Goal: Information Seeking & Learning: Check status

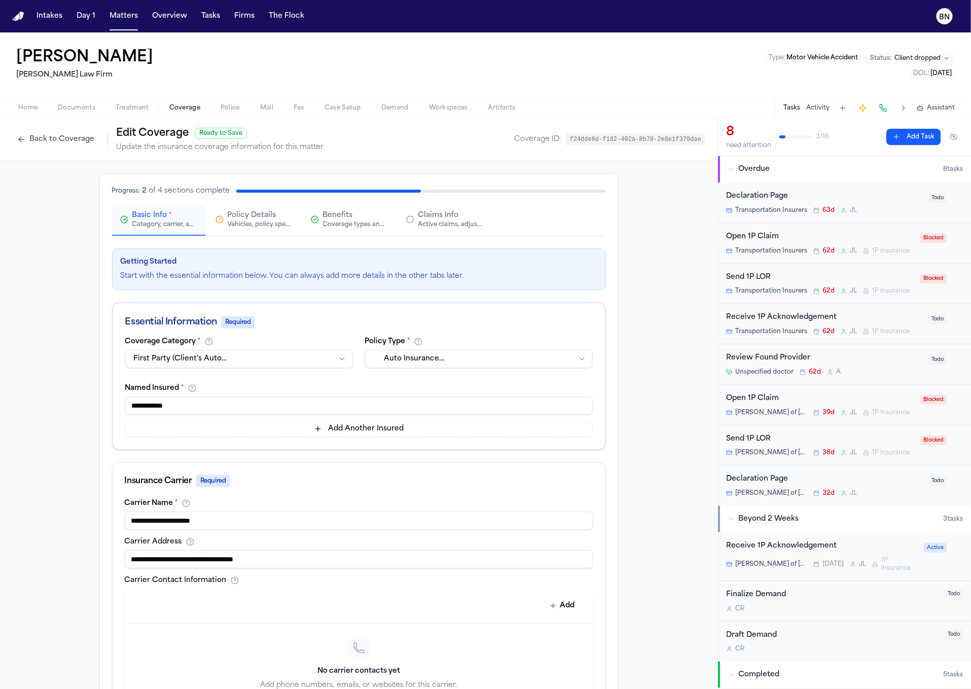
click at [206, 68] on div "Tamer Samuel Hecht Law Firm Type : Motor Vehicle Accident Status: Client droppe…" at bounding box center [485, 64] width 971 height 65
click at [134, 20] on button "Matters" at bounding box center [123, 16] width 37 height 18
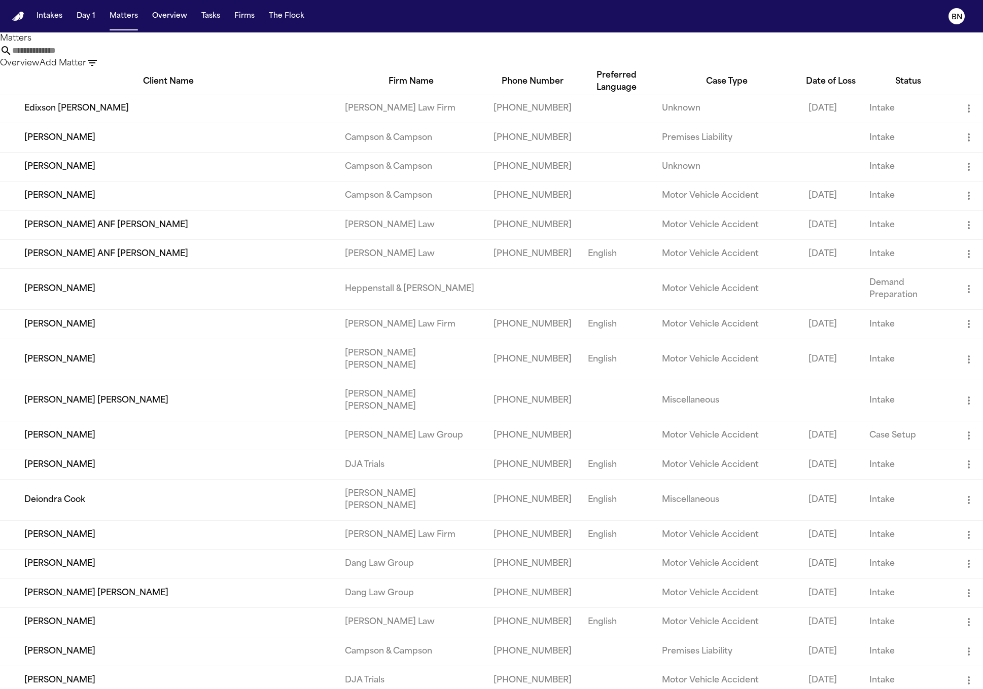
click at [93, 57] on input "text" at bounding box center [52, 51] width 81 height 12
paste input "**********"
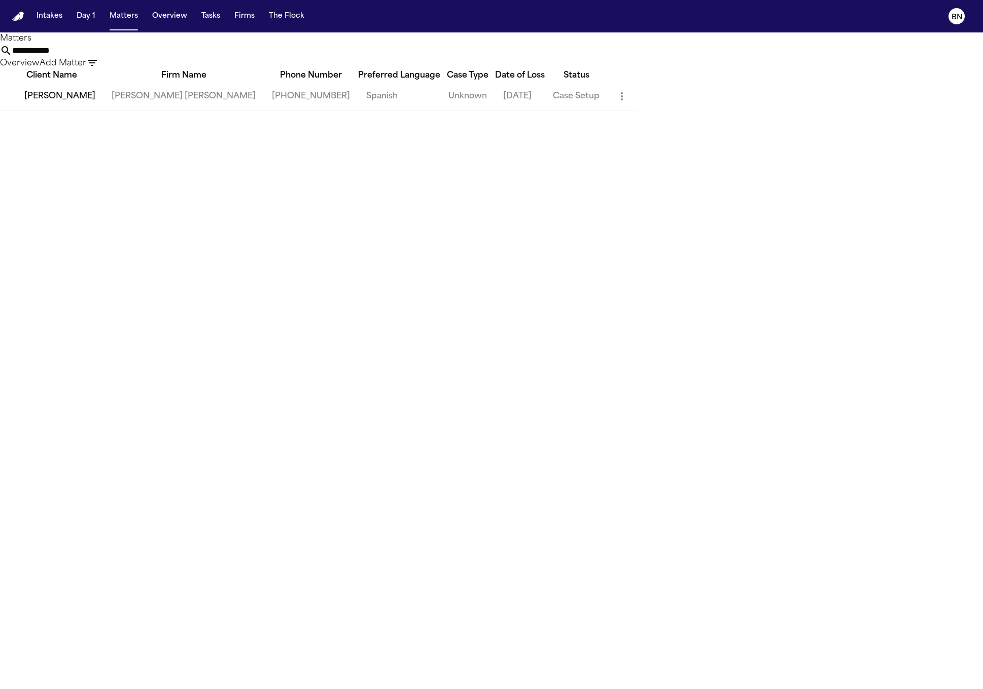
type input "**********"
click at [92, 111] on td "Stefano Cuba" at bounding box center [51, 96] width 103 height 29
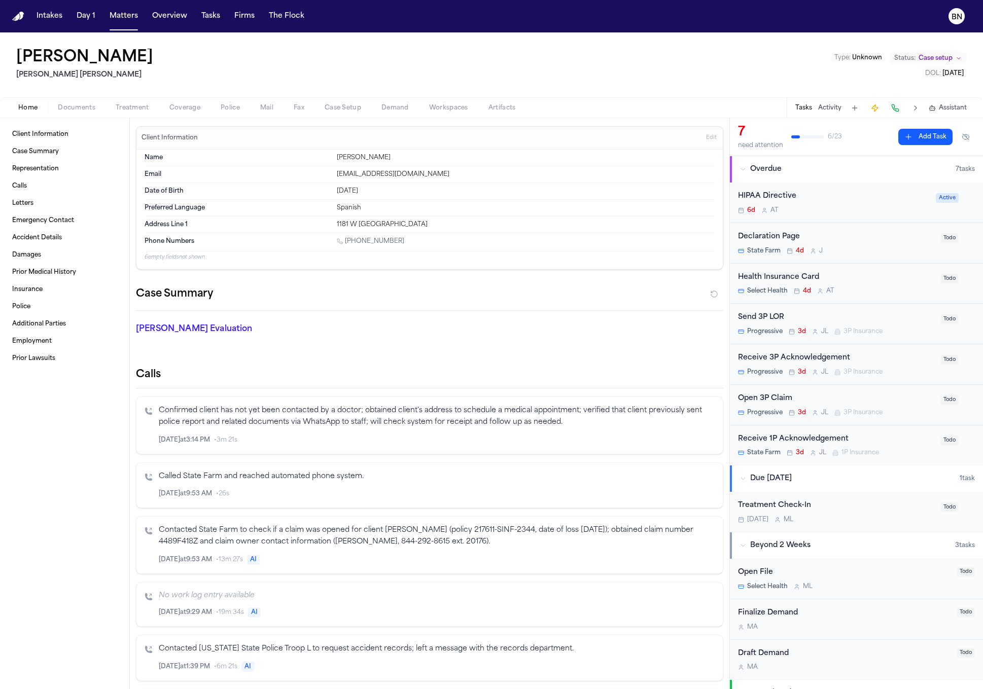
click at [181, 105] on span "Coverage" at bounding box center [184, 108] width 31 height 8
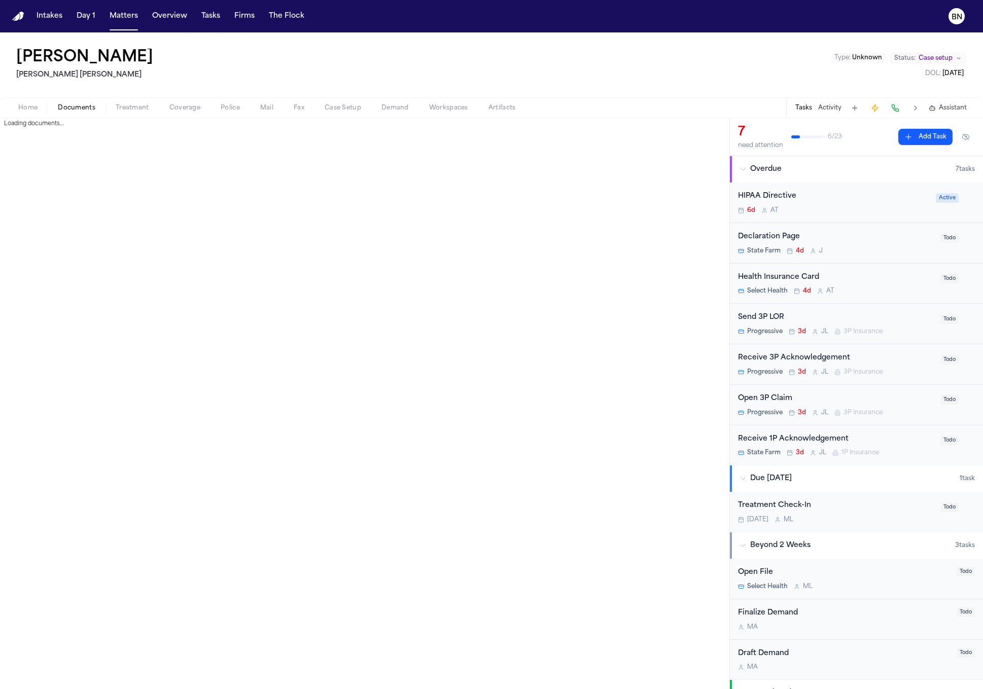
click at [79, 107] on span "Documents" at bounding box center [77, 108] width 38 height 8
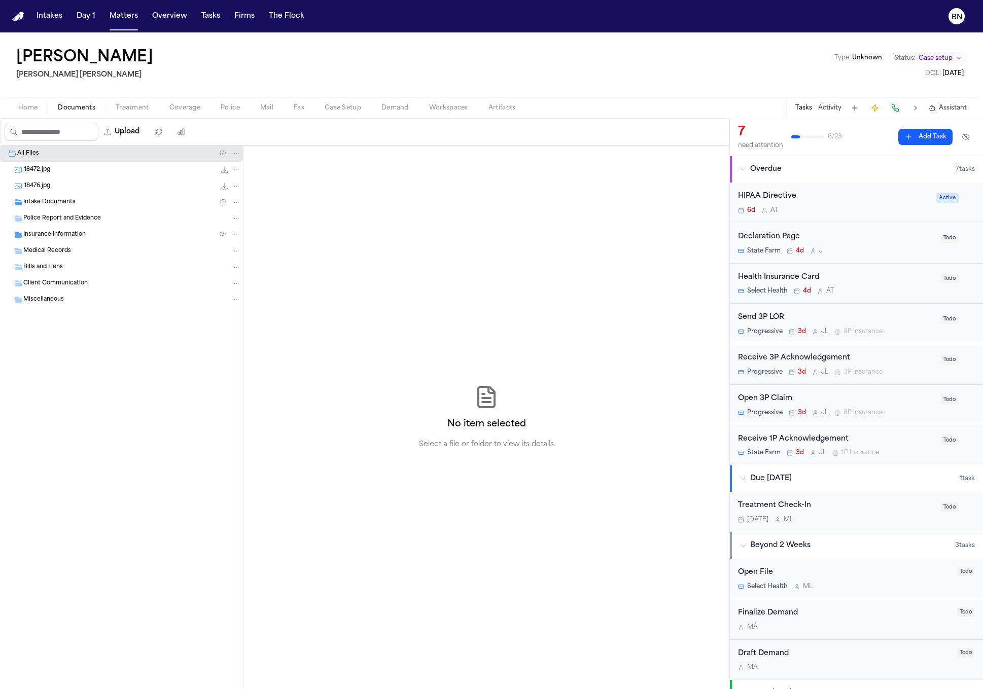
click at [60, 205] on span "Intake Documents" at bounding box center [49, 202] width 52 height 9
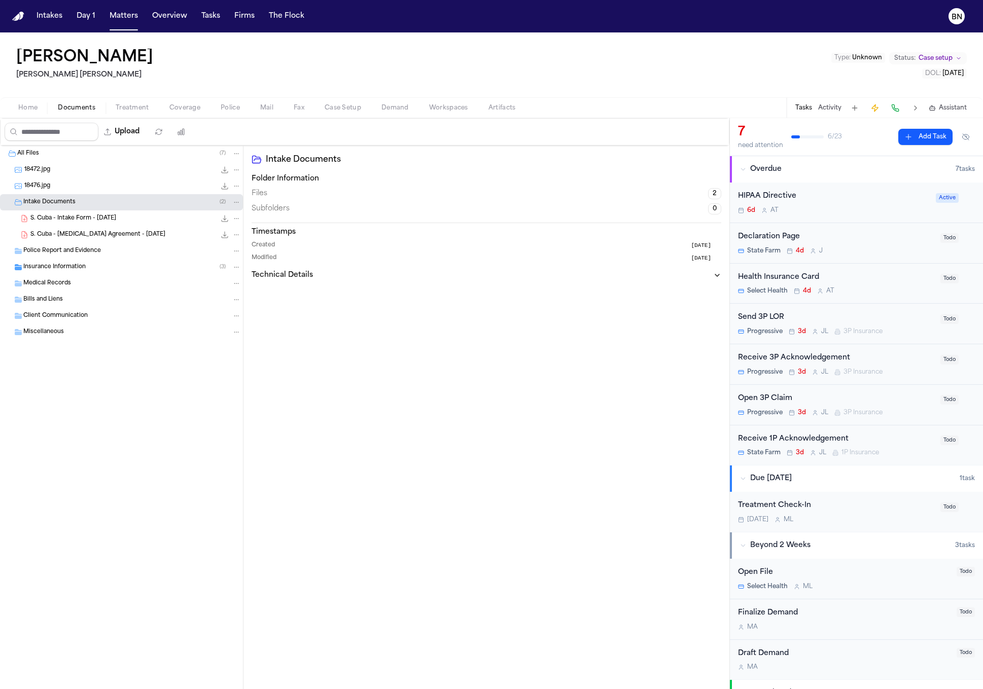
click at [67, 223] on span "S. Cuba - Intake Form - 8.16.25" at bounding box center [73, 218] width 86 height 9
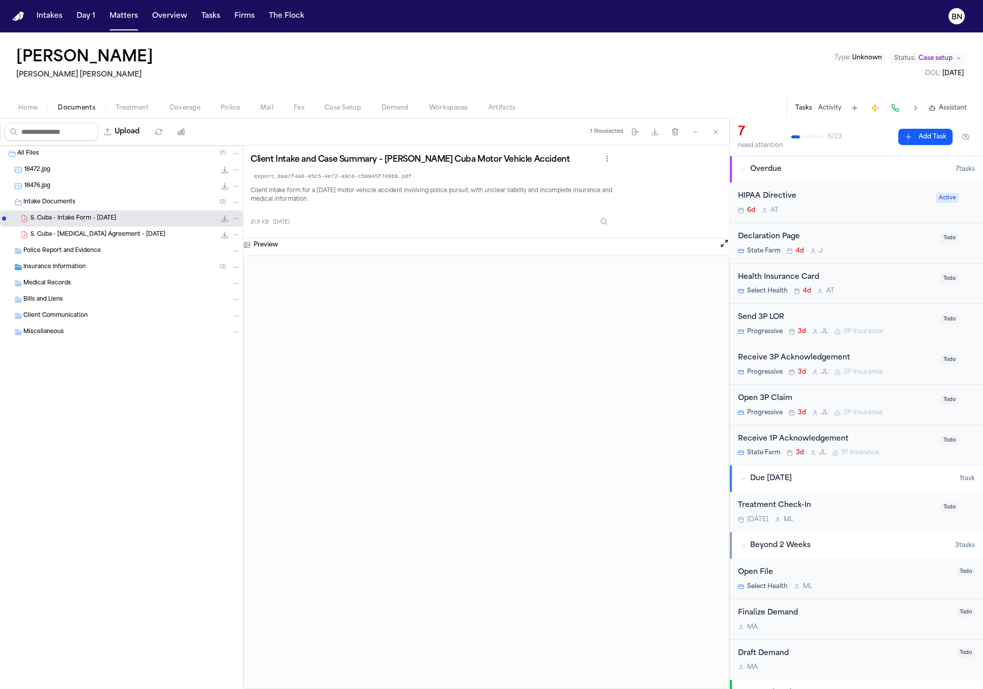
click at [69, 233] on span "S. Cuba - Retainer Agreement - 8.18.25" at bounding box center [97, 235] width 135 height 9
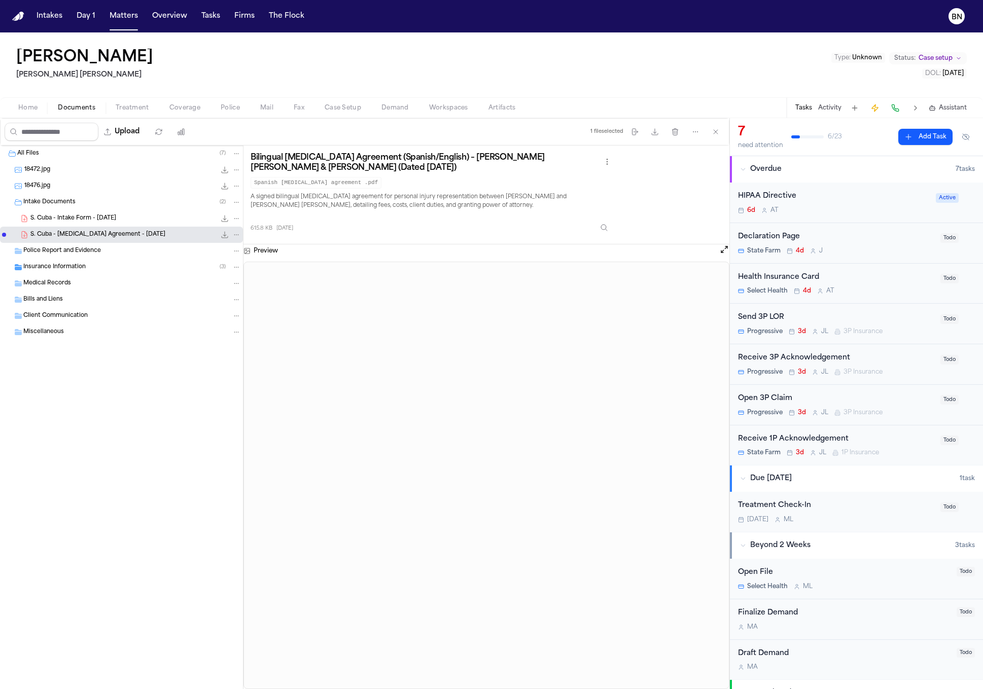
click at [65, 264] on span "Insurance Information" at bounding box center [54, 267] width 62 height 9
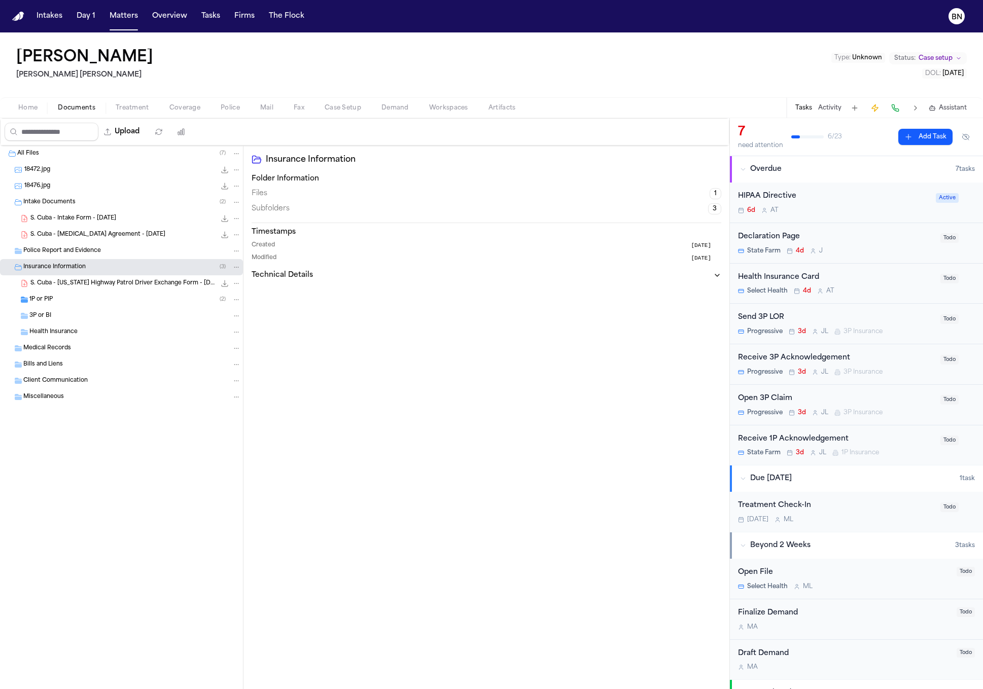
click at [89, 288] on span "S. Cuba - Utah Highway Patrol Driver Exchange Form - 7.31.25" at bounding box center [122, 283] width 185 height 9
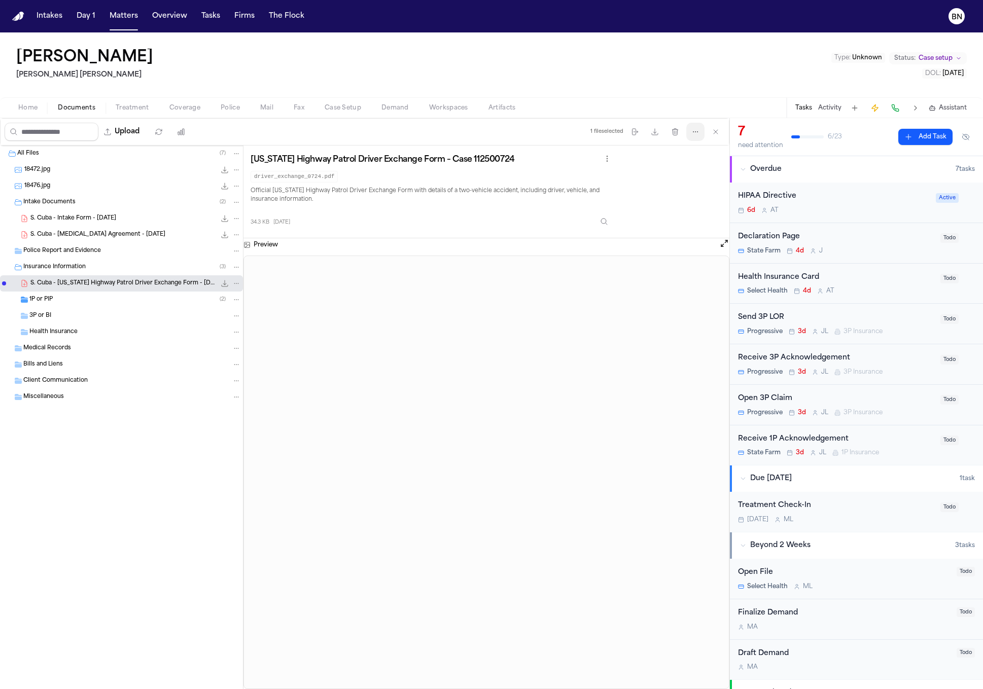
click at [691, 131] on icon "button" at bounding box center [695, 132] width 8 height 8
click at [127, 20] on div "Intakes Day 1 Matters Overview Tasks Firms The Flock BN Stefano Cuba Steele Ada…" at bounding box center [491, 344] width 983 height 689
click at [118, 17] on button "Matters" at bounding box center [123, 16] width 37 height 18
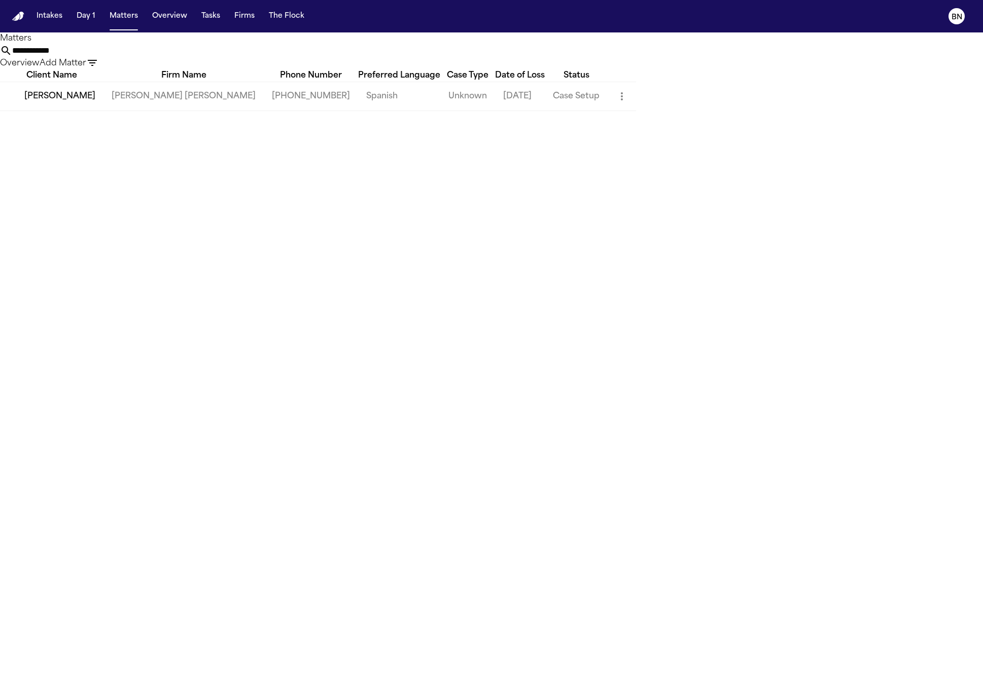
click at [93, 55] on input "**********" at bounding box center [52, 51] width 81 height 12
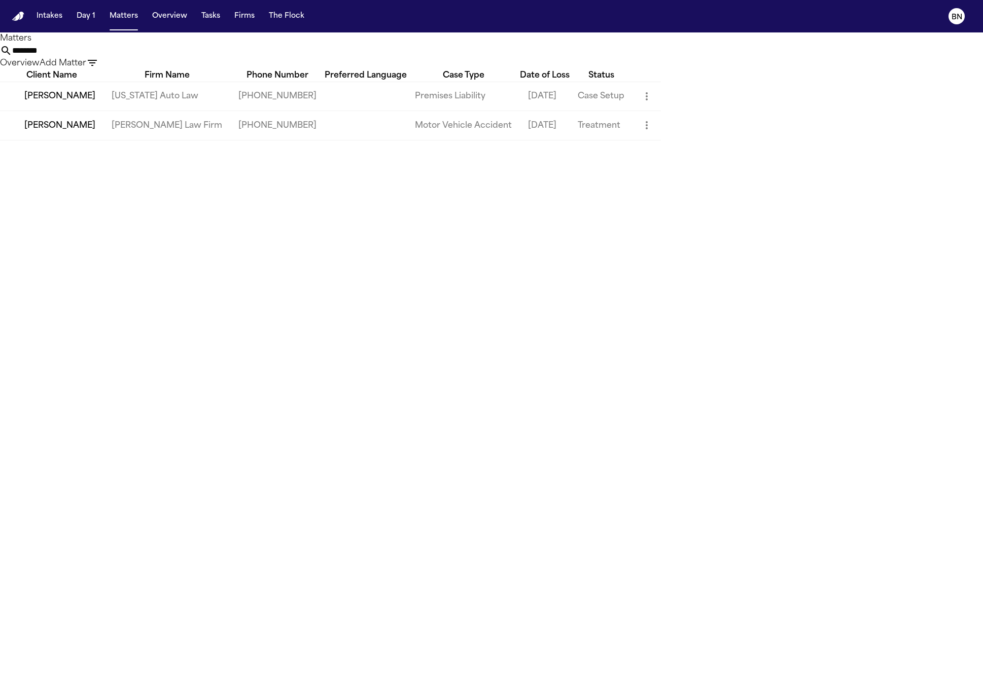
type input "********"
click at [220, 140] on td "[US_STATE] Auto Law" at bounding box center [166, 125] width 127 height 29
click at [103, 140] on td "[PERSON_NAME]" at bounding box center [51, 125] width 103 height 29
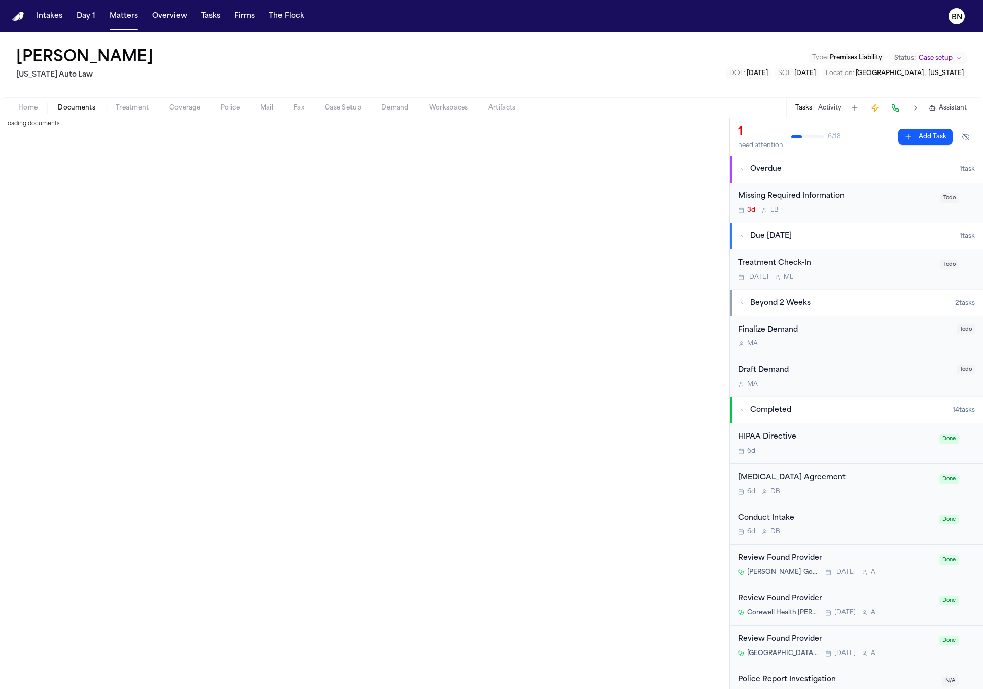
click at [84, 111] on span "Documents" at bounding box center [77, 108] width 38 height 8
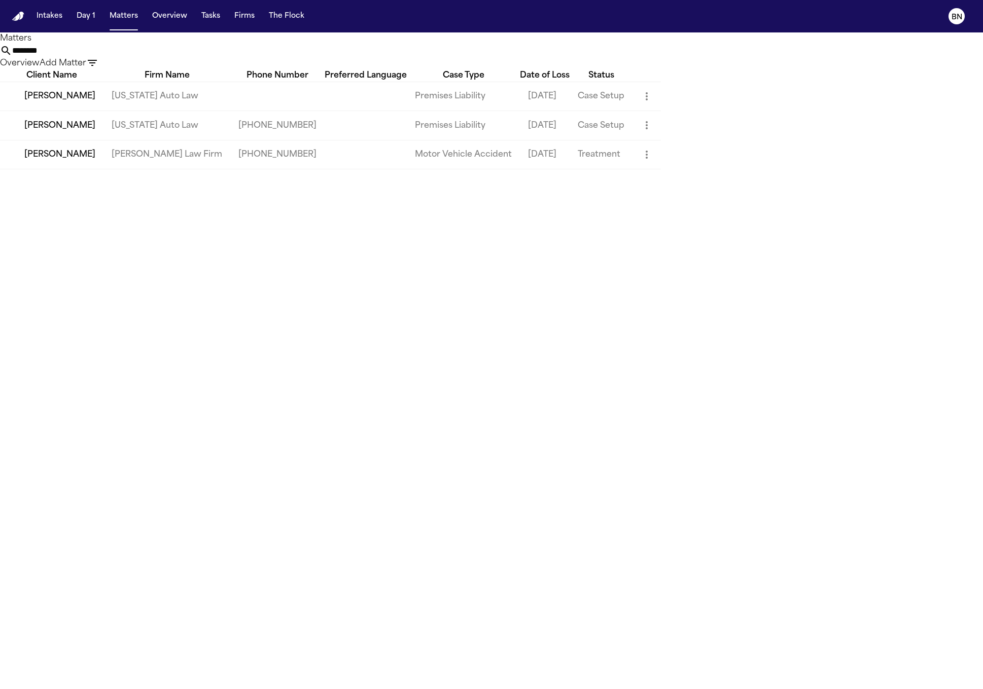
click at [98, 111] on td "[PERSON_NAME]" at bounding box center [51, 96] width 103 height 29
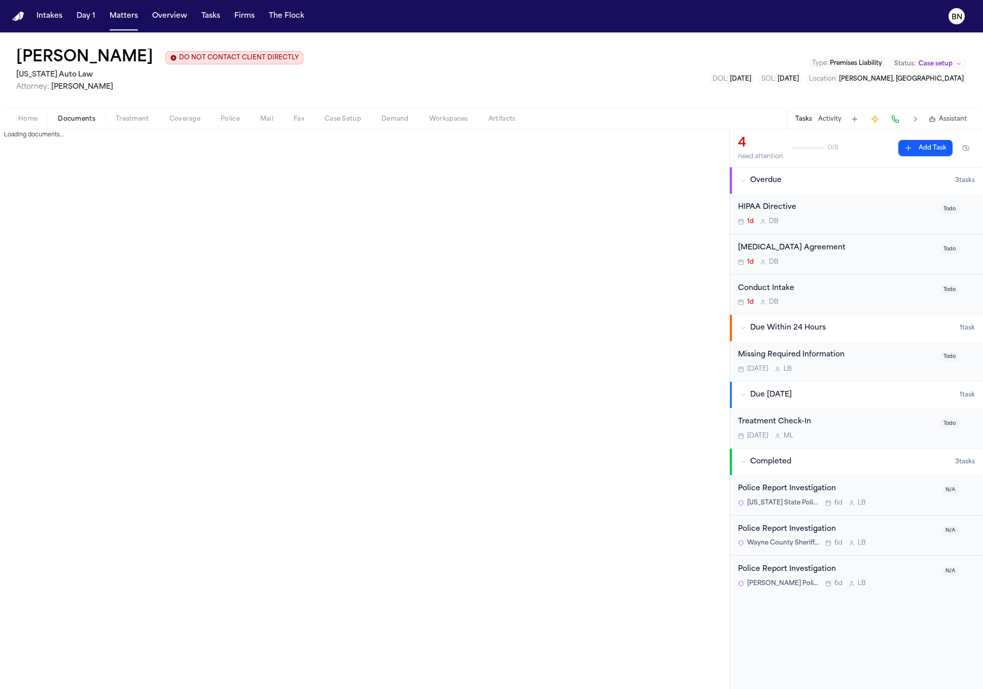
click at [73, 115] on span "Documents" at bounding box center [77, 119] width 38 height 8
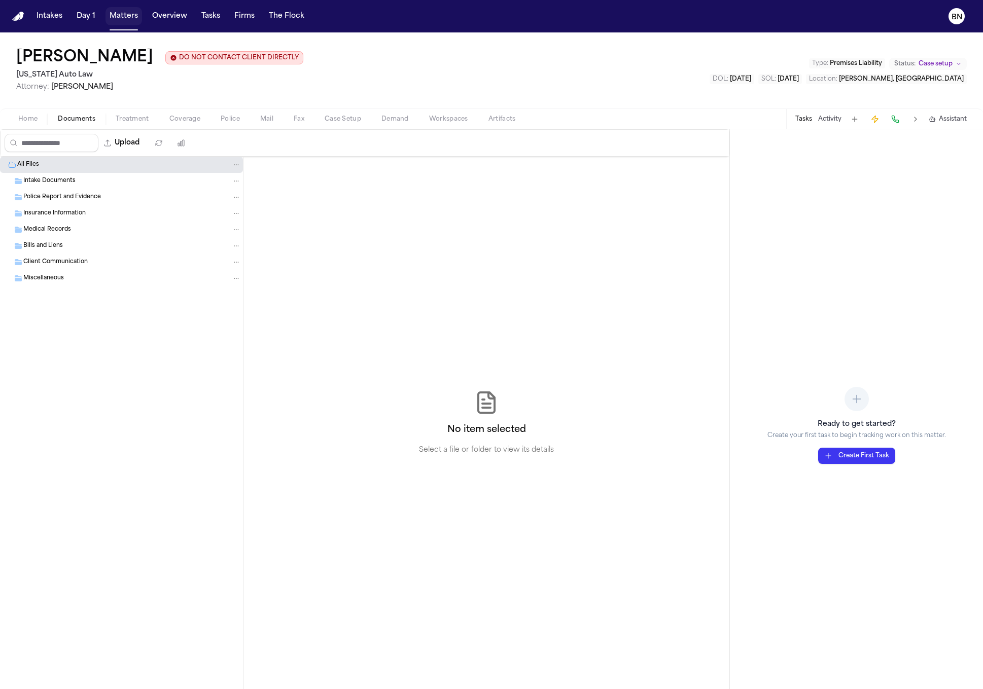
click at [129, 21] on button "Matters" at bounding box center [123, 16] width 37 height 18
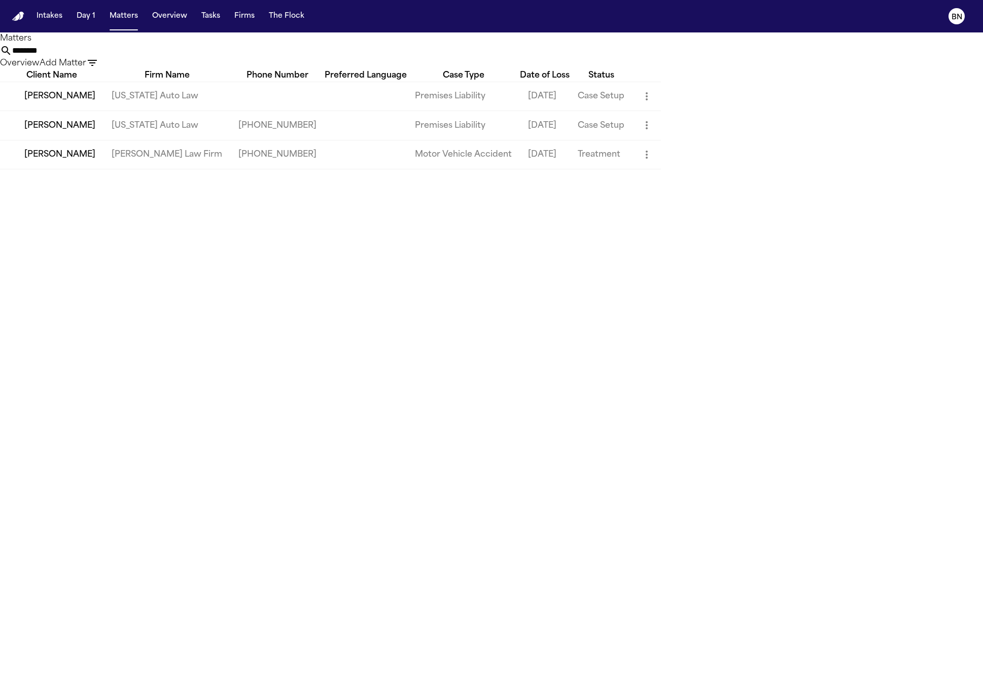
click at [93, 57] on input "********" at bounding box center [52, 51] width 81 height 12
paste input "***"
type input "**********"
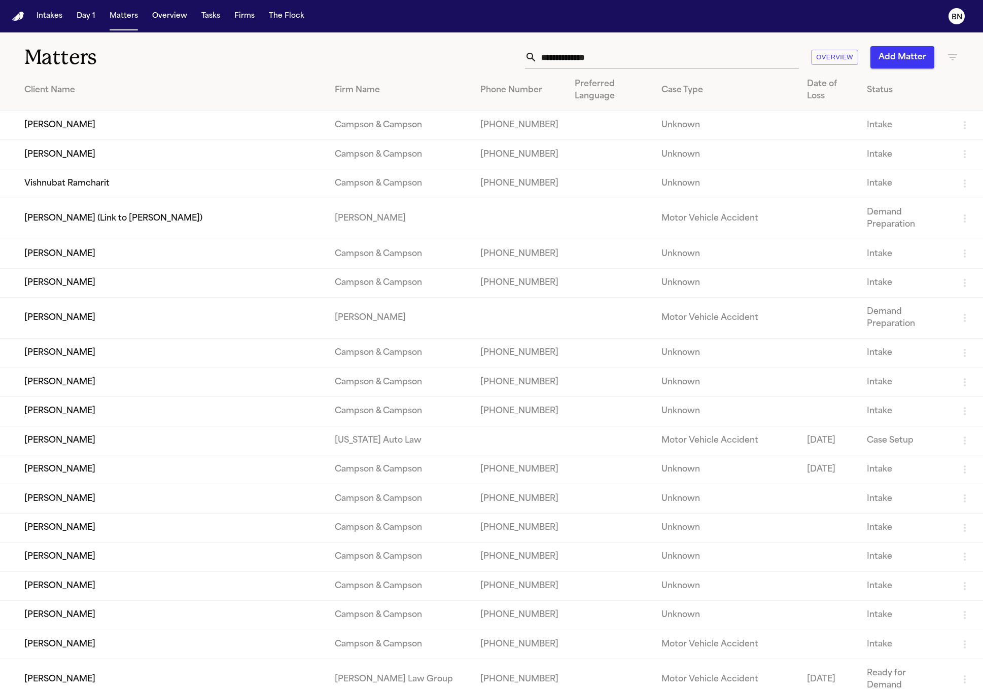
click at [583, 64] on input "text" at bounding box center [668, 57] width 262 height 22
click at [583, 63] on input "text" at bounding box center [668, 57] width 262 height 22
paste input "**********"
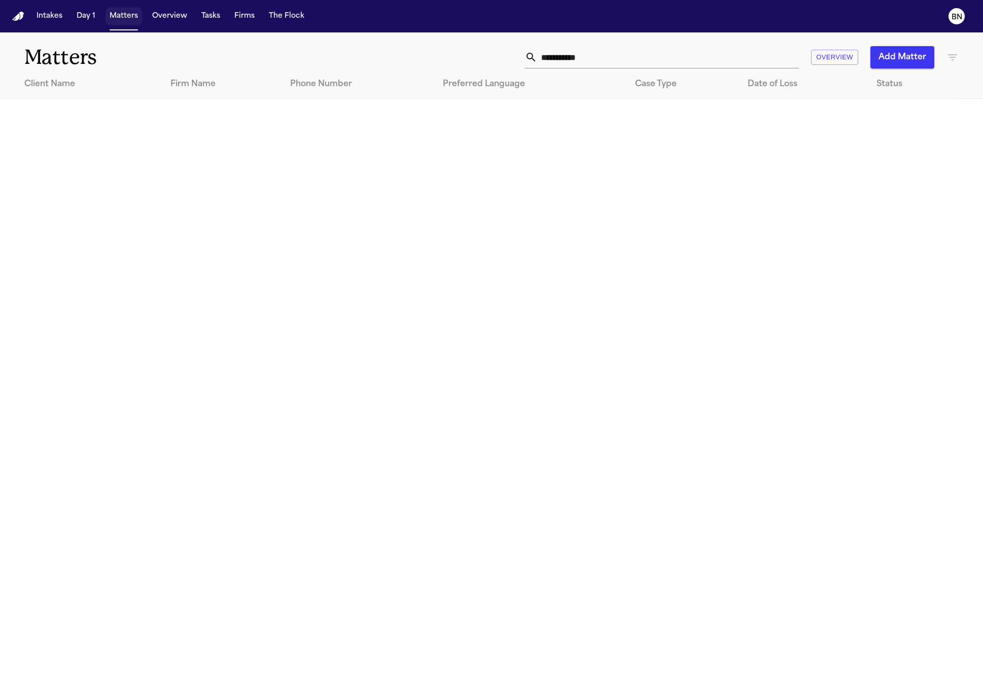
click at [125, 18] on button "Matters" at bounding box center [123, 16] width 37 height 18
click at [585, 58] on input "**********" at bounding box center [668, 57] width 262 height 22
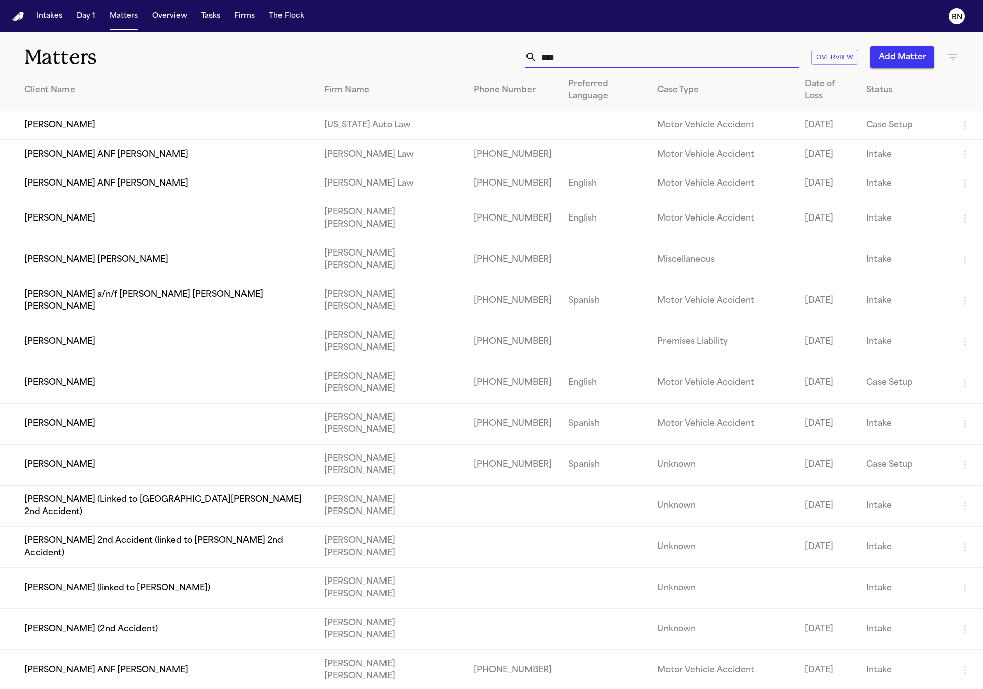
type input "****"
click at [178, 118] on td "Emma Welden" at bounding box center [158, 125] width 316 height 29
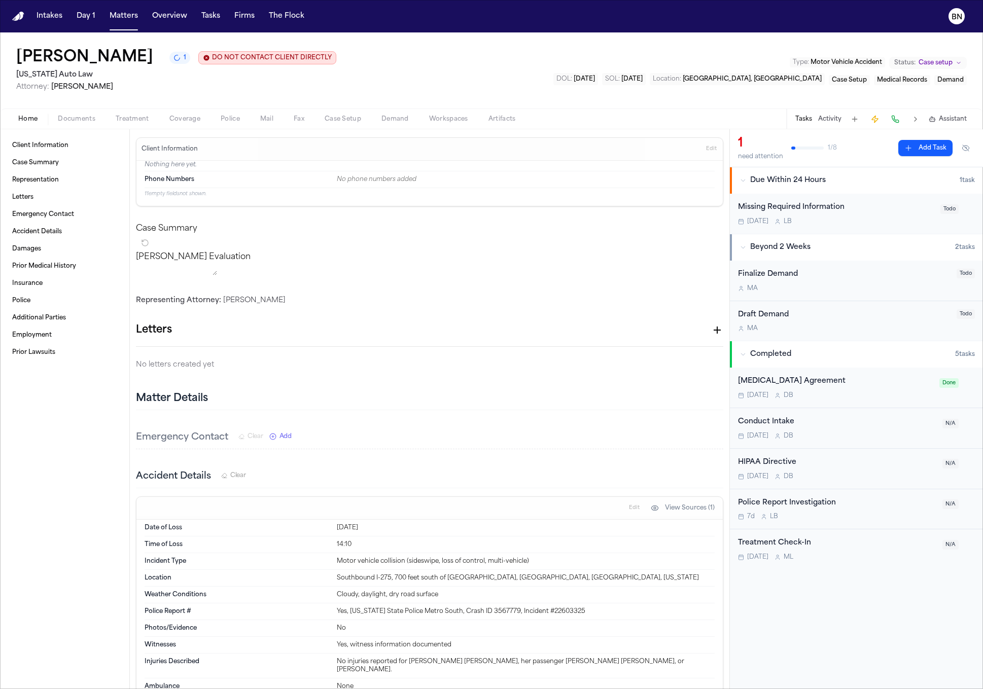
click at [176, 118] on span "Coverage" at bounding box center [184, 119] width 31 height 8
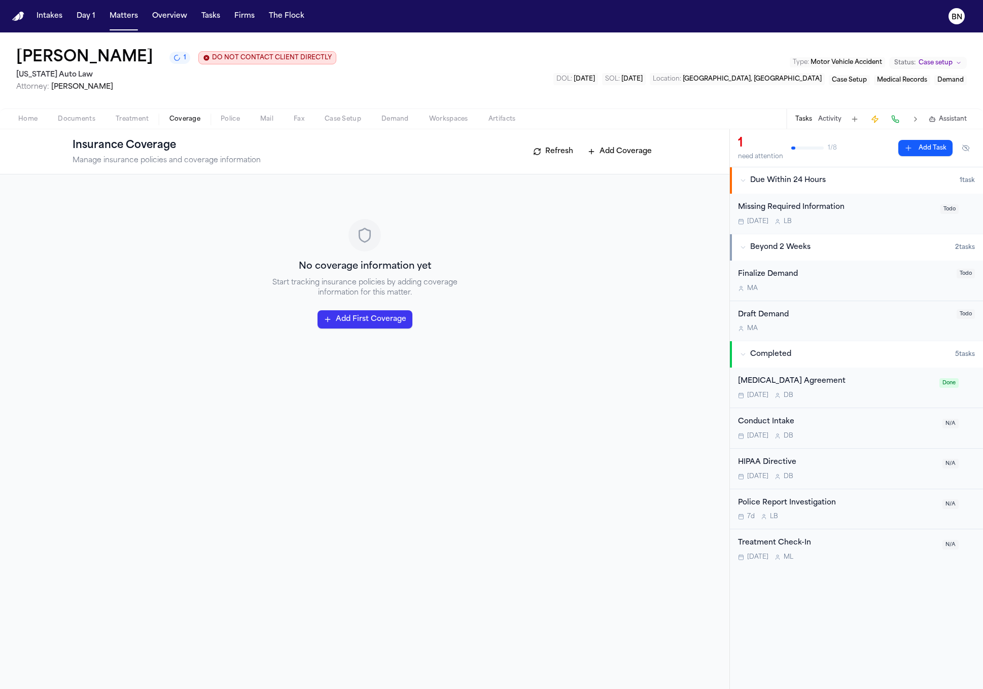
click at [570, 159] on button "Refresh" at bounding box center [553, 152] width 50 height 16
click at [553, 154] on button "Refresh" at bounding box center [553, 152] width 50 height 16
click at [88, 119] on span "Documents" at bounding box center [77, 119] width 38 height 8
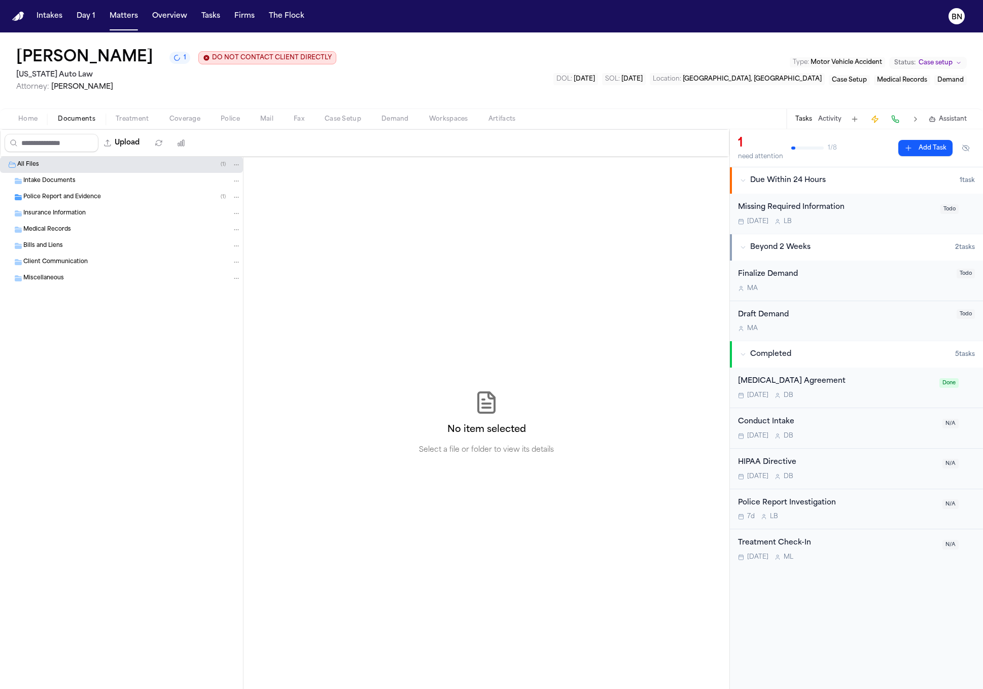
click at [91, 194] on span "Police Report and Evidence" at bounding box center [62, 197] width 78 height 9
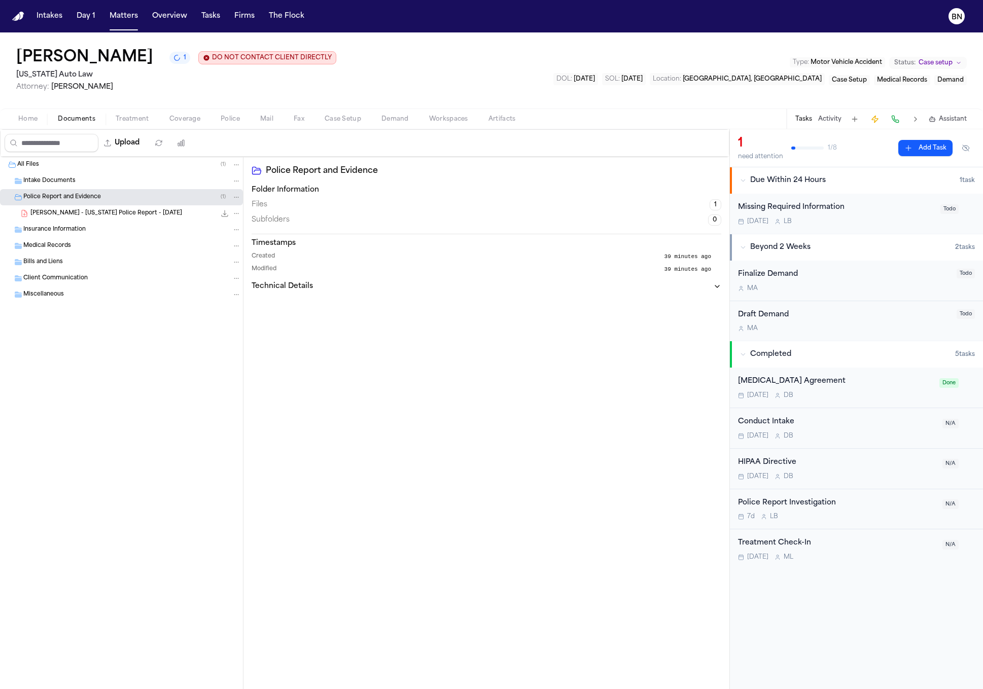
click at [113, 218] on div "E. Welden - Michigan Police Report - 8.9.25 39.4 KB • PDF" at bounding box center [135, 213] width 210 height 10
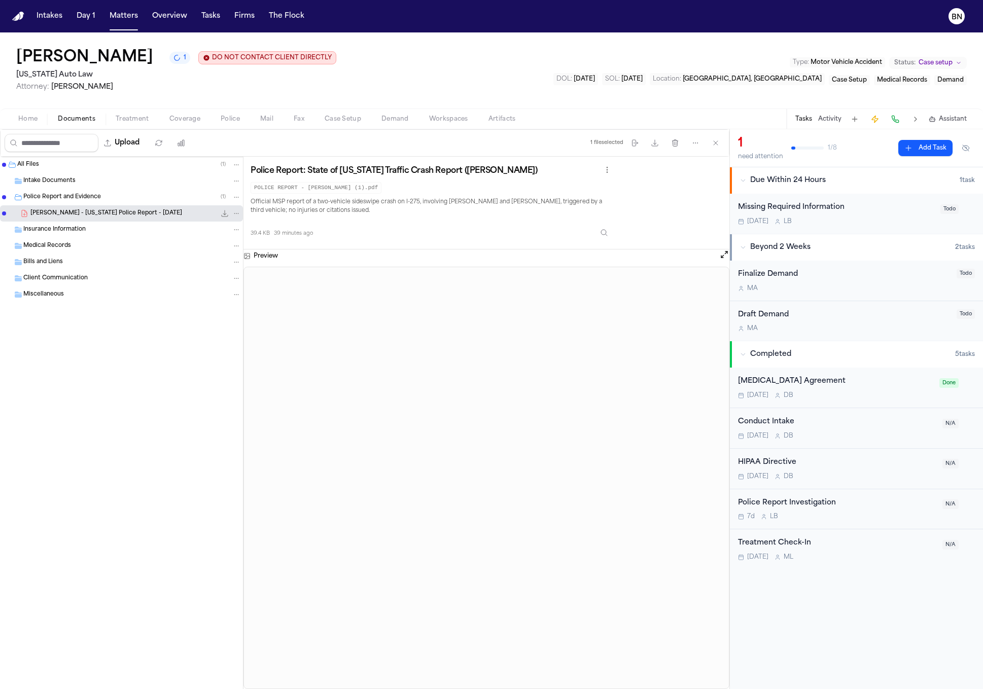
click at [201, 118] on button "Coverage" at bounding box center [184, 119] width 51 height 12
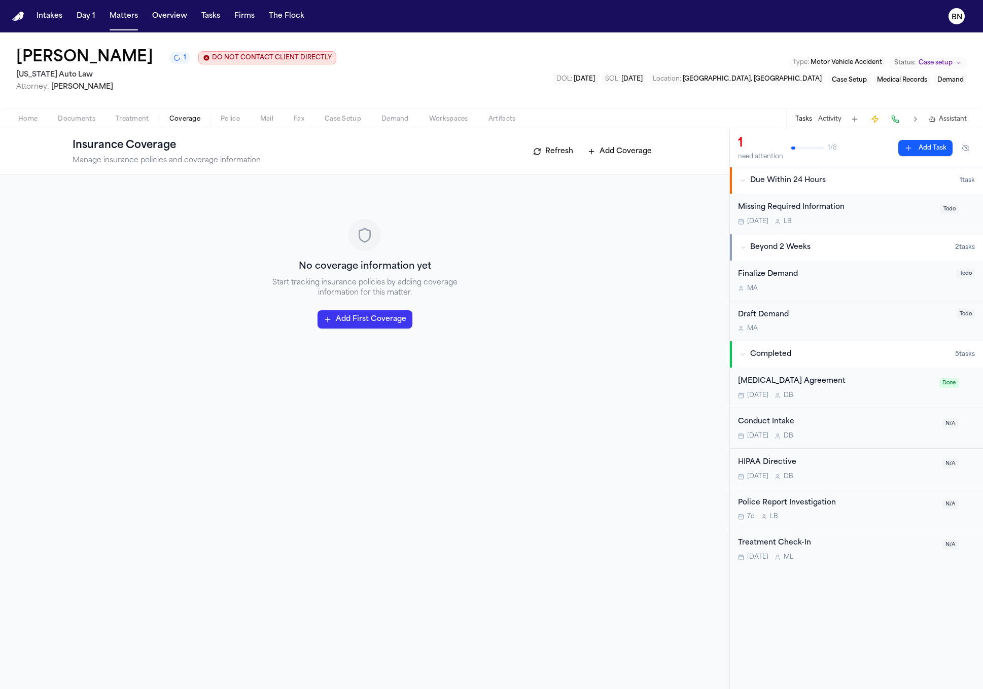
click at [549, 154] on button "Refresh" at bounding box center [553, 152] width 50 height 16
click at [559, 160] on div "Insurance Coverage Manage insurance policies and coverage information Refresh A…" at bounding box center [365, 151] width 584 height 28
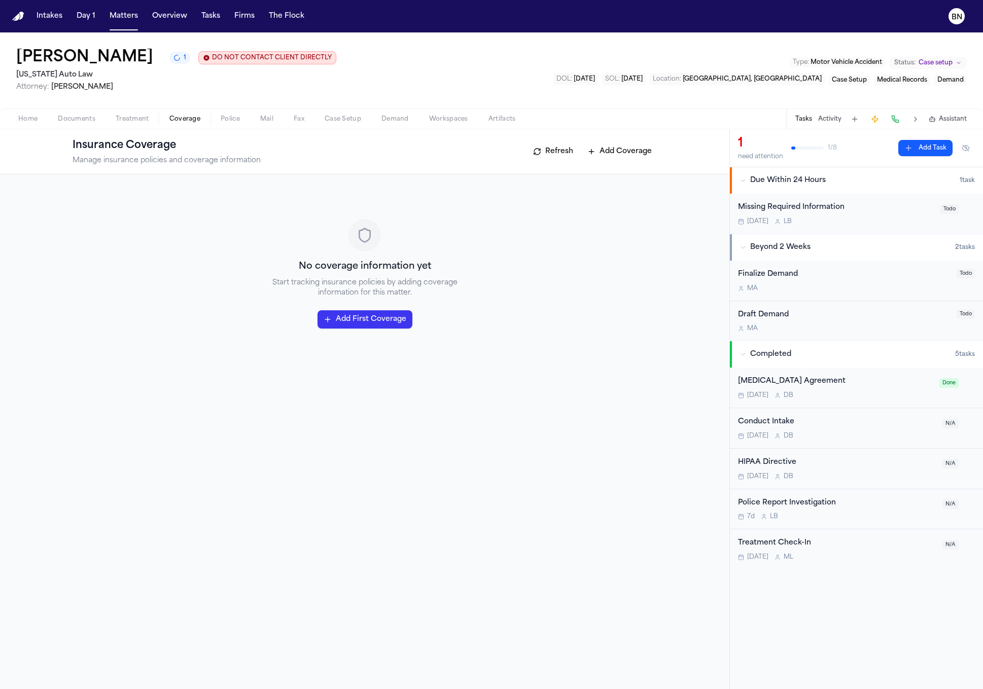
click at [559, 149] on button "Refresh" at bounding box center [553, 152] width 50 height 16
click at [533, 151] on button "Refresh" at bounding box center [553, 152] width 50 height 16
click at [173, 61] on icon "1 active task" at bounding box center [176, 57] width 7 height 7
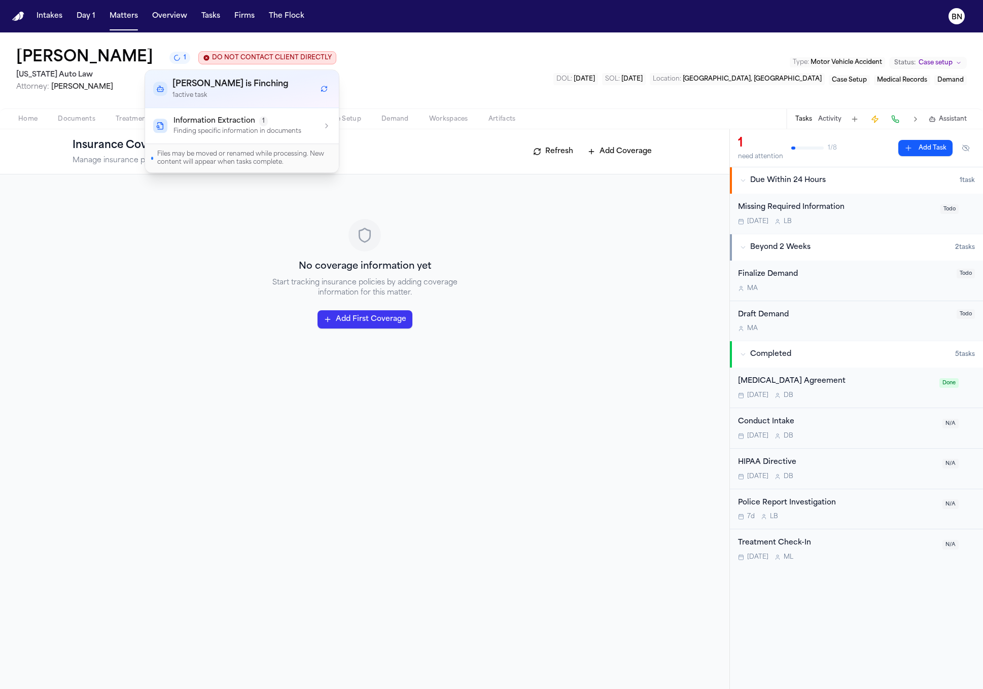
click at [196, 117] on span "Information Extraction" at bounding box center [214, 121] width 82 height 10
click at [296, 155] on h4 "Finding Insurance Details (File: 6ac0ec60)" at bounding box center [245, 155] width 110 height 10
click at [321, 93] on button "Refresh workflows" at bounding box center [323, 88] width 13 height 13
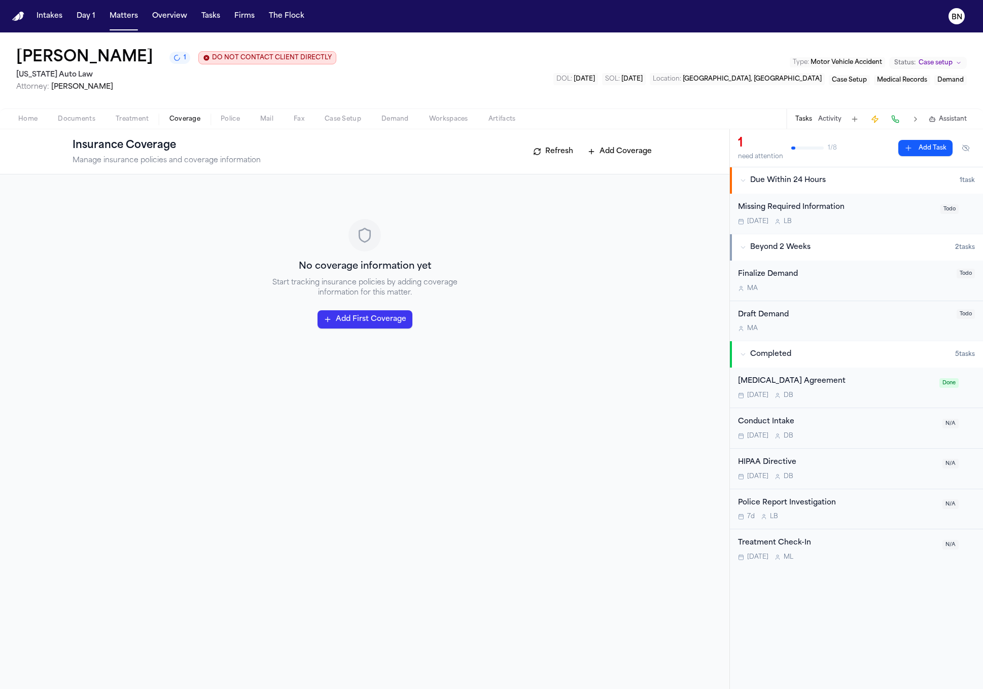
click at [399, 63] on div "Emma Welden 1 DO NOT CONTACT CLIENT DIRECTLY DO NOT CONTACT Michigan Auto Law A…" at bounding box center [491, 70] width 983 height 76
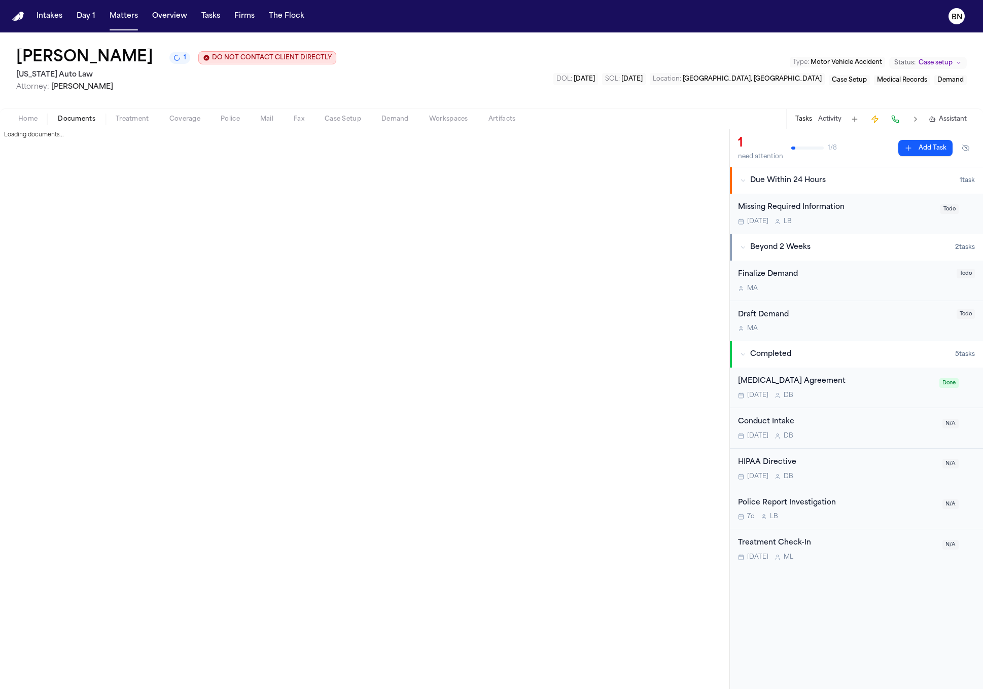
click at [90, 116] on span "Documents" at bounding box center [77, 119] width 38 height 8
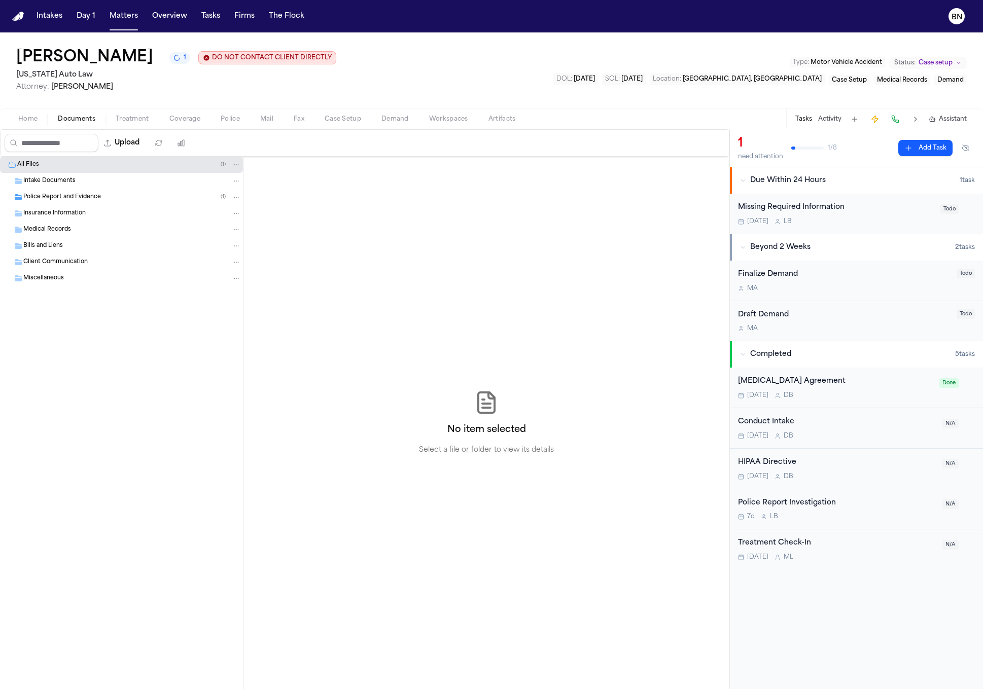
click at [118, 193] on div "Police Report and Evidence ( 1 )" at bounding box center [132, 197] width 218 height 9
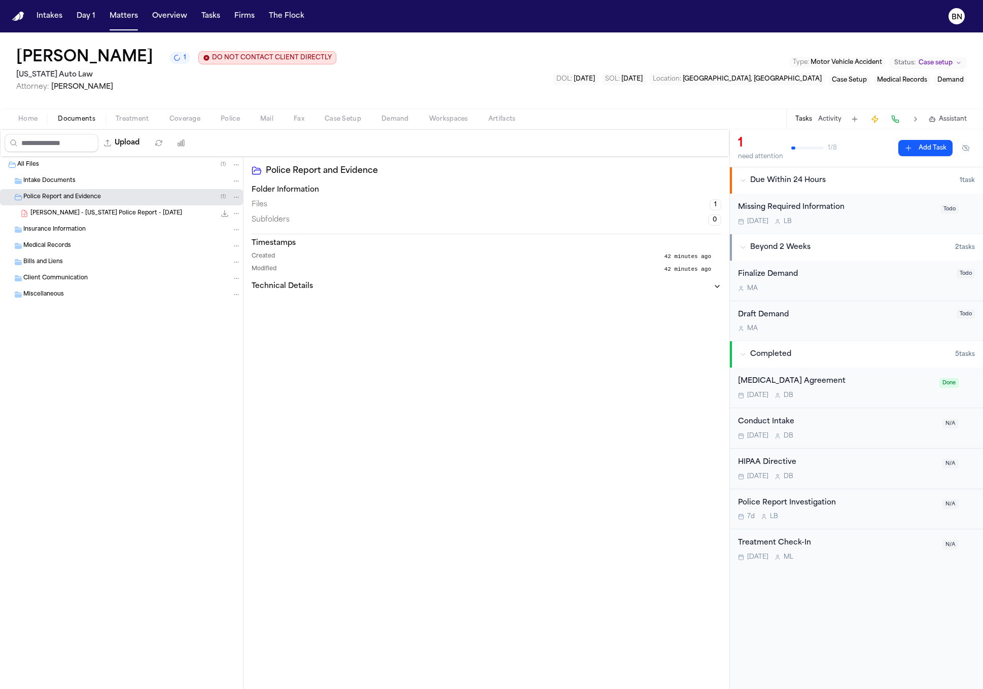
click at [119, 212] on span "E. Welden - Michigan Police Report - 8.9.25" at bounding box center [106, 213] width 152 height 9
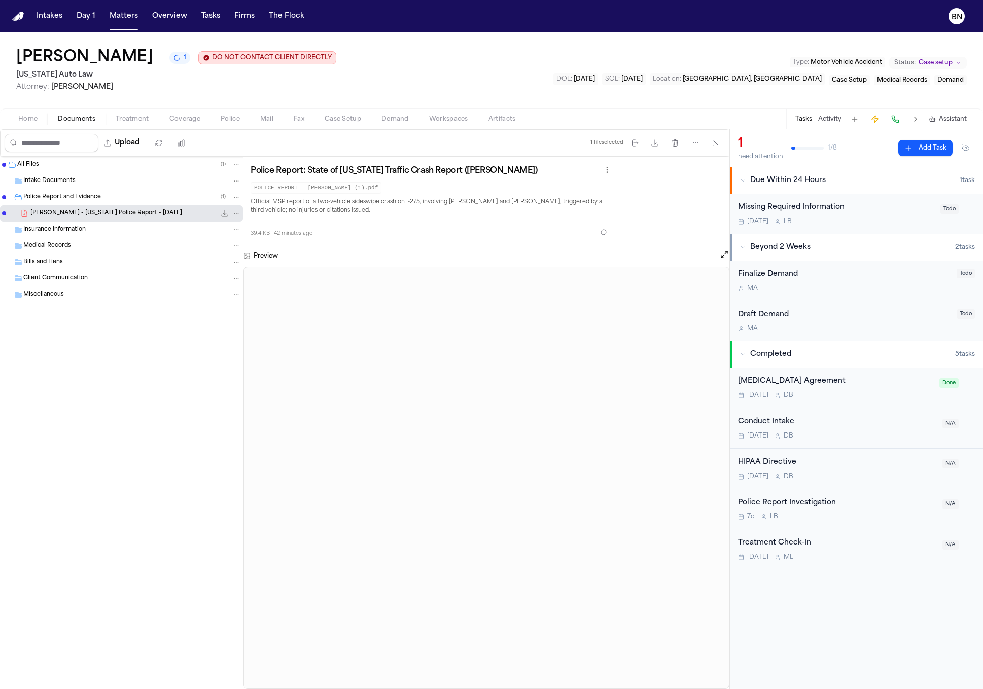
click at [325, 127] on div "Home Documents Treatment Coverage Police Mail Fax Case Setup Demand Workspaces …" at bounding box center [491, 119] width 983 height 20
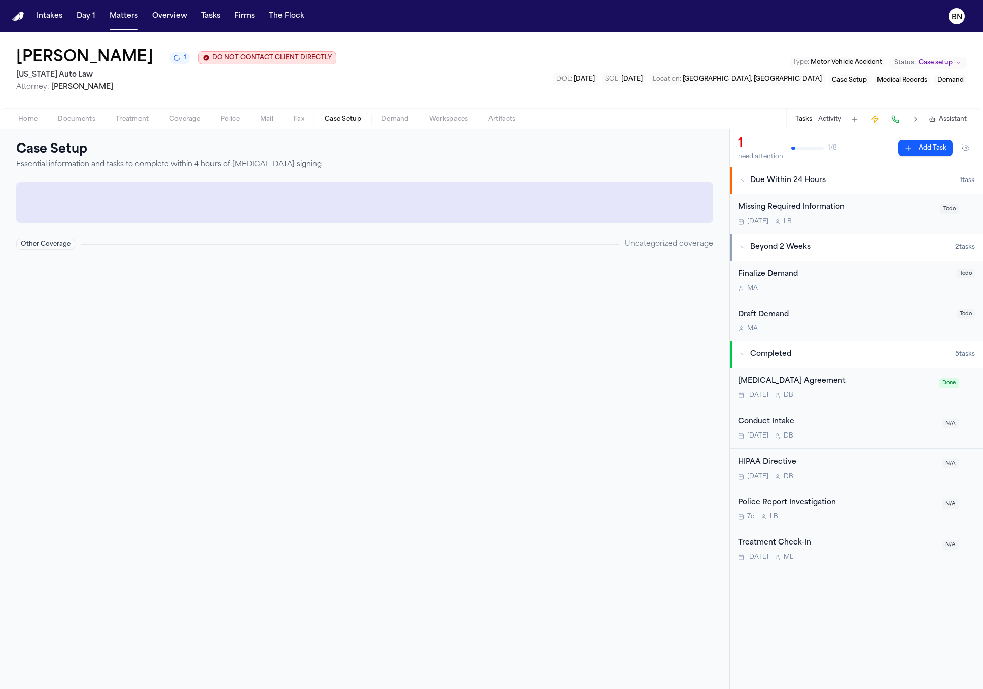
click at [337, 120] on span "Case Setup" at bounding box center [343, 119] width 37 height 8
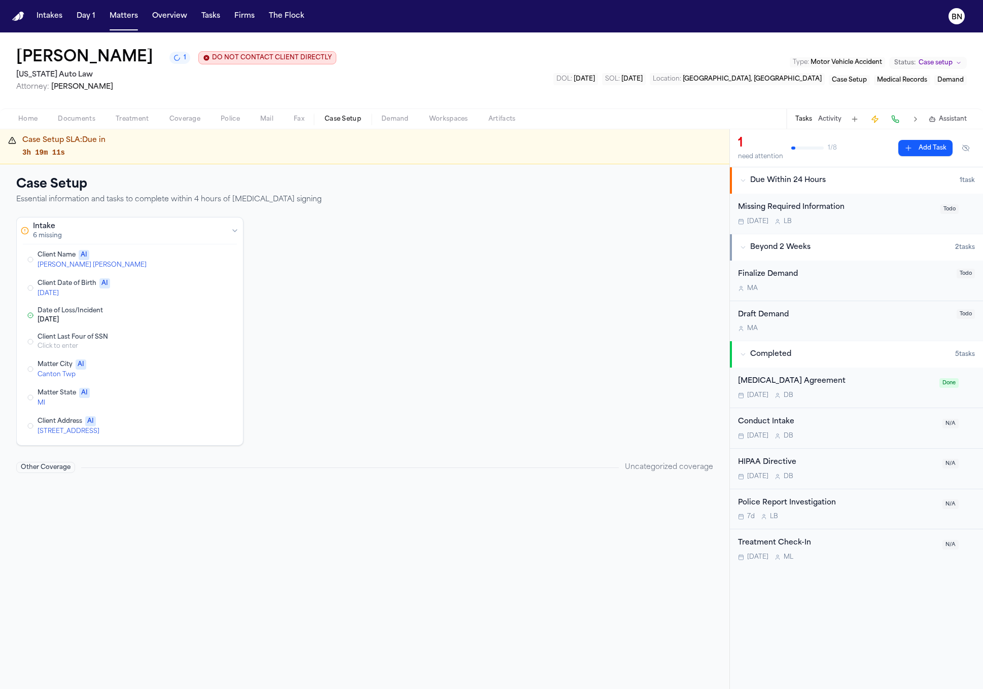
click at [183, 118] on span "Coverage" at bounding box center [184, 119] width 31 height 8
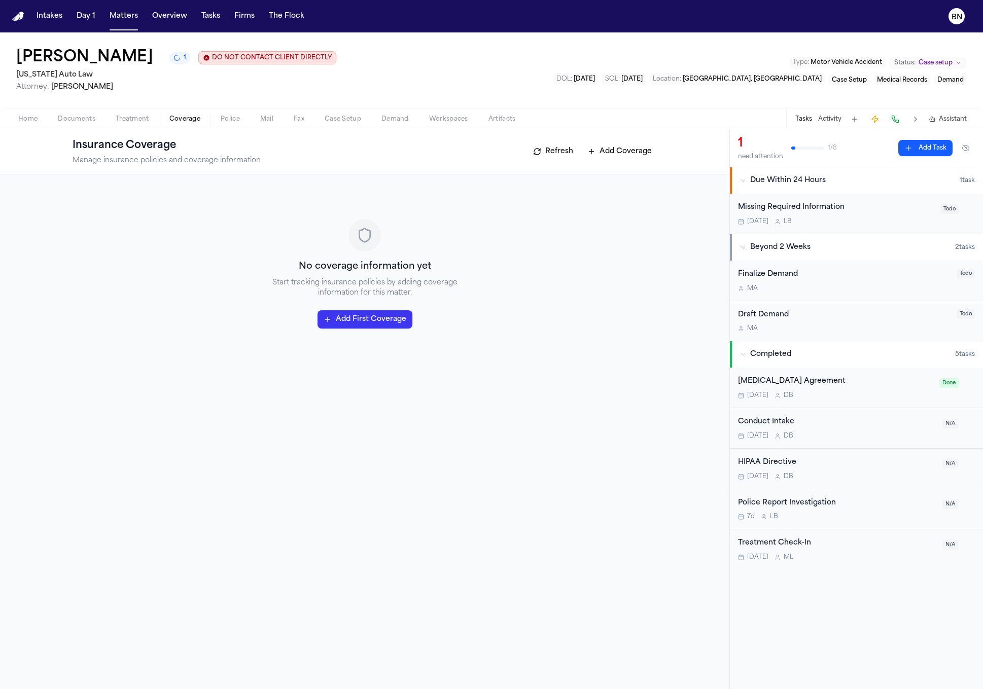
click at [553, 156] on button "Refresh" at bounding box center [553, 152] width 50 height 16
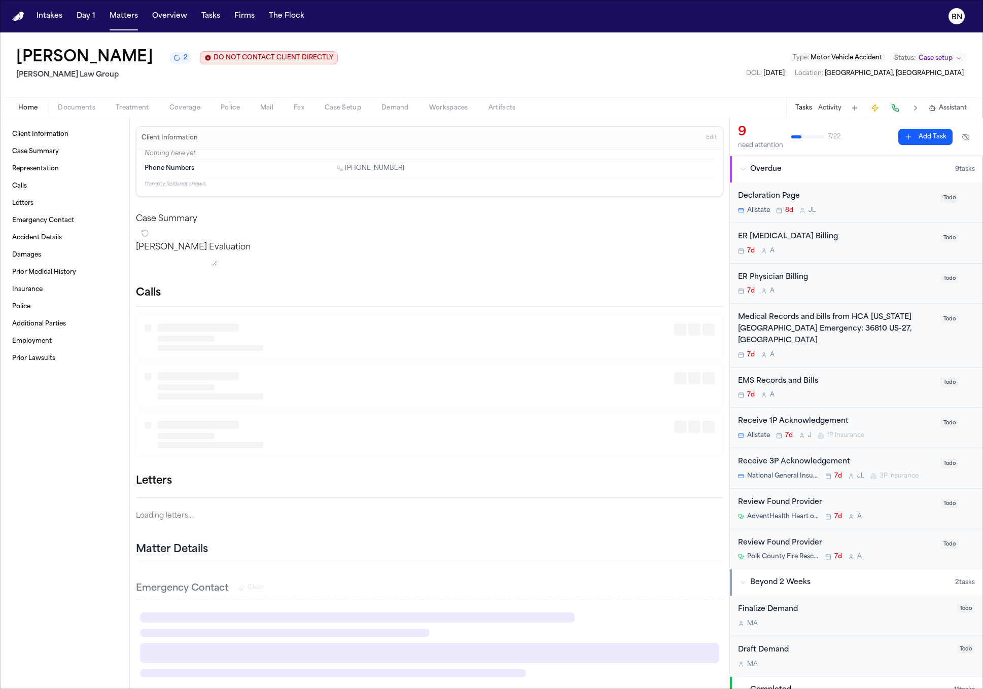
click at [29, 110] on span "Home" at bounding box center [27, 108] width 19 height 8
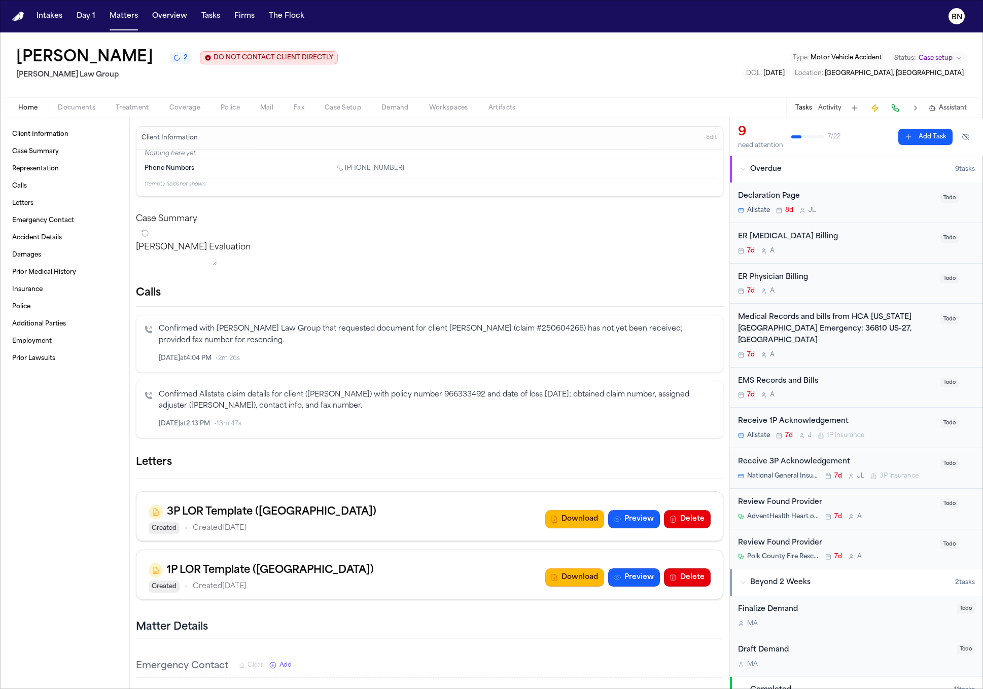
click at [192, 64] on button "2" at bounding box center [180, 58] width 22 height 12
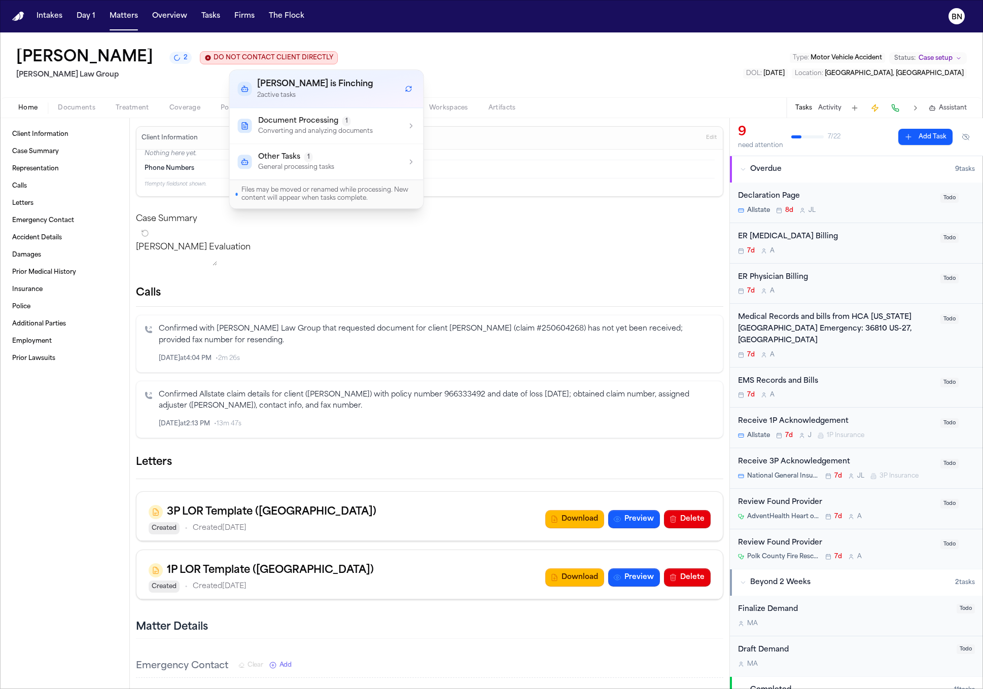
click at [351, 117] on div "Document Processing 1" at bounding box center [315, 121] width 115 height 10
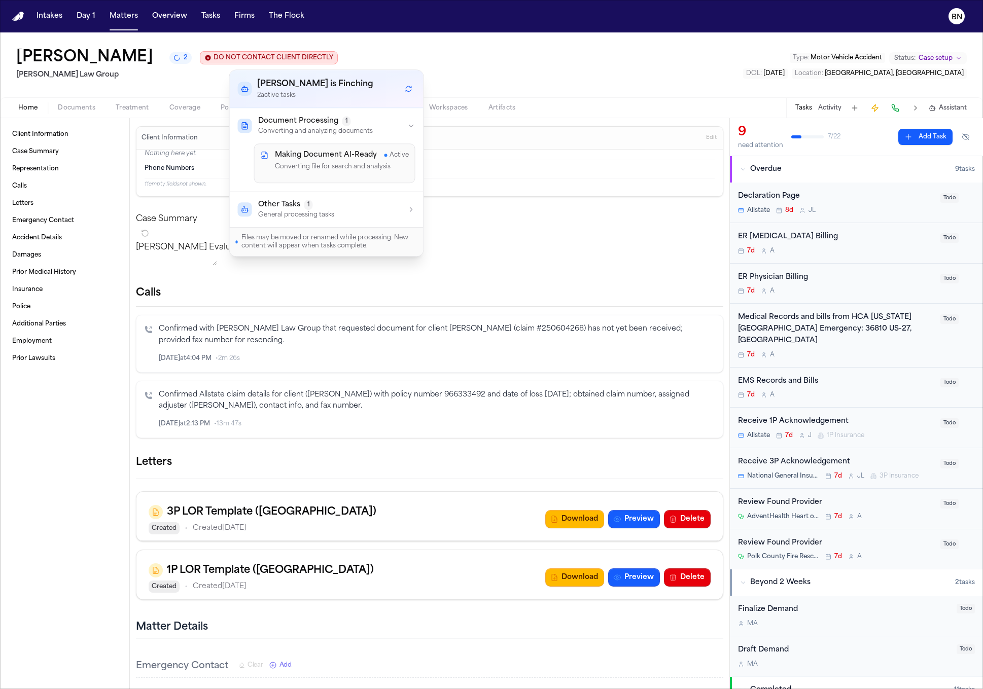
click at [362, 212] on div "Other Tasks 1 General processing tasks" at bounding box center [326, 209] width 177 height 19
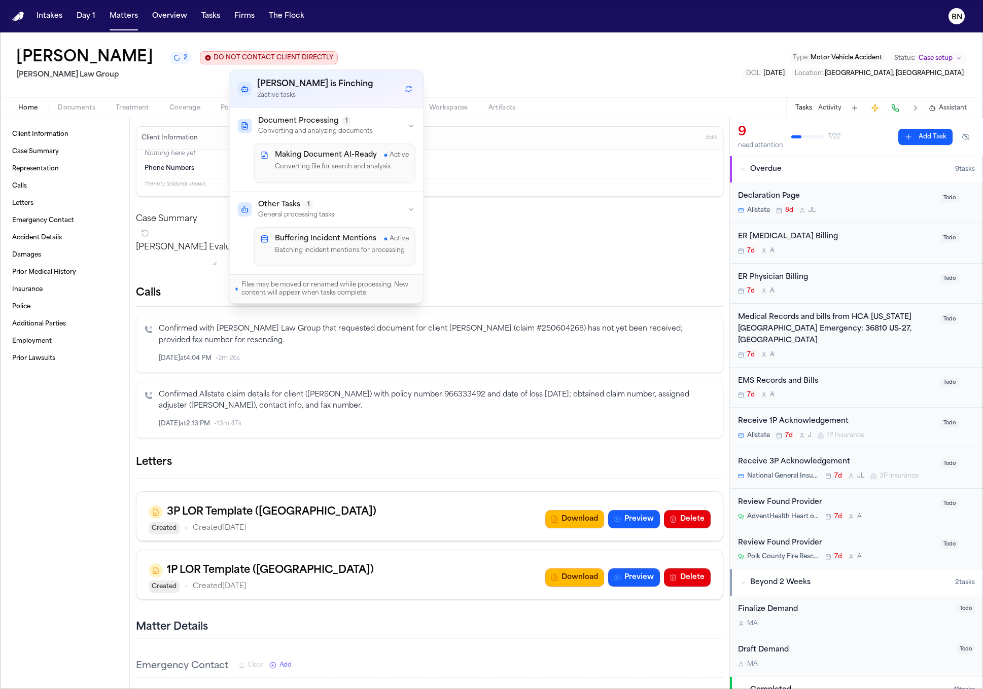
click at [495, 75] on div "[PERSON_NAME] 2 DO NOT CONTACT CLIENT DIRECTLY DO NOT CONTACT [PERSON_NAME] Law…" at bounding box center [491, 64] width 983 height 65
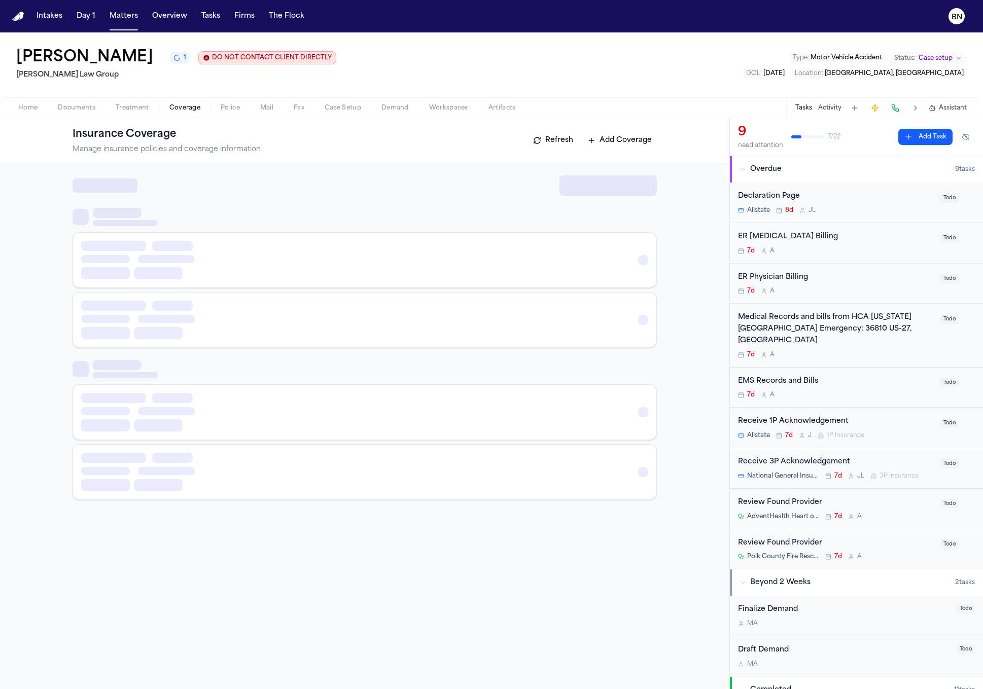
click at [193, 110] on span "Coverage" at bounding box center [184, 108] width 31 height 8
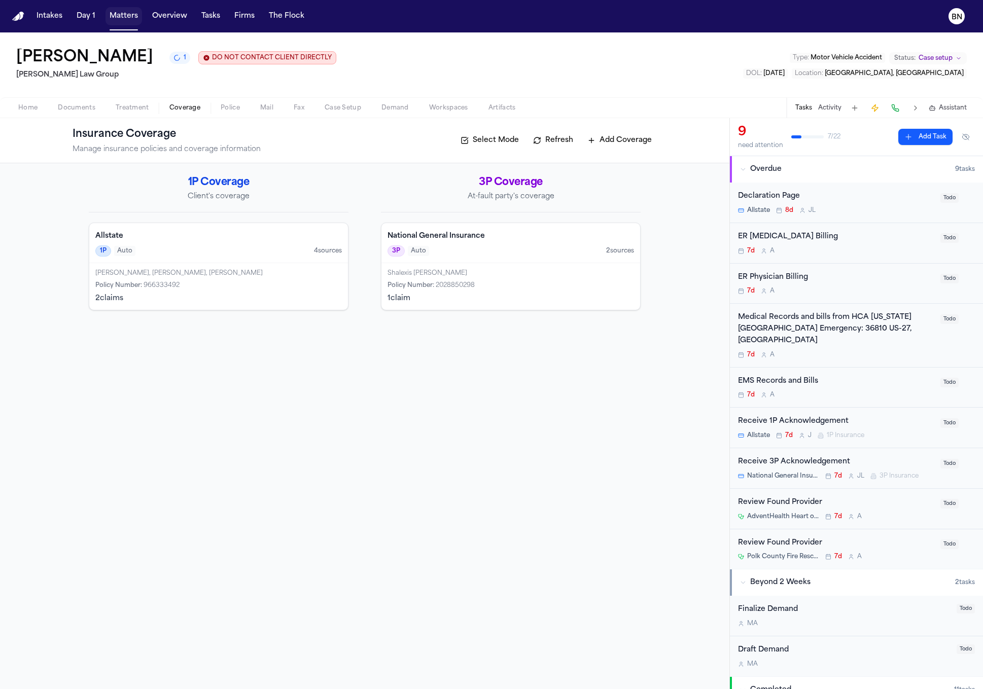
click at [130, 16] on button "Matters" at bounding box center [123, 16] width 37 height 18
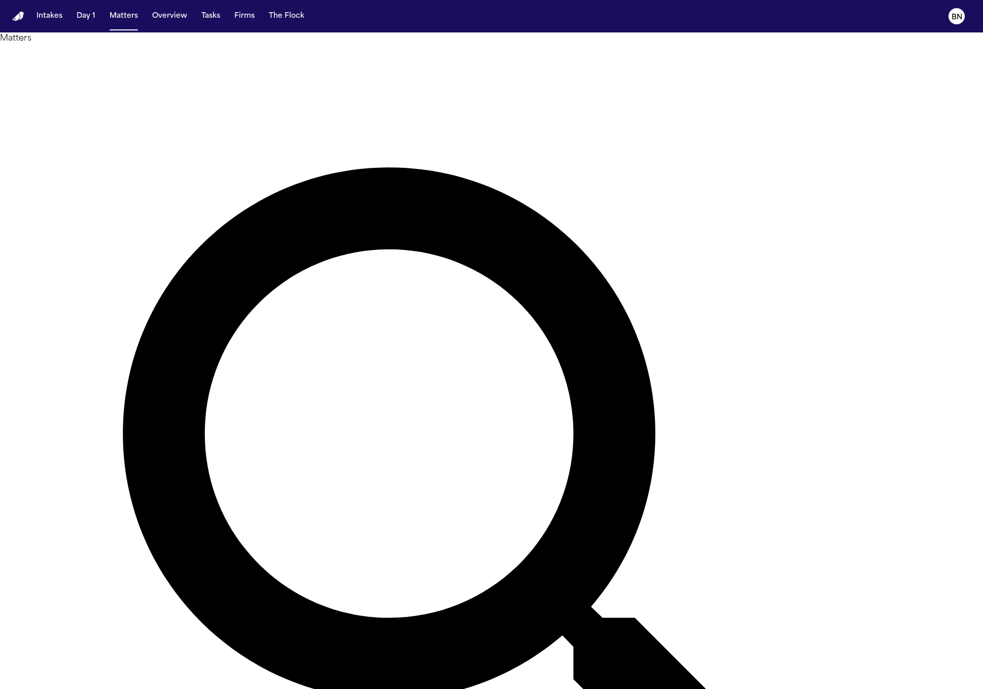
type input "********"
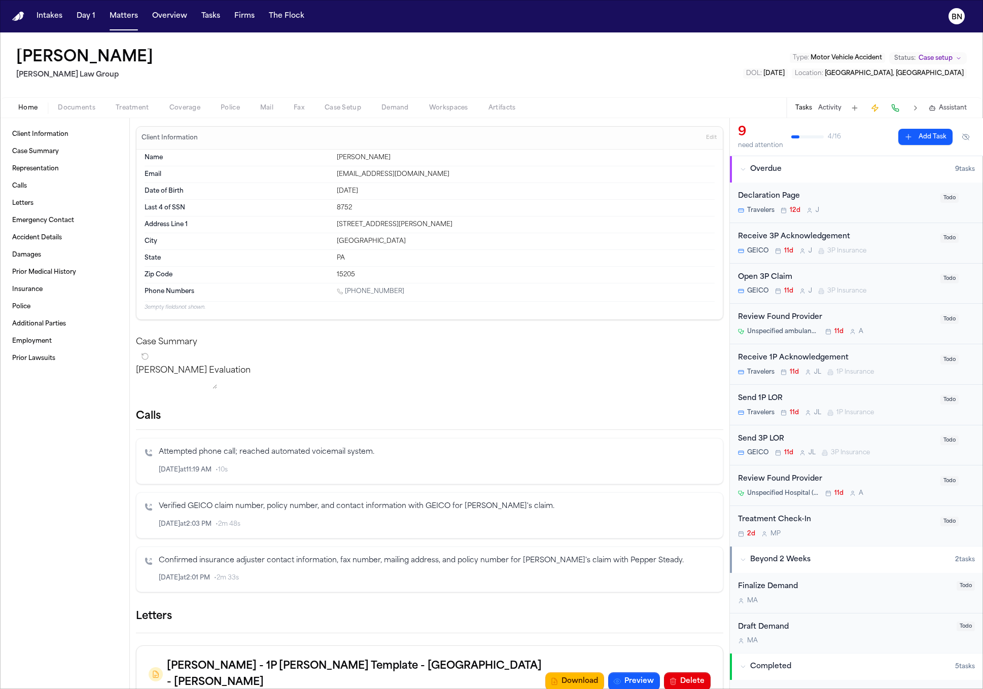
click at [228, 105] on span "Police" at bounding box center [230, 108] width 19 height 8
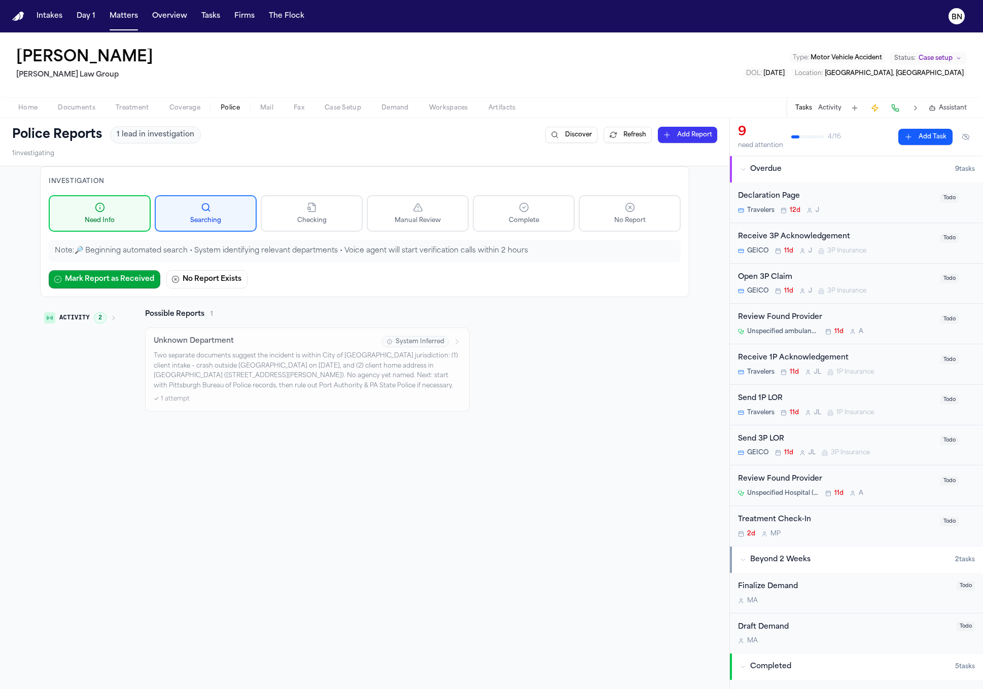
click at [362, 388] on p "Two separate documents suggest the incident is within City of Pittsburgh jurisd…" at bounding box center [307, 371] width 307 height 40
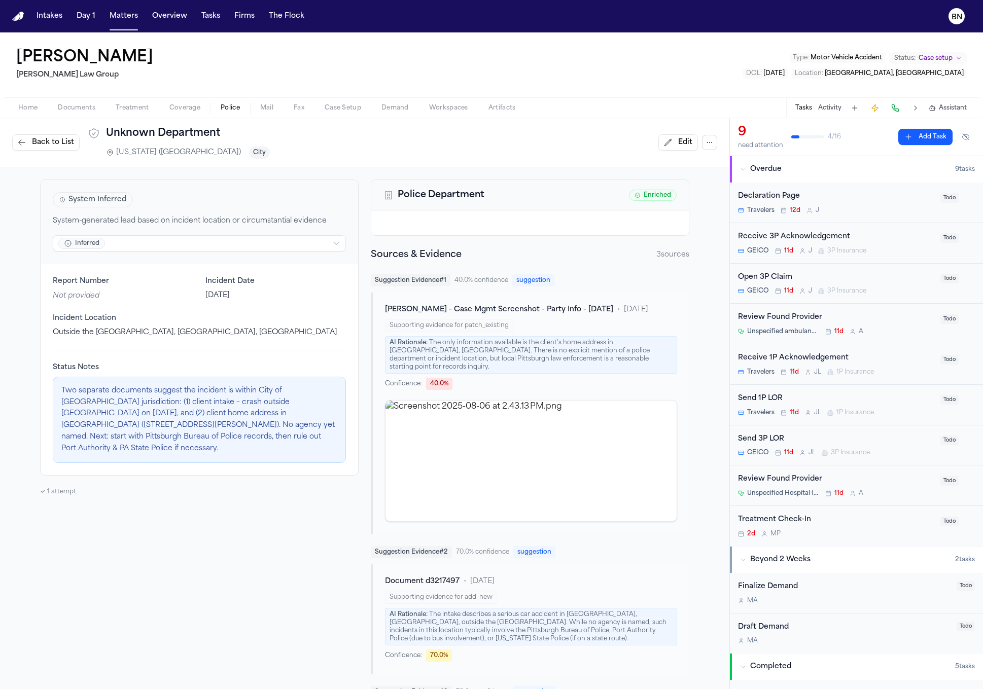
click at [66, 138] on span "Back to List" at bounding box center [53, 142] width 42 height 10
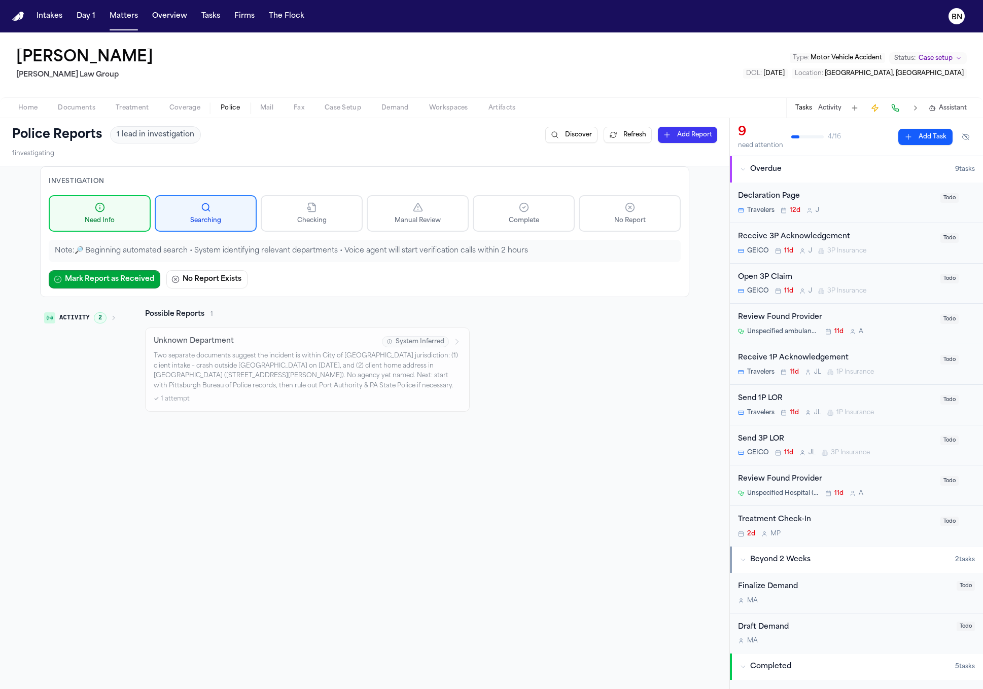
click at [569, 134] on button "Discover" at bounding box center [571, 135] width 52 height 16
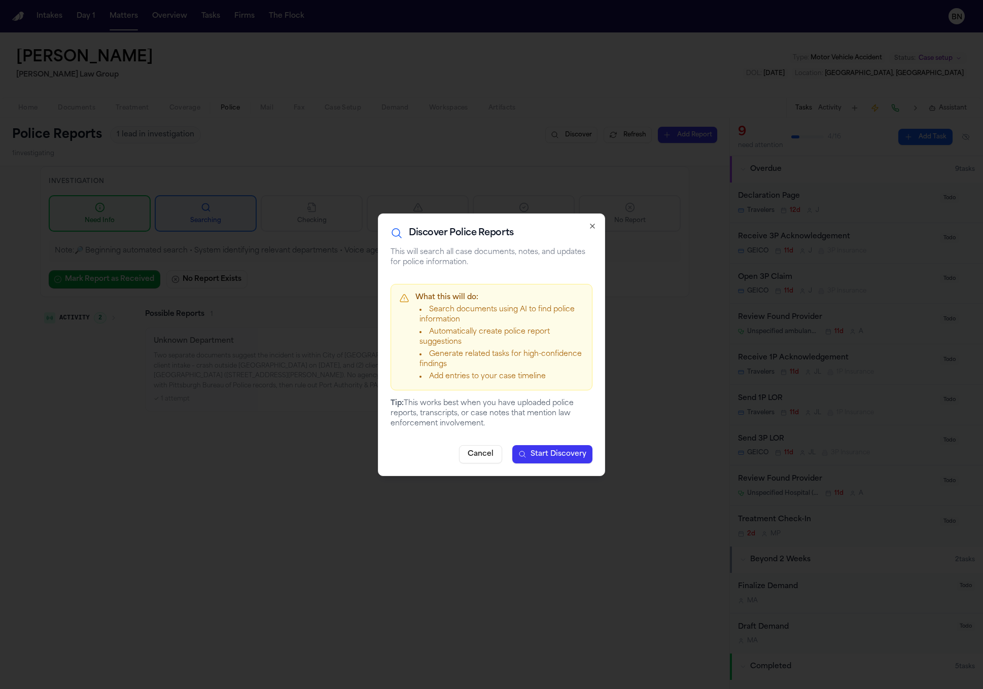
click at [556, 449] on span "Start Discovery" at bounding box center [558, 454] width 56 height 10
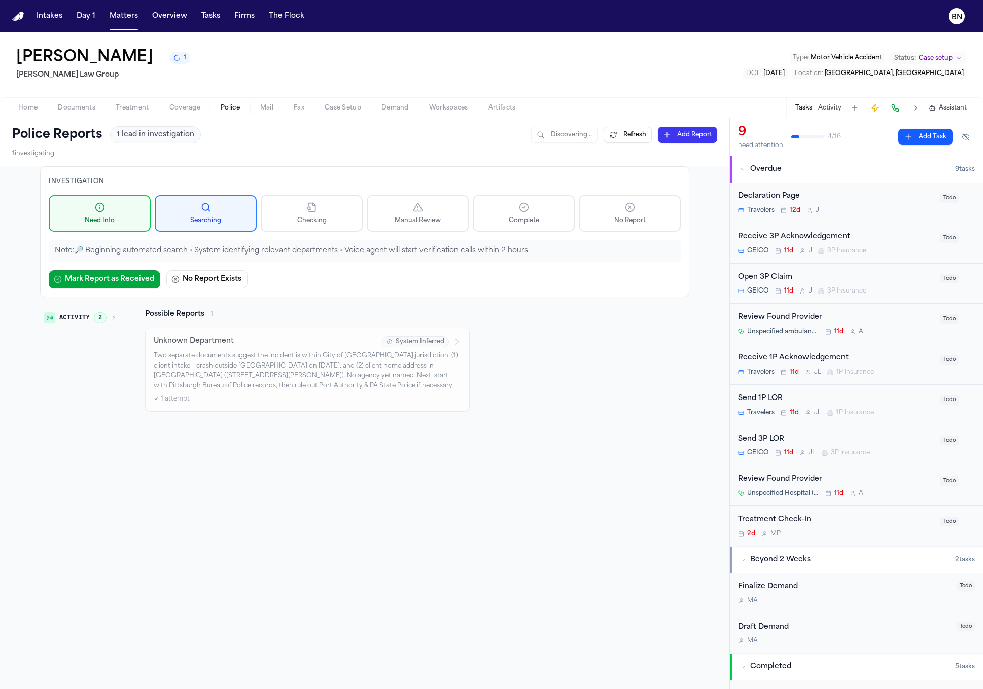
click at [43, 100] on div "Home Documents Treatment Coverage Police Mail Fax Case Setup Demand Workspaces …" at bounding box center [491, 107] width 983 height 20
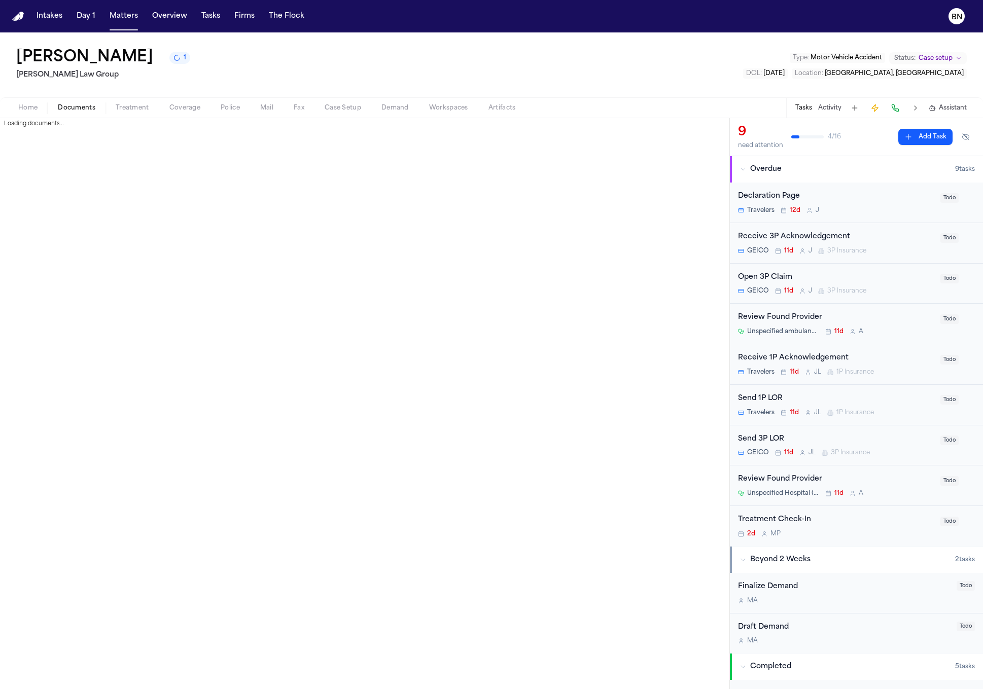
click at [53, 103] on button "Documents" at bounding box center [77, 108] width 58 height 12
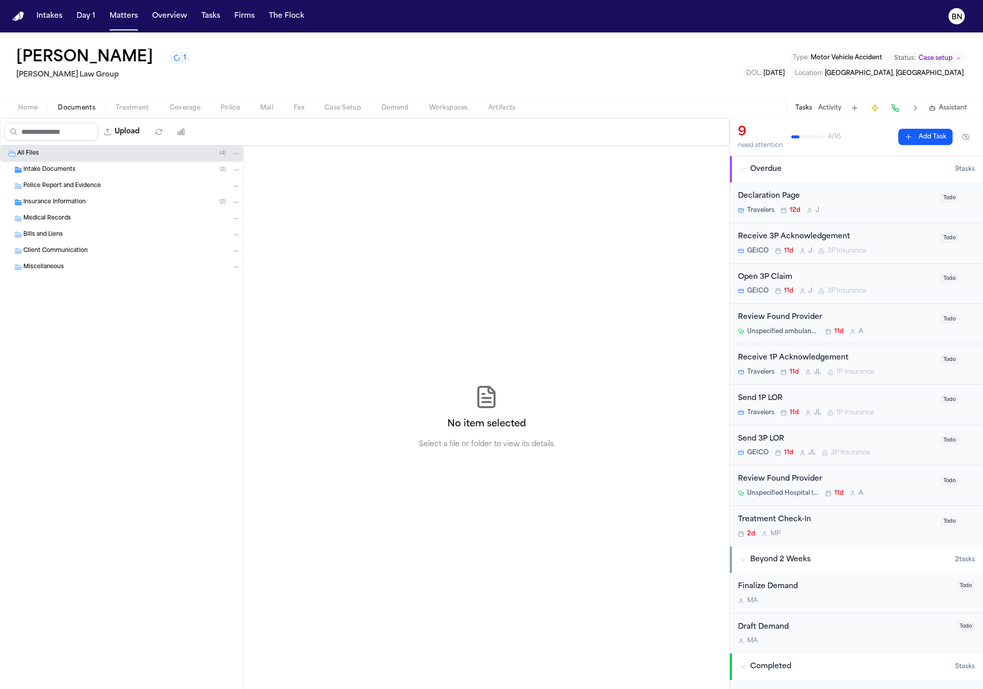
click at [81, 200] on span "Insurance Information" at bounding box center [54, 202] width 62 height 9
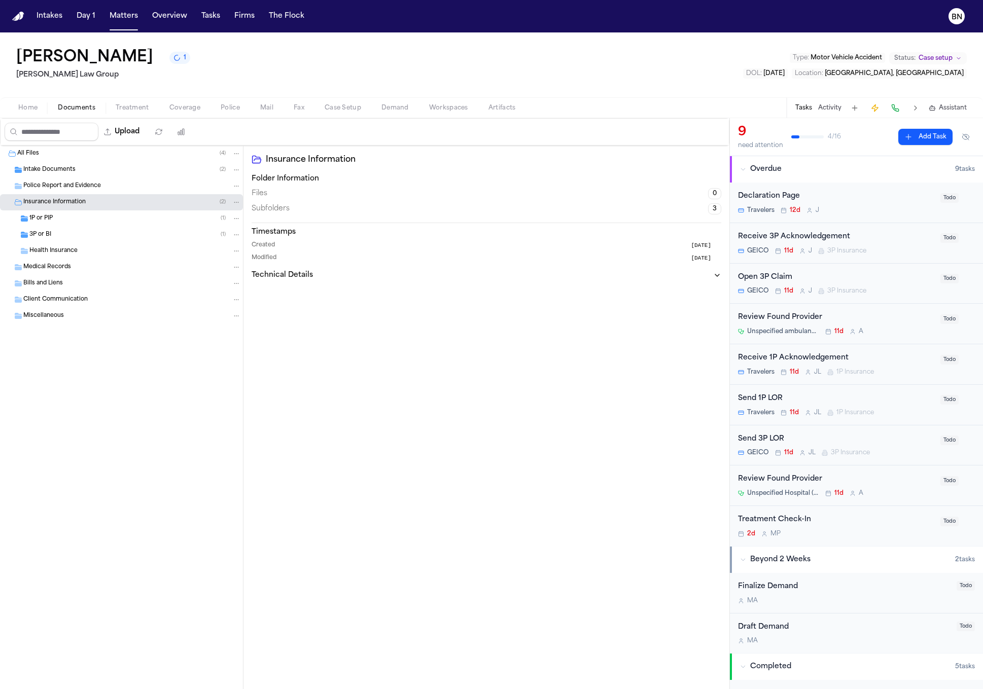
click at [81, 191] on span "Police Report and Evidence" at bounding box center [62, 186] width 78 height 9
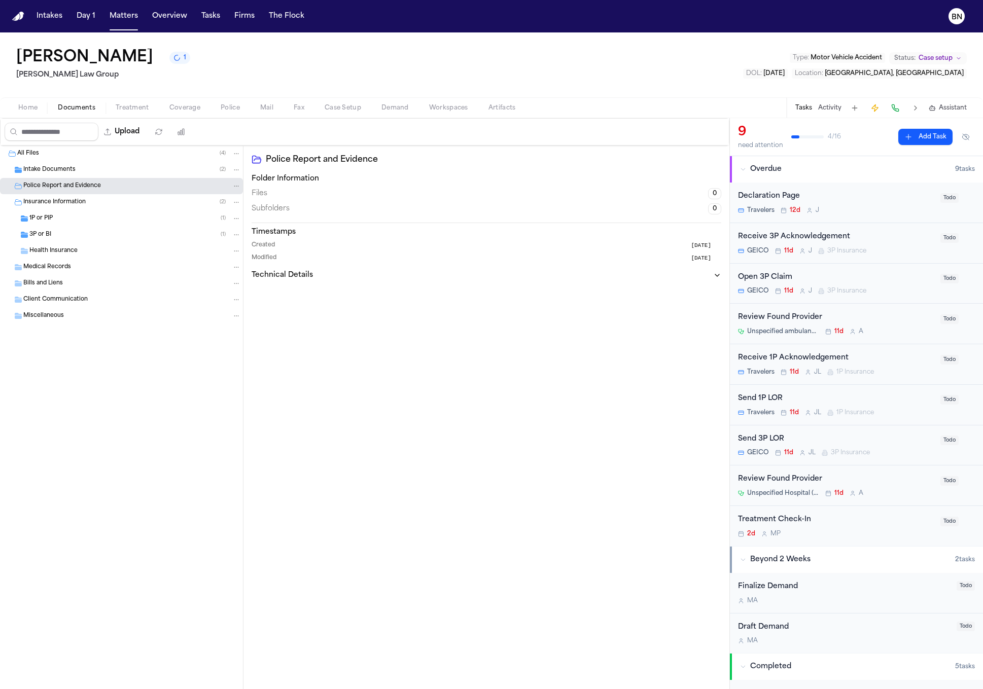
click at [77, 232] on div "3P or BI ( 1 )" at bounding box center [134, 234] width 211 height 9
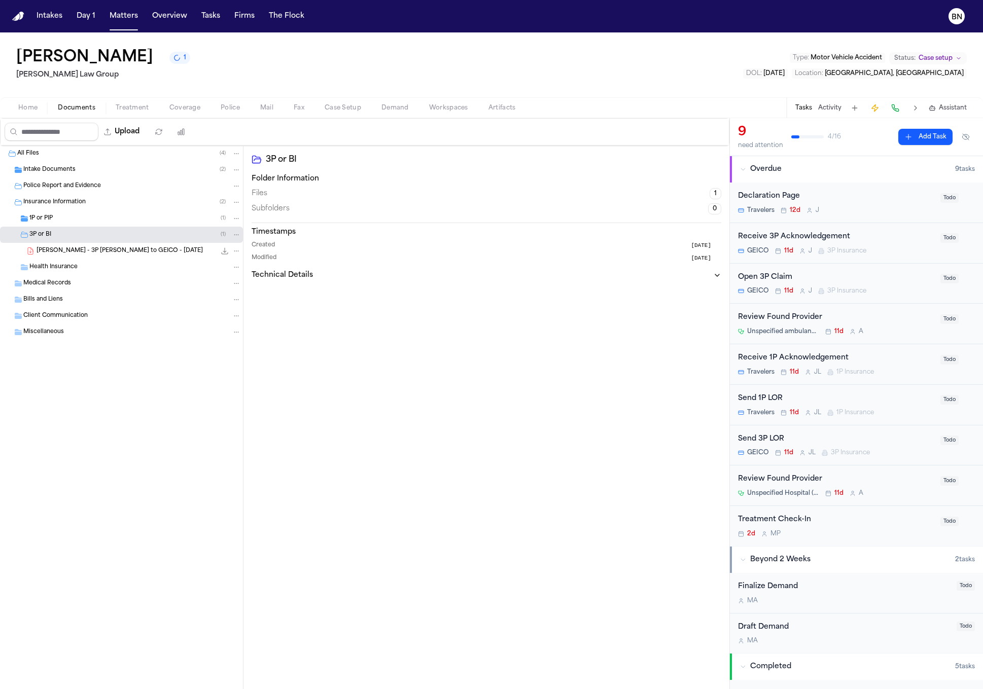
click at [78, 221] on div "1P or PIP ( 1 )" at bounding box center [134, 218] width 211 height 9
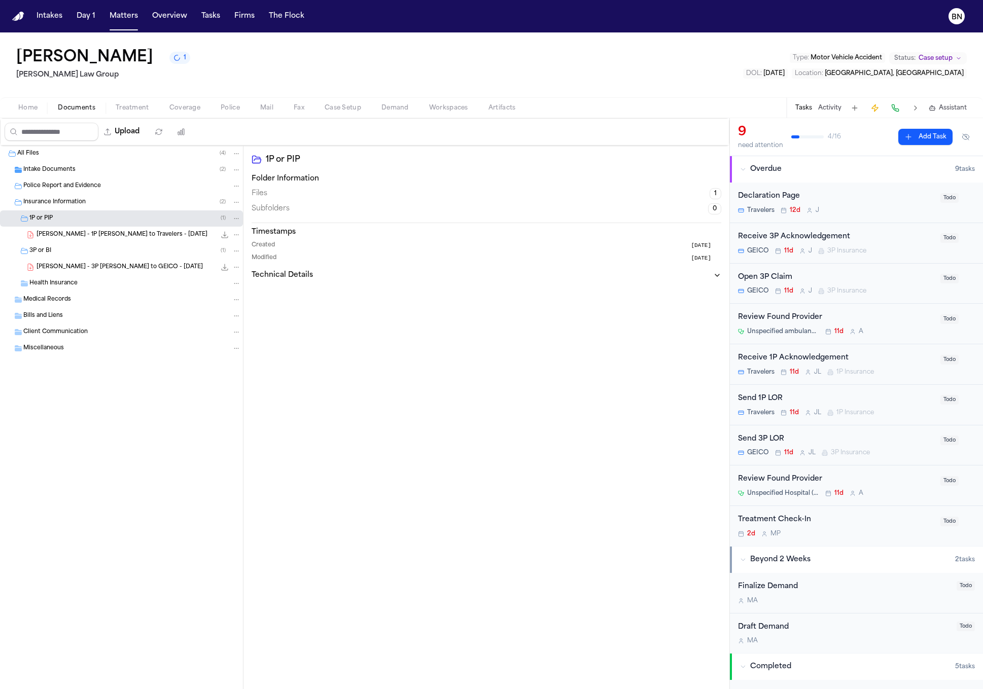
click at [94, 243] on div "I. Saucier - 1P LOR to Travelers - 8.21.25 559.8 KB • PDF" at bounding box center [121, 235] width 243 height 16
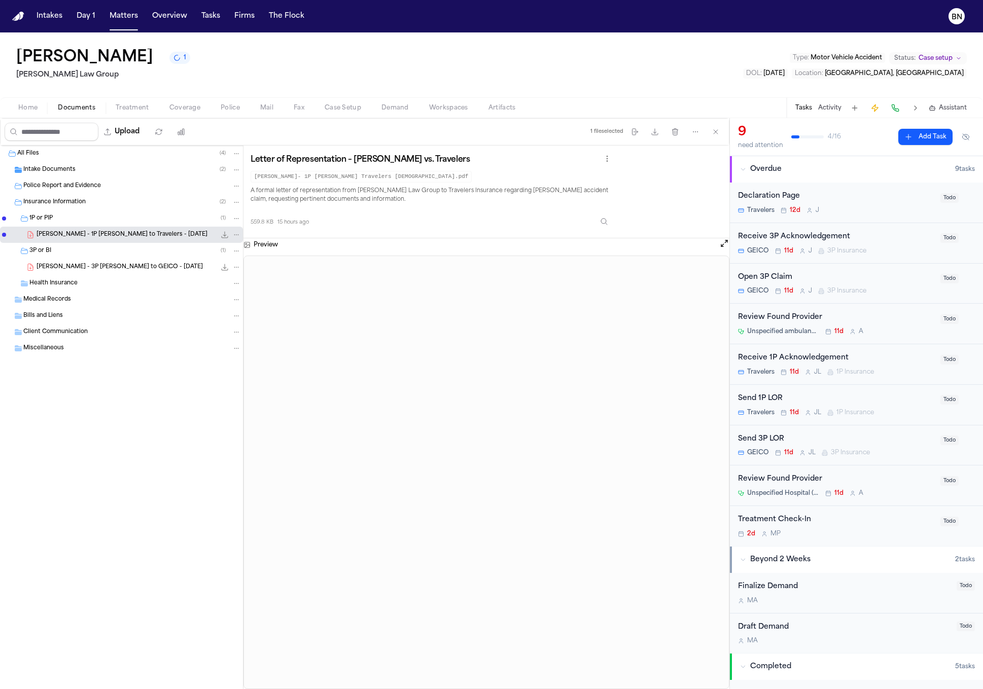
click at [72, 199] on span "Insurance Information" at bounding box center [54, 202] width 62 height 9
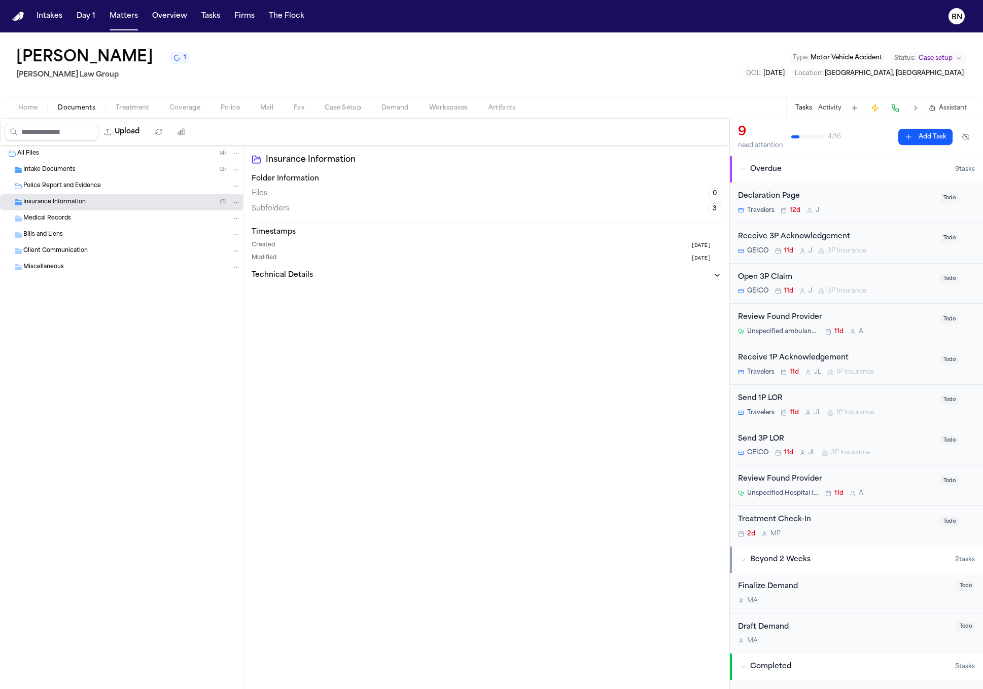
click at [73, 188] on span "Police Report and Evidence" at bounding box center [62, 186] width 78 height 9
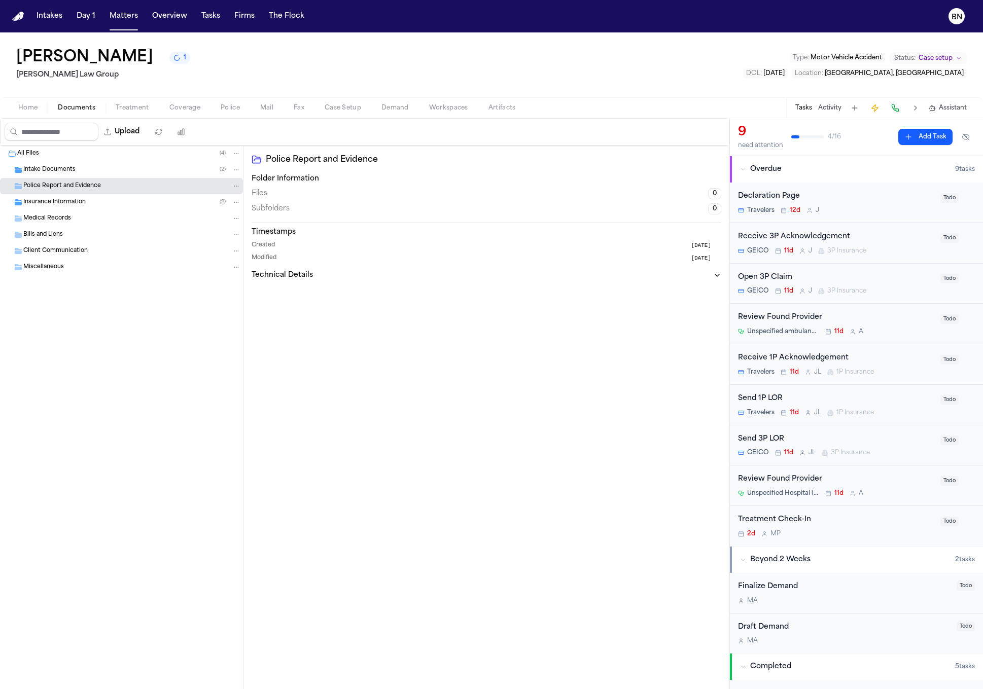
click at [64, 168] on span "Intake Documents" at bounding box center [49, 170] width 52 height 9
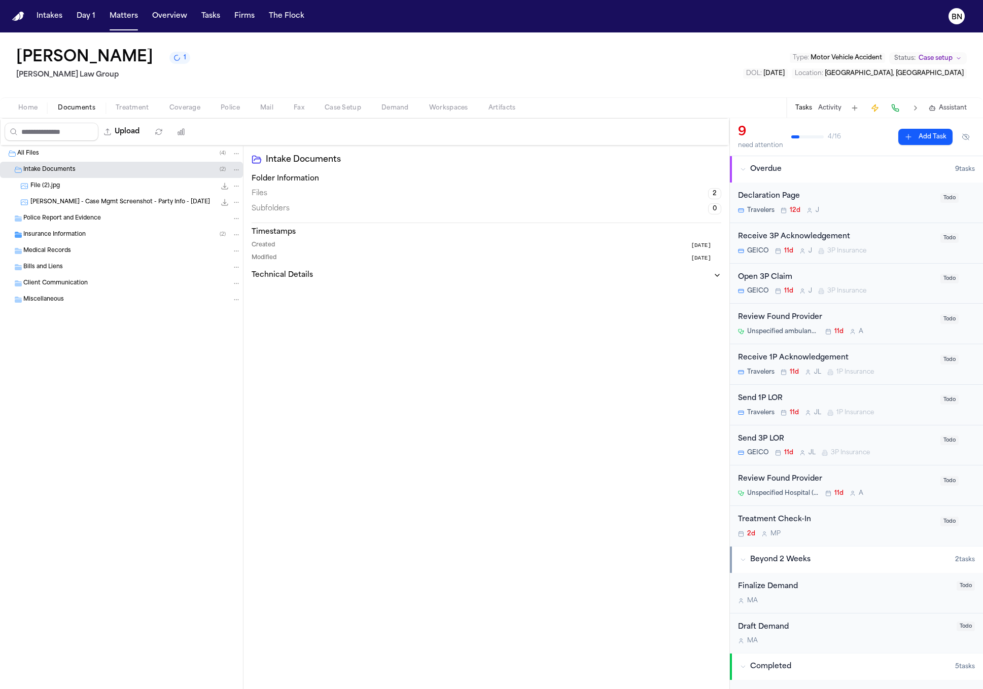
click at [71, 201] on span "I. Saucier - Case Mgmt Screenshot - Party Info - 8.6.25" at bounding box center [120, 202] width 180 height 9
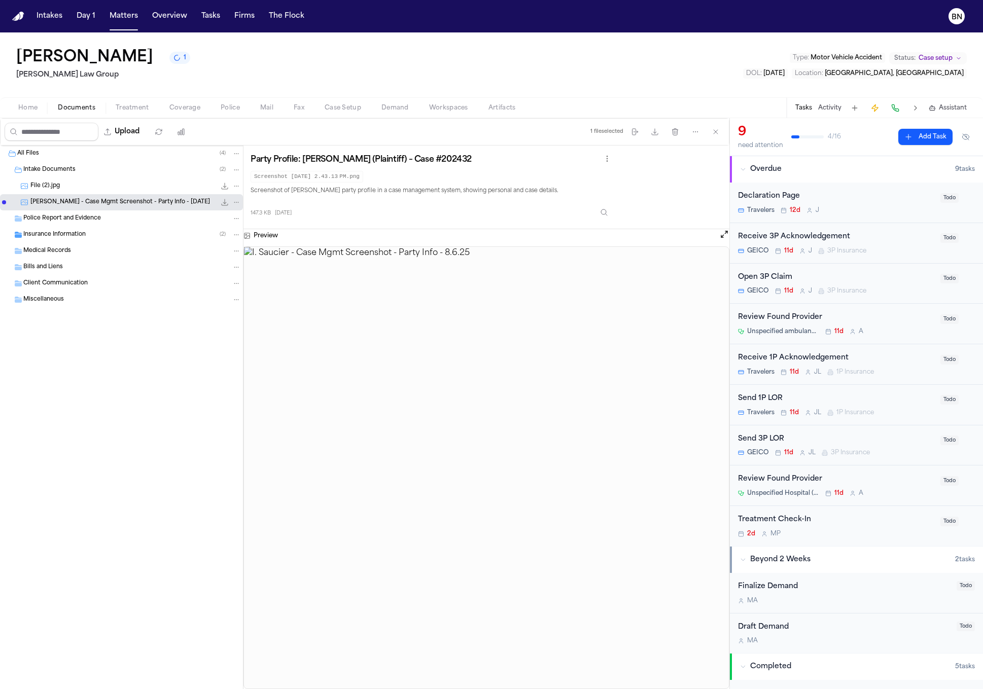
click at [116, 189] on div "File (2).jpg 225.2 KB • JPG" at bounding box center [135, 186] width 210 height 10
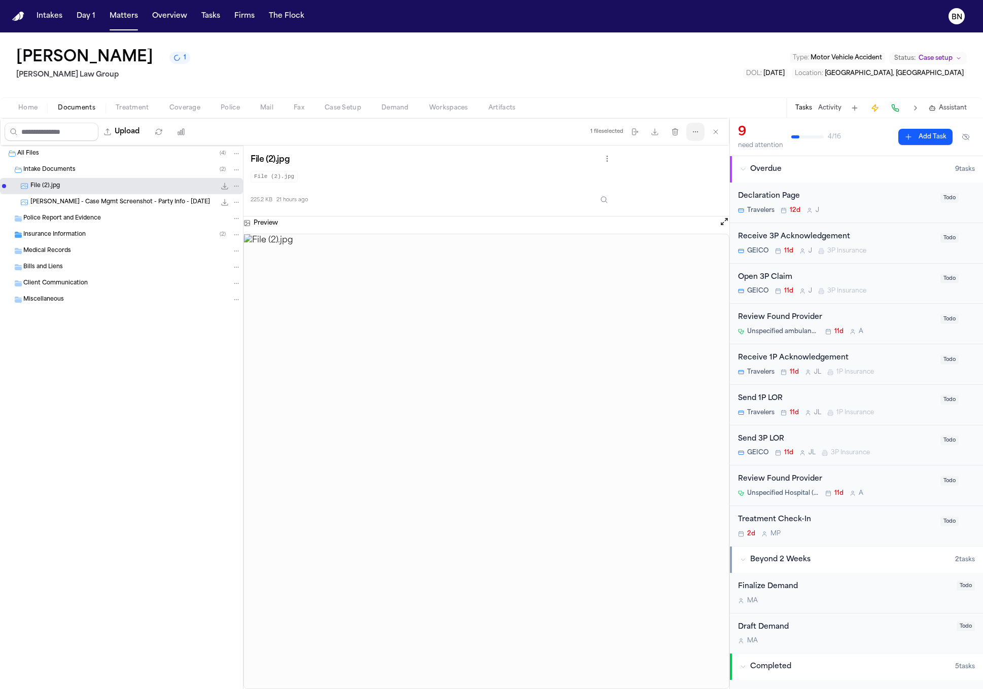
click at [688, 133] on button "More actions" at bounding box center [695, 132] width 18 height 18
click at [518, 178] on div "Upload 1 file selected Move files Download files Delete files More actions Clea…" at bounding box center [364, 403] width 729 height 571
click at [820, 100] on div "Tasks Activity Assistant" at bounding box center [880, 108] width 189 height 20
drag, startPoint x: 823, startPoint y: 105, endPoint x: 821, endPoint y: 113, distance: 7.3
click at [823, 105] on button "Activity" at bounding box center [829, 108] width 23 height 8
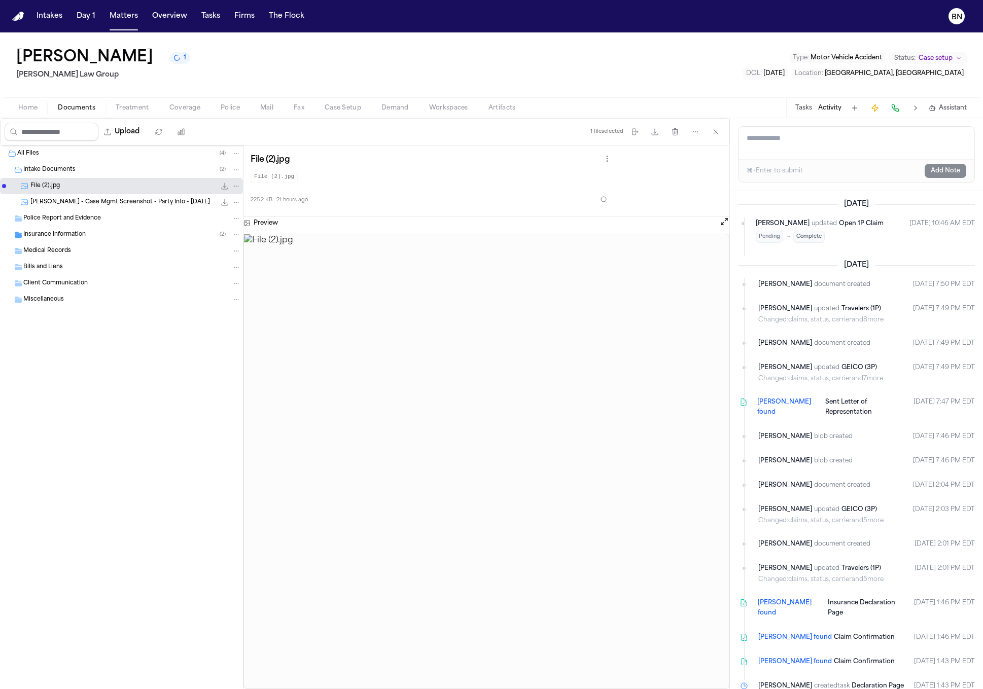
click at [76, 234] on span "Insurance Information" at bounding box center [54, 235] width 62 height 9
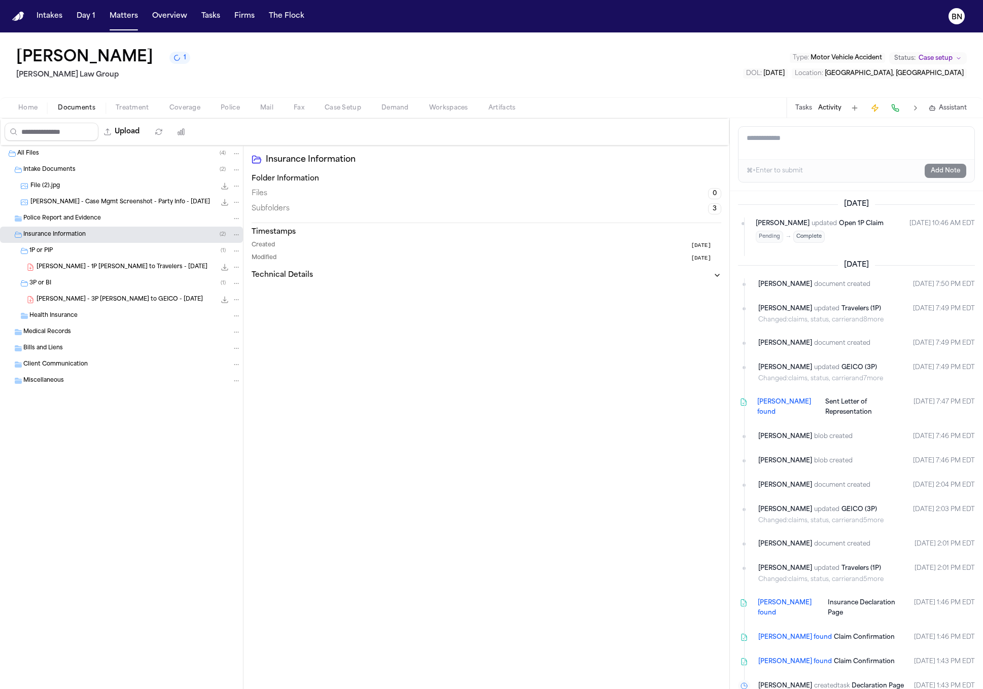
click at [83, 207] on span "I. Saucier - Case Mgmt Screenshot - Party Info - 8.6.25" at bounding box center [120, 202] width 180 height 9
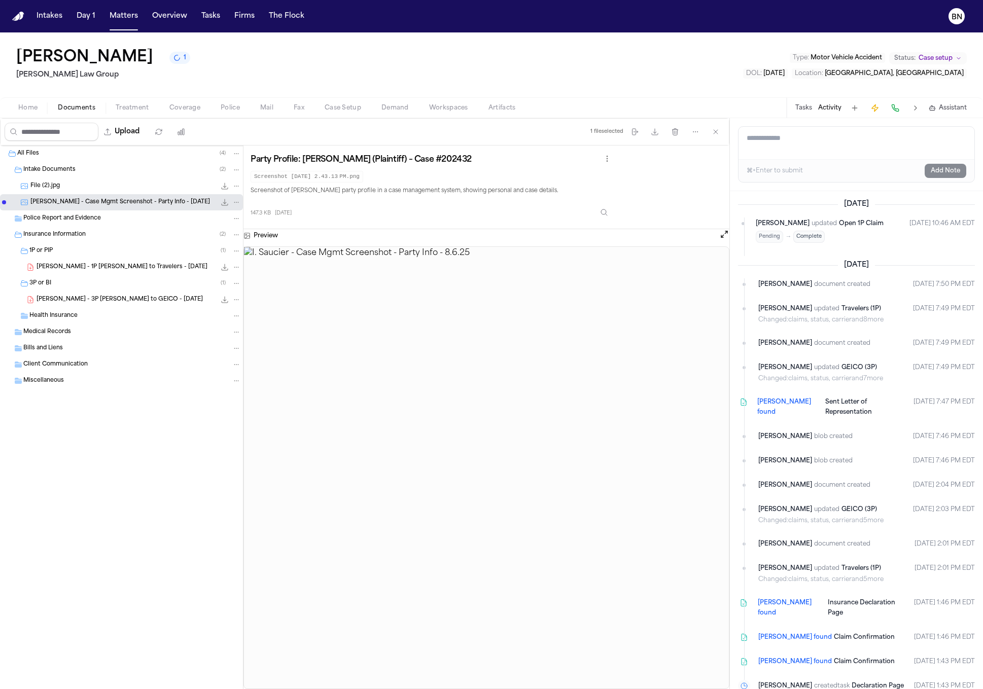
click at [80, 57] on h1 "[PERSON_NAME]" at bounding box center [84, 58] width 137 height 18
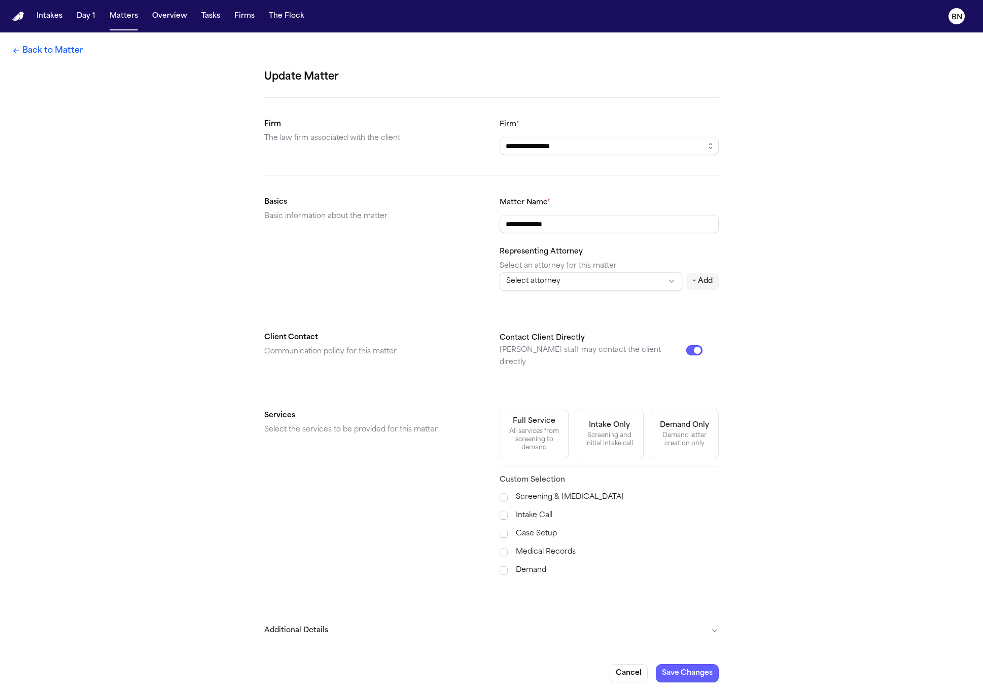
click at [617, 296] on form "**********" at bounding box center [491, 376] width 454 height 614
click at [612, 286] on html "**********" at bounding box center [491, 344] width 983 height 689
click at [751, 262] on html "**********" at bounding box center [491, 344] width 983 height 689
click at [123, 19] on button "Matters" at bounding box center [123, 16] width 37 height 18
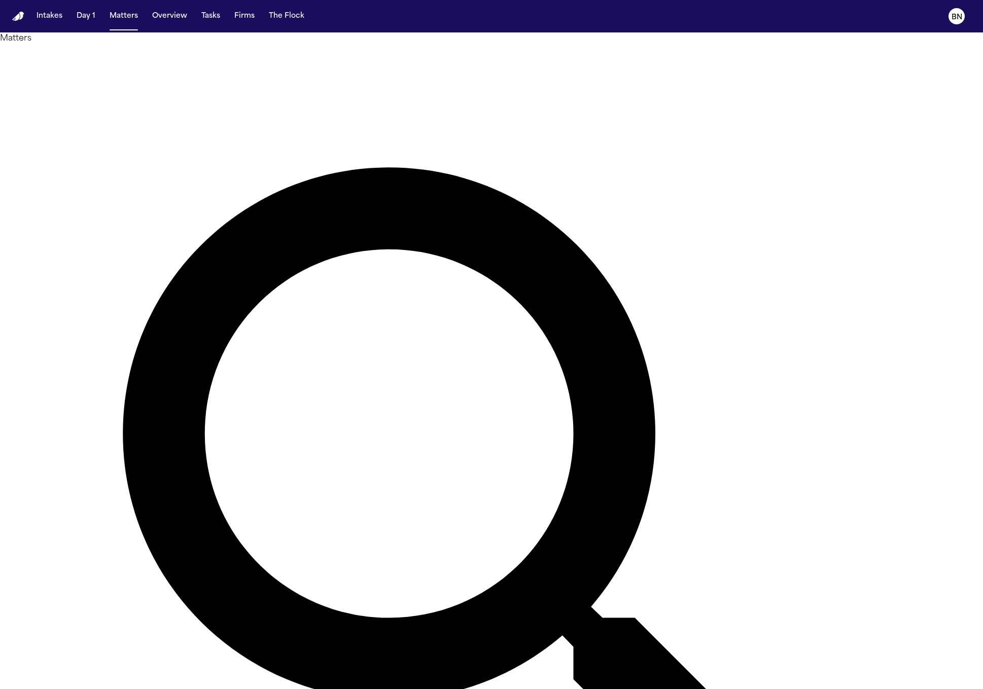
type input "********"
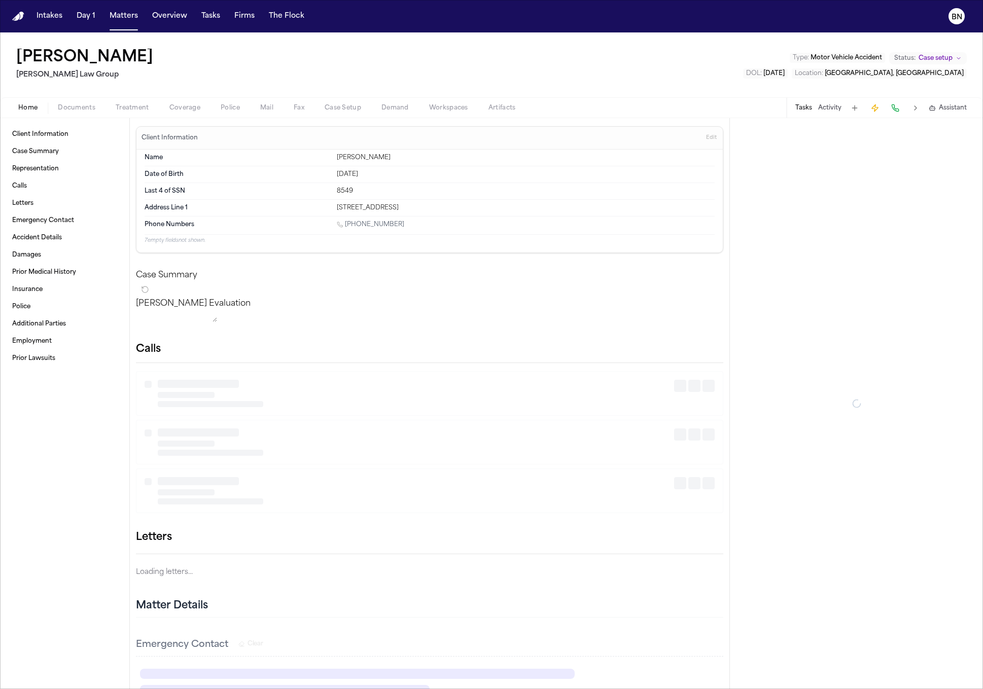
click at [75, 111] on span "Documents" at bounding box center [77, 108] width 38 height 8
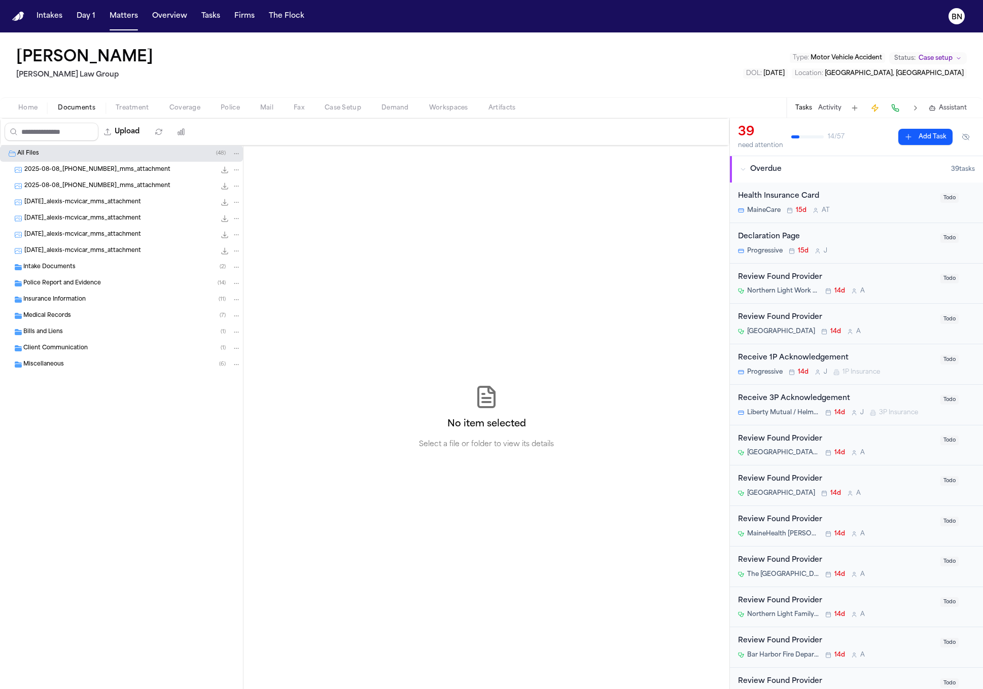
click at [103, 283] on div "Police Report and Evidence ( 14 )" at bounding box center [132, 283] width 218 height 9
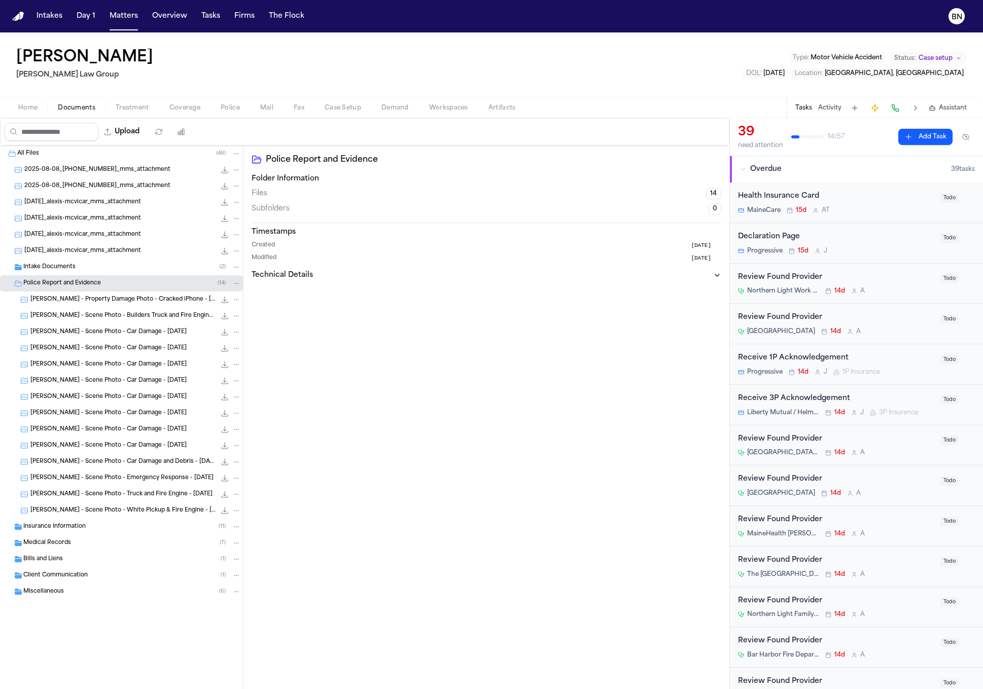
click at [121, 302] on span "A. McVicar - Property Damage Photo - Cracked iPhone - 8.8.25" at bounding box center [122, 300] width 185 height 9
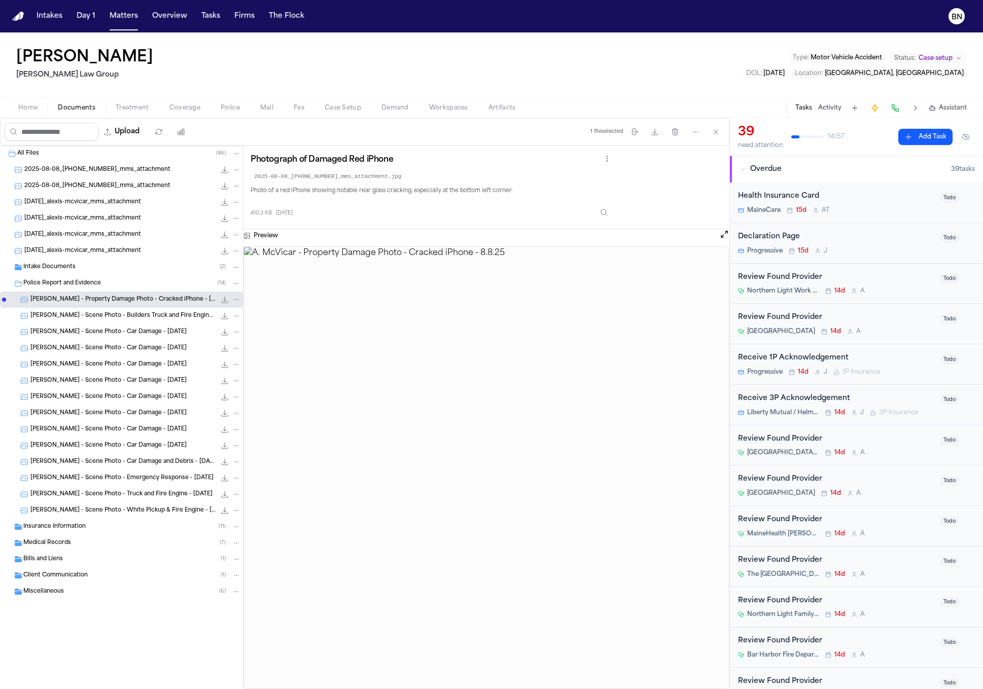
click at [129, 450] on span "A. McVicar - Scene Photo - Car Damage - 8.8.25" at bounding box center [108, 446] width 156 height 9
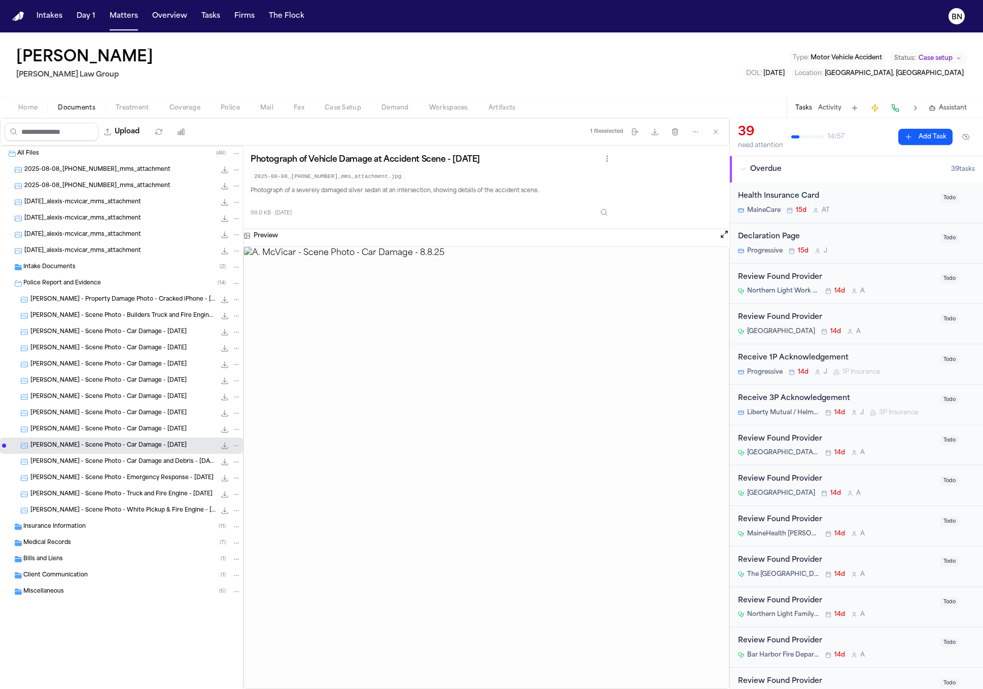
click at [108, 389] on div "A. McVicar - Scene Photo - Car Damage - 8.8.25 89.1 KB • JPG" at bounding box center [121, 397] width 243 height 16
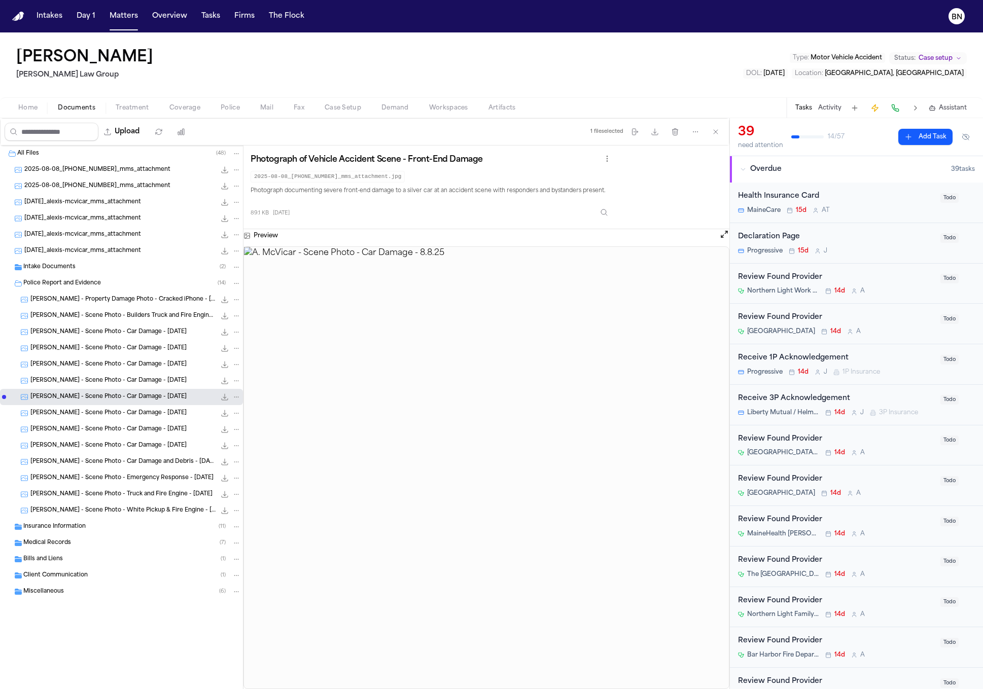
click at [105, 356] on div "A. McVicar - Scene Photo - Car Damage - 8.12.25 196.3 KB • JPG" at bounding box center [121, 348] width 243 height 16
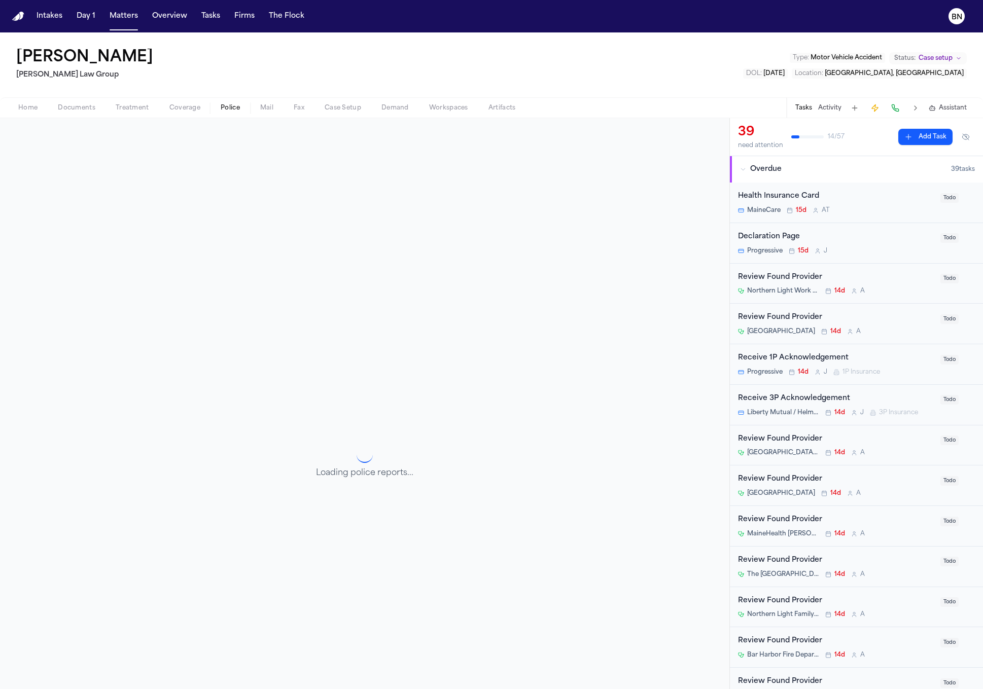
click at [232, 112] on button "Police" at bounding box center [230, 108] width 40 height 12
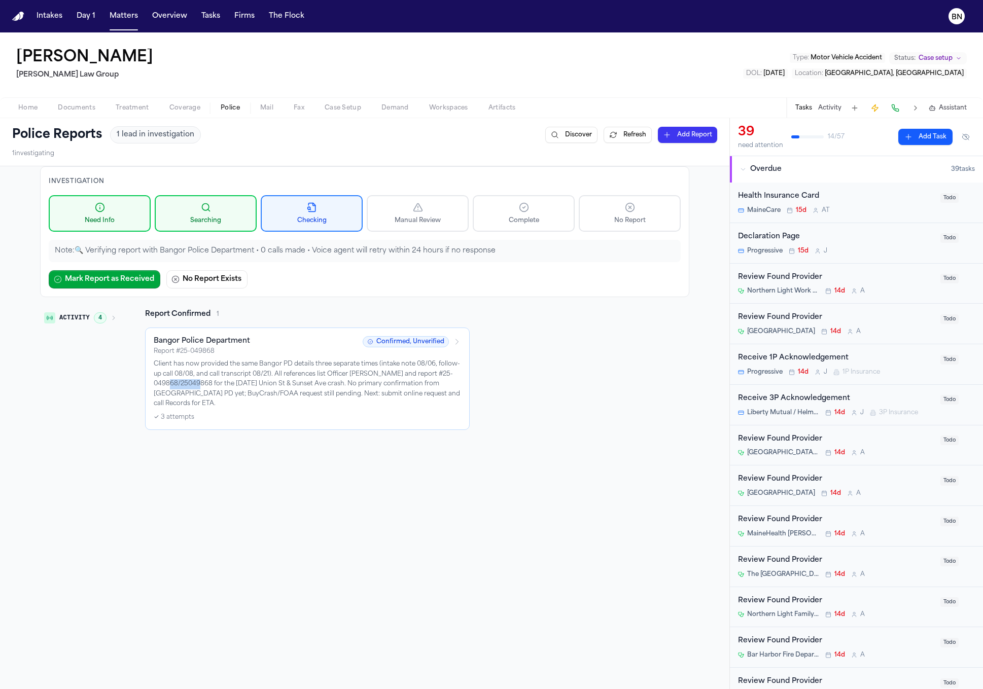
drag, startPoint x: 207, startPoint y: 387, endPoint x: 177, endPoint y: 387, distance: 29.9
click at [177, 387] on p "Client has now provided the same Bangor PD details three separate times (intake…" at bounding box center [307, 385] width 307 height 50
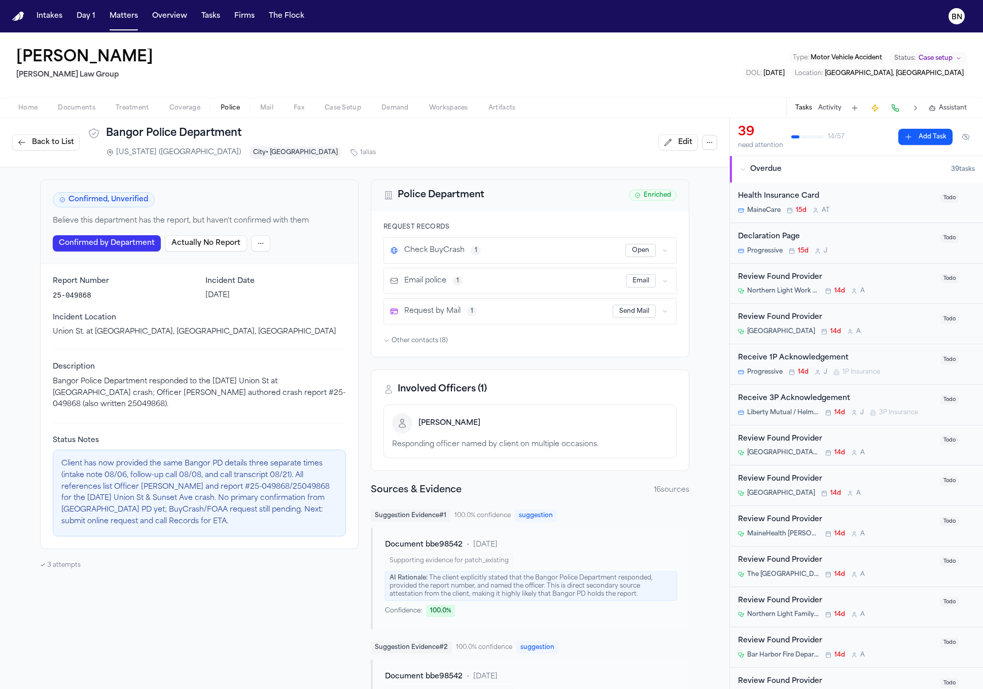
click at [282, 492] on p "Client has now provided the same Bangor PD details three separate times (intake…" at bounding box center [199, 492] width 276 height 69
click at [287, 492] on p "Client has now provided the same Bangor PD details three separate times (intake…" at bounding box center [199, 492] width 276 height 69
click at [641, 252] on button "Open" at bounding box center [640, 250] width 30 height 13
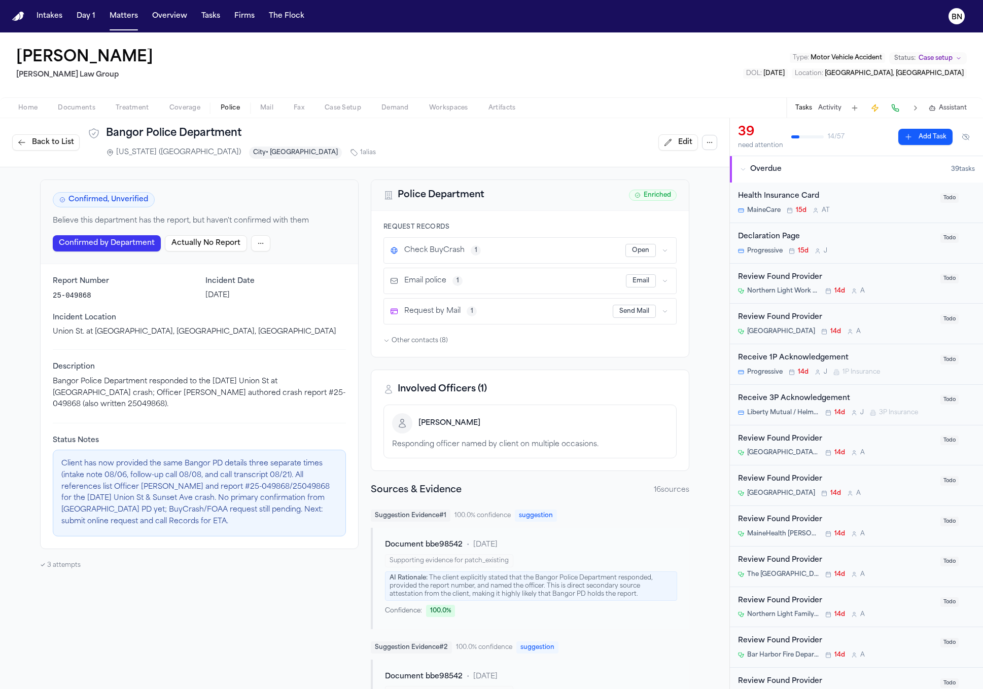
click at [270, 494] on p "Client has now provided the same Bangor PD details three separate times (intake…" at bounding box center [199, 492] width 276 height 69
copy p "25049868"
click at [62, 140] on span "Back to List" at bounding box center [53, 142] width 42 height 10
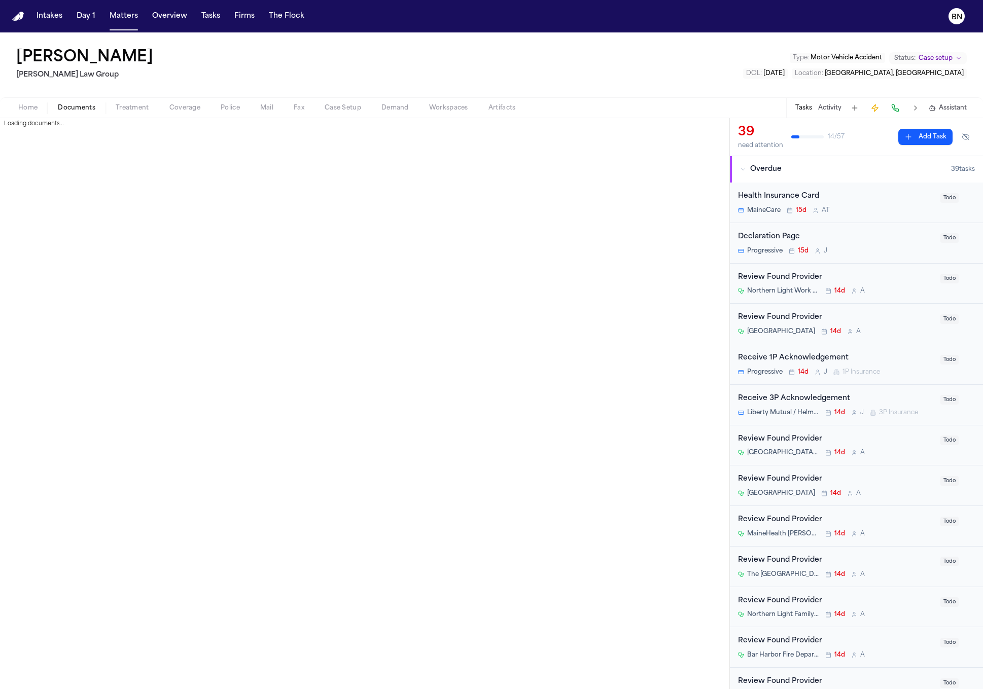
click at [82, 107] on span "Documents" at bounding box center [77, 108] width 38 height 8
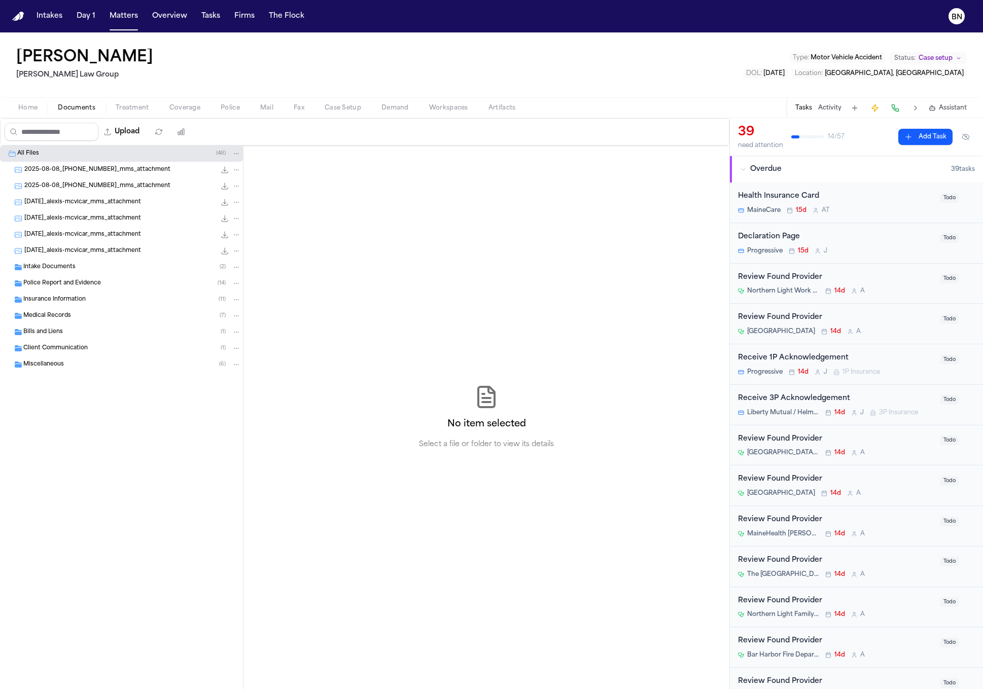
click at [94, 280] on span "Police Report and Evidence" at bounding box center [62, 283] width 78 height 9
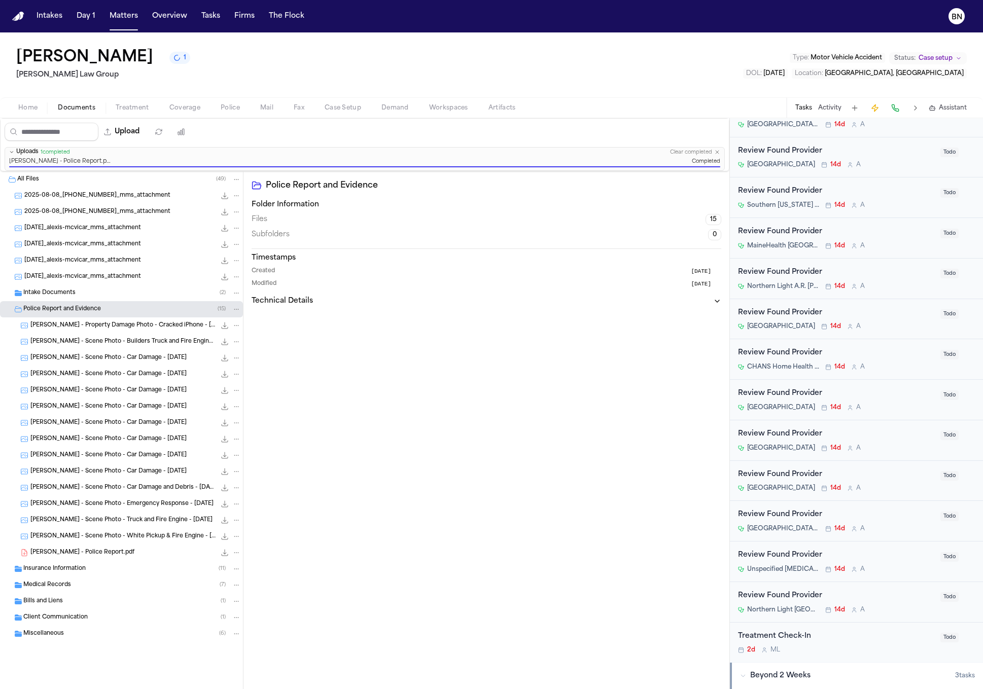
scroll to position [1368, 0]
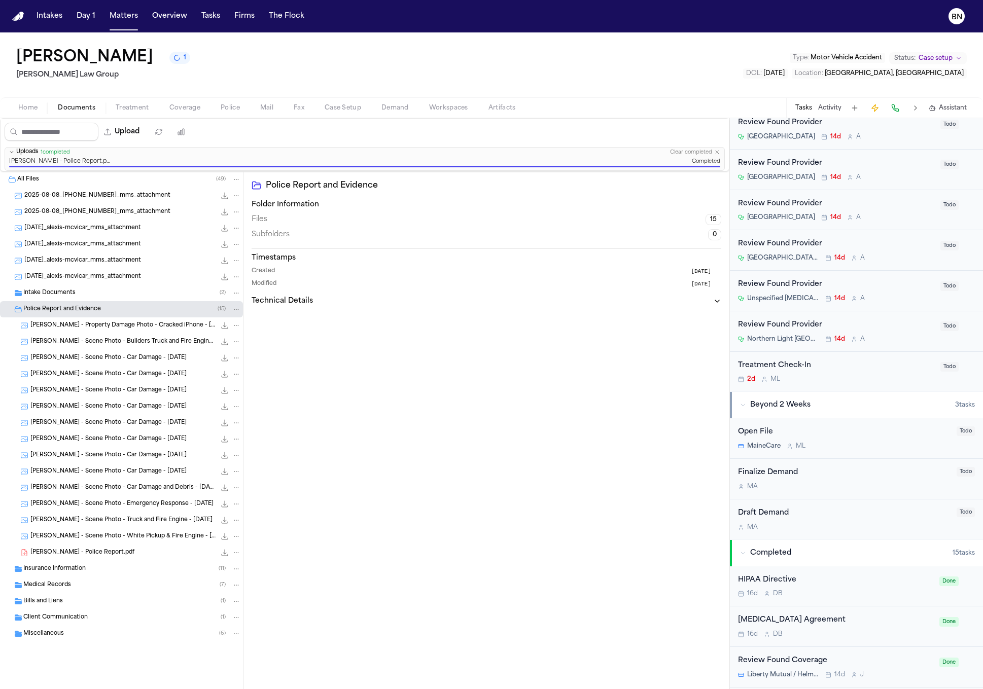
click at [195, 106] on span "Coverage" at bounding box center [184, 108] width 31 height 8
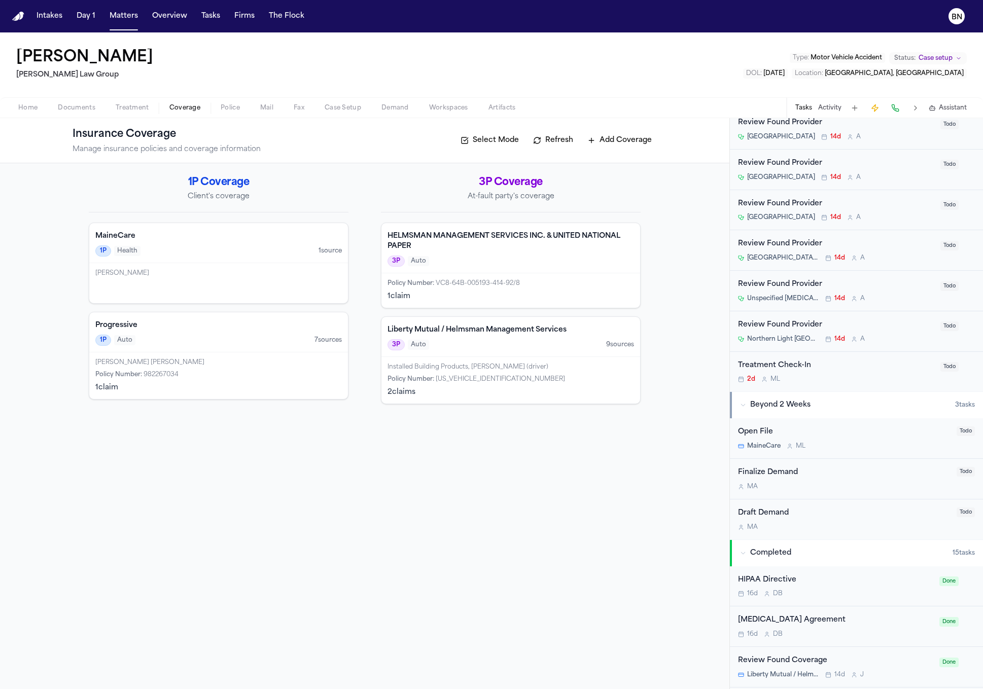
click at [225, 106] on span "Police" at bounding box center [230, 108] width 19 height 8
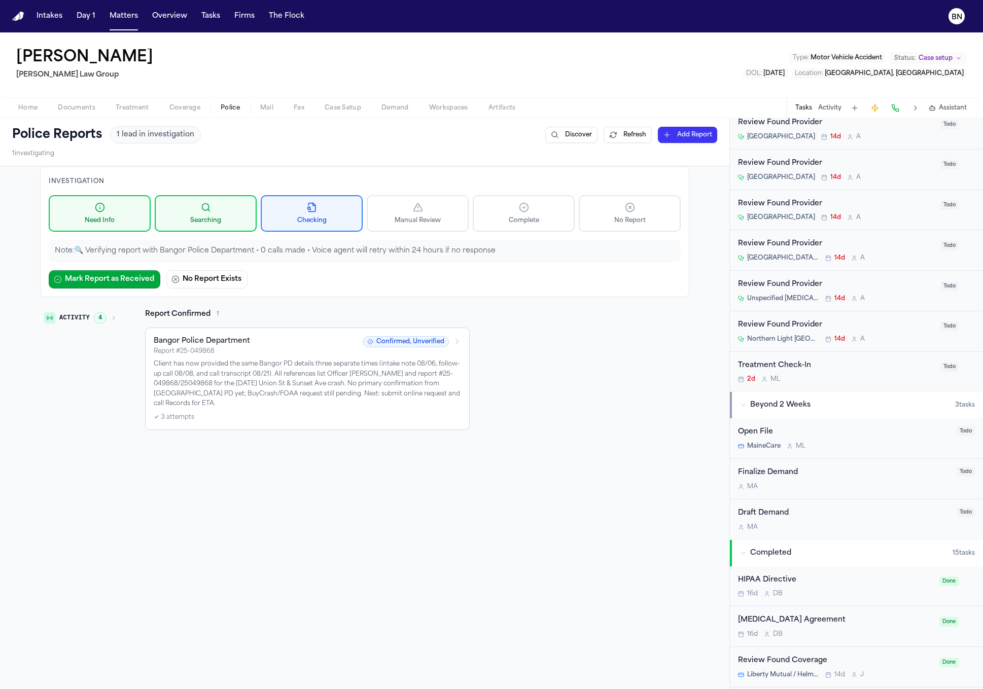
click at [309, 351] on div "Report # 25-049868" at bounding box center [255, 351] width 203 height 8
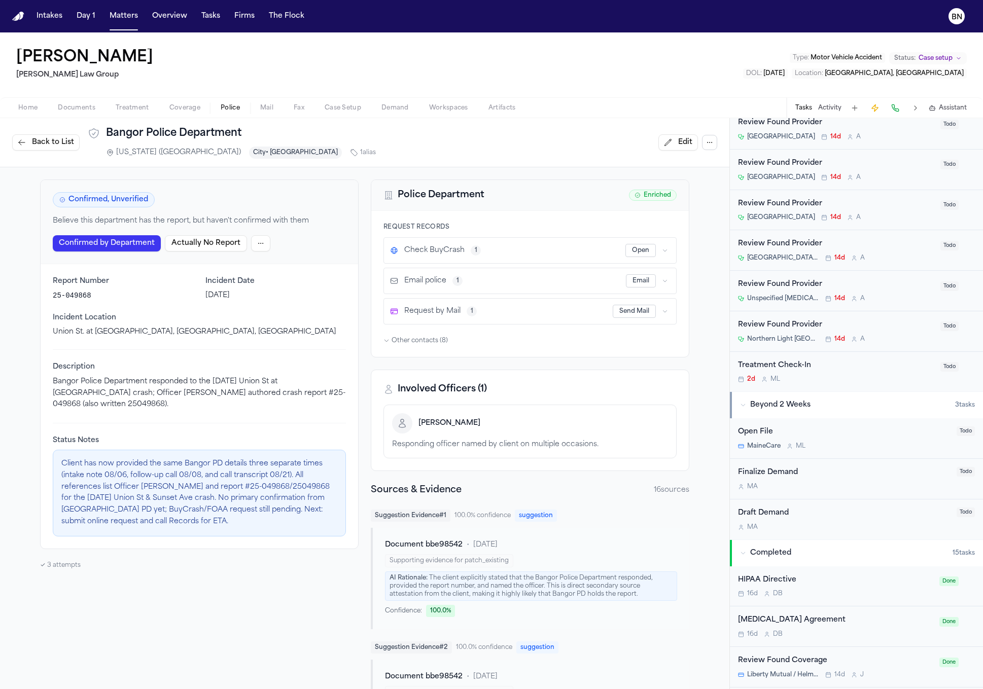
click at [261, 246] on div "Confirmed by Department Actually No Report" at bounding box center [199, 243] width 293 height 16
click at [256, 245] on html "Intakes Day 1 Matters Overview Tasks Firms The Flock BN Alexis McVicar Romanow …" at bounding box center [491, 344] width 983 height 689
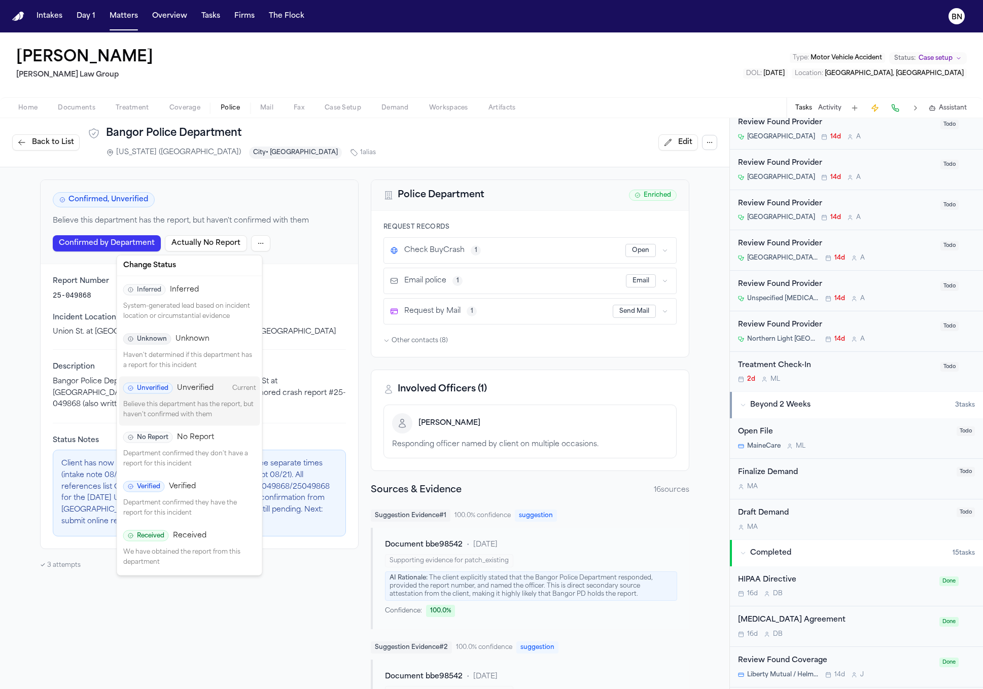
click at [190, 559] on p "We have obtained the report from this department" at bounding box center [189, 558] width 133 height 20
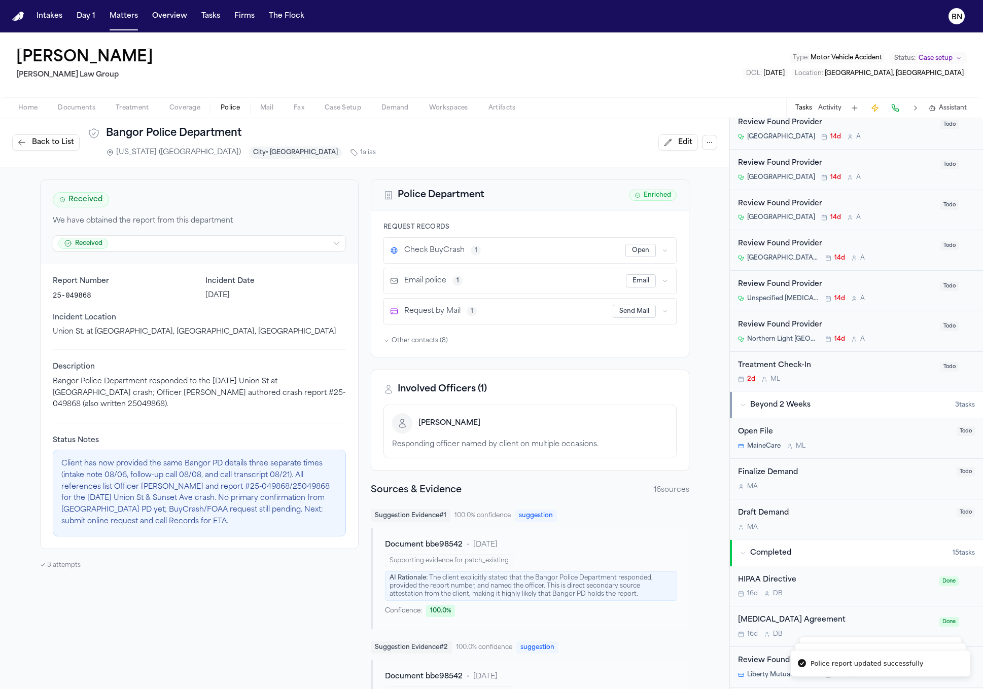
click at [33, 144] on span "Back to List" at bounding box center [53, 142] width 42 height 10
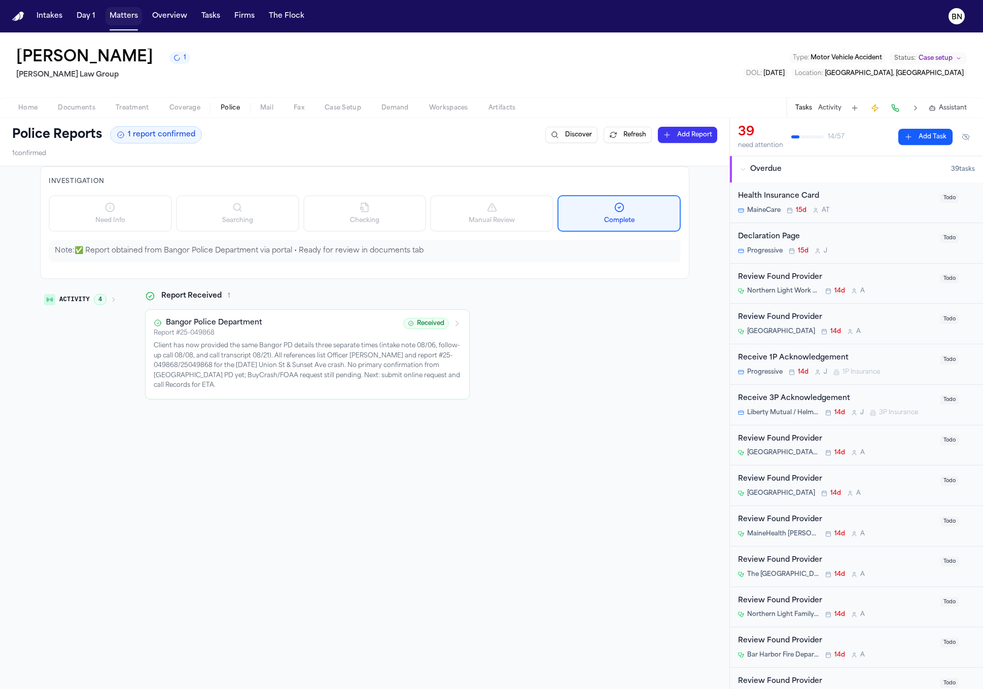
click at [120, 19] on button "Matters" at bounding box center [123, 16] width 37 height 18
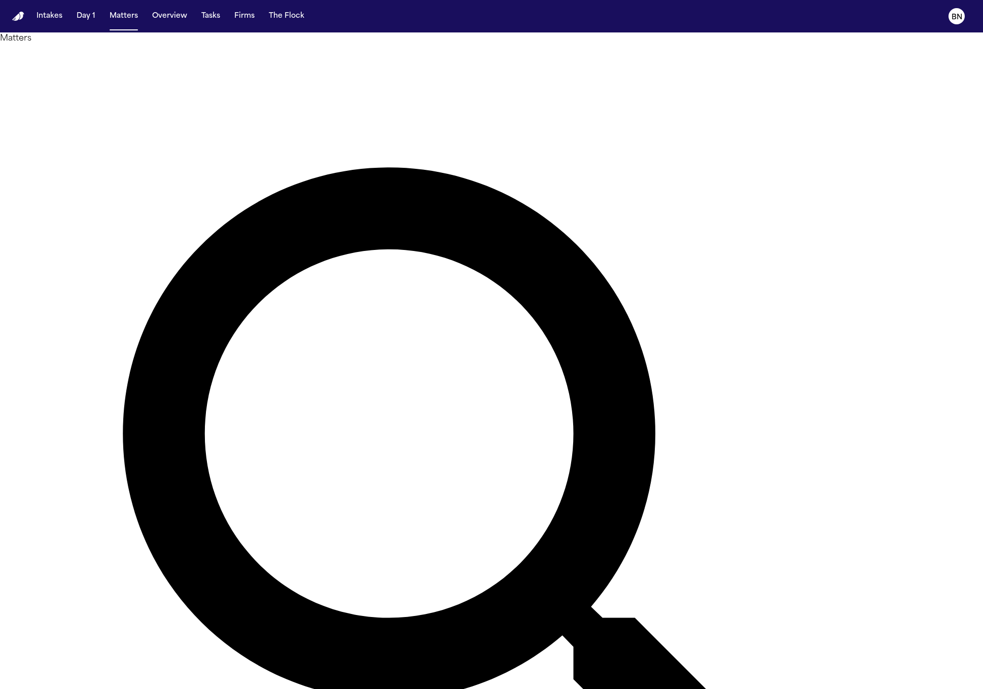
type input "*******"
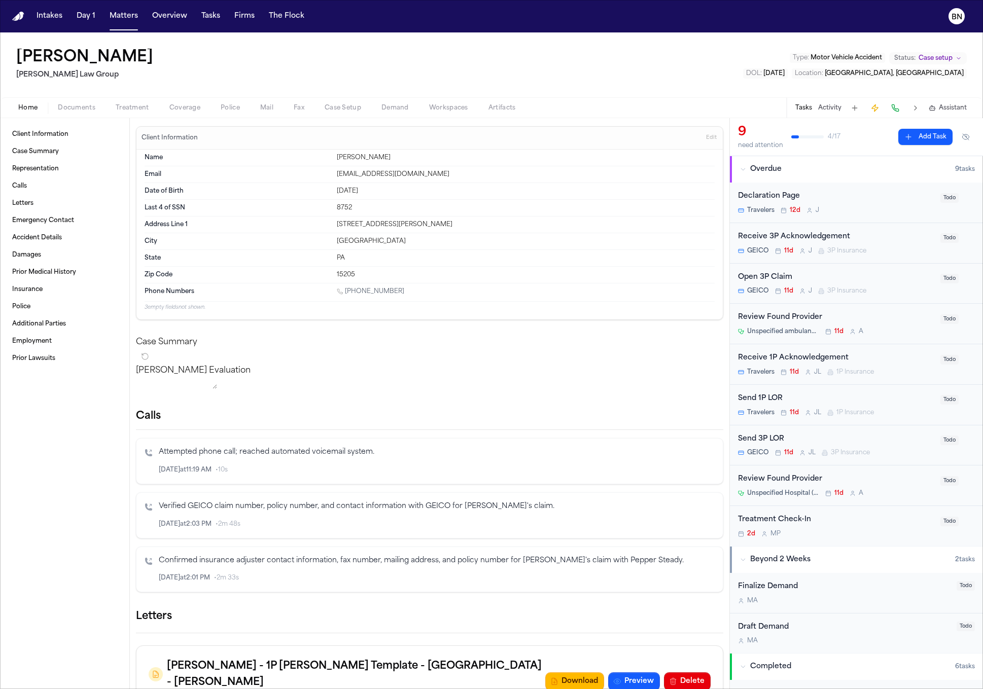
click at [228, 116] on div "Home Documents Treatment Coverage Police Mail Fax Case Setup Demand Workspaces …" at bounding box center [491, 107] width 983 height 20
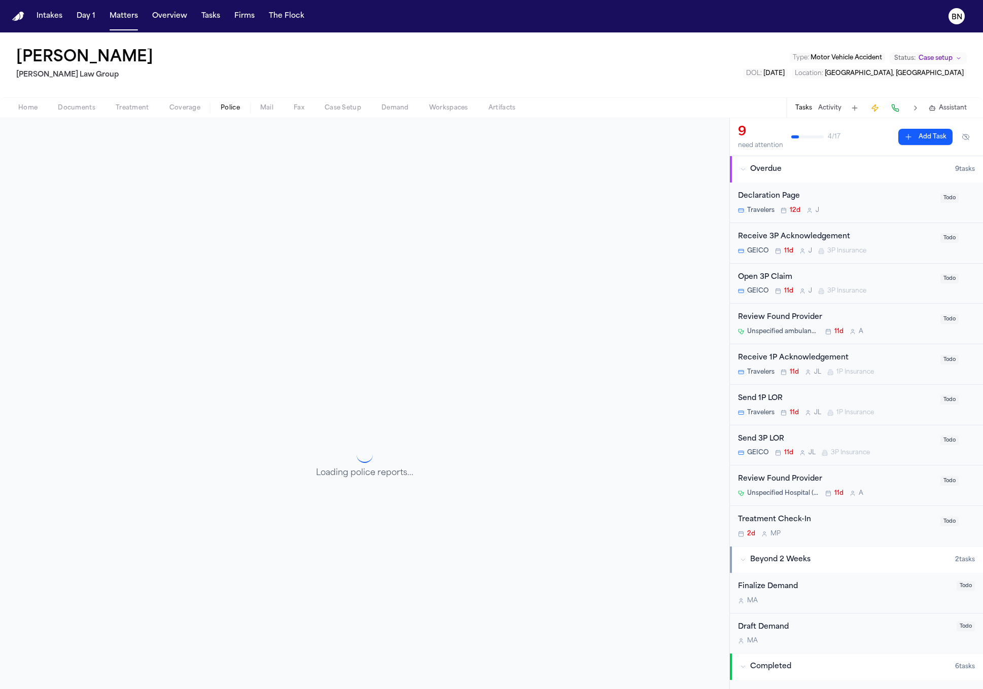
click at [228, 113] on span "button" at bounding box center [229, 113] width 31 height 1
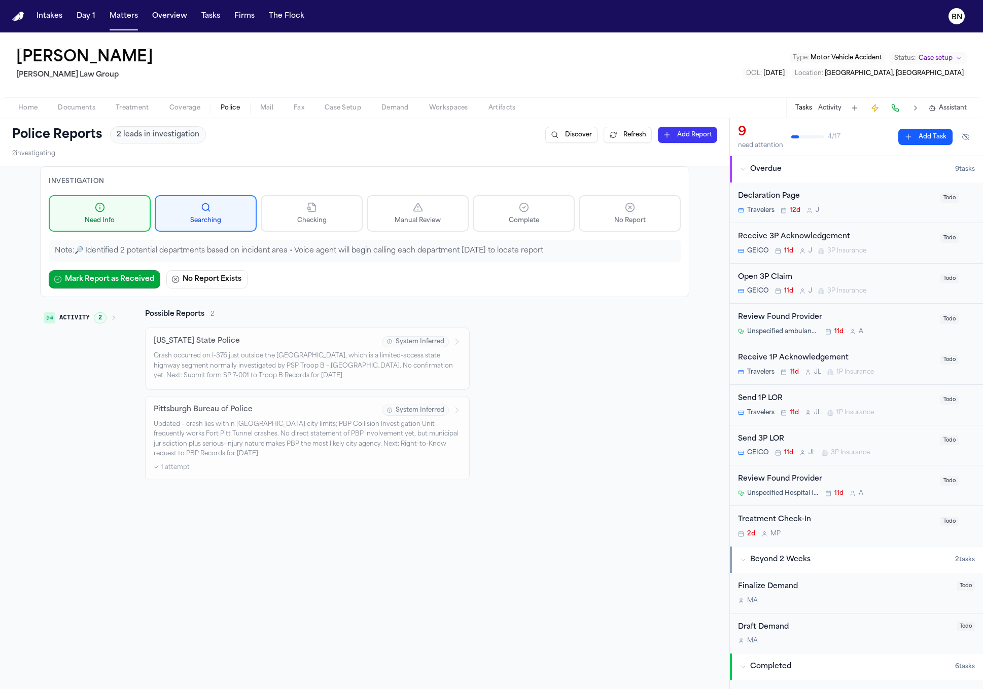
click at [77, 313] on button "Activity 2" at bounding box center [80, 317] width 81 height 17
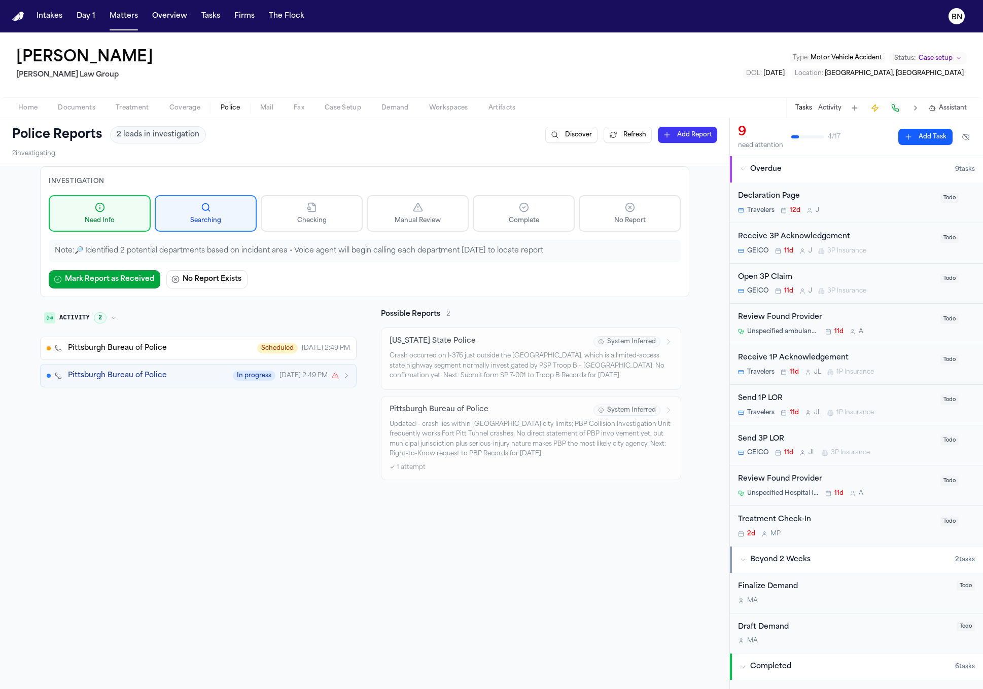
click at [40, 410] on div "Activity 2 Pittsburgh Bureau of Police Scheduled Aug 6, 2:49 PM Pittsburgh Bure…" at bounding box center [198, 394] width 316 height 171
click at [67, 325] on button "Activity 2" at bounding box center [80, 317] width 81 height 17
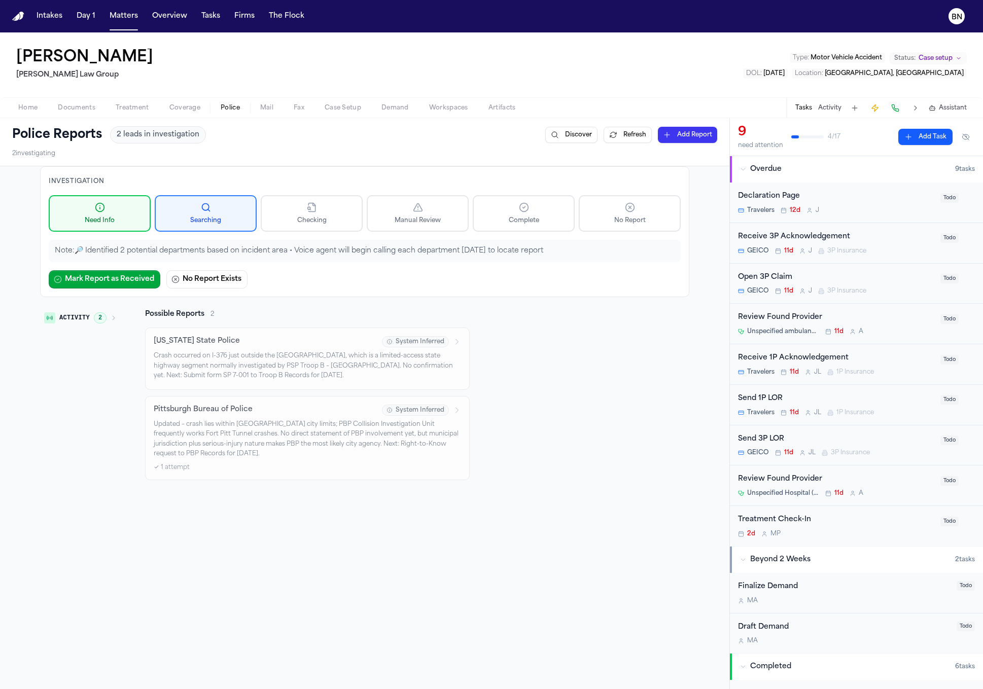
click at [75, 321] on span "Activity" at bounding box center [74, 318] width 30 height 8
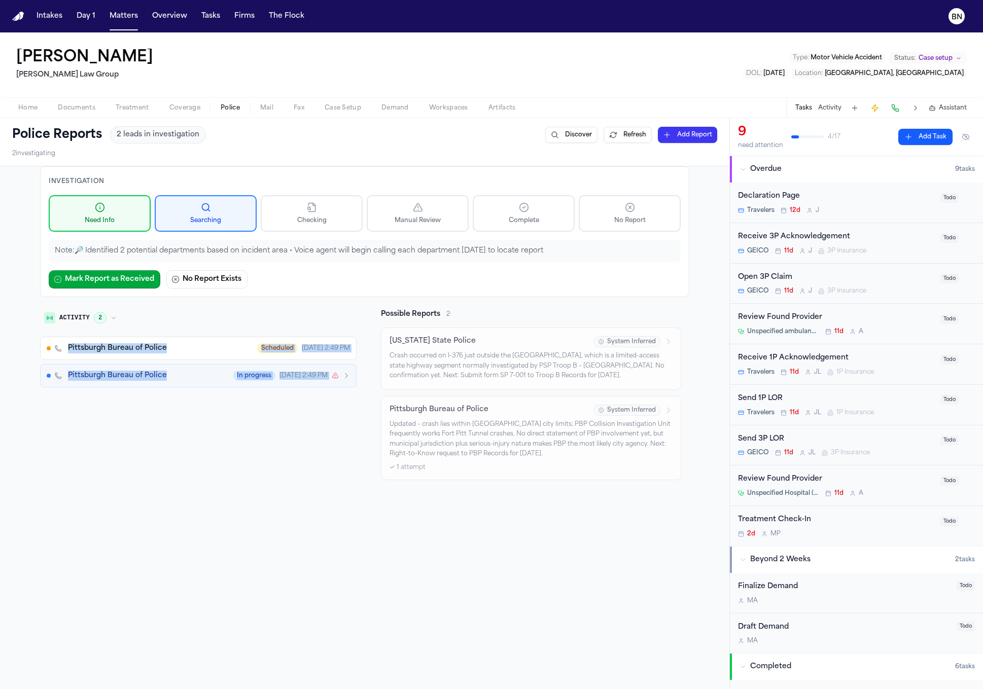
click at [173, 341] on button "Pittsburgh Bureau of Police Scheduled Aug 6, 2:49 PM" at bounding box center [198, 348] width 316 height 23
click at [202, 387] on button "Pittsburgh Bureau of Police In progress Aug 6, 2:49 PM" at bounding box center [198, 375] width 316 height 23
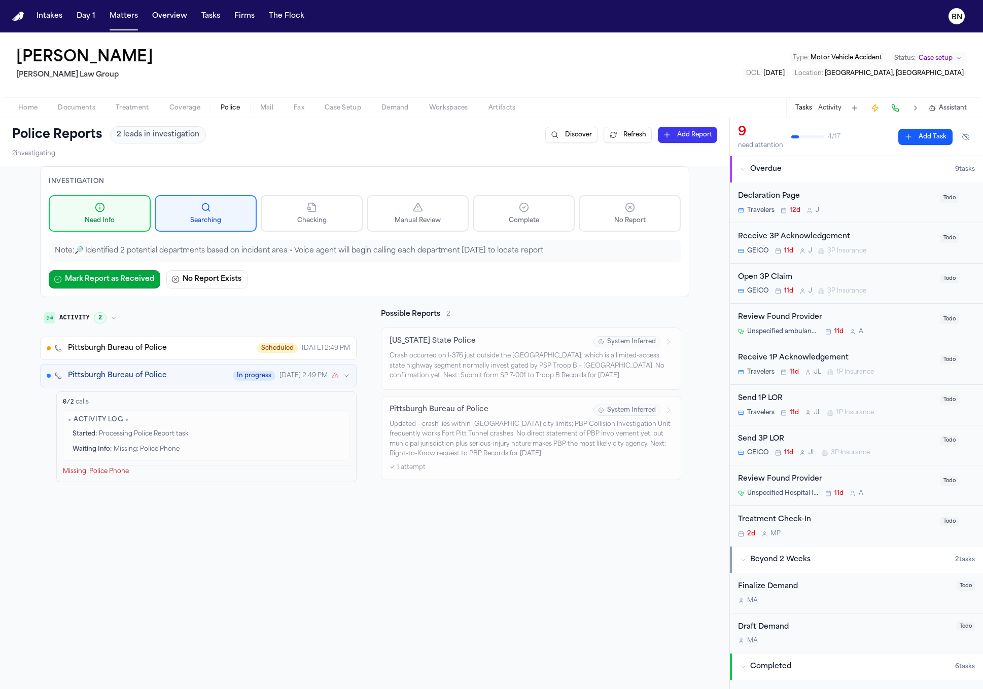
click at [210, 548] on div "Investigation Need Info Searching Checking Manual Review Complete No Report Not…" at bounding box center [364, 486] width 729 height 641
click at [181, 341] on button "Pittsburgh Bureau of Police Scheduled Aug 6, 2:49 PM" at bounding box center [198, 348] width 316 height 23
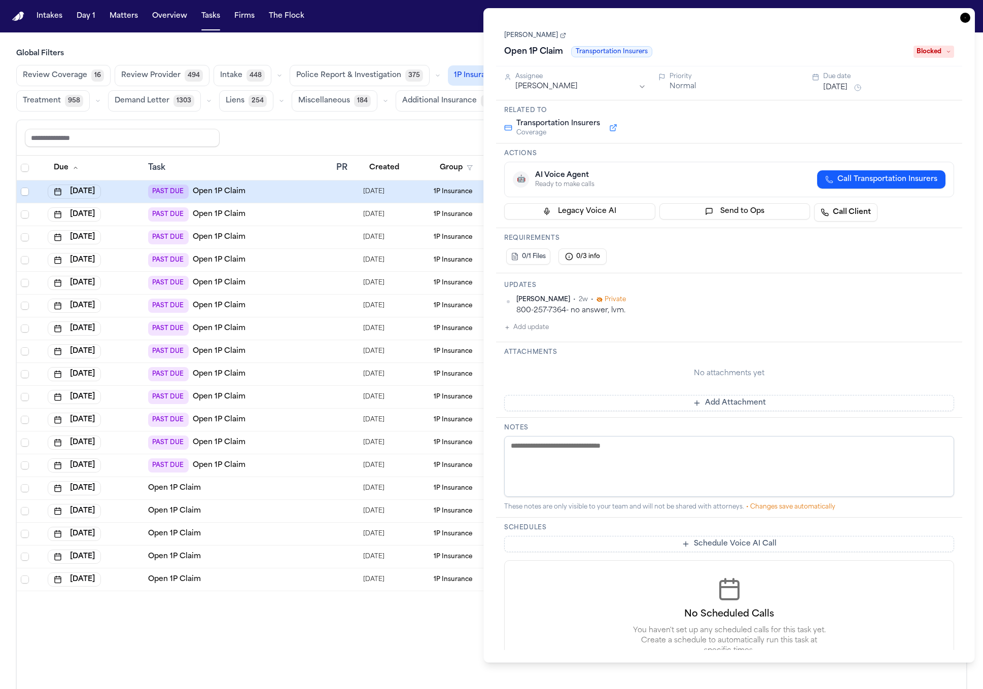
scroll to position [53, 0]
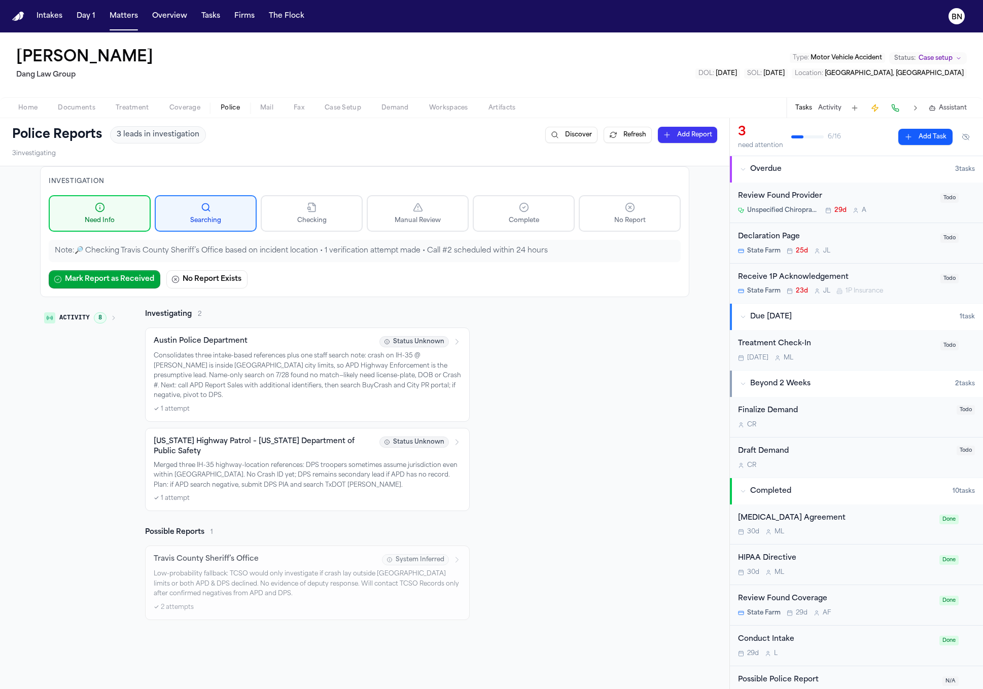
click at [286, 106] on button "Fax" at bounding box center [298, 108] width 31 height 12
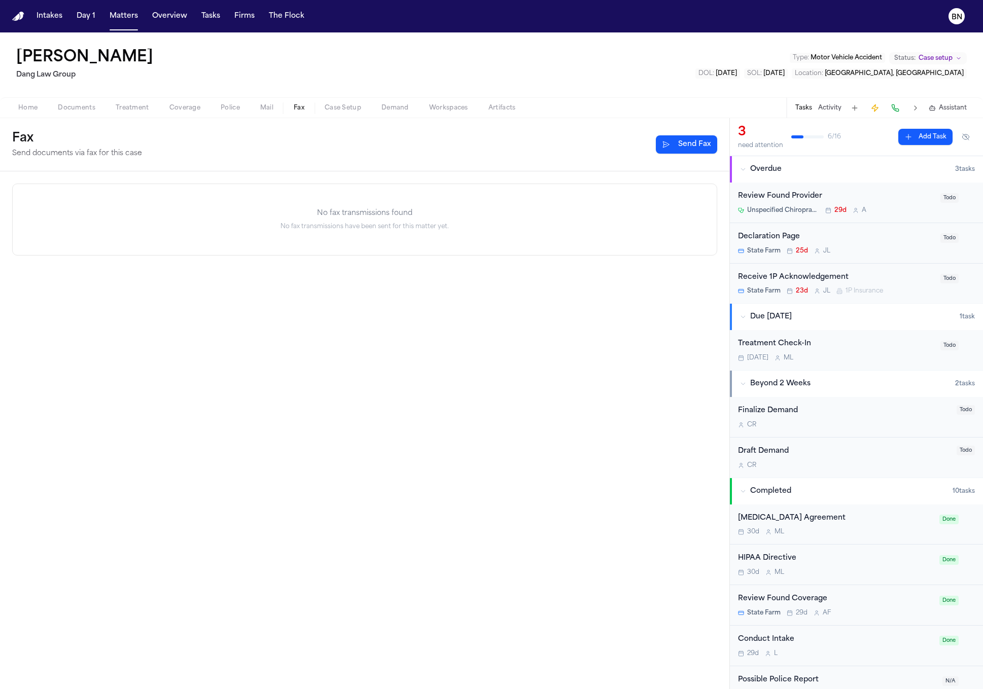
click at [663, 149] on button "Send Fax" at bounding box center [686, 144] width 61 height 18
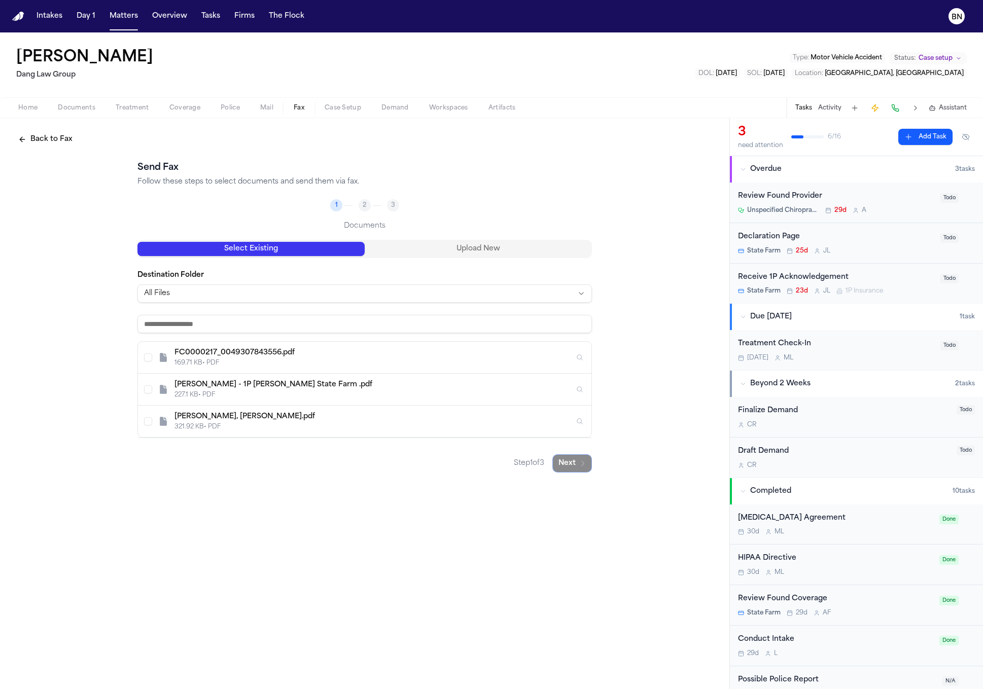
click at [368, 202] on div "2" at bounding box center [365, 205] width 12 height 12
click at [26, 150] on div "Back to Fax Send Fax Follow these steps to select documents and send them via f…" at bounding box center [364, 301] width 729 height 367
click at [28, 145] on button "Back to Fax" at bounding box center [45, 139] width 66 height 18
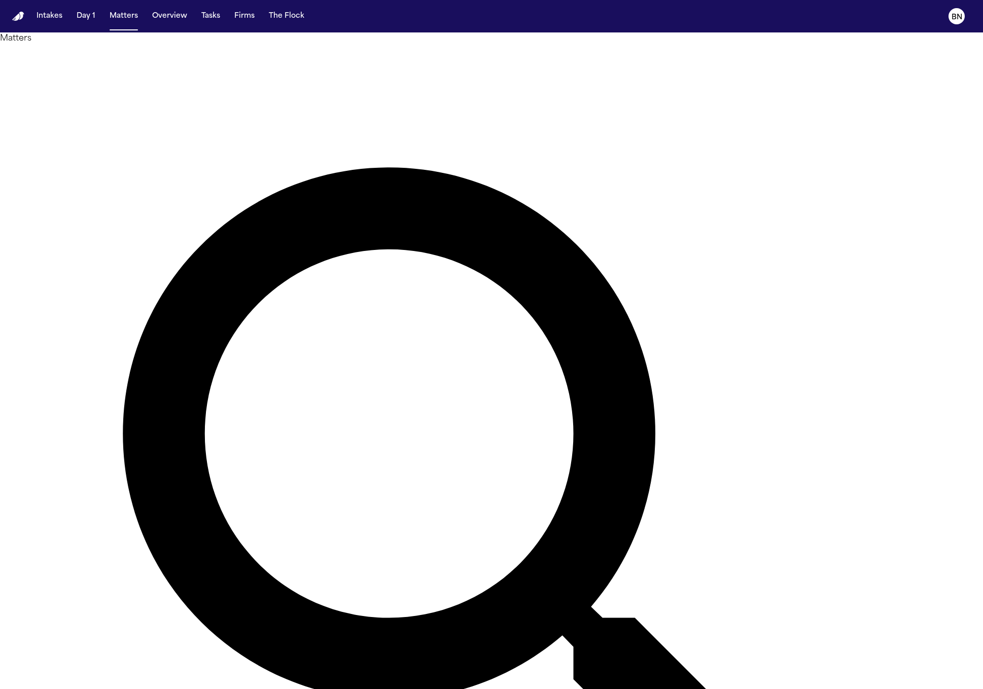
type input "******"
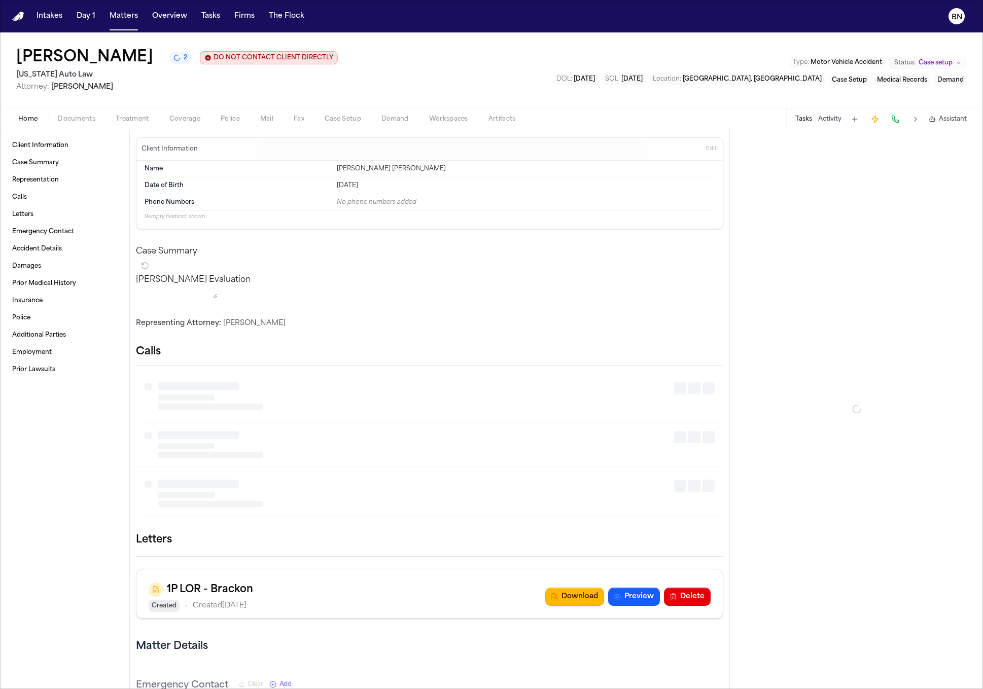
click at [189, 112] on div "Home Documents Treatment Coverage Police Mail Fax Case Setup Demand Workspaces …" at bounding box center [491, 119] width 983 height 20
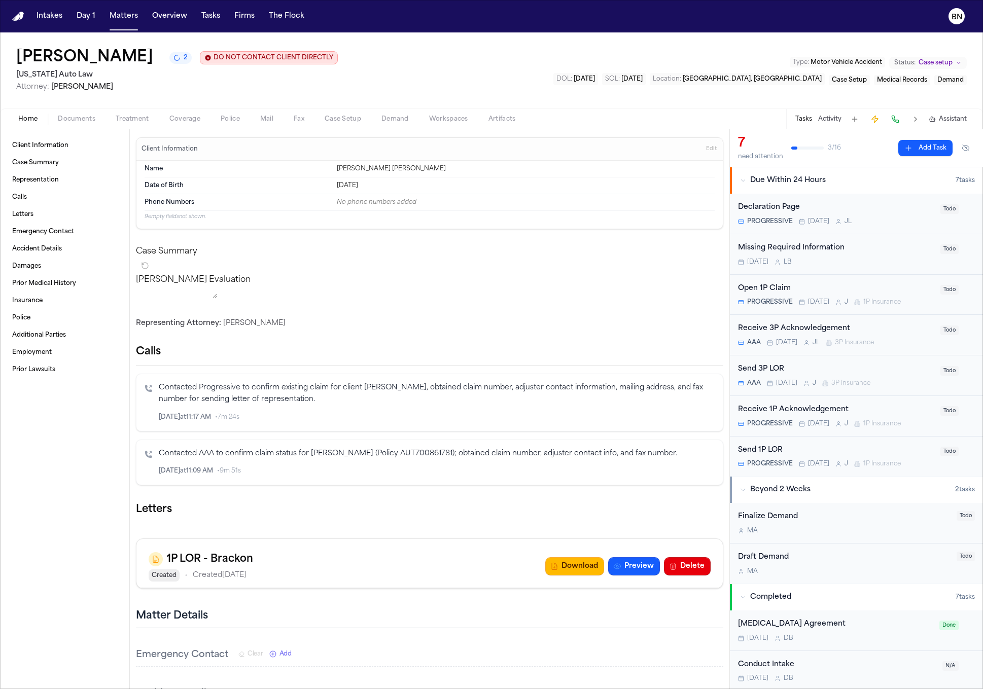
click at [188, 116] on span "Coverage" at bounding box center [184, 119] width 31 height 8
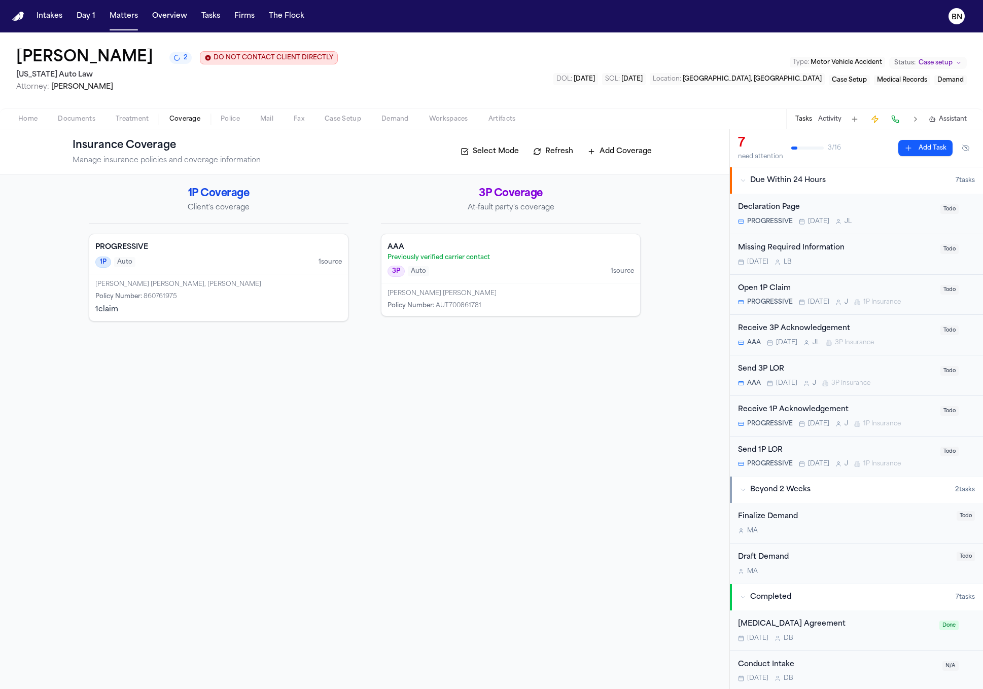
click at [184, 62] on span "2" at bounding box center [186, 58] width 4 height 8
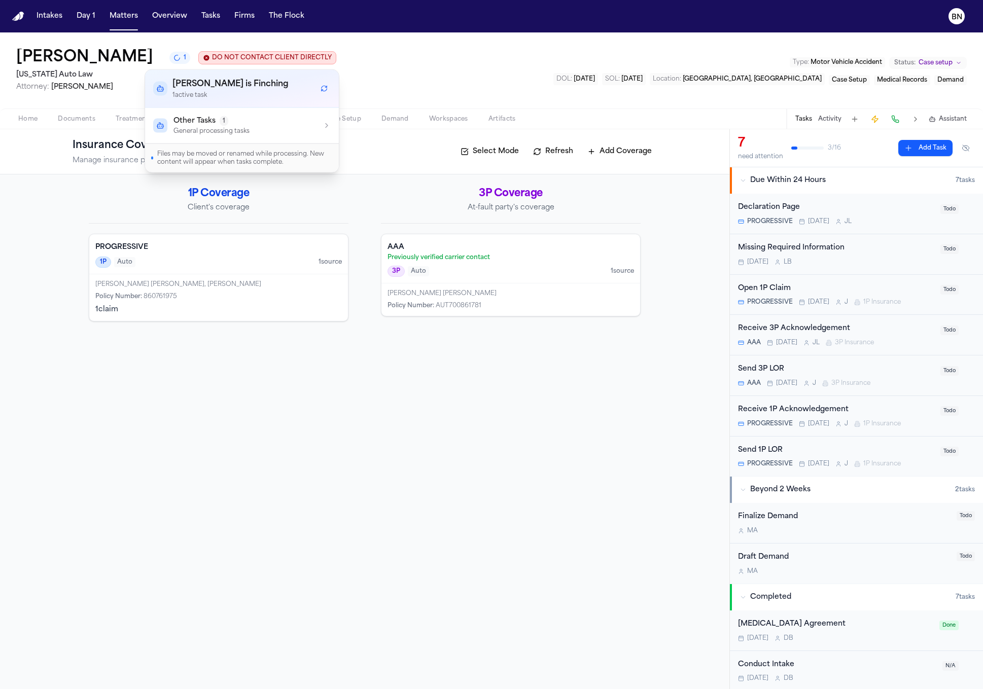
click at [279, 136] on button "Other Tasks 1 General processing tasks" at bounding box center [242, 125] width 194 height 35
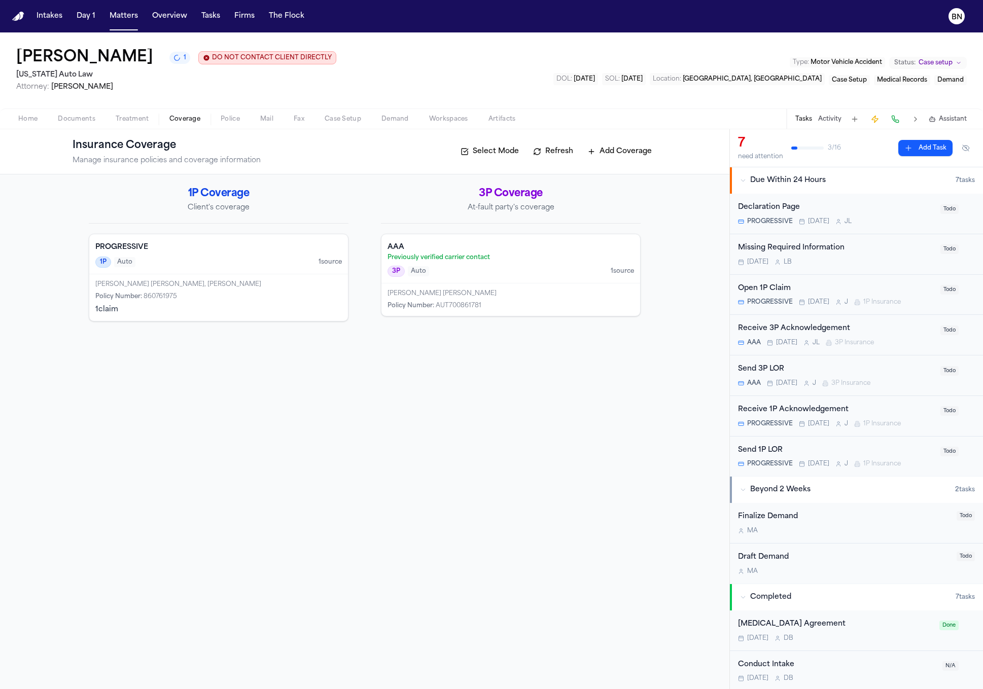
click at [452, 57] on div "[PERSON_NAME] 1 DO NOT CONTACT CLIENT DIRECTLY DO NOT CONTACT [US_STATE] Auto L…" at bounding box center [491, 70] width 983 height 76
click at [357, 216] on div "1P Coverage Client's coverage PROGRESSIVE 1P Auto 1 source [PERSON_NAME] [PERSO…" at bounding box center [365, 254] width 552 height 135
click at [344, 230] on div "1P Coverage Client's coverage PROGRESSIVE 1P Auto 1 source [PERSON_NAME] [PERSO…" at bounding box center [219, 254] width 260 height 135
click at [426, 282] on div "AAA Previously verified carrier contact 3P Auto 1 source" at bounding box center [510, 258] width 259 height 49
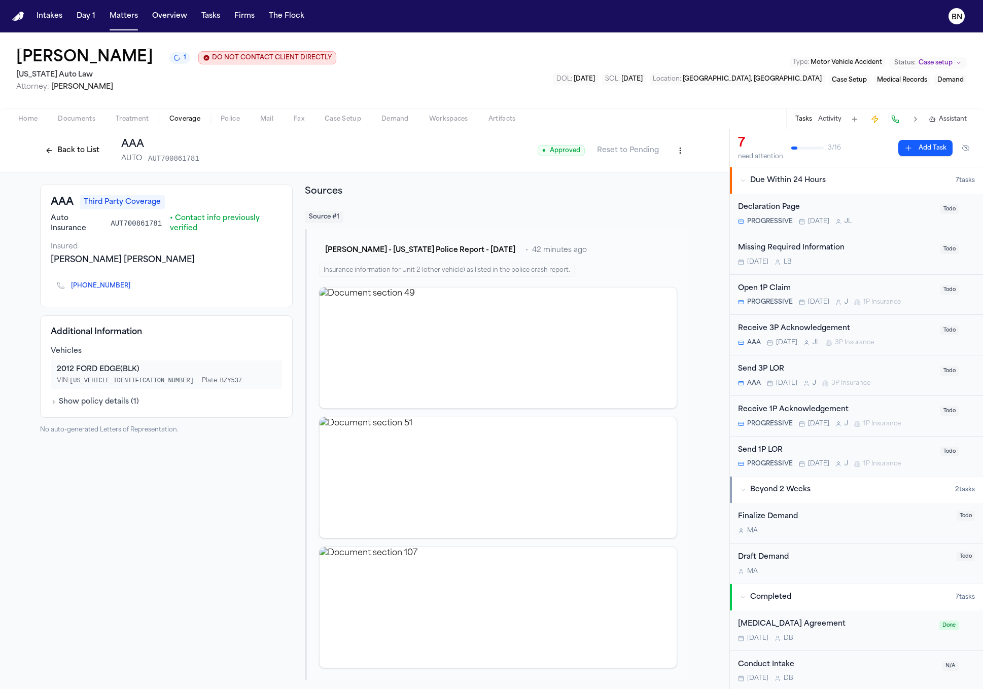
click at [185, 546] on div "AAA Third Party Coverage Auto Insurance AUT700861781 • Contact info previously …" at bounding box center [166, 433] width 253 height 496
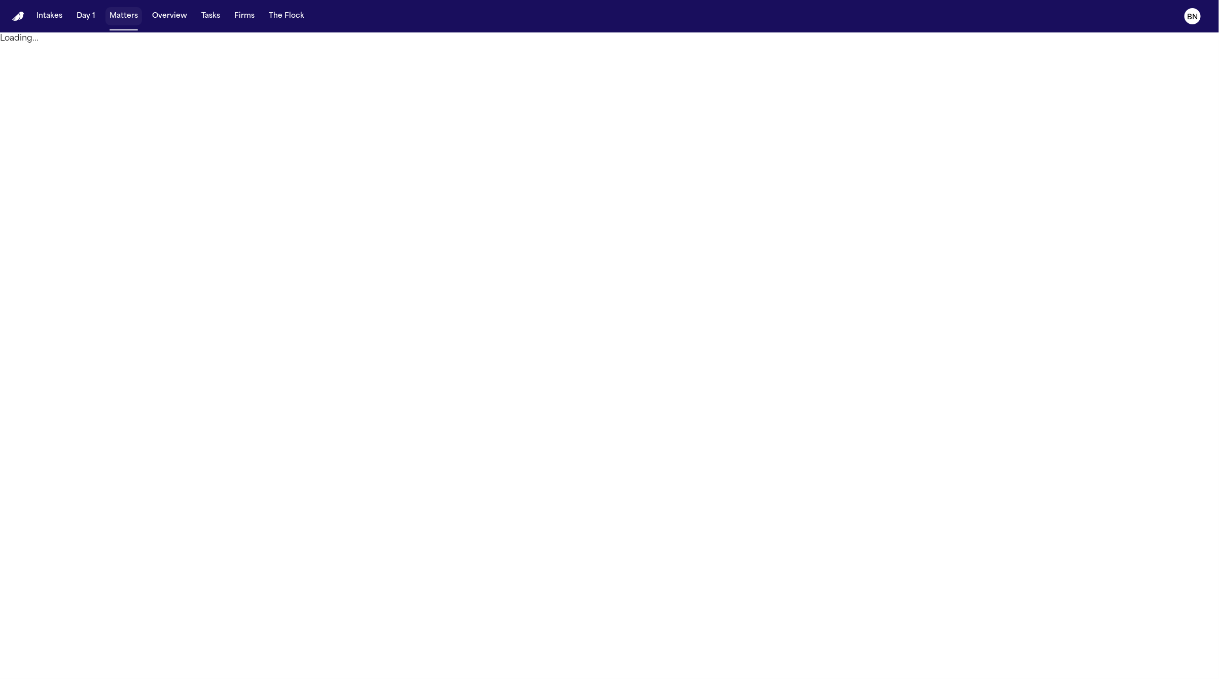
click at [109, 15] on button "Matters" at bounding box center [123, 16] width 37 height 18
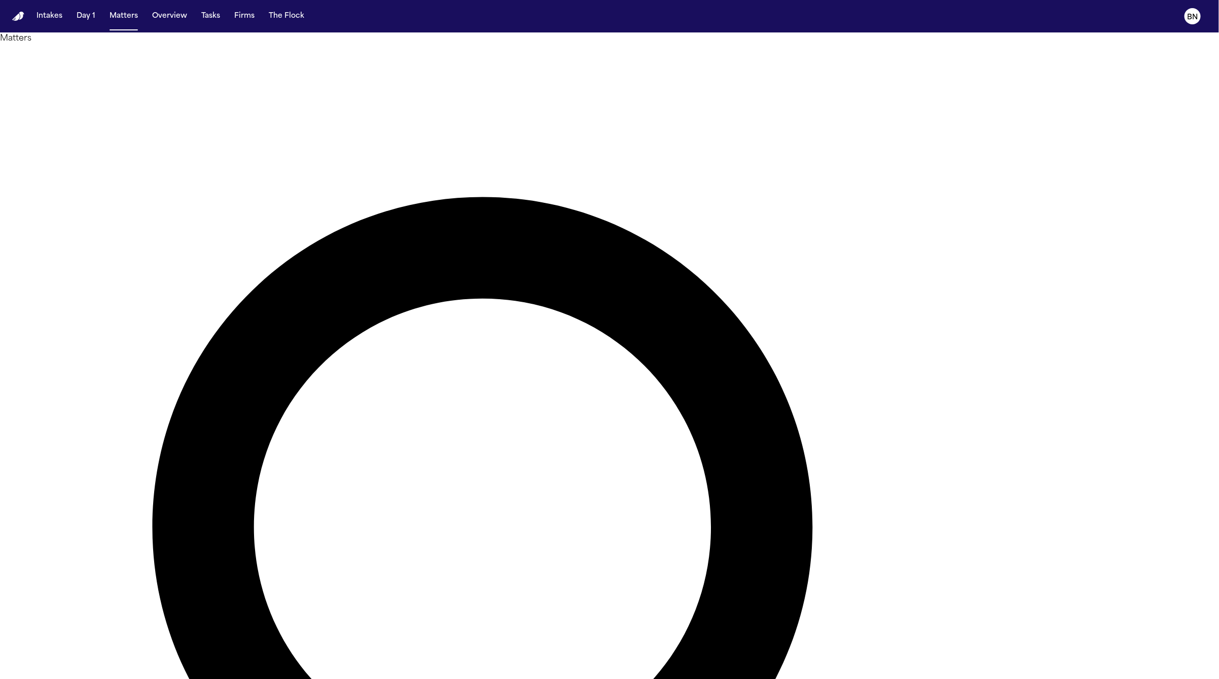
type input "*********"
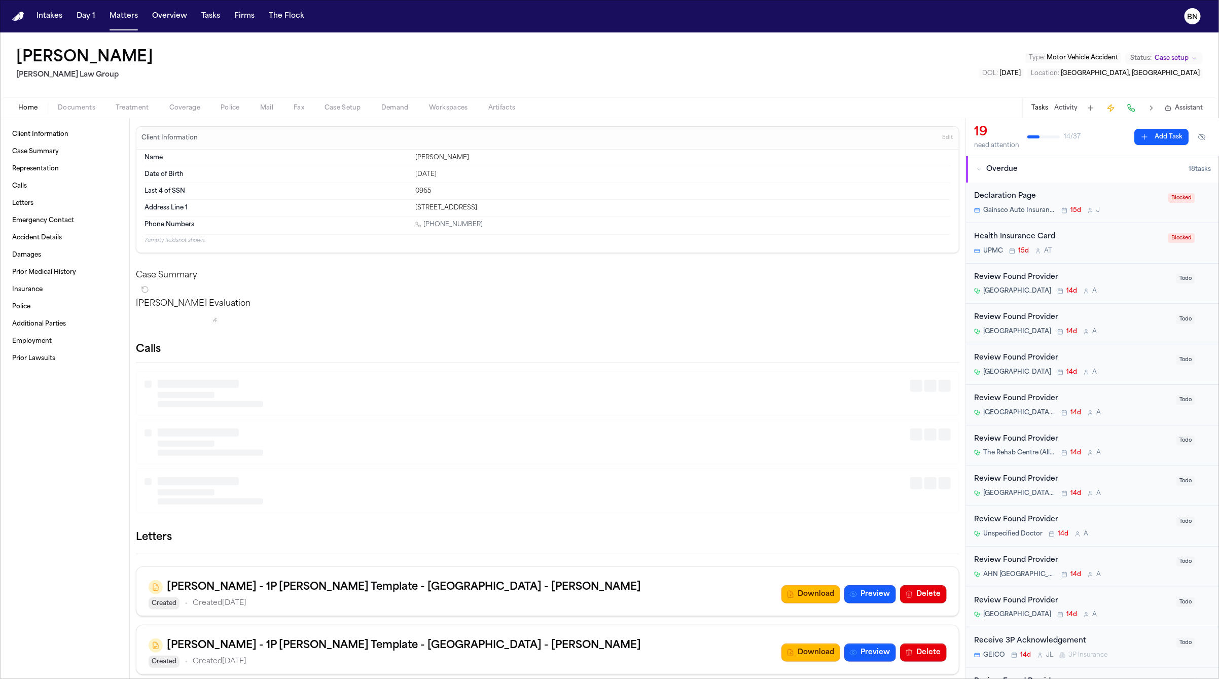
click at [87, 64] on h1 "Brianna Pearson" at bounding box center [84, 58] width 137 height 18
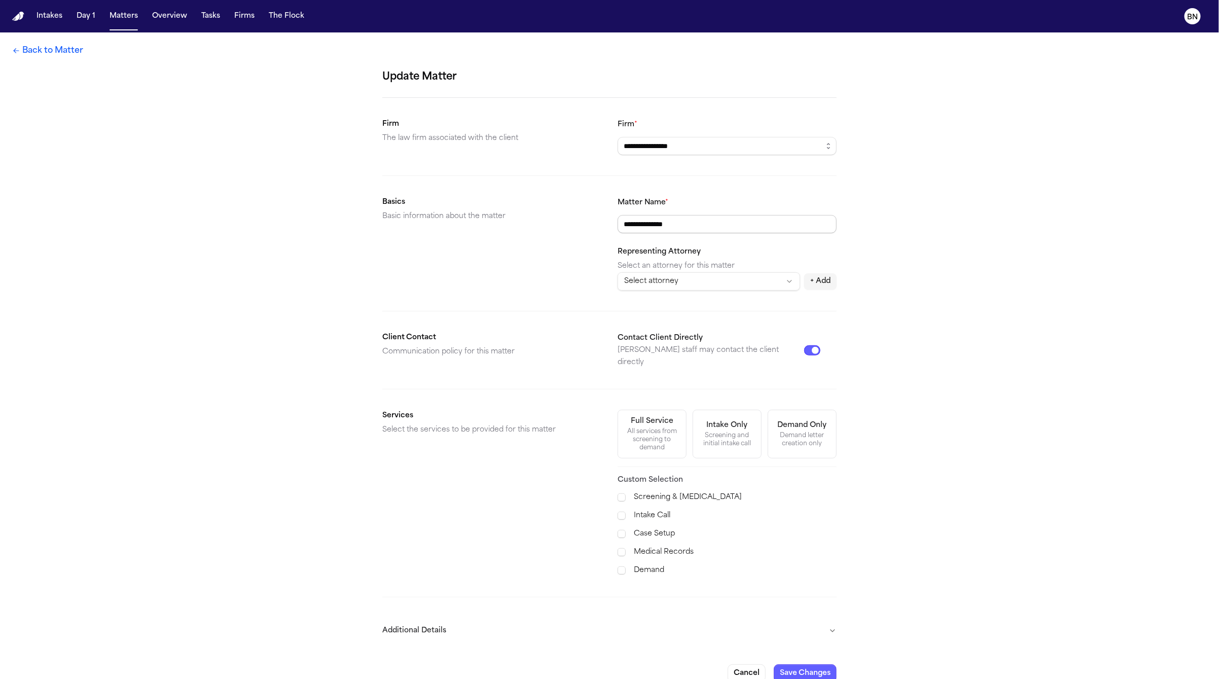
click at [687, 224] on input "**********" at bounding box center [727, 224] width 219 height 18
paste input "**********"
drag, startPoint x: 674, startPoint y: 224, endPoint x: 590, endPoint y: 235, distance: 85.3
click at [590, 235] on section "**********" at bounding box center [609, 243] width 454 height 94
click at [670, 225] on input "**********" at bounding box center [727, 224] width 219 height 18
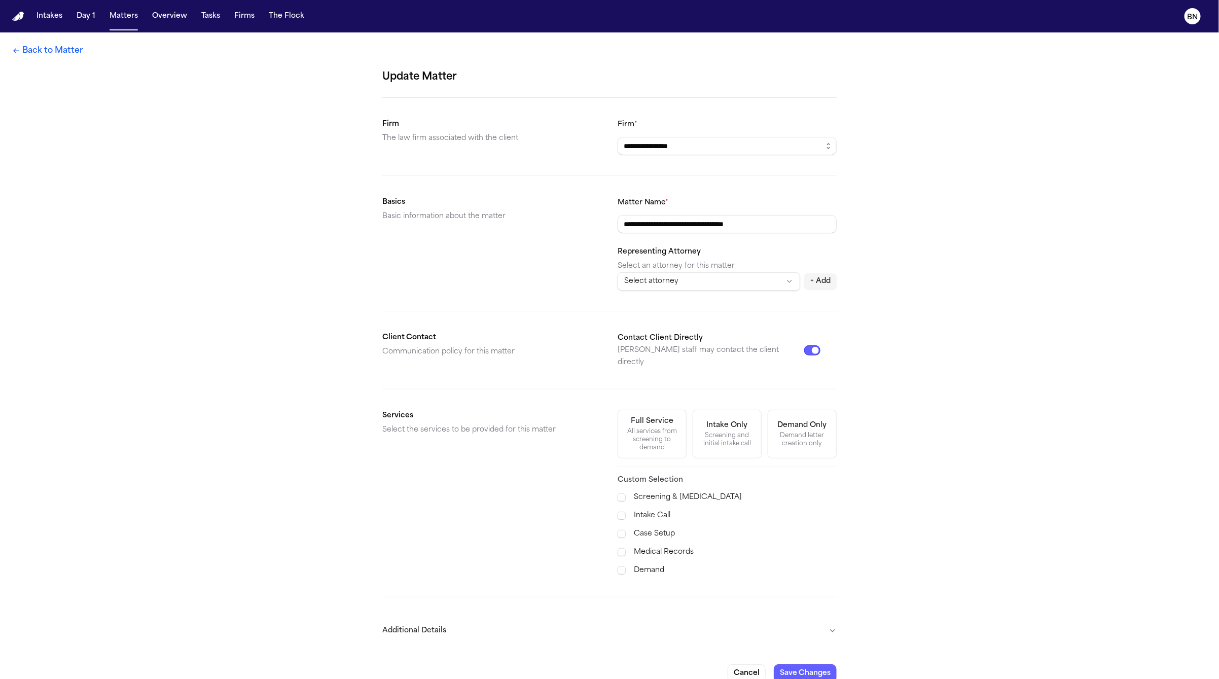
drag, startPoint x: 676, startPoint y: 227, endPoint x: 590, endPoint y: 226, distance: 86.2
click at [590, 226] on section "**********" at bounding box center [609, 243] width 454 height 94
type input "**********"
click at [799, 666] on button "Save Changes" at bounding box center [805, 673] width 63 height 18
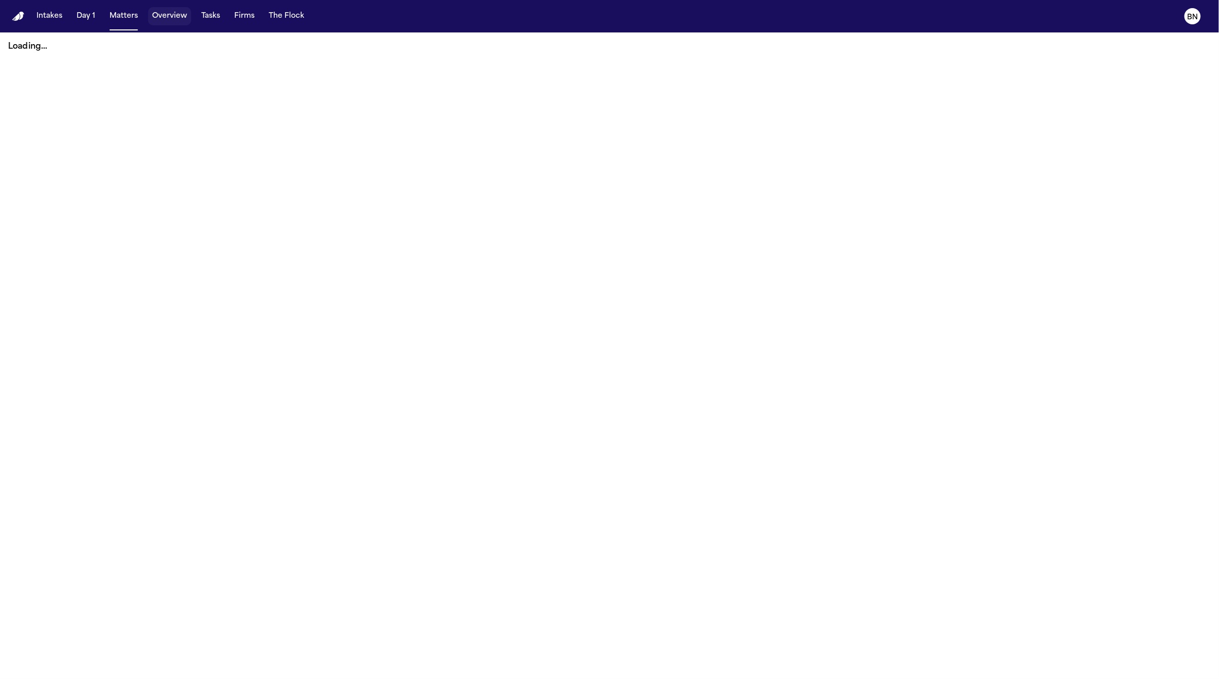
click at [129, 17] on button "Matters" at bounding box center [123, 16] width 37 height 18
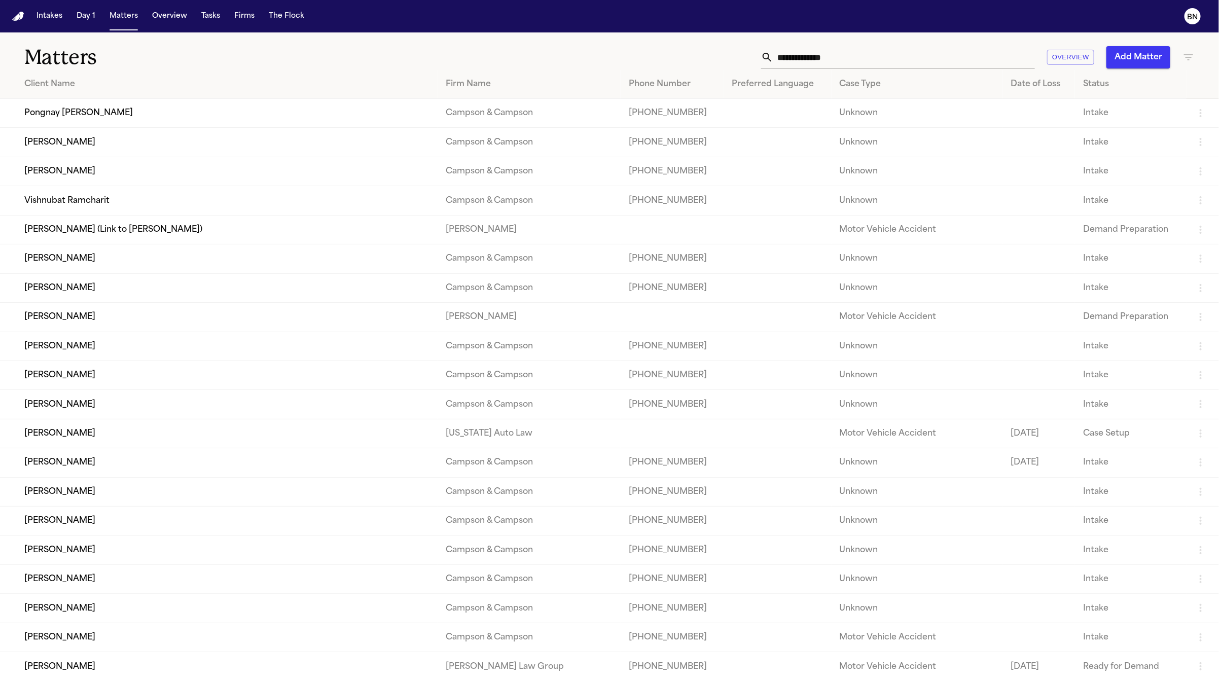
click at [845, 63] on input "text" at bounding box center [904, 57] width 262 height 22
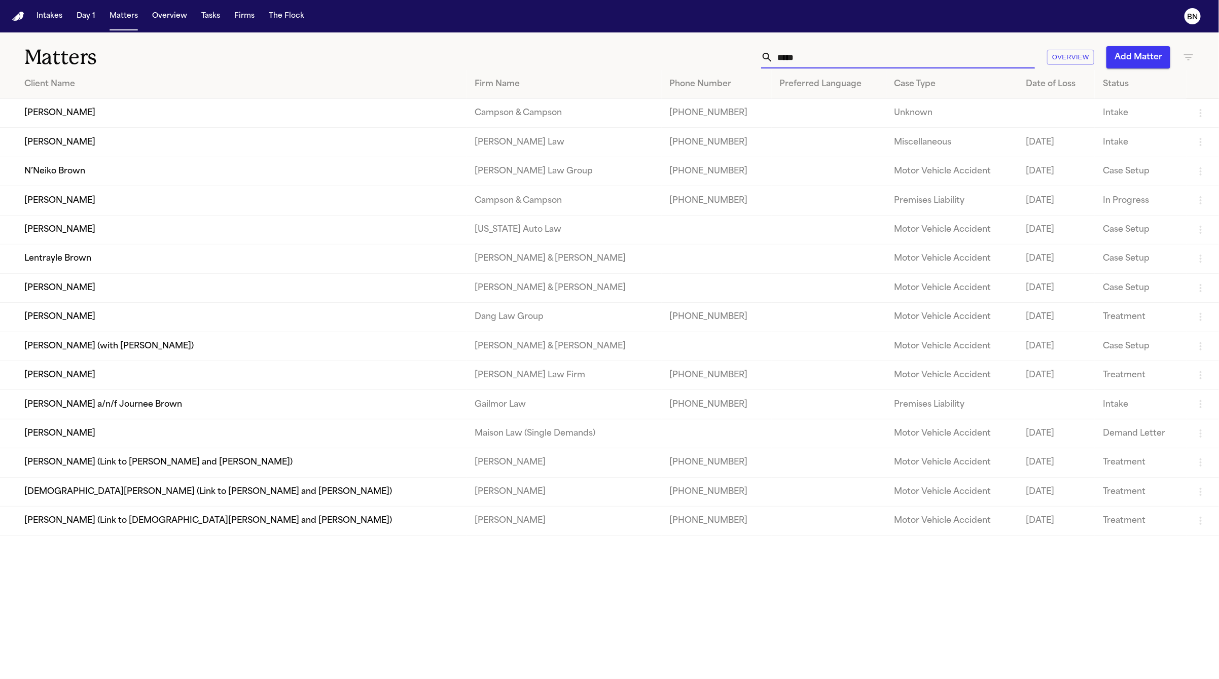
type input "*****"
click at [260, 183] on td "N’Neiko Brown" at bounding box center [233, 171] width 467 height 29
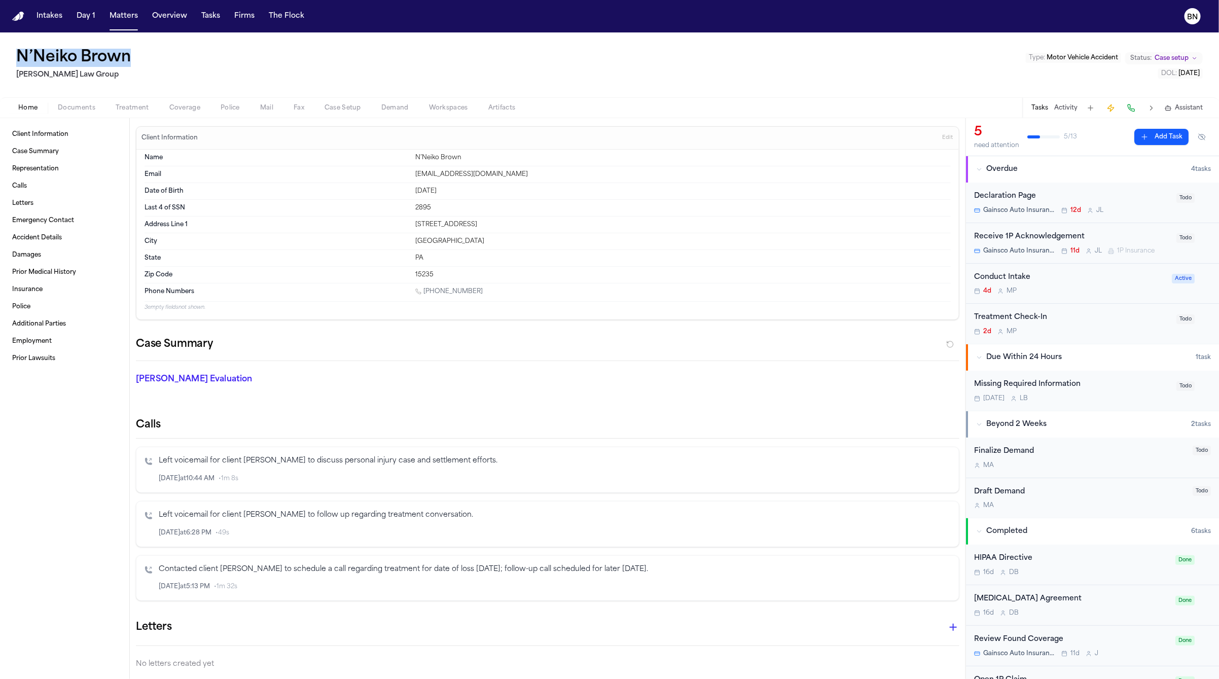
drag, startPoint x: 141, startPoint y: 63, endPoint x: 15, endPoint y: 60, distance: 126.3
click at [15, 60] on div "N’Neiko Brown Romanow Law Group Type : Motor Vehicle Accident Status: Case setu…" at bounding box center [609, 64] width 1219 height 65
copy h1 "N’Neiko Brown"
click at [113, 65] on h1 "N’Neiko Brown" at bounding box center [73, 58] width 115 height 18
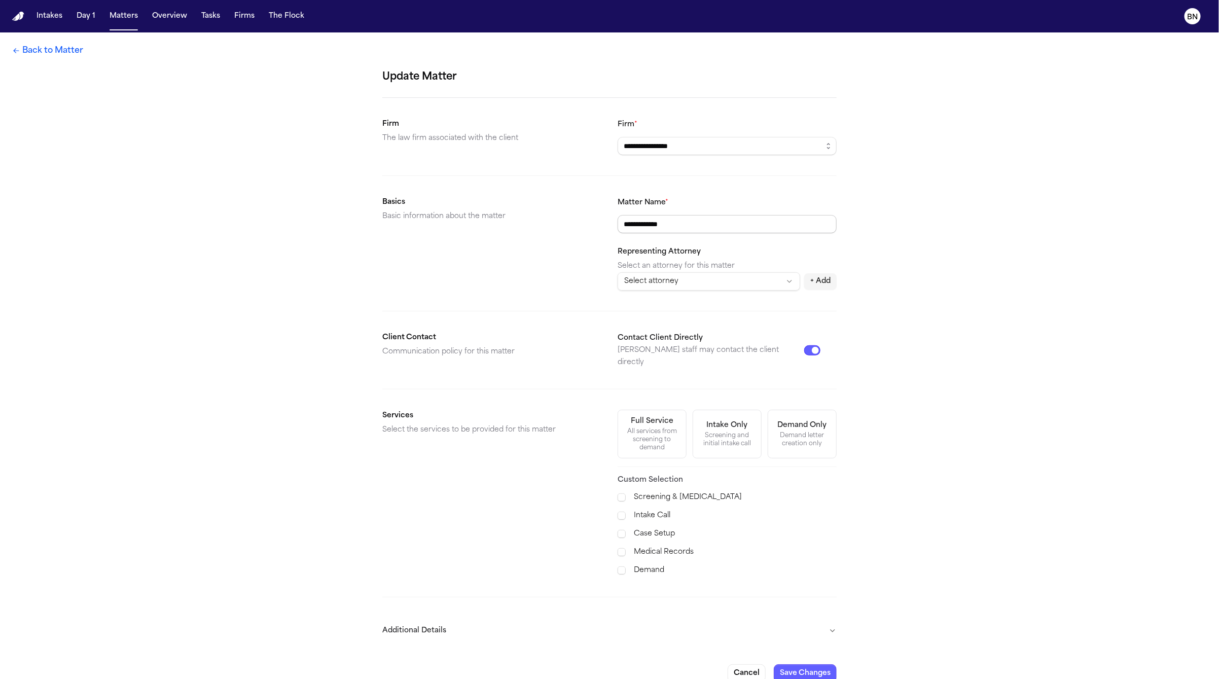
click at [687, 231] on input "**********" at bounding box center [727, 224] width 219 height 18
paste input "**********"
type input "**********"
click at [804, 664] on button "Save Changes" at bounding box center [805, 673] width 63 height 18
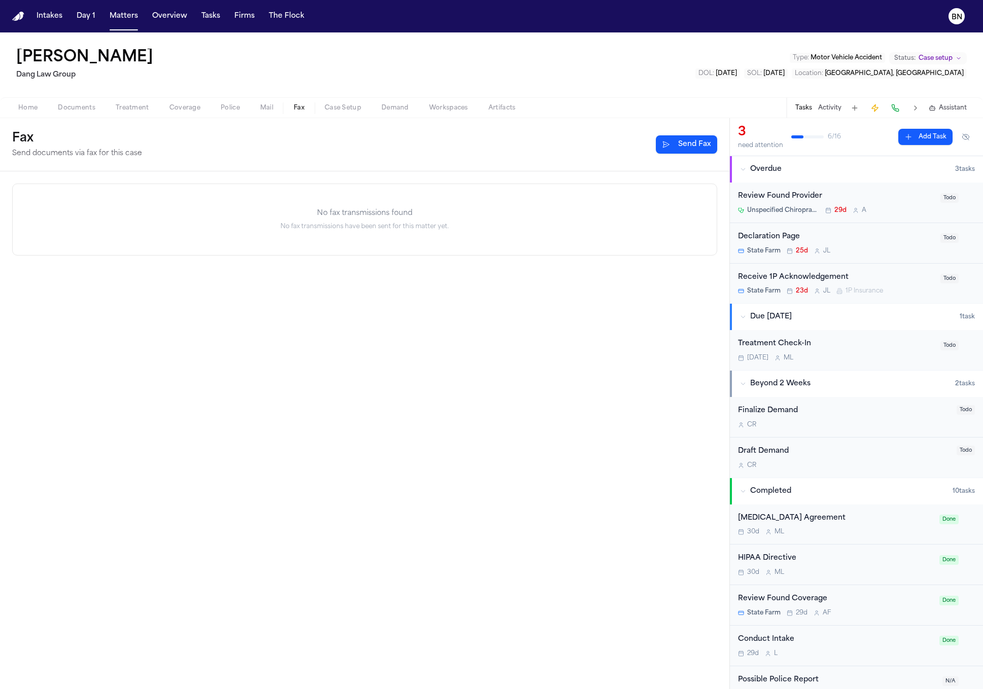
click at [112, 25] on button "Matters" at bounding box center [123, 16] width 37 height 18
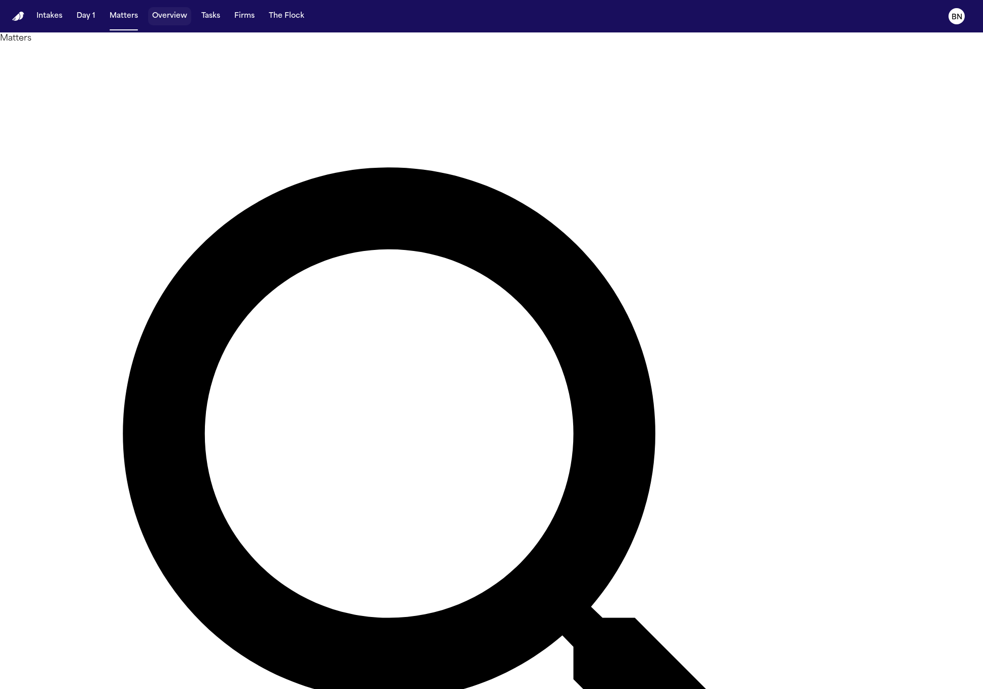
click at [130, 16] on button "Matters" at bounding box center [123, 16] width 37 height 18
type input "********"
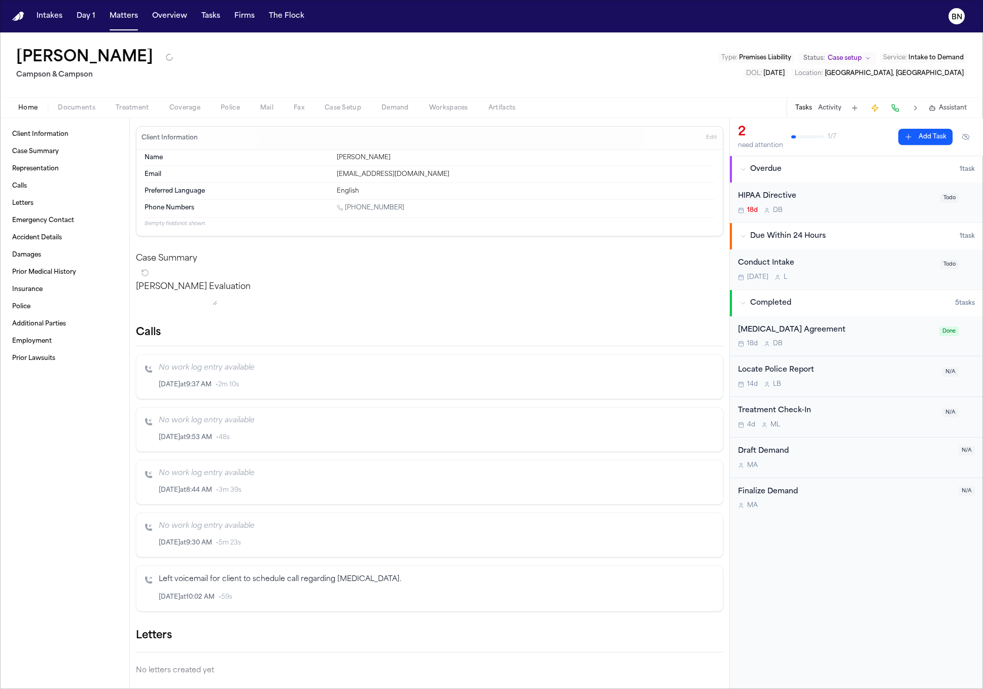
click at [183, 110] on span "Coverage" at bounding box center [184, 108] width 31 height 8
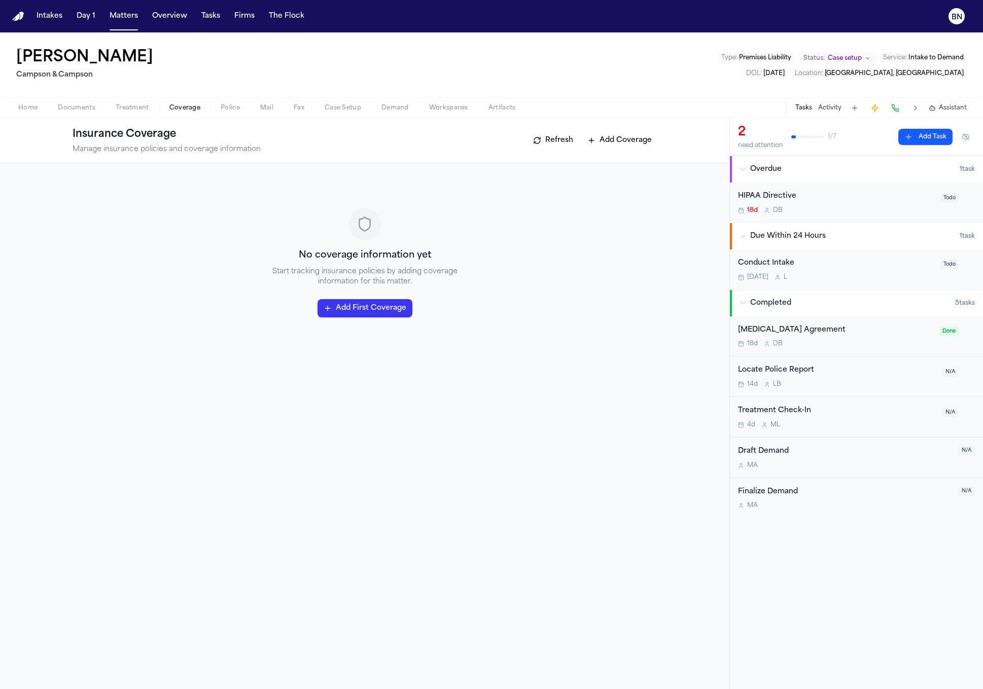
click at [556, 132] on button "Refresh" at bounding box center [553, 140] width 50 height 16
click at [557, 136] on button "Refresh" at bounding box center [553, 140] width 50 height 16
click at [76, 105] on span "Documents" at bounding box center [77, 108] width 38 height 8
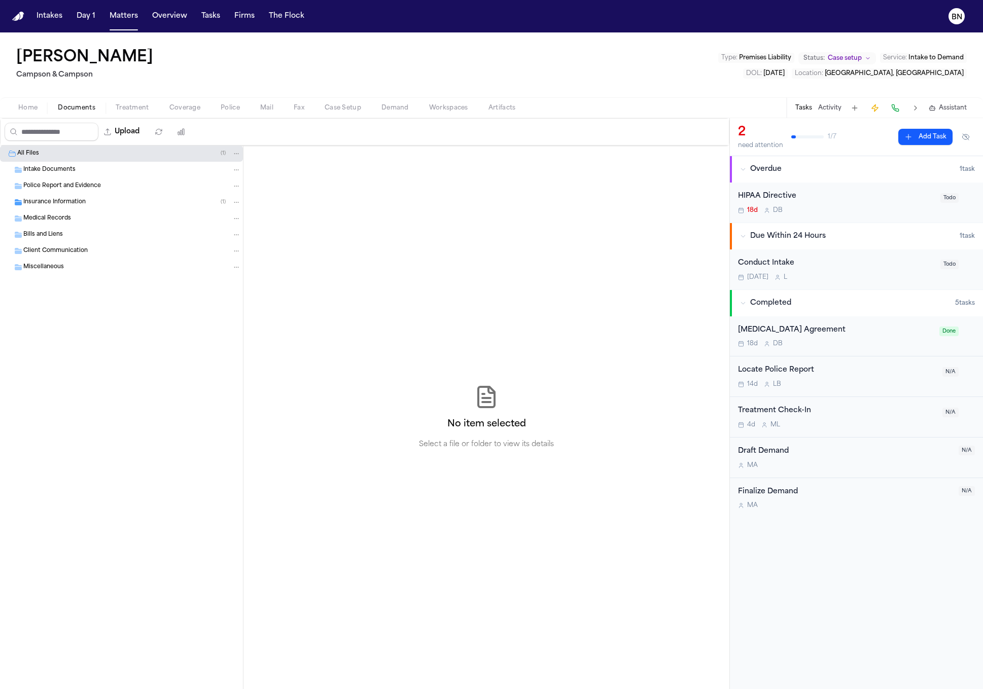
click at [104, 207] on div "Insurance Information ( 1 )" at bounding box center [132, 202] width 218 height 9
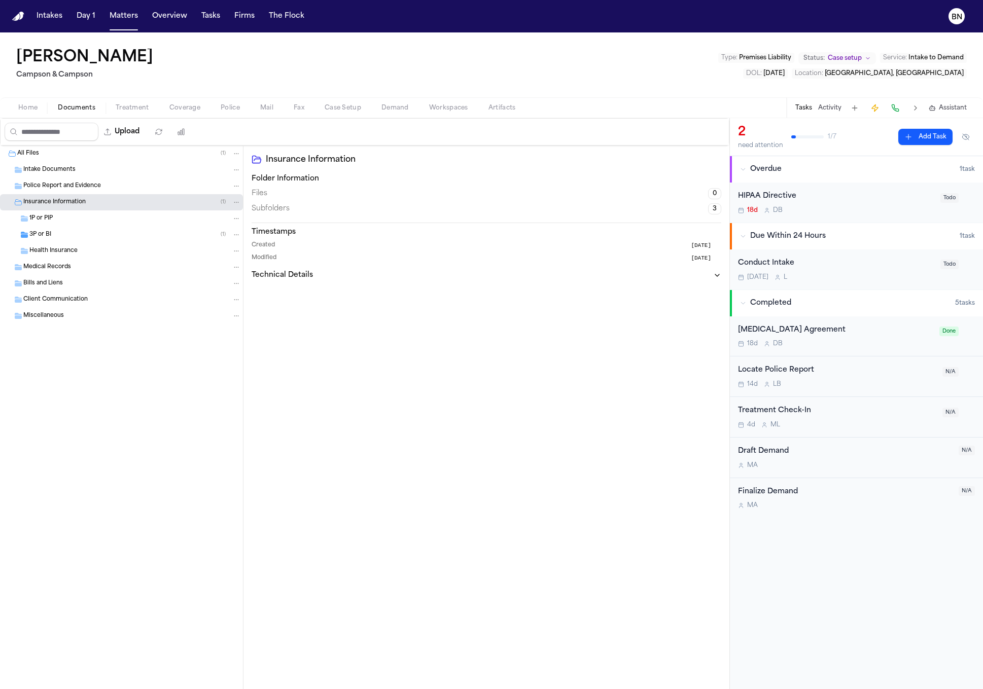
click at [112, 239] on div "3P or BI ( 1 )" at bounding box center [134, 234] width 211 height 9
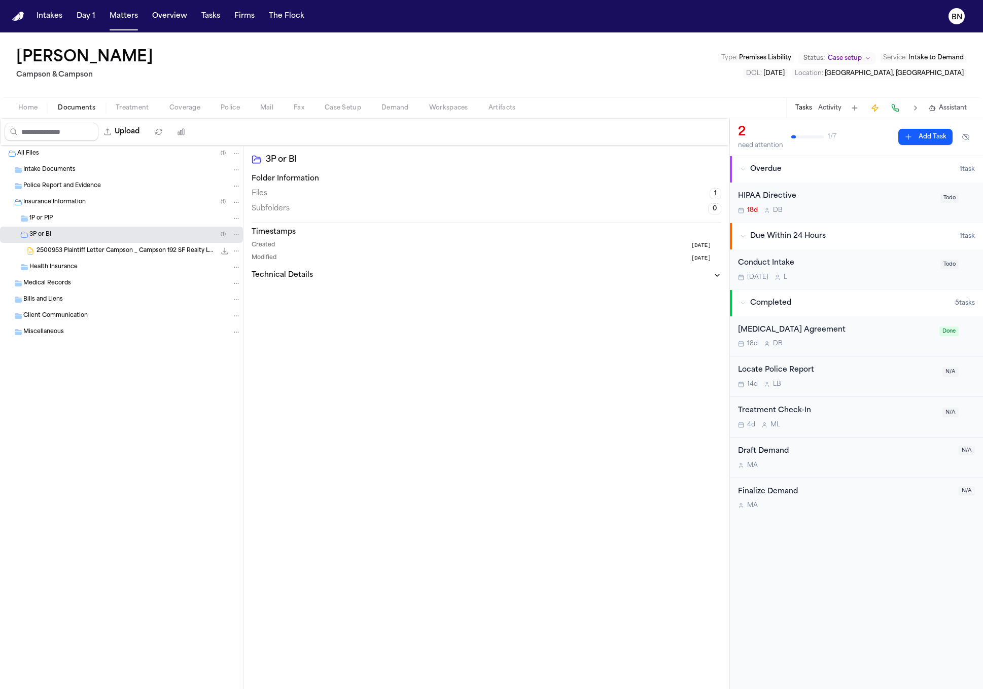
click at [114, 253] on span "2500953 Plaintiff Letter Campson _ Campson 192 SF Realty LLC [DATE].docx" at bounding box center [126, 251] width 179 height 9
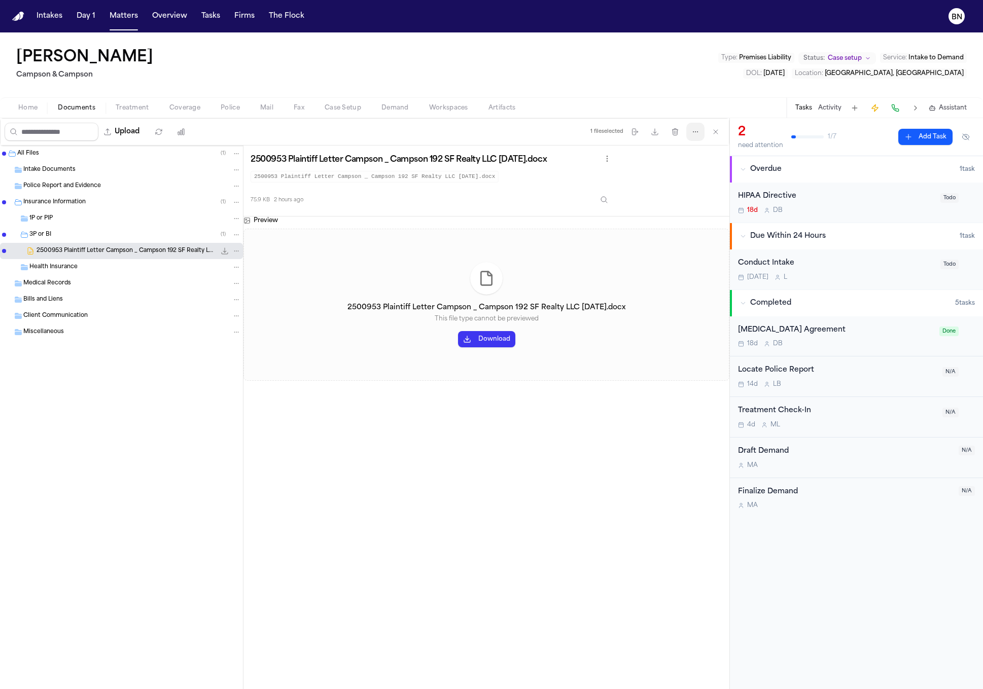
click at [689, 135] on button "More actions" at bounding box center [695, 132] width 18 height 18
click at [681, 172] on button "Extract Coverage" at bounding box center [695, 175] width 110 height 18
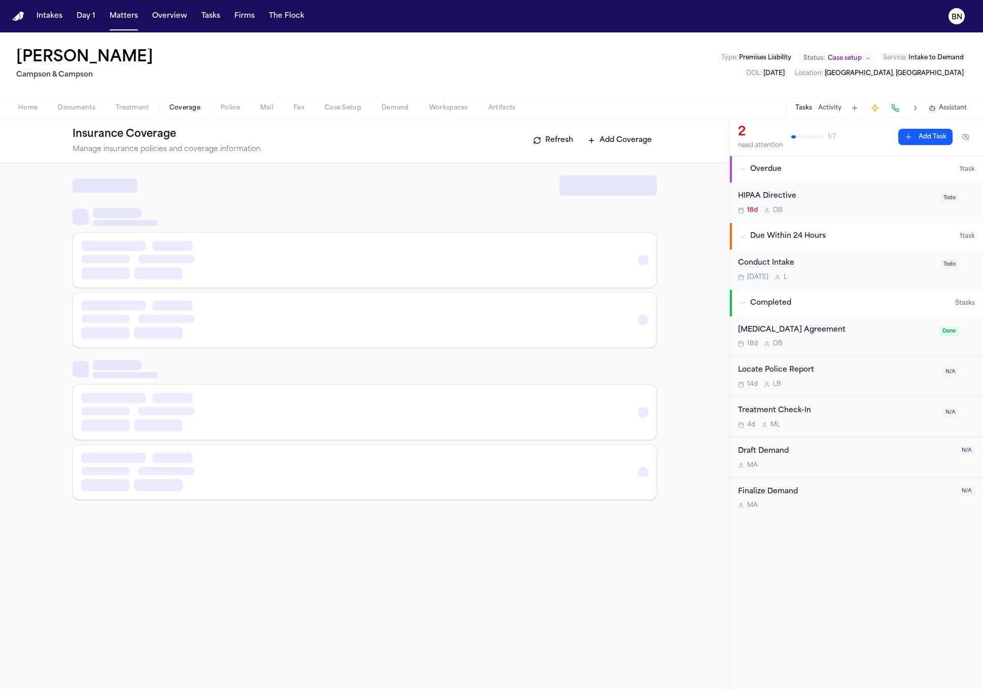
click at [175, 107] on span "Coverage" at bounding box center [184, 108] width 31 height 8
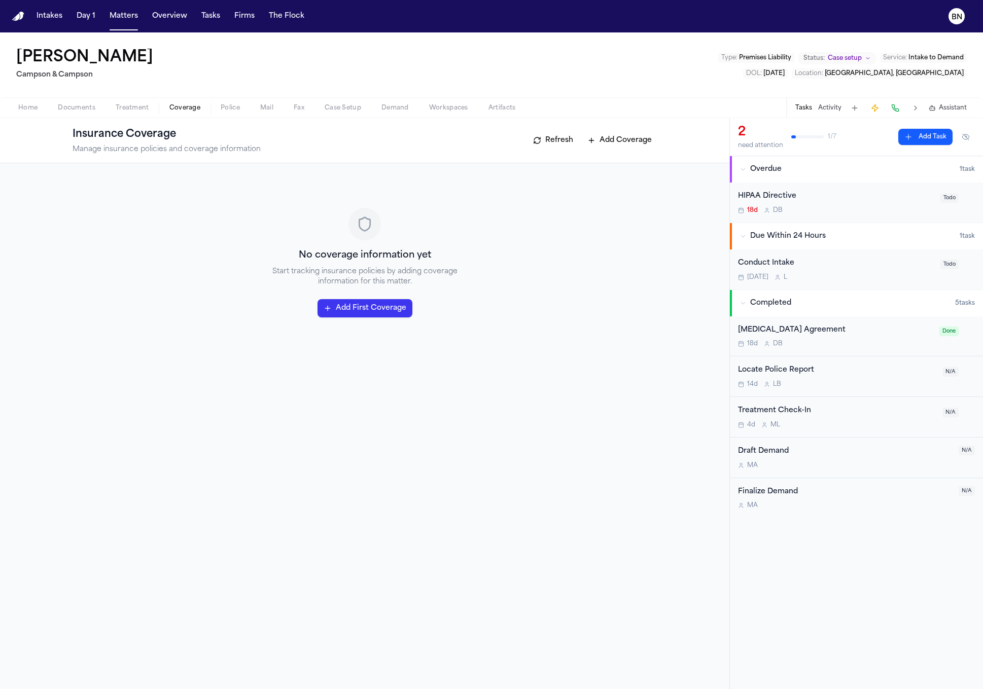
click at [561, 144] on button "Refresh" at bounding box center [553, 140] width 50 height 16
click at [29, 104] on span "Home" at bounding box center [27, 108] width 19 height 8
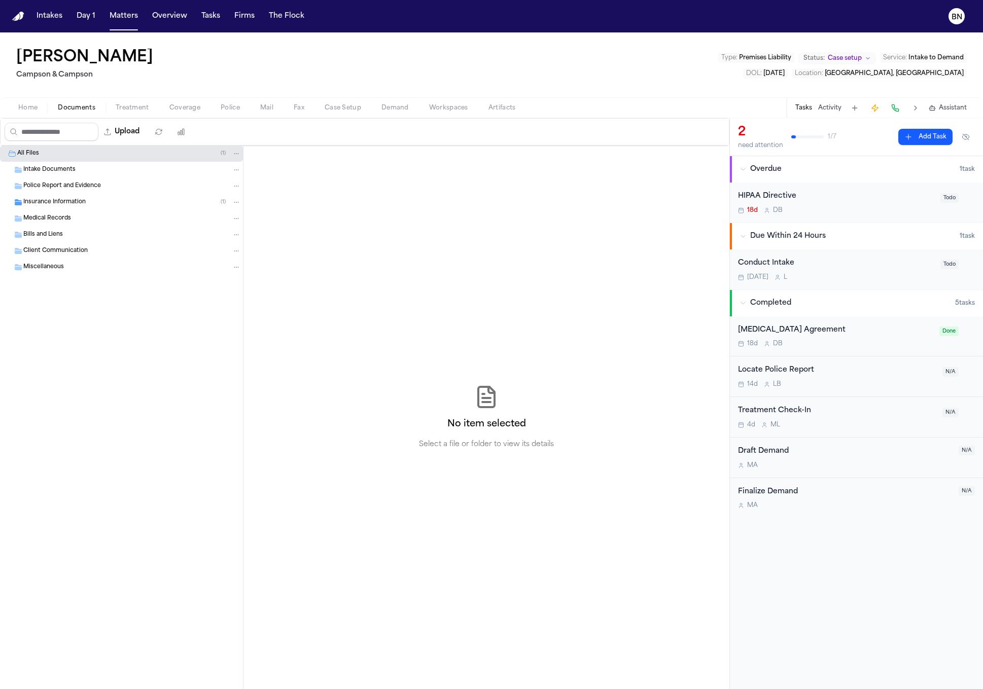
click at [70, 112] on span "Documents" at bounding box center [77, 108] width 38 height 8
click at [58, 196] on div "Insurance Information ( 1 )" at bounding box center [121, 202] width 243 height 16
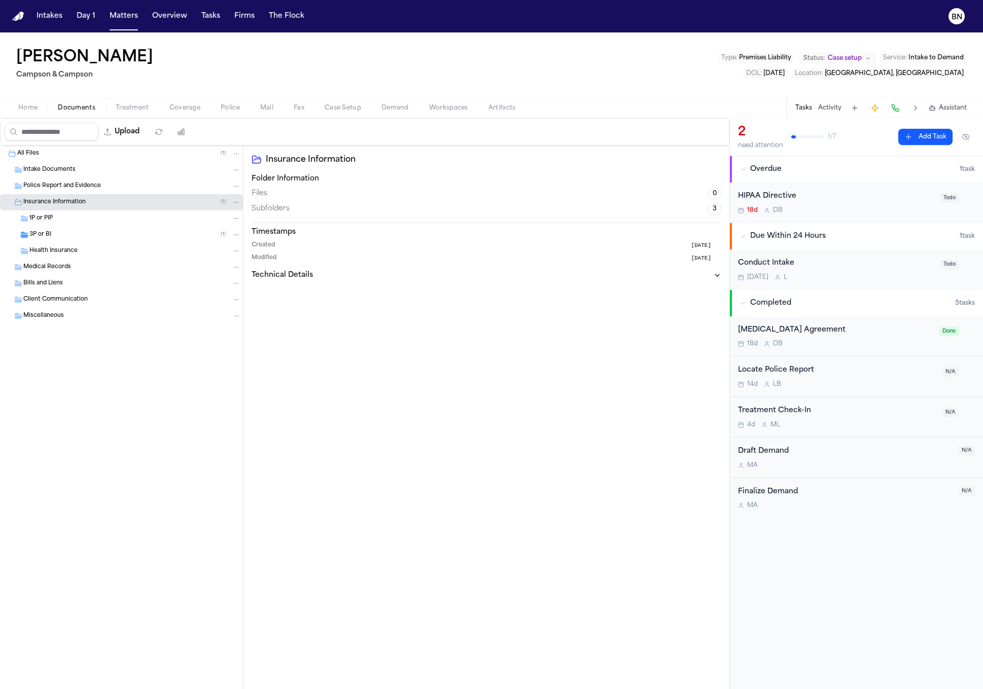
click at [76, 241] on div "3P or BI ( 1 )" at bounding box center [121, 235] width 243 height 16
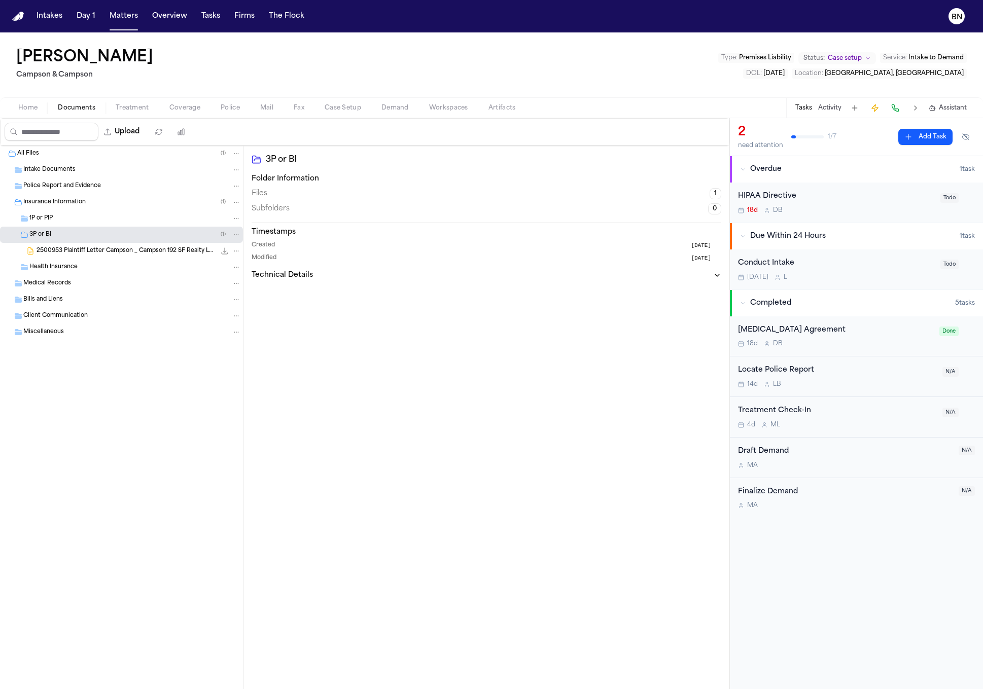
click at [131, 254] on span "2500953 Plaintiff Letter Campson _ Campson 192 SF Realty LLC [DATE].docx" at bounding box center [126, 251] width 179 height 9
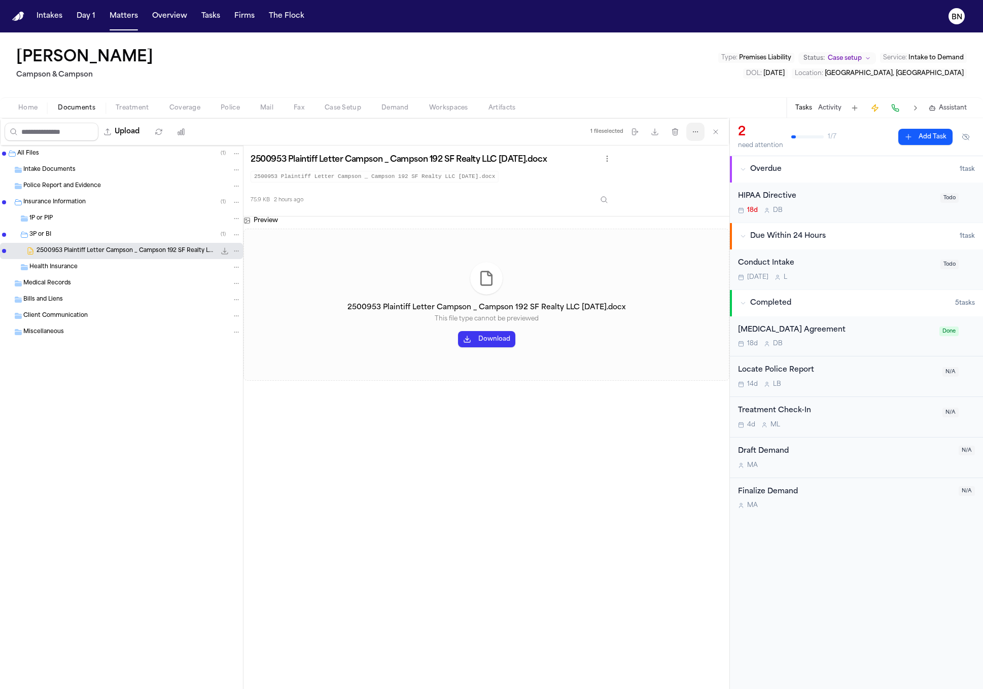
click at [695, 138] on button "More actions" at bounding box center [695, 132] width 18 height 18
click at [689, 152] on button "Regenerate Digests" at bounding box center [695, 157] width 110 height 18
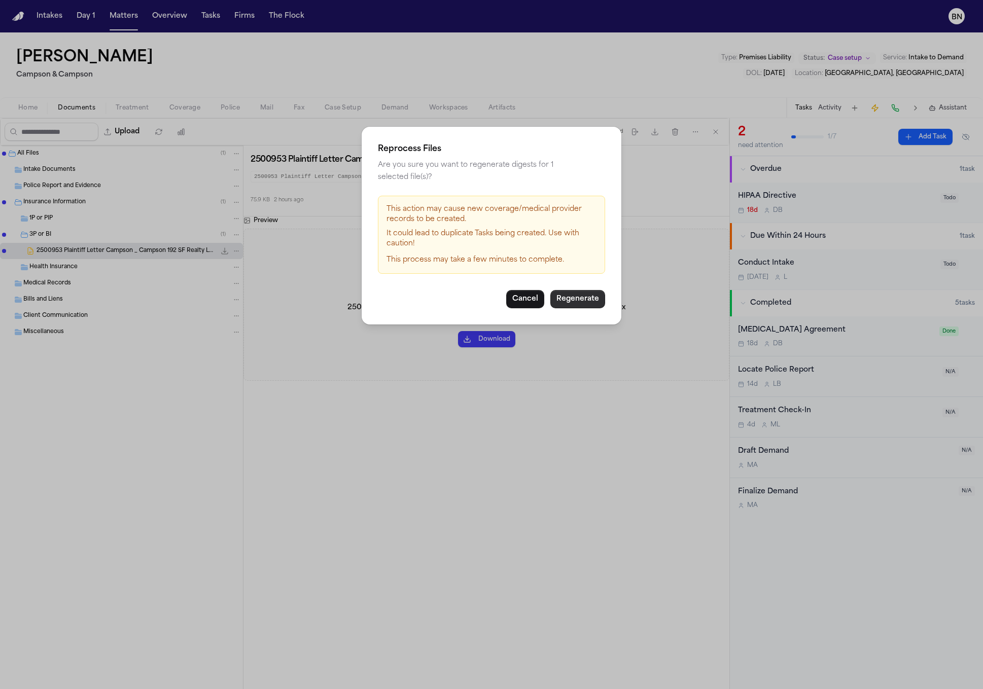
click at [574, 290] on button "Regenerate" at bounding box center [577, 299] width 55 height 18
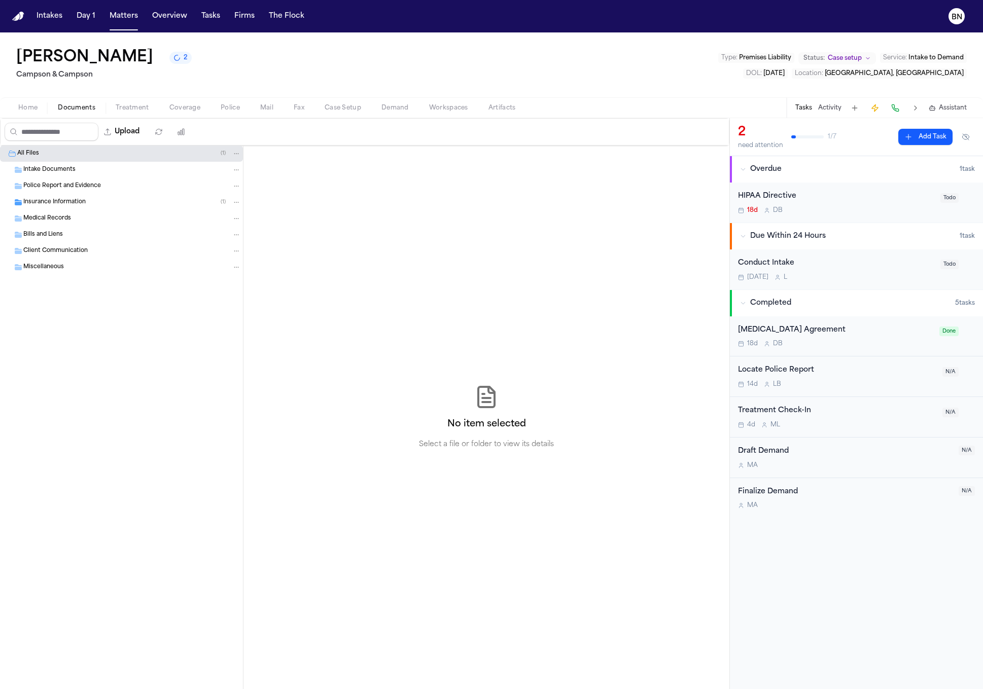
click at [169, 60] on button "2" at bounding box center [180, 58] width 22 height 12
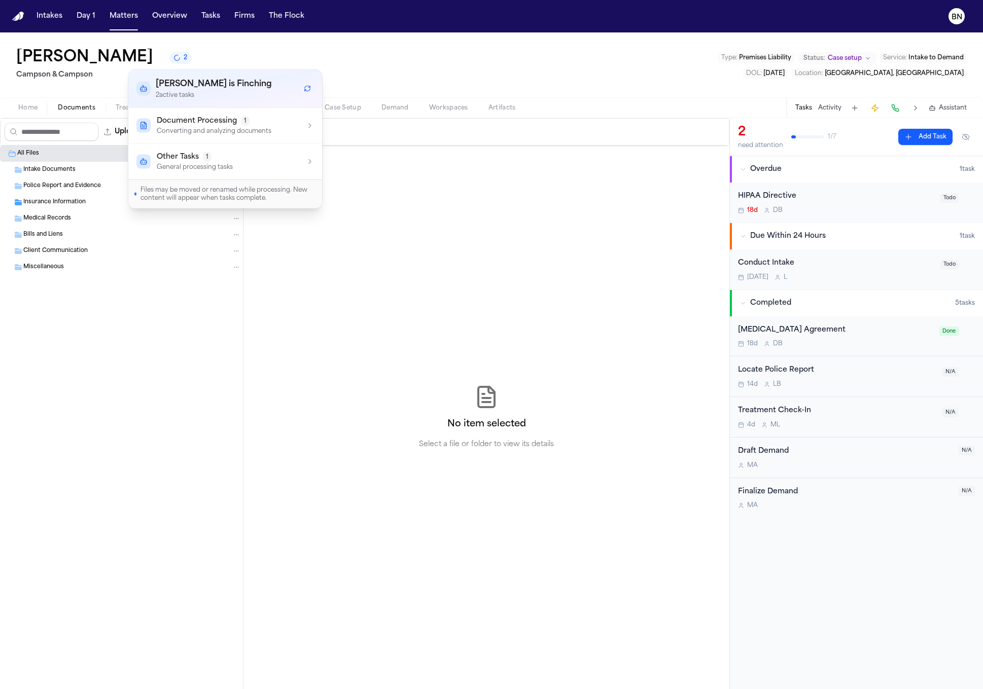
click at [228, 157] on div "Other Tasks 1" at bounding box center [195, 157] width 76 height 10
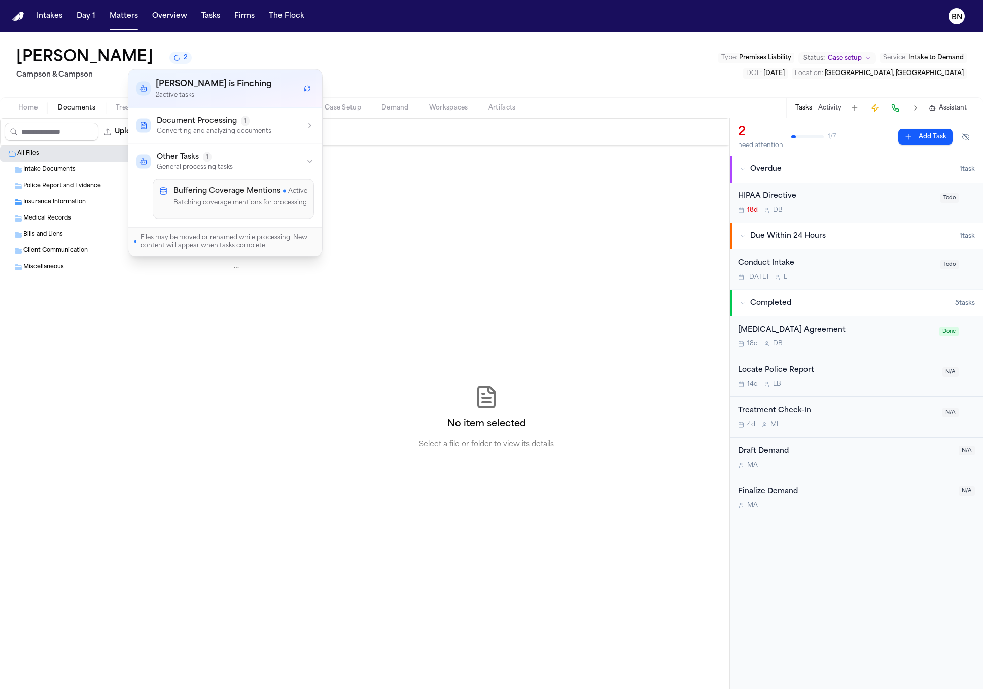
click at [229, 135] on p "Converting and analyzing documents" at bounding box center [214, 131] width 115 height 8
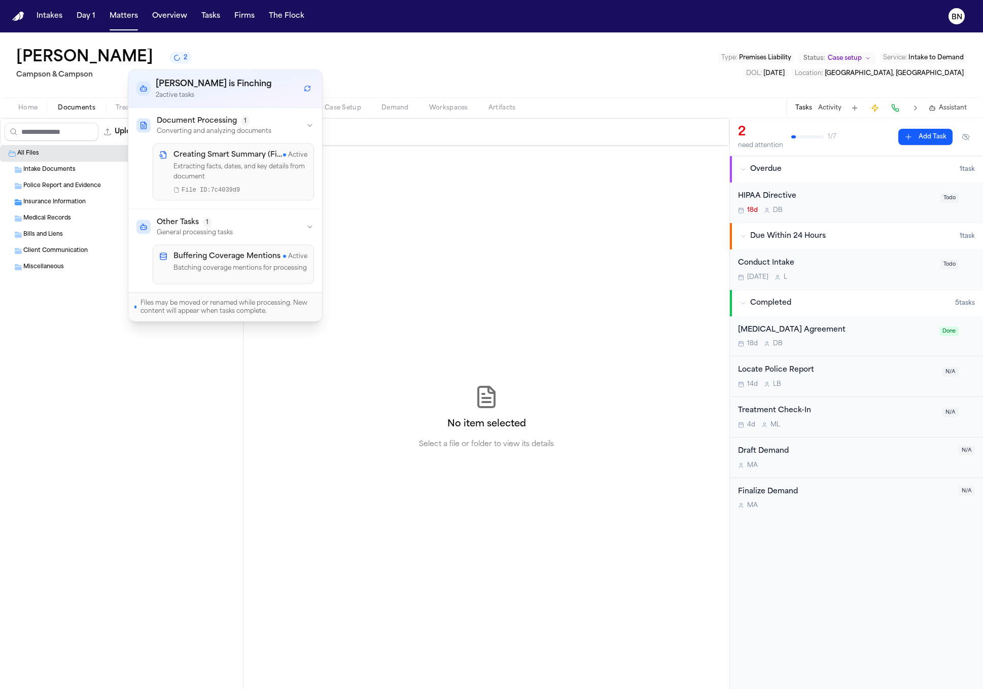
click at [383, 66] on div "[PERSON_NAME] 2 [PERSON_NAME] & [PERSON_NAME] Type : Premises Liability Status:…" at bounding box center [491, 64] width 983 height 65
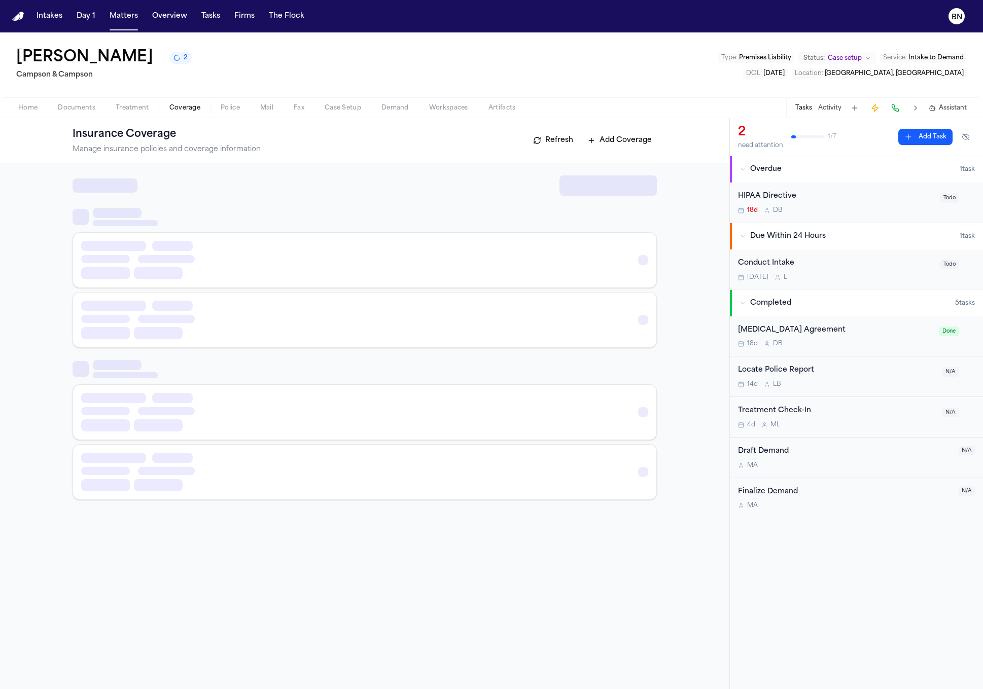
click at [201, 109] on button "Coverage" at bounding box center [184, 108] width 51 height 12
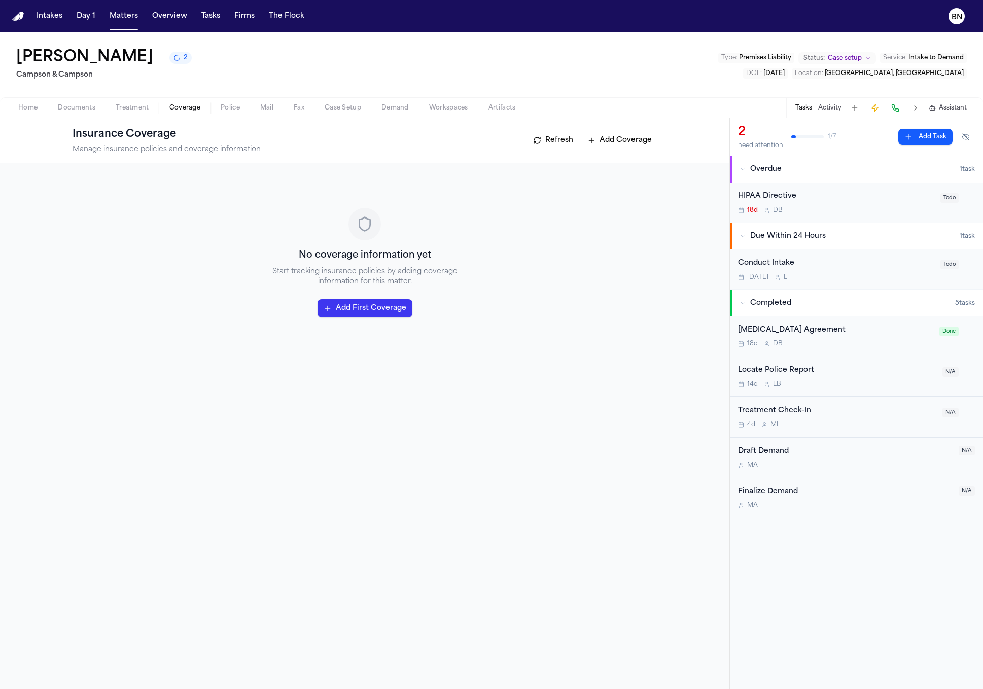
click at [550, 135] on button "Refresh" at bounding box center [553, 140] width 50 height 16
click at [534, 141] on button "Refresh" at bounding box center [553, 140] width 50 height 16
click at [169, 60] on button "2" at bounding box center [180, 58] width 22 height 12
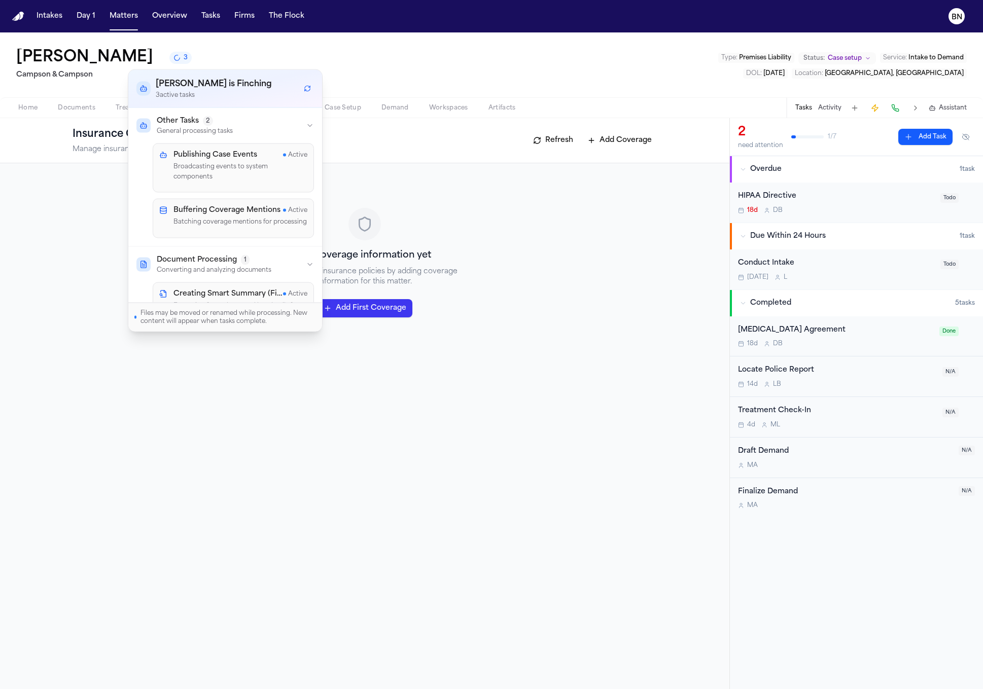
scroll to position [56, 0]
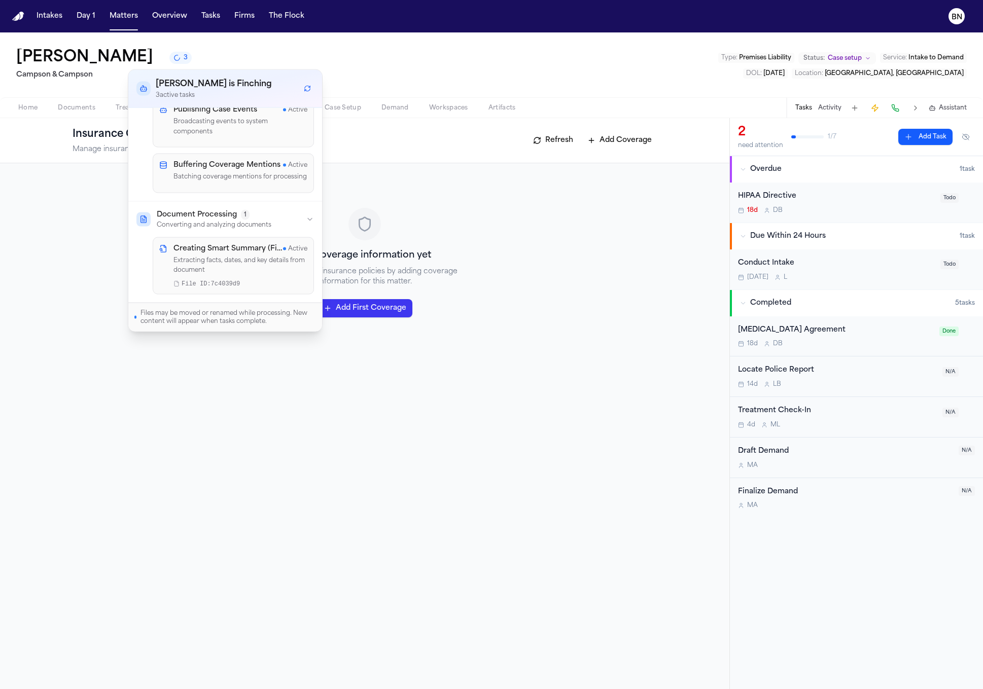
click at [390, 77] on div "[PERSON_NAME] 3 [PERSON_NAME] & [PERSON_NAME] Type : Premises Liability Status:…" at bounding box center [491, 64] width 983 height 65
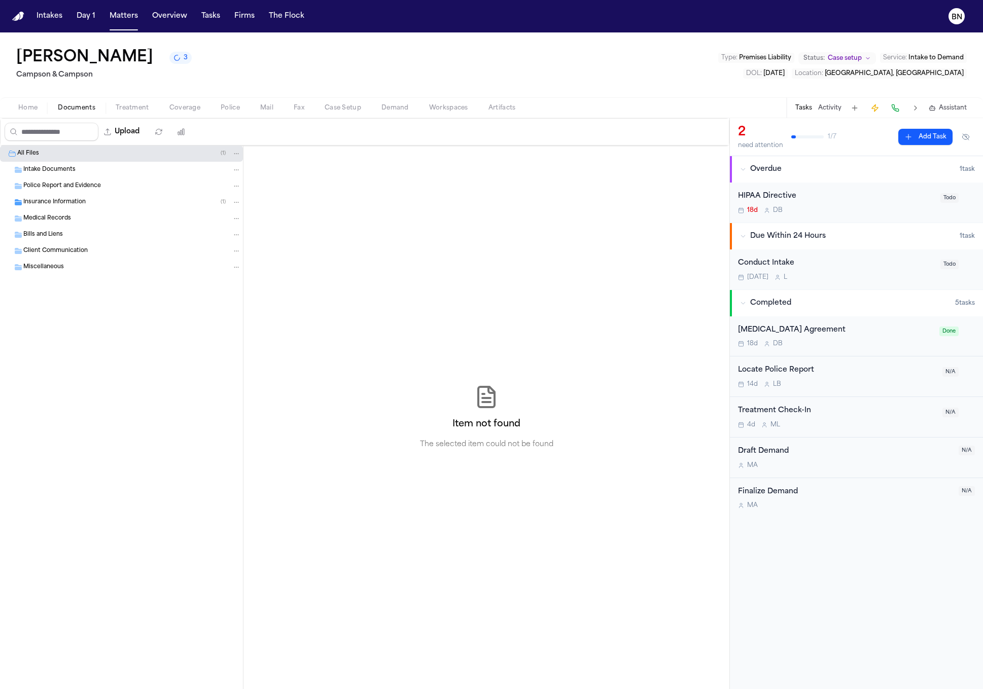
click at [94, 109] on span "Documents" at bounding box center [77, 108] width 38 height 8
click at [67, 209] on div "Insurance Information ( 1 )" at bounding box center [121, 202] width 243 height 16
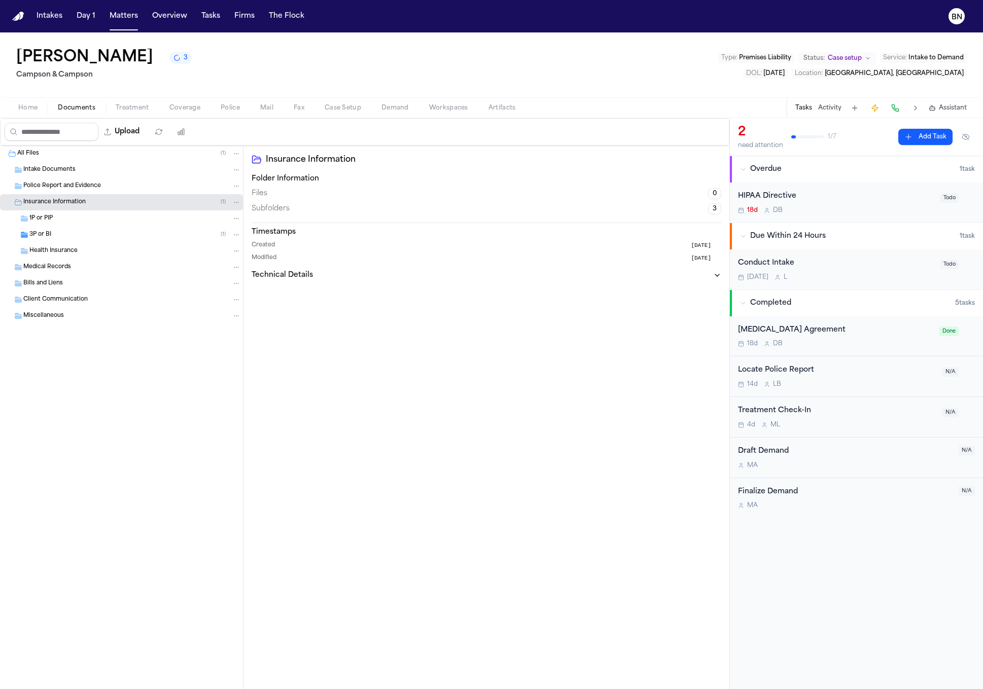
click at [75, 230] on div "3P or BI ( 1 )" at bounding box center [121, 235] width 243 height 16
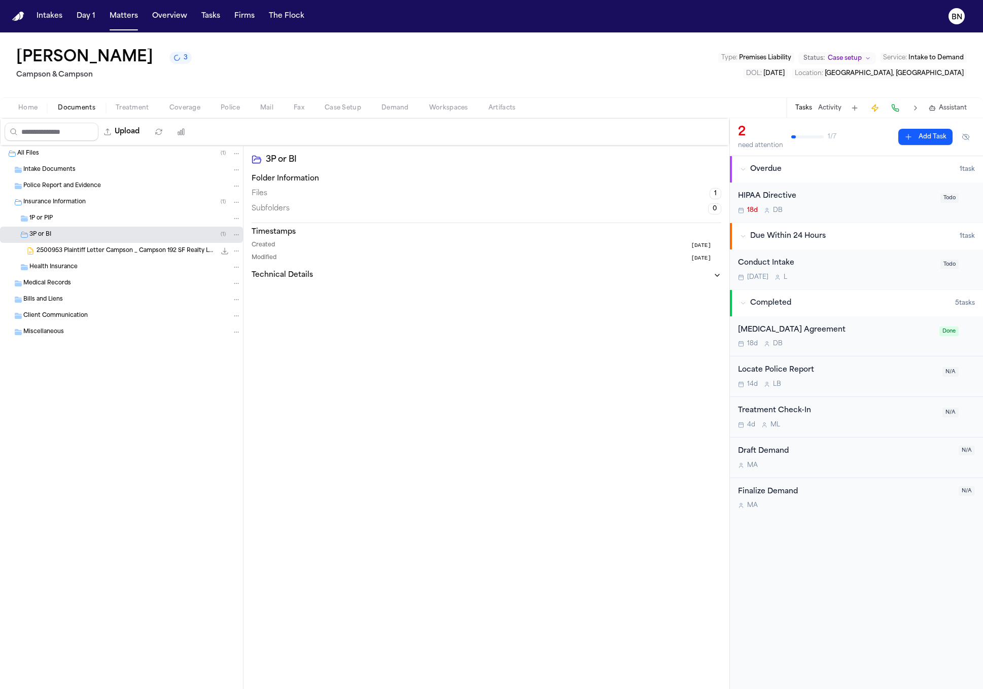
click at [90, 252] on span "2500953 Plaintiff Letter Campson _ Campson 192 SF Realty LLC [DATE].docx" at bounding box center [126, 251] width 179 height 9
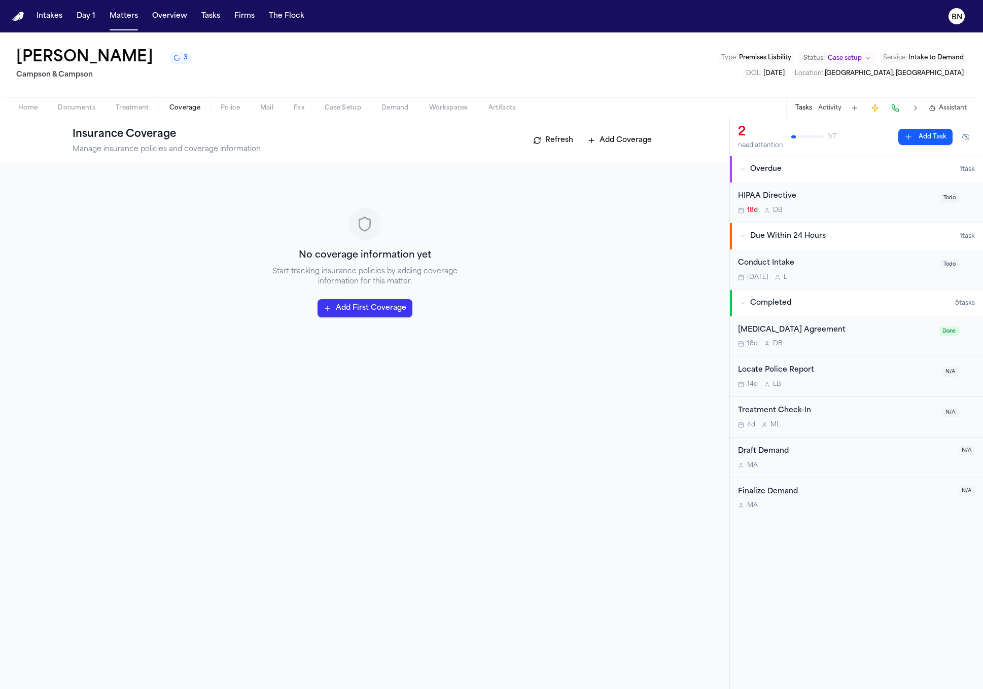
click at [176, 108] on span "Coverage" at bounding box center [184, 108] width 31 height 8
click at [385, 313] on button "Add First Coverage" at bounding box center [364, 308] width 95 height 18
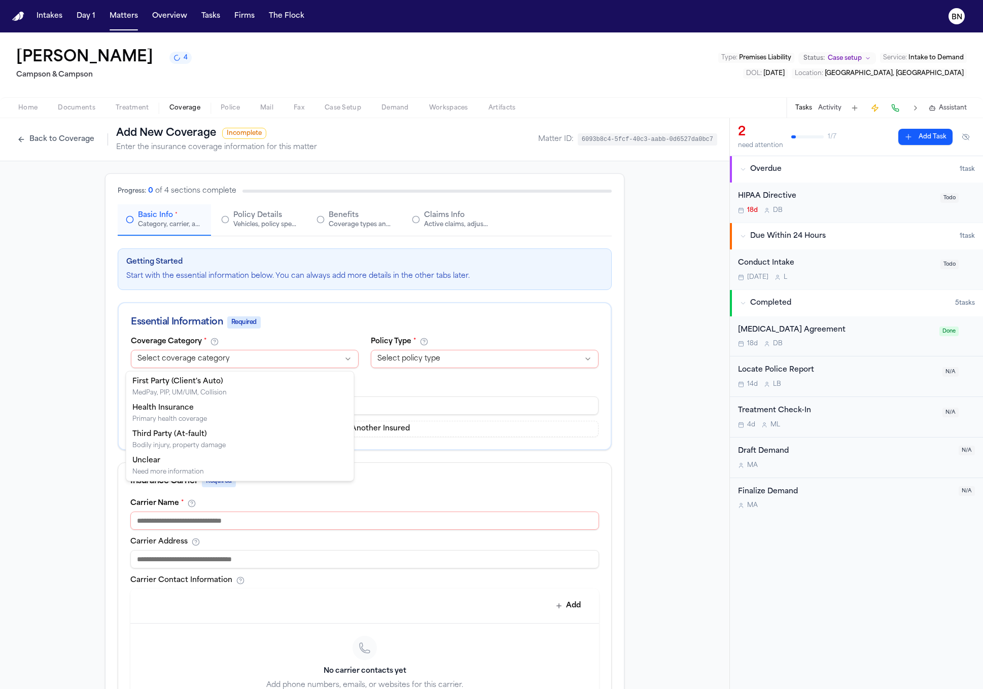
click at [300, 359] on html "**********" at bounding box center [491, 344] width 983 height 689
select select "**********"
click at [356, 410] on input at bounding box center [365, 406] width 468 height 18
click at [249, 512] on input at bounding box center [364, 521] width 469 height 18
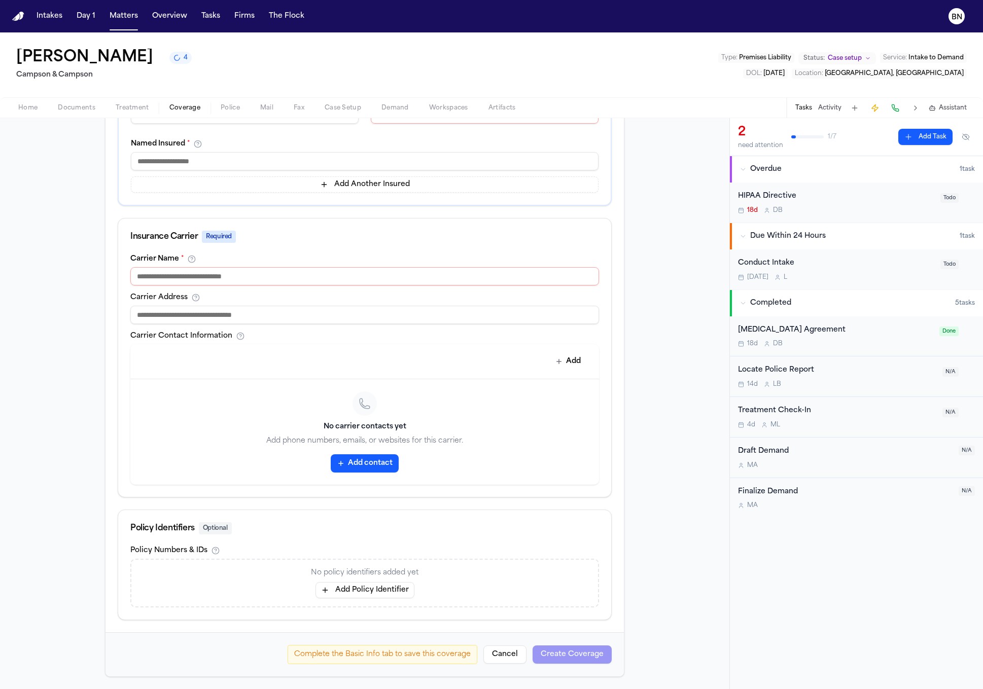
scroll to position [3, 0]
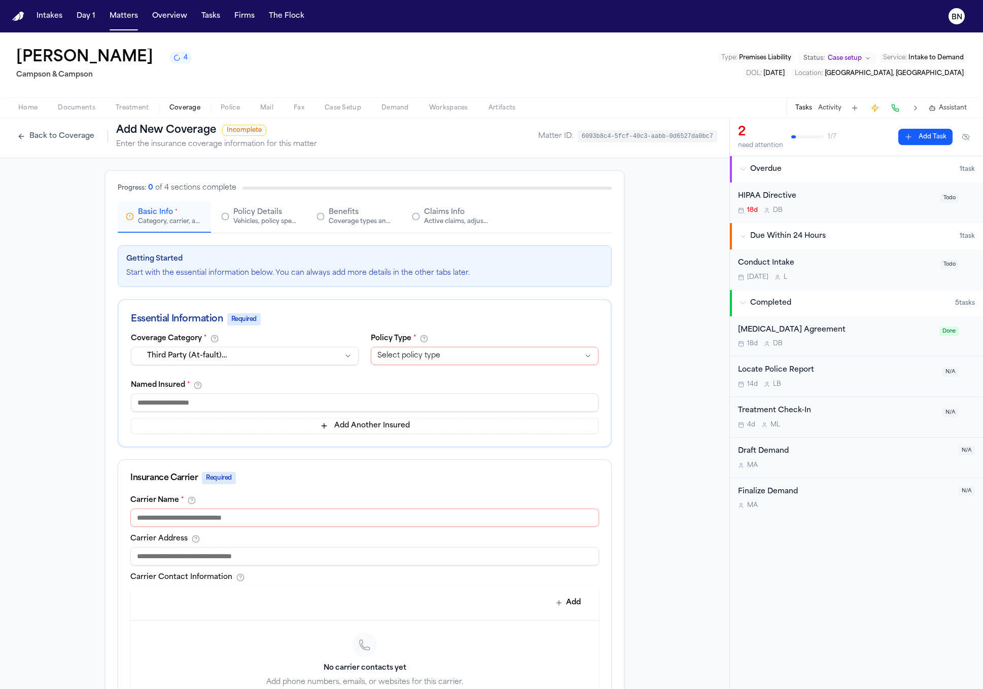
click at [437, 368] on div "**********" at bounding box center [485, 352] width 228 height 34
click at [436, 365] on html "Intakes Day 1 Matters Overview Tasks Firms The Flock BN Ramon Pena 4 Campson & …" at bounding box center [491, 344] width 983 height 689
select select "**********"
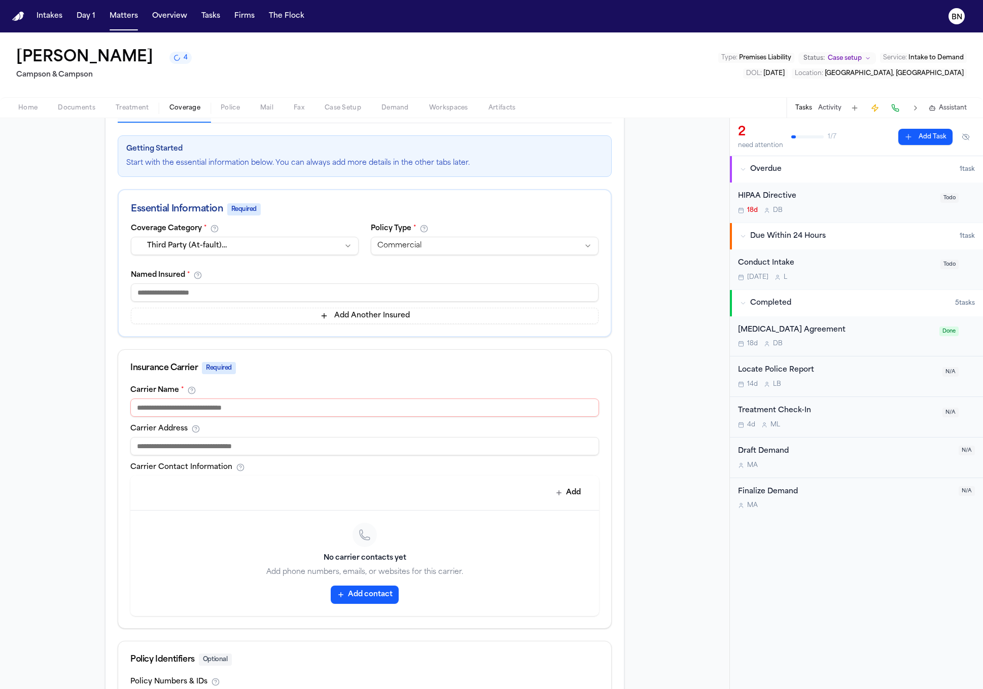
click at [313, 290] on input at bounding box center [365, 292] width 468 height 18
click at [229, 299] on input at bounding box center [365, 292] width 468 height 18
type input "*********"
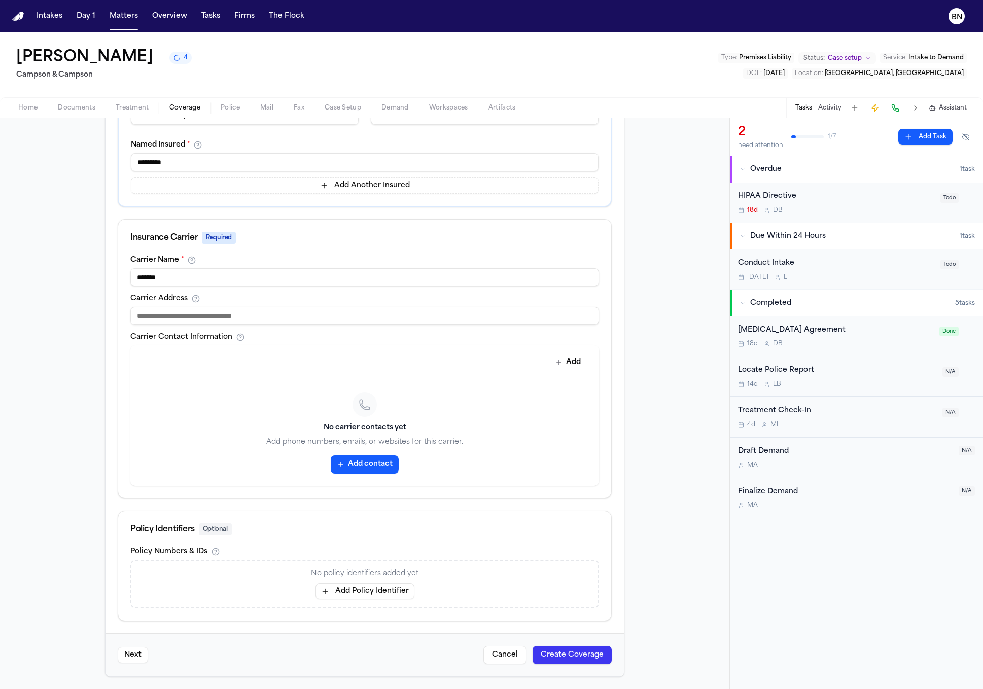
type input "*******"
click at [553, 647] on button "Create Coverage" at bounding box center [571, 655] width 79 height 18
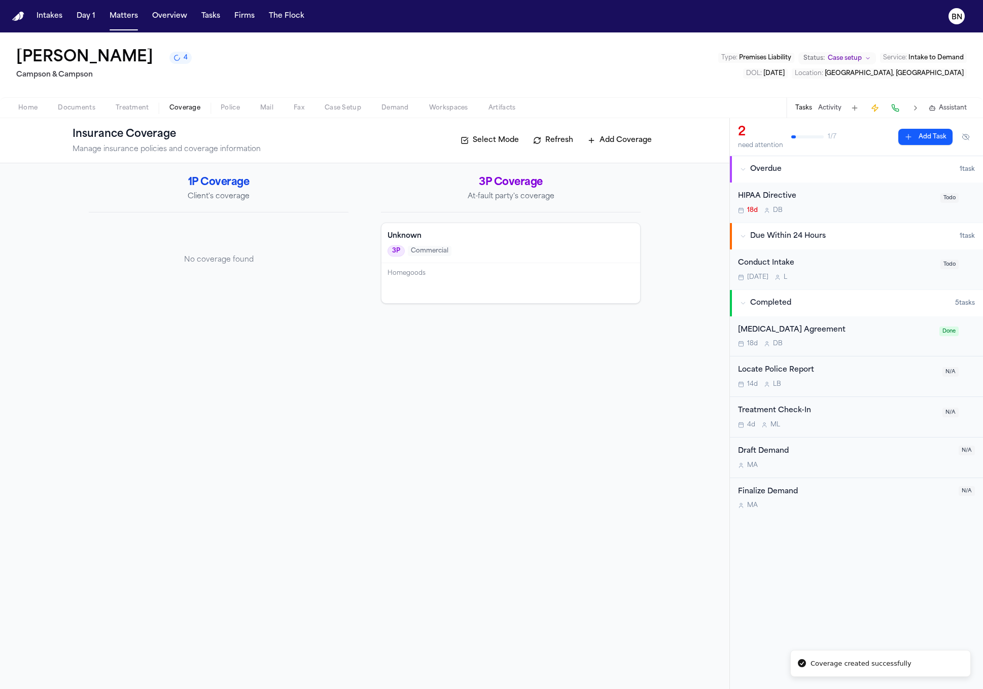
click at [470, 253] on div "3P Commercial" at bounding box center [510, 250] width 246 height 11
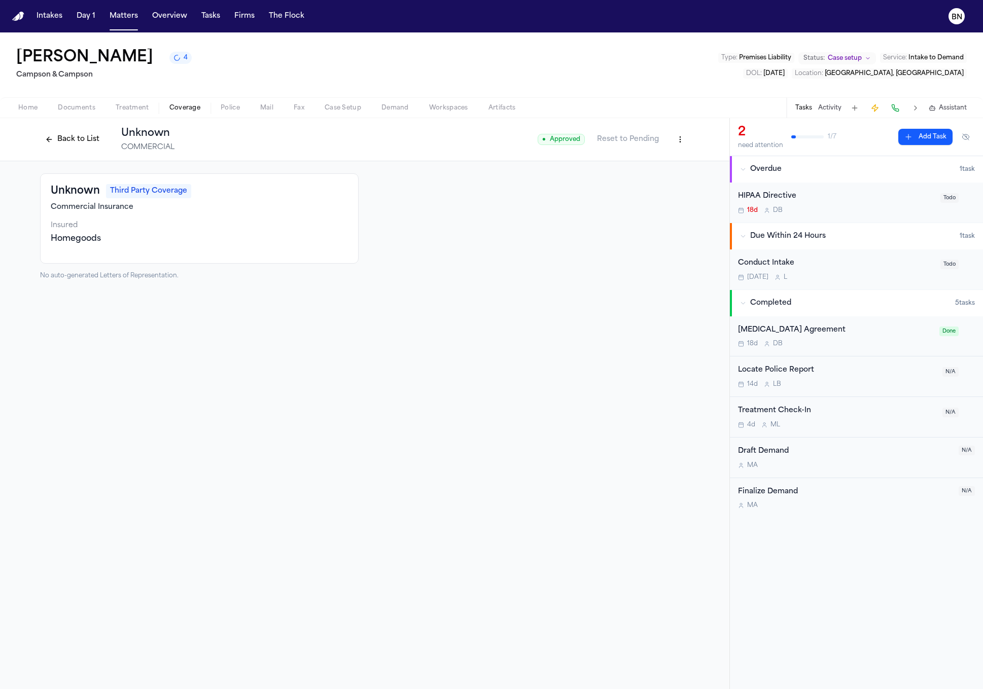
click at [680, 137] on html "Intakes Day 1 Matters Overview Tasks Firms The Flock BN Ramon Pena 4 Campson & …" at bounding box center [491, 344] width 983 height 689
click at [669, 180] on div "Delete Coverage" at bounding box center [644, 178] width 85 height 16
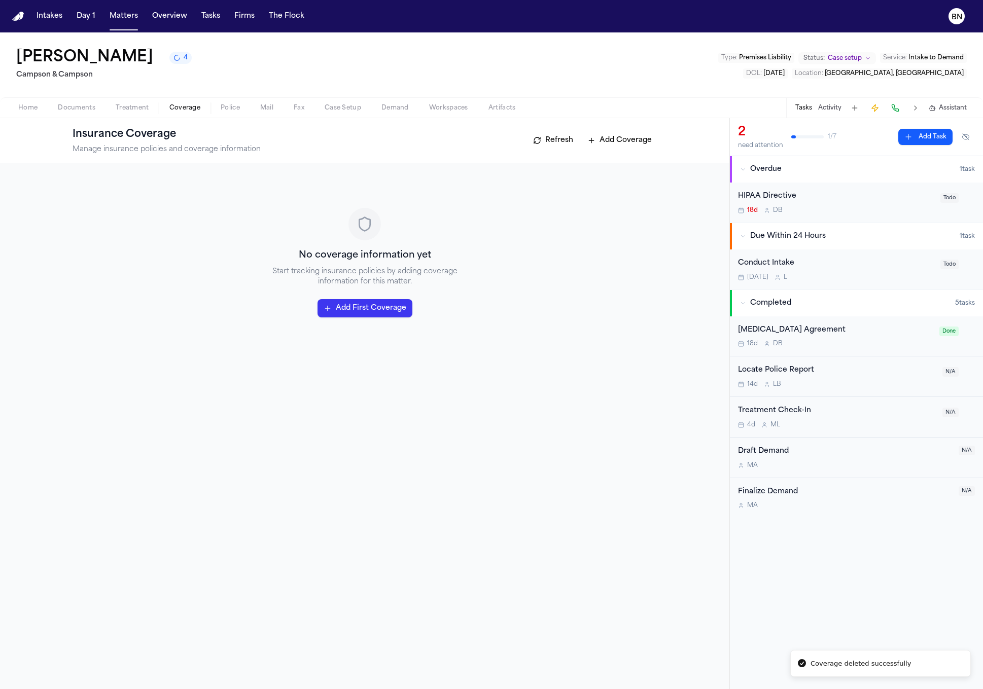
click at [542, 144] on button "Refresh" at bounding box center [553, 140] width 50 height 16
click at [537, 143] on button "Refresh" at bounding box center [553, 140] width 50 height 16
click at [529, 138] on button "Refresh" at bounding box center [553, 140] width 50 height 16
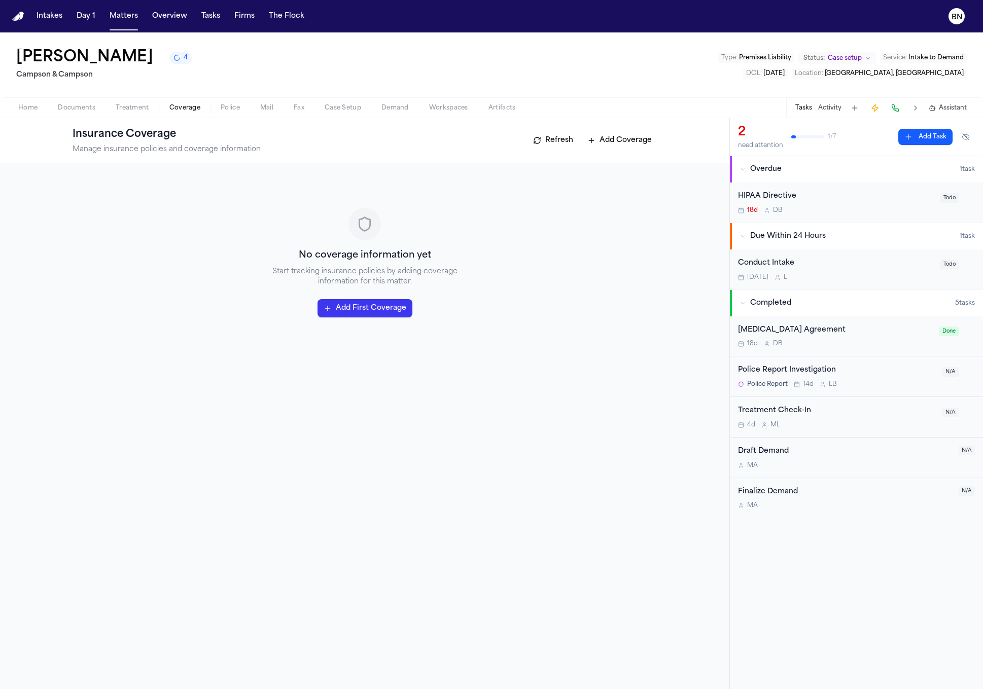
click at [531, 138] on button "Refresh" at bounding box center [553, 140] width 50 height 16
click at [533, 138] on button "Refresh" at bounding box center [553, 140] width 50 height 16
click at [530, 137] on button "Refresh" at bounding box center [553, 140] width 50 height 16
click at [535, 141] on button "Refresh" at bounding box center [553, 140] width 50 height 16
click at [97, 110] on button "Documents" at bounding box center [77, 108] width 58 height 12
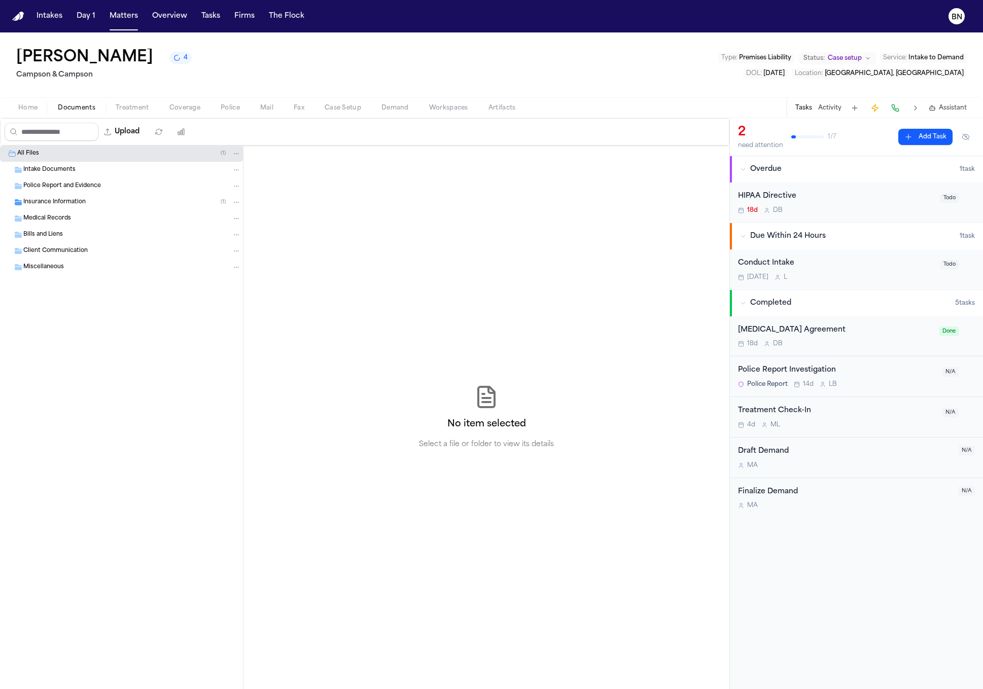
drag, startPoint x: 177, startPoint y: 103, endPoint x: 231, endPoint y: 104, distance: 54.3
click at [170, 102] on button "Coverage" at bounding box center [184, 108] width 51 height 12
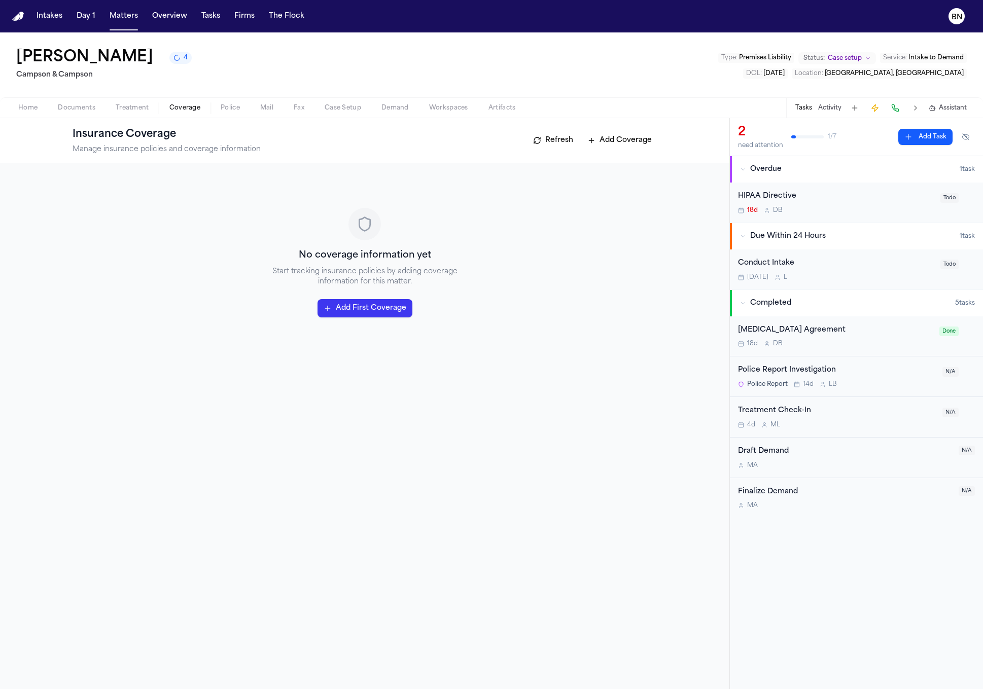
click at [547, 141] on button "Refresh" at bounding box center [553, 140] width 50 height 16
click at [546, 141] on button "Refresh" at bounding box center [553, 140] width 50 height 16
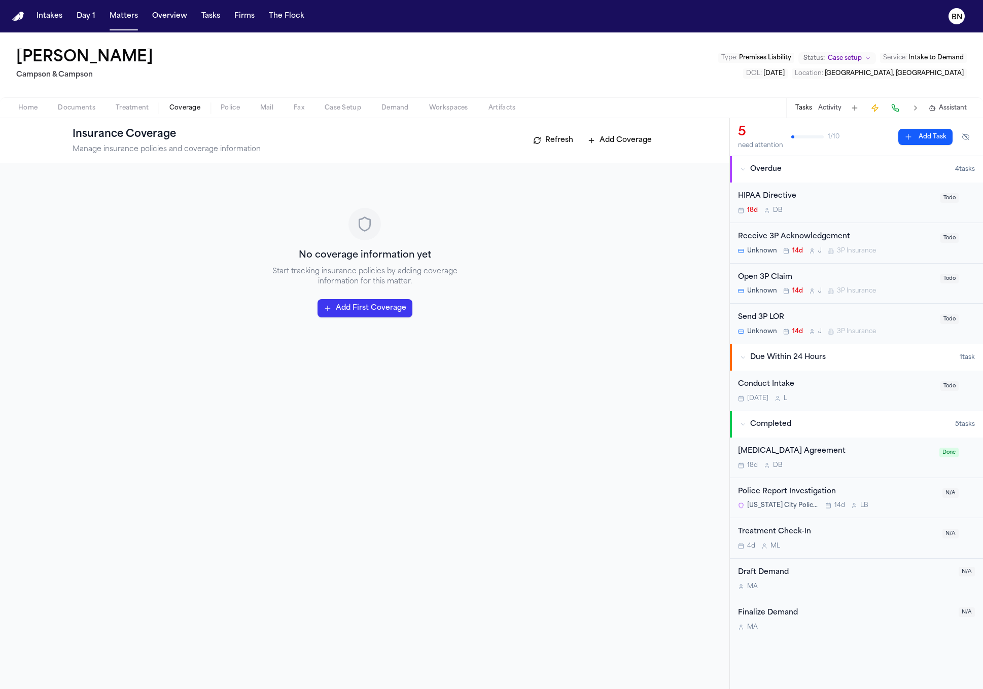
click at [568, 140] on button "Refresh" at bounding box center [553, 140] width 50 height 16
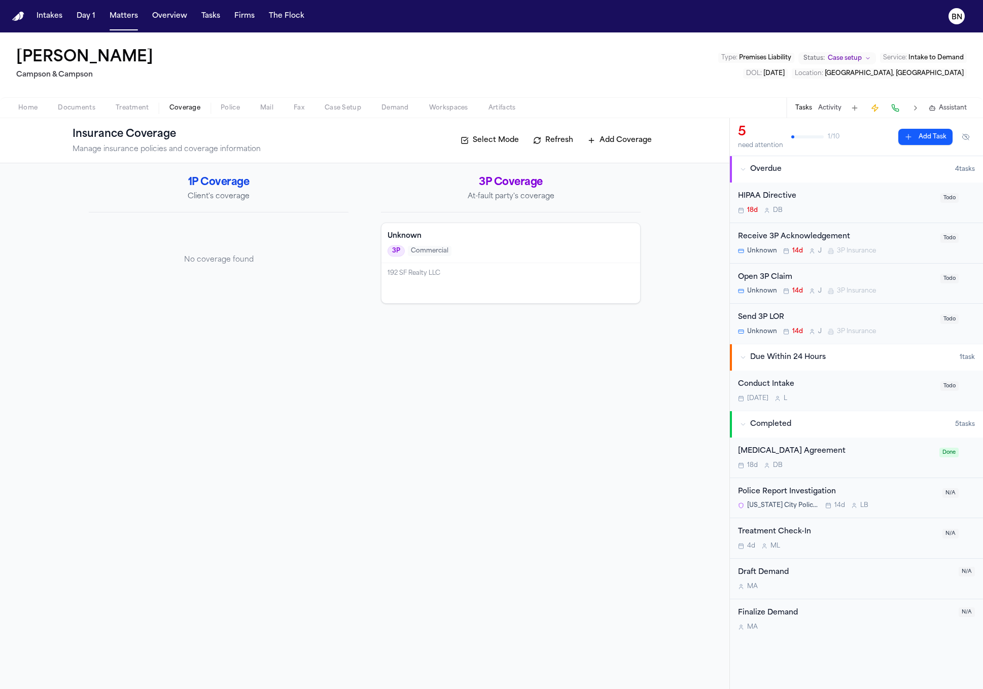
click at [90, 118] on div "Insurance Coverage Manage insurance policies and coverage information Select Mo…" at bounding box center [364, 140] width 729 height 45
click at [87, 109] on span "Documents" at bounding box center [77, 108] width 38 height 8
click at [176, 107] on span "Coverage" at bounding box center [184, 108] width 31 height 8
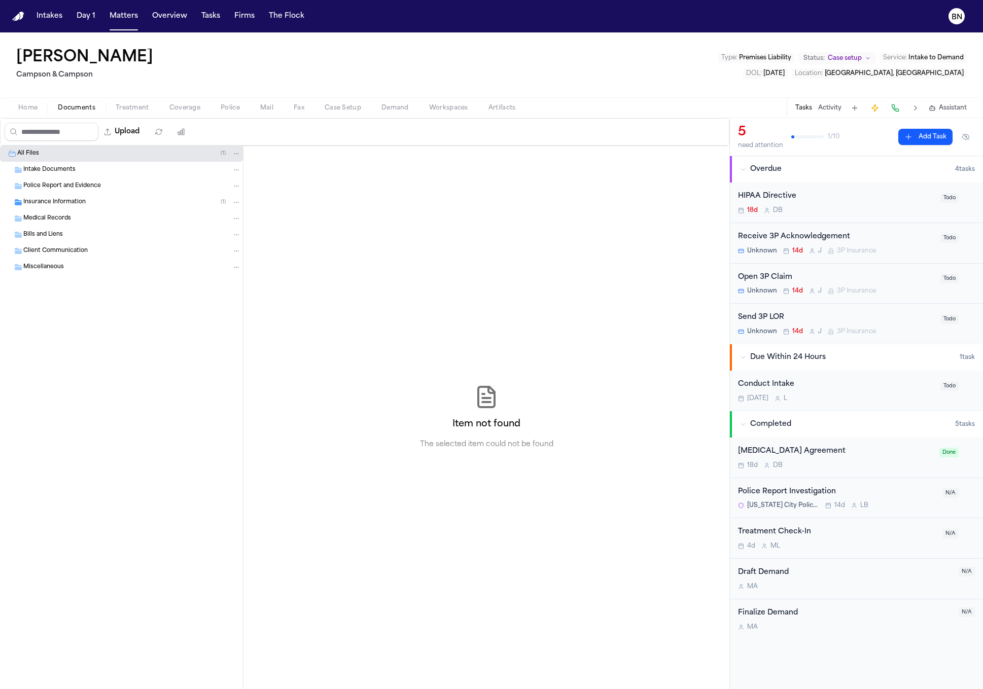
click at [90, 111] on span "Documents" at bounding box center [77, 108] width 38 height 8
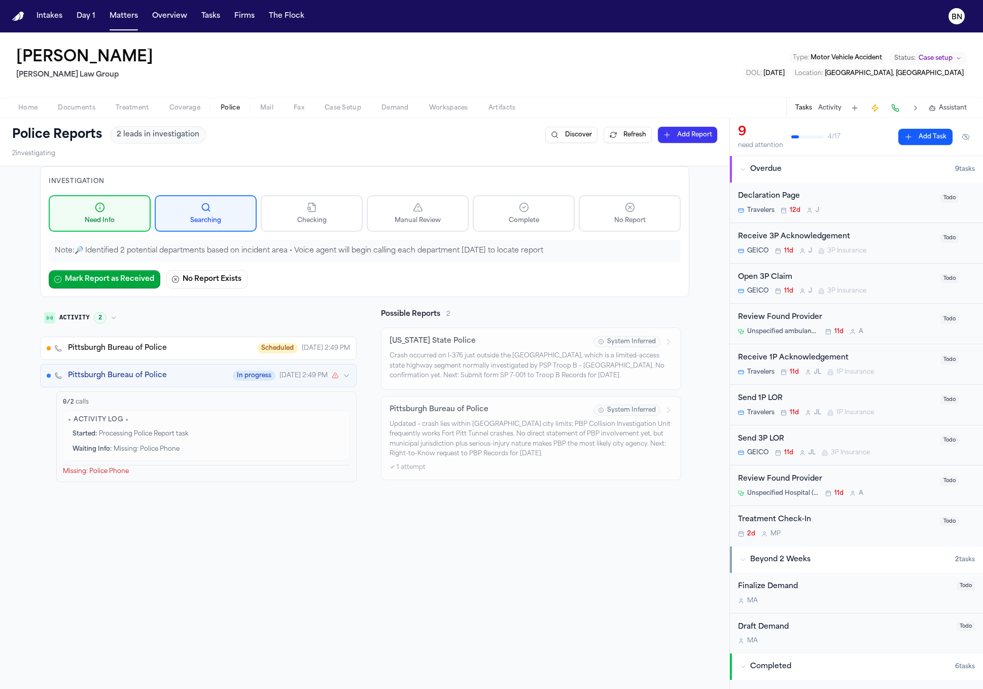
click at [120, 23] on button "Matters" at bounding box center [123, 16] width 37 height 18
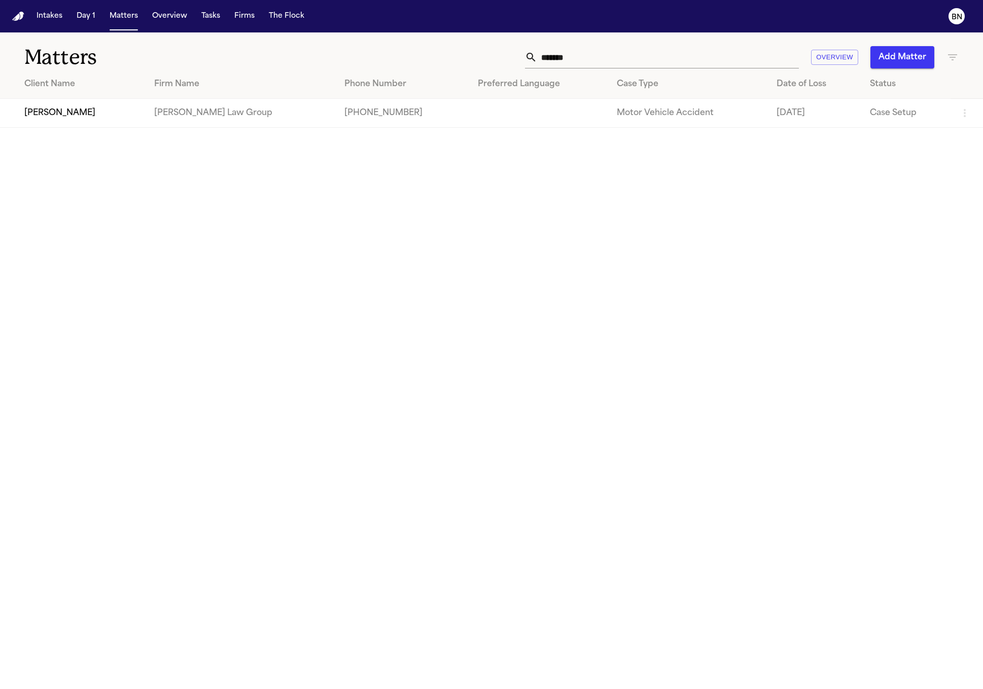
click at [566, 55] on input "*******" at bounding box center [668, 57] width 262 height 22
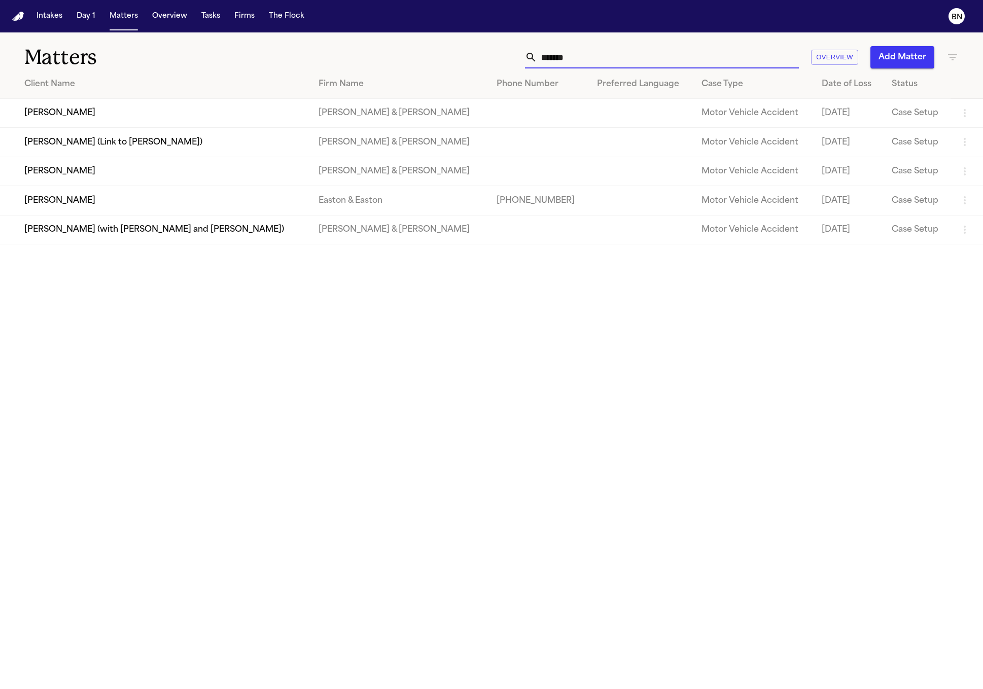
type input "********"
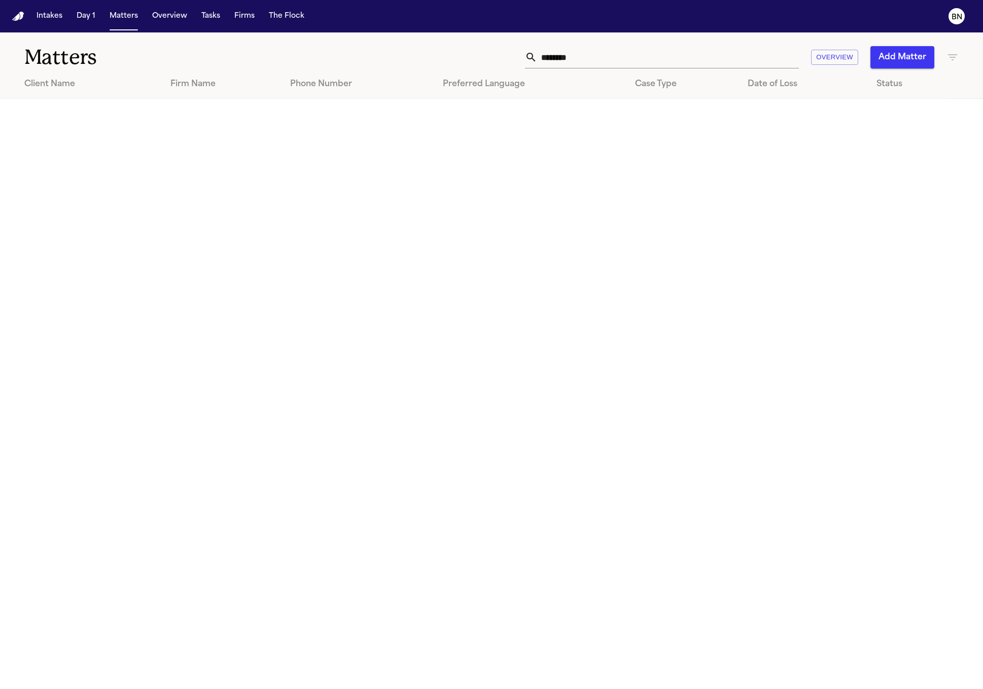
click at [662, 52] on input "********" at bounding box center [668, 57] width 262 height 22
type input "**********"
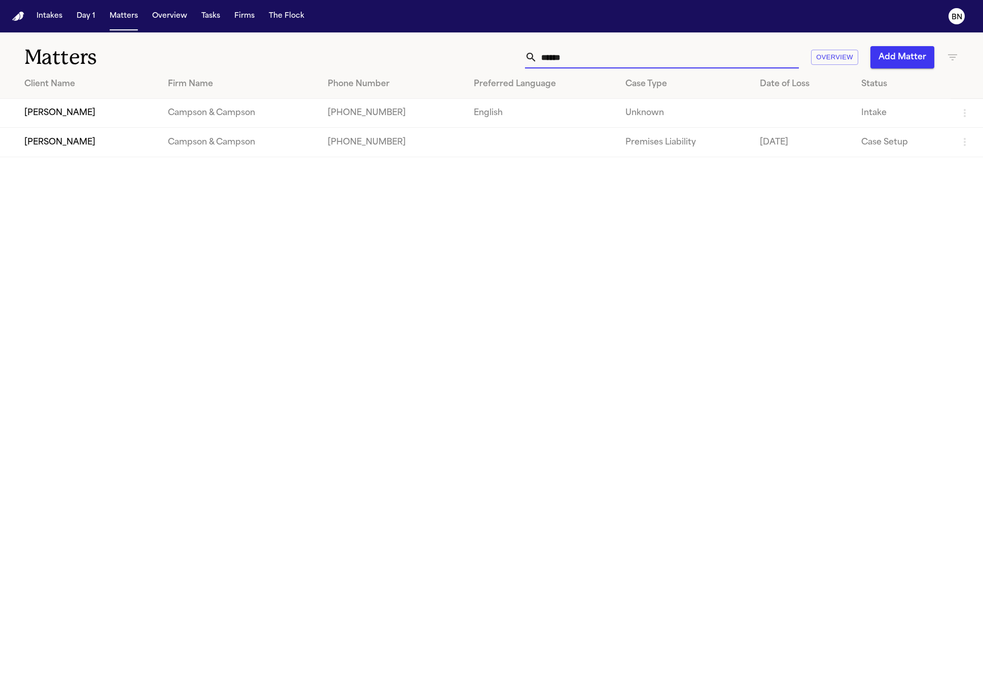
type input "******"
click at [201, 19] on button "Tasks" at bounding box center [210, 16] width 27 height 18
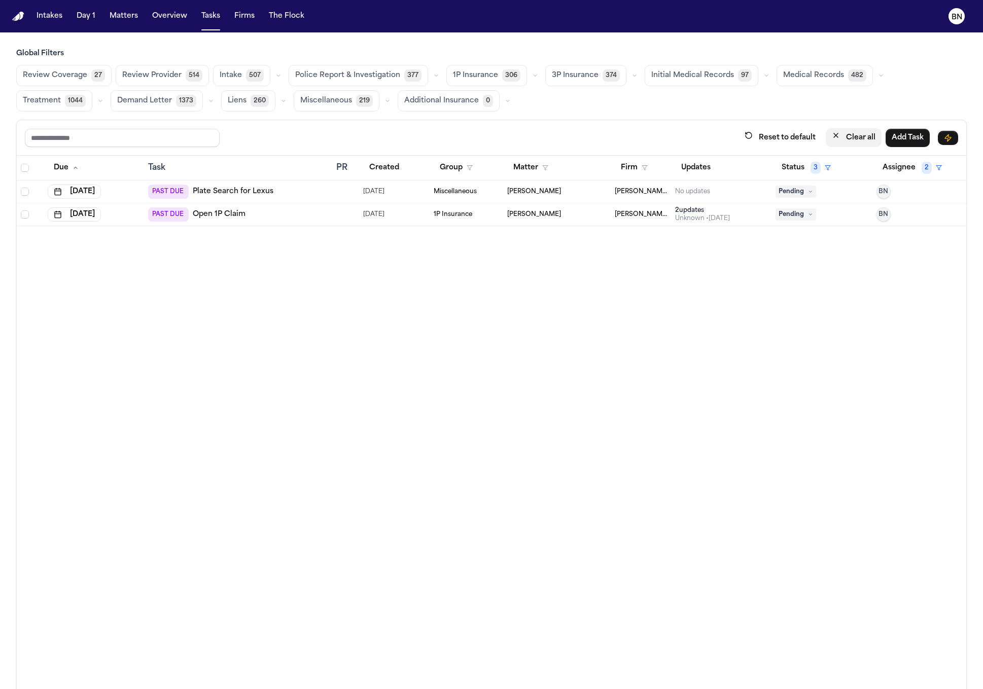
click at [834, 137] on icon "button" at bounding box center [836, 135] width 4 height 4
click at [389, 76] on span "Police Report & Investigation" at bounding box center [347, 75] width 105 height 10
click at [433, 73] on button "button" at bounding box center [435, 75] width 12 height 12
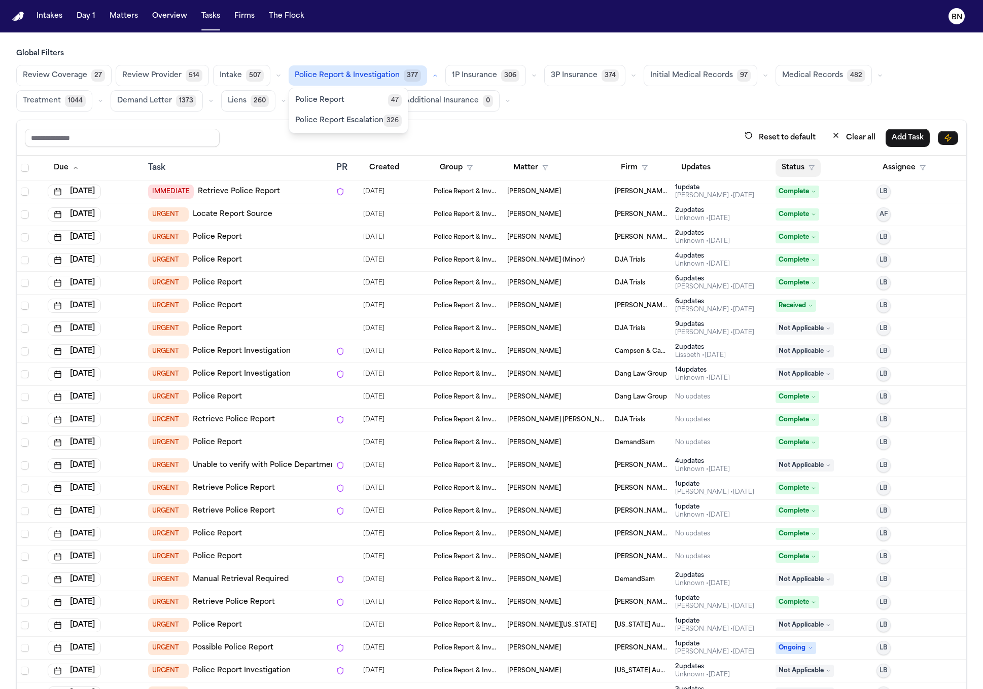
drag, startPoint x: 786, startPoint y: 161, endPoint x: 786, endPoint y: 166, distance: 5.1
click at [786, 162] on button "Status" at bounding box center [797, 168] width 45 height 18
click at [776, 224] on div "Quick filters: Active Blocked Inactive" at bounding box center [813, 228] width 107 height 29
click at [775, 228] on button "Active" at bounding box center [778, 233] width 28 height 13
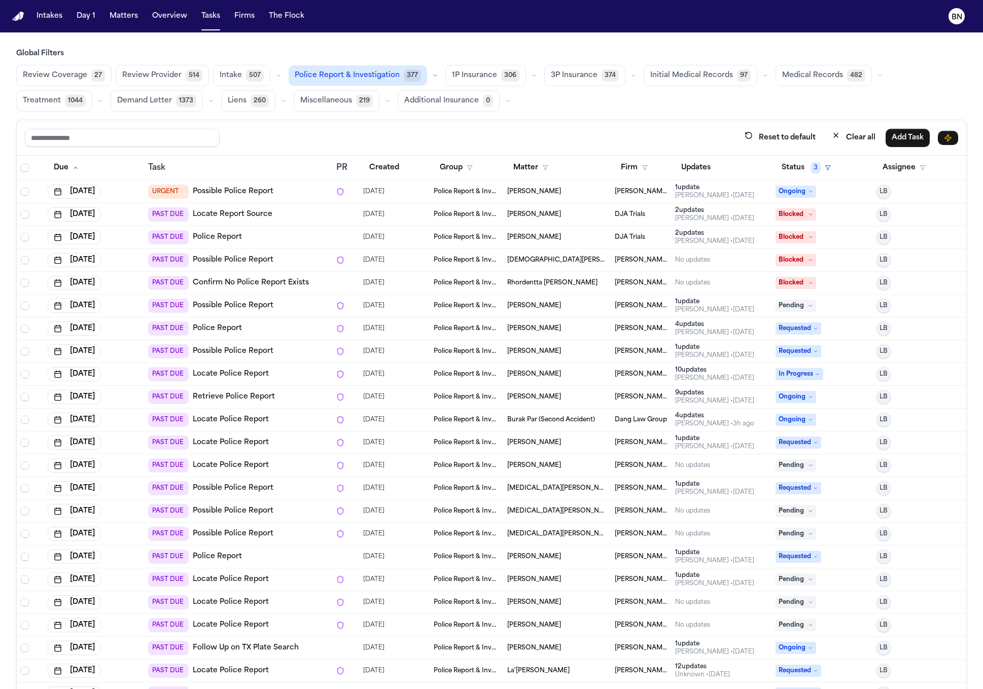
click at [432, 74] on icon "button" at bounding box center [435, 76] width 6 height 6
click at [353, 100] on button "Police Report 47" at bounding box center [348, 100] width 119 height 20
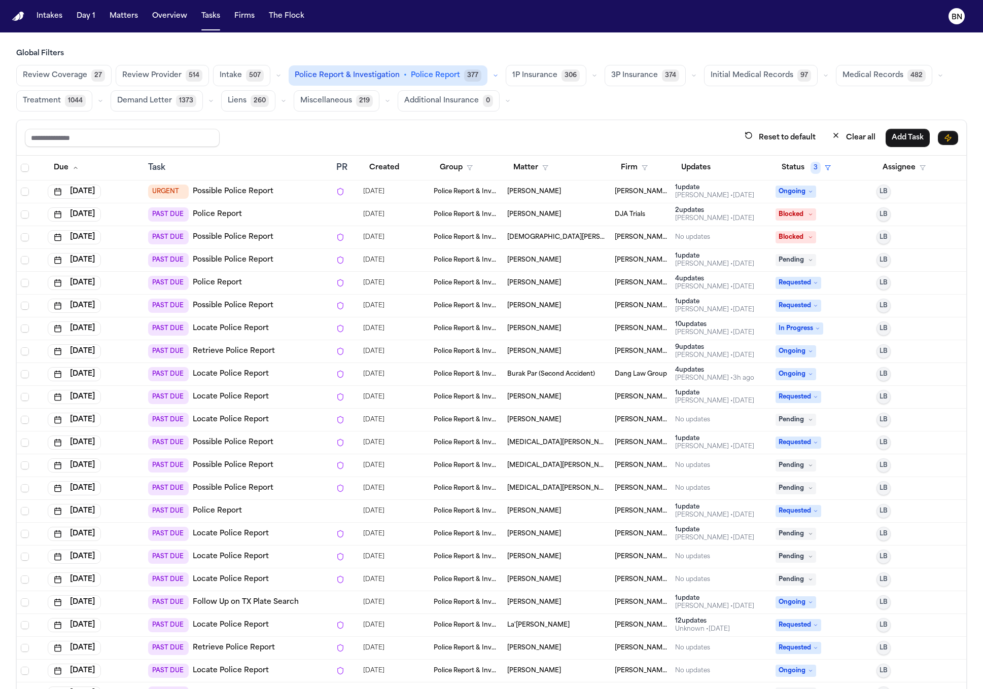
click at [96, 77] on span "27" at bounding box center [98, 75] width 14 height 12
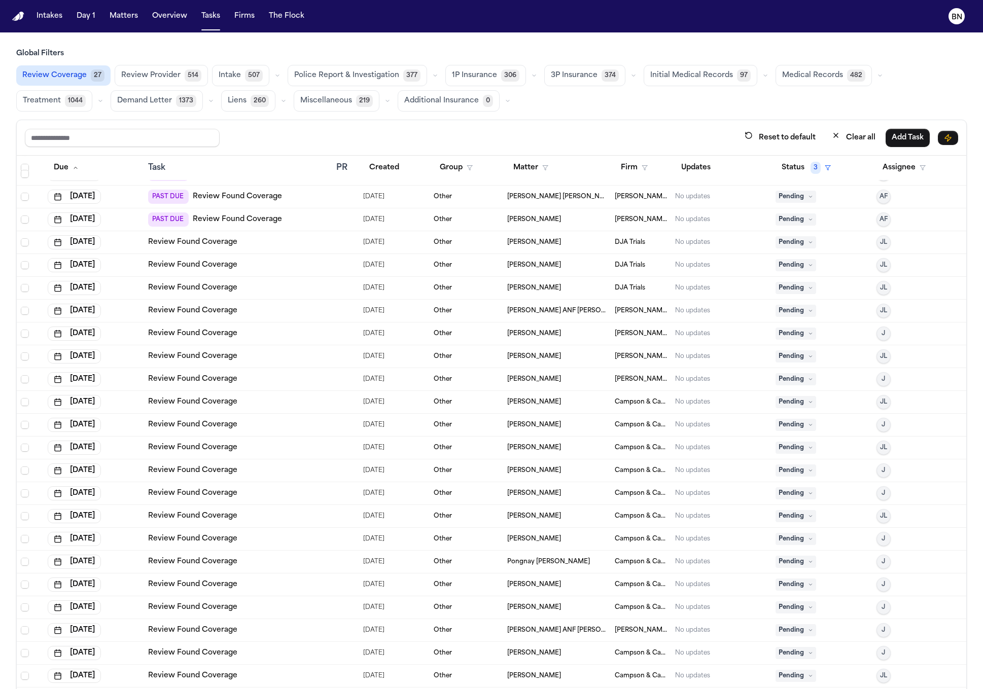
scroll to position [62, 0]
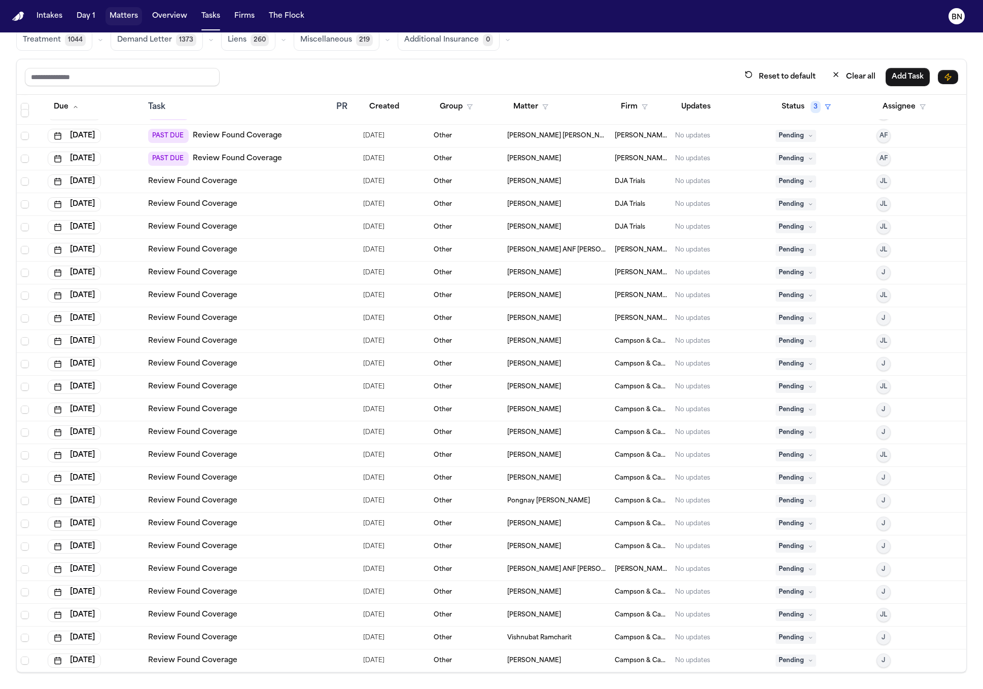
click at [124, 12] on button "Matters" at bounding box center [123, 16] width 37 height 18
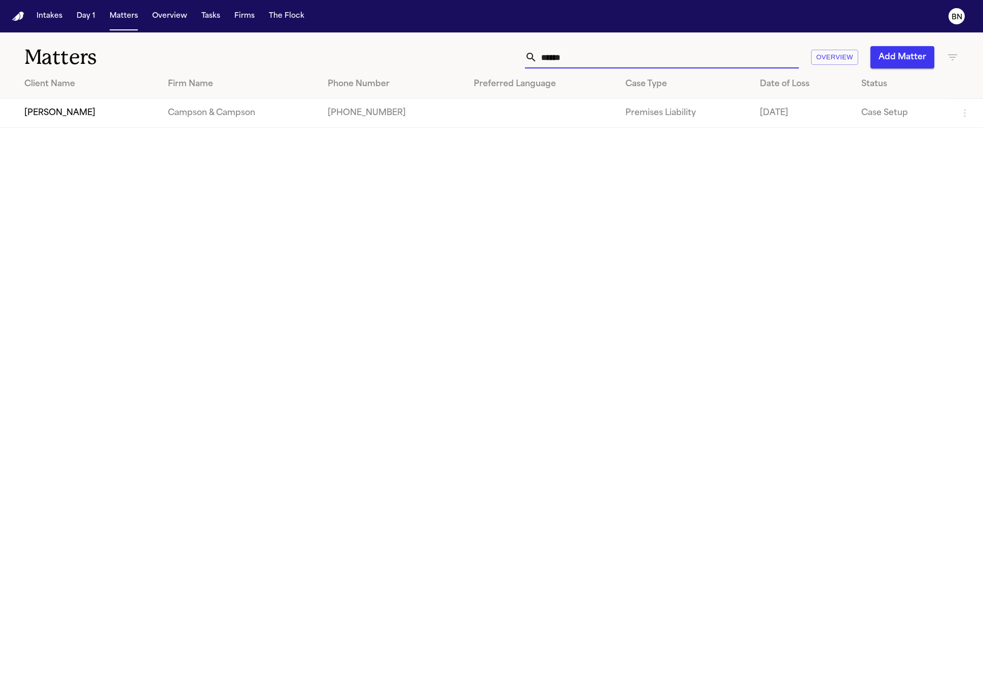
click at [597, 58] on input "******" at bounding box center [668, 57] width 262 height 22
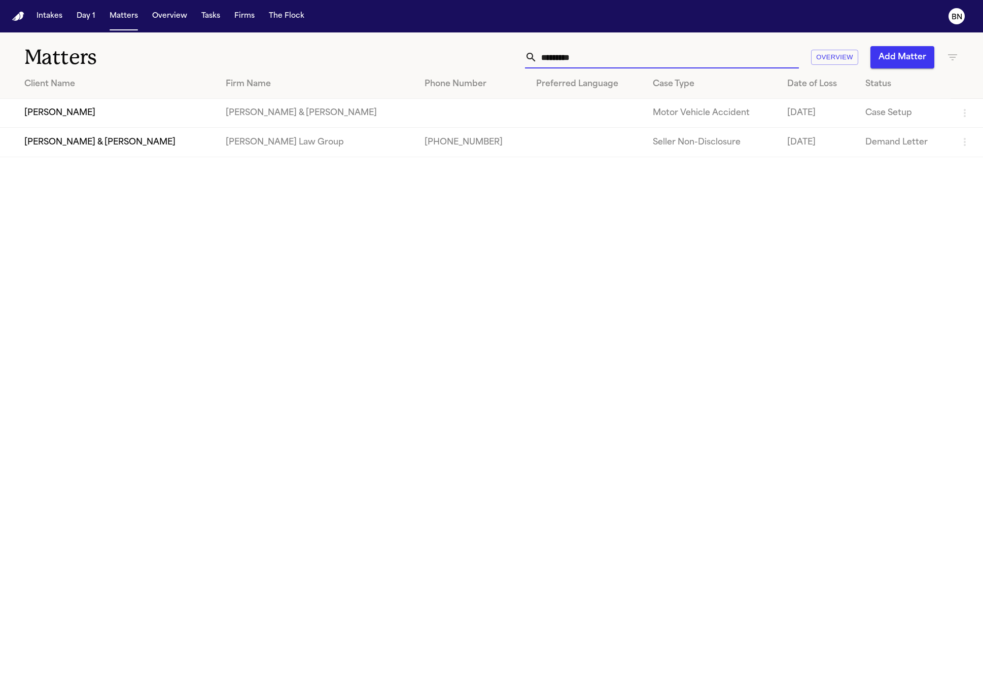
type input "*********"
click at [157, 113] on td "Marsha Gonzalez" at bounding box center [109, 113] width 218 height 29
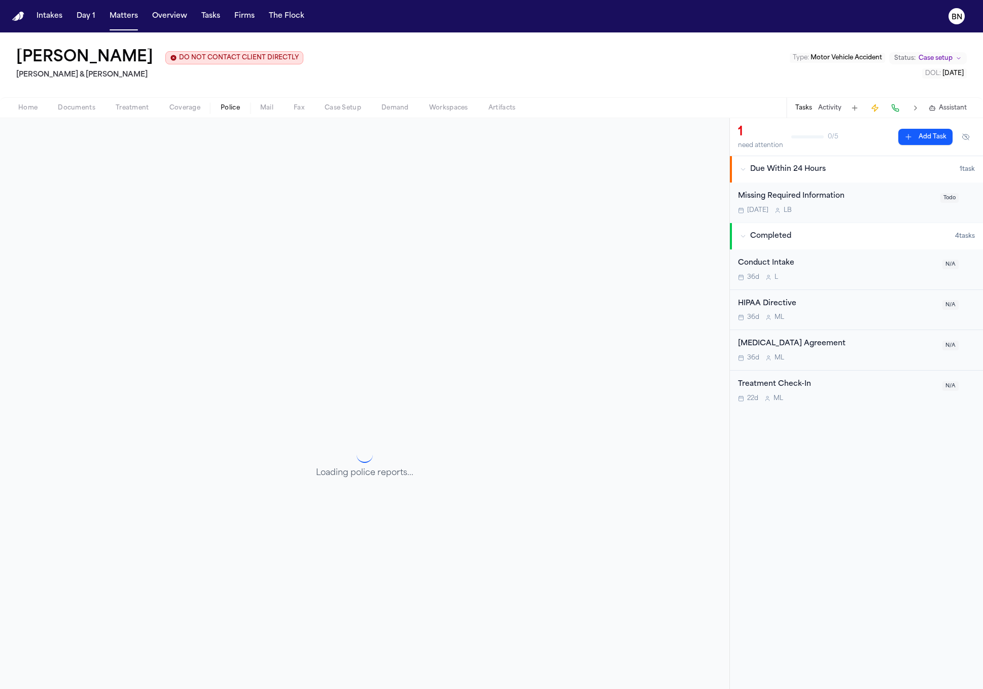
click at [223, 110] on span "Police" at bounding box center [230, 108] width 19 height 8
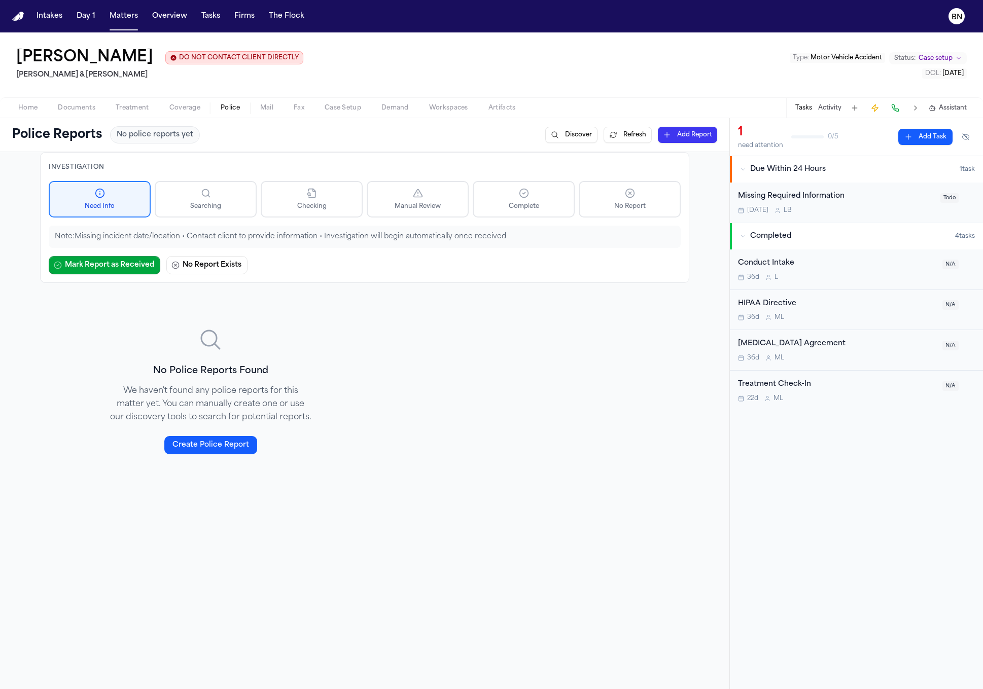
click at [69, 111] on span "Documents" at bounding box center [77, 108] width 38 height 8
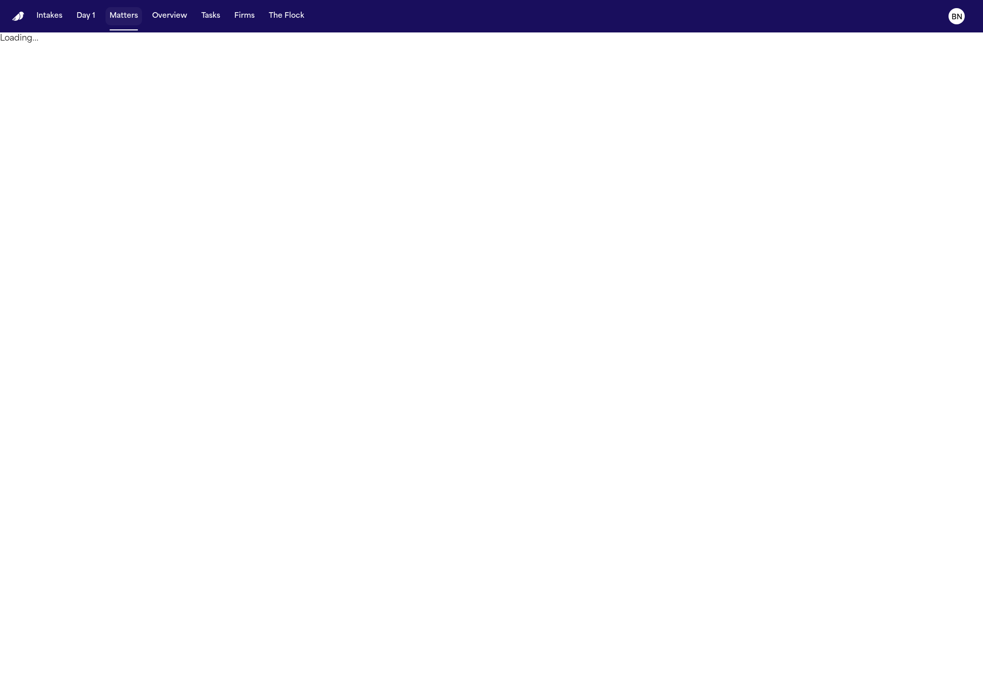
click at [123, 19] on button "Matters" at bounding box center [123, 16] width 37 height 18
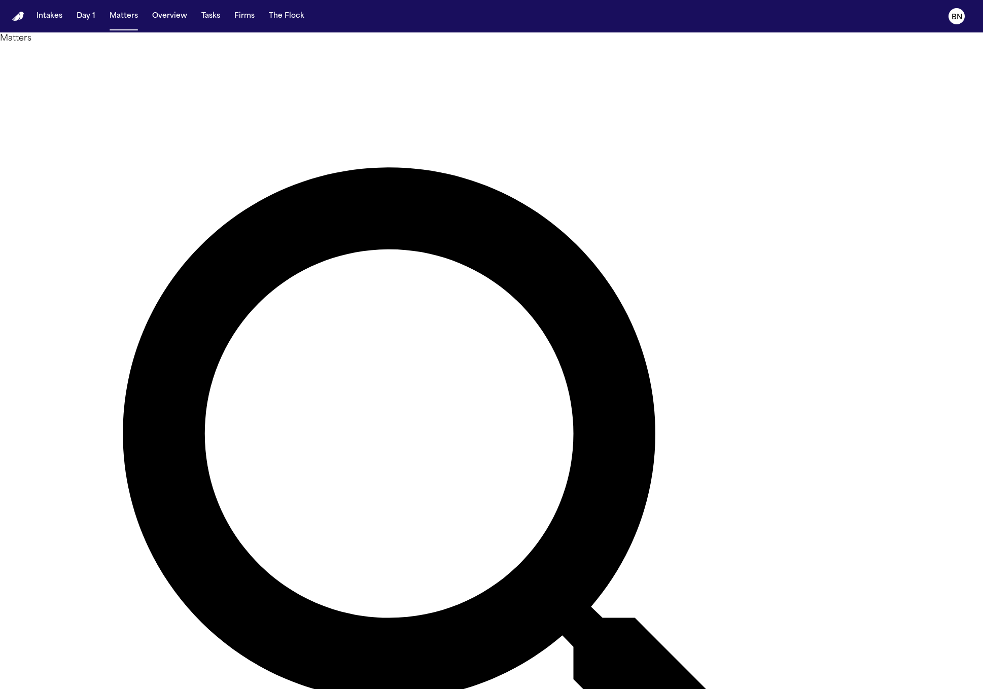
paste input "**********"
type input "**********"
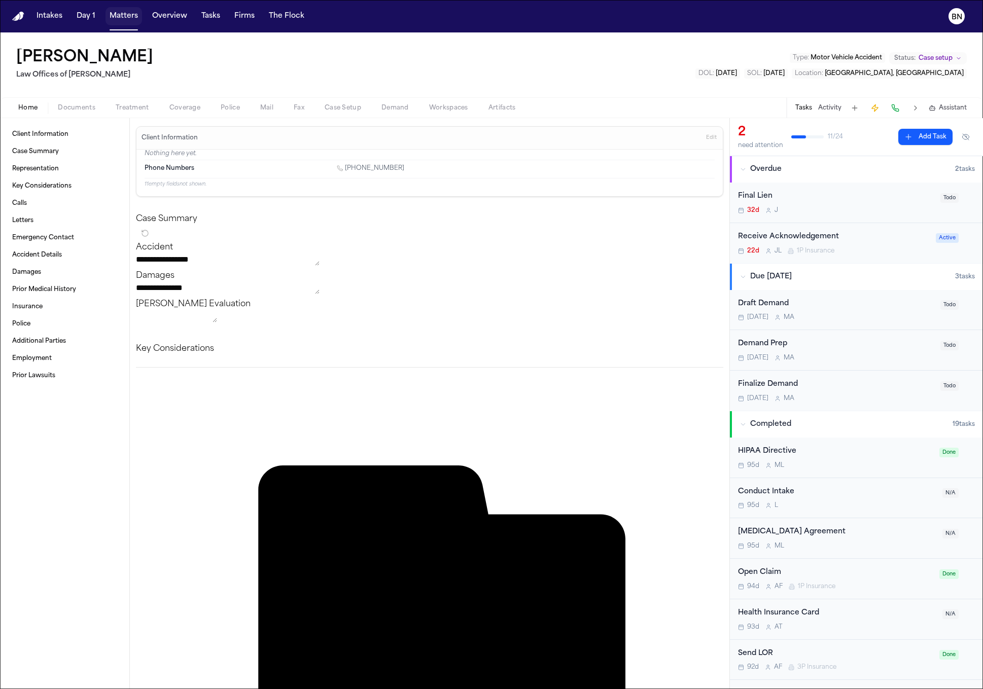
click at [132, 15] on button "Matters" at bounding box center [123, 16] width 37 height 18
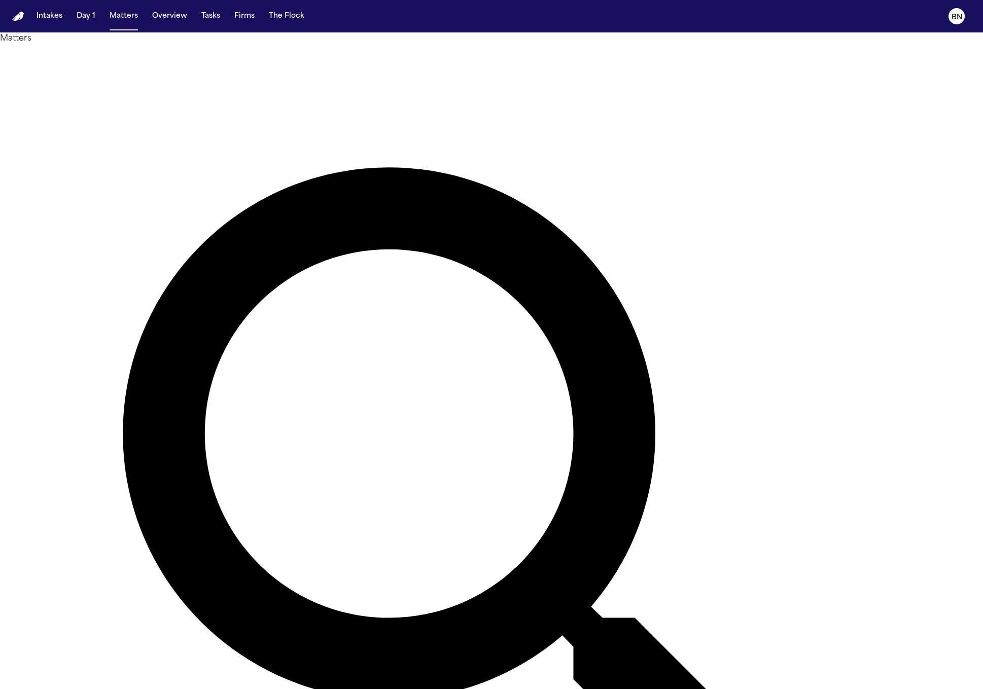
paste input "text"
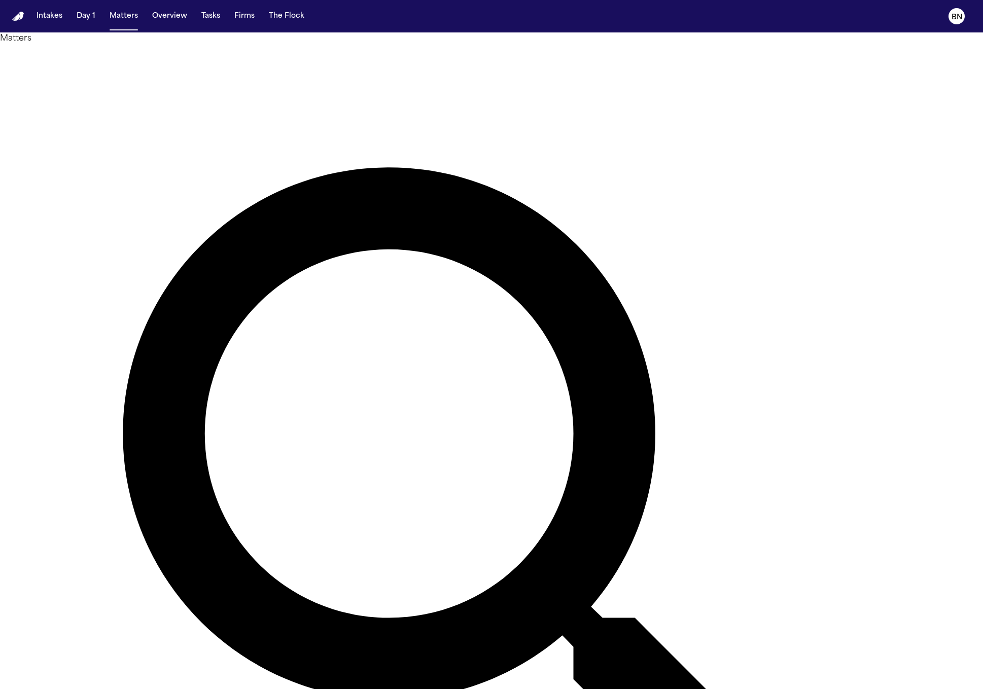
type input "*******"
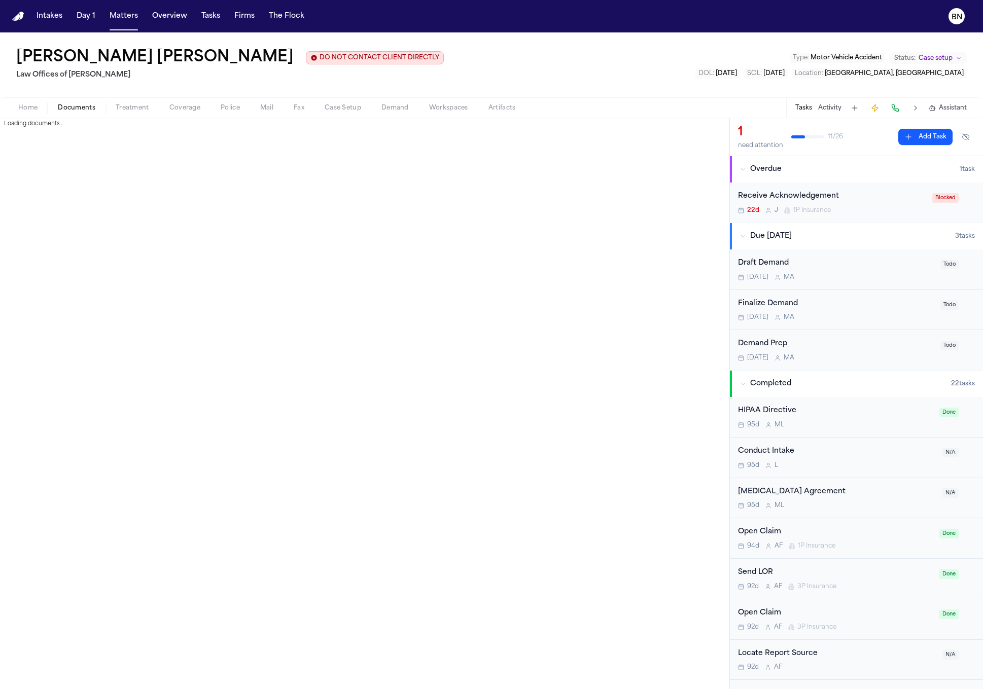
click at [75, 113] on span "button" at bounding box center [77, 113] width 50 height 1
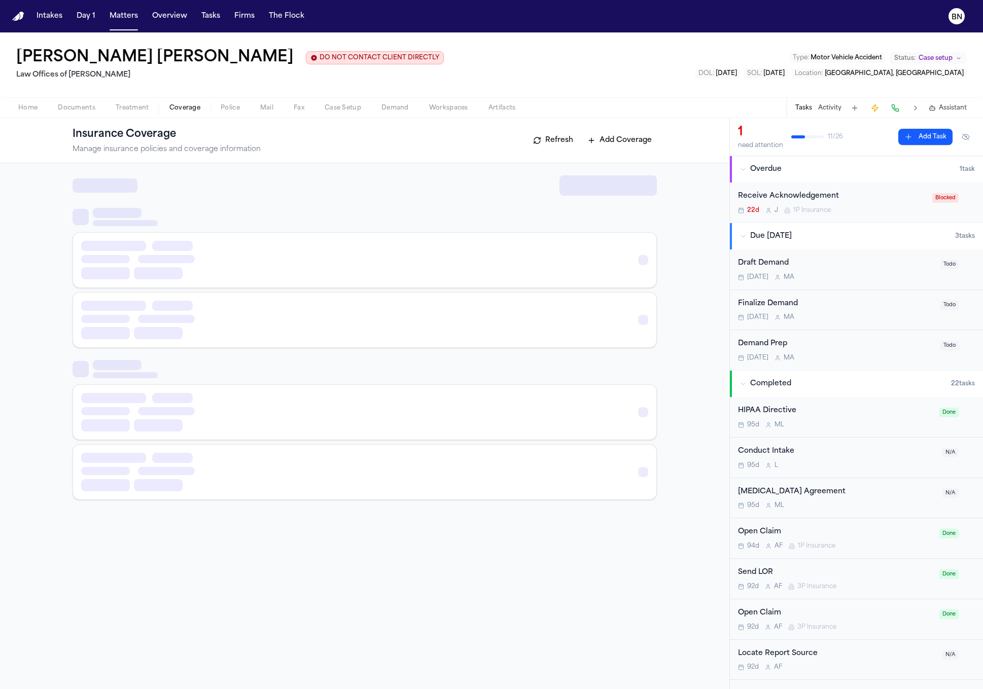
click at [174, 114] on span "button" at bounding box center [184, 113] width 43 height 1
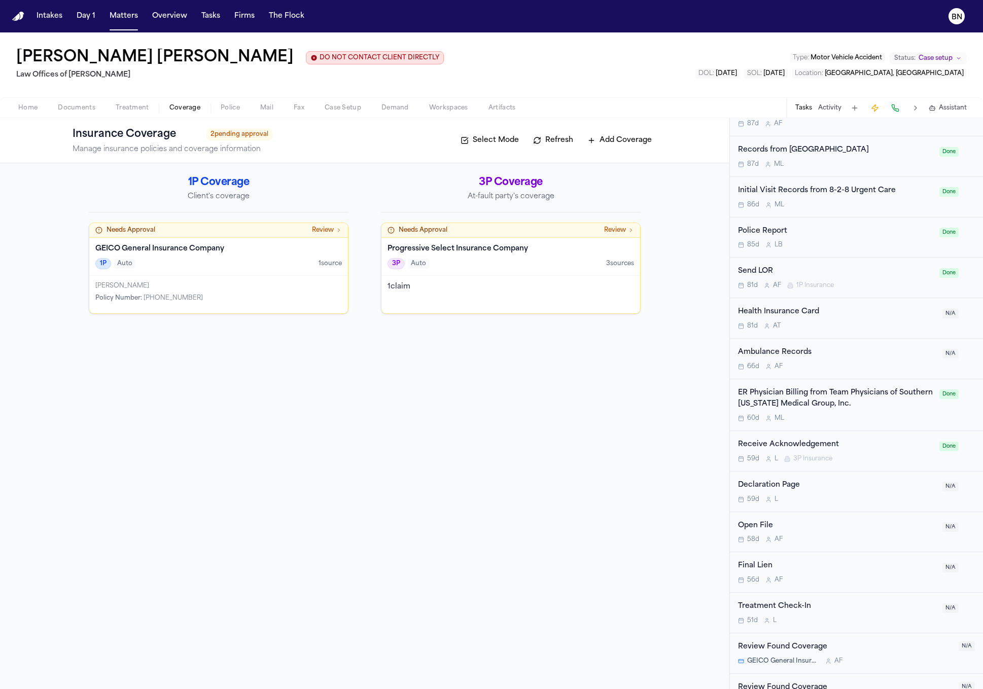
scroll to position [615, 0]
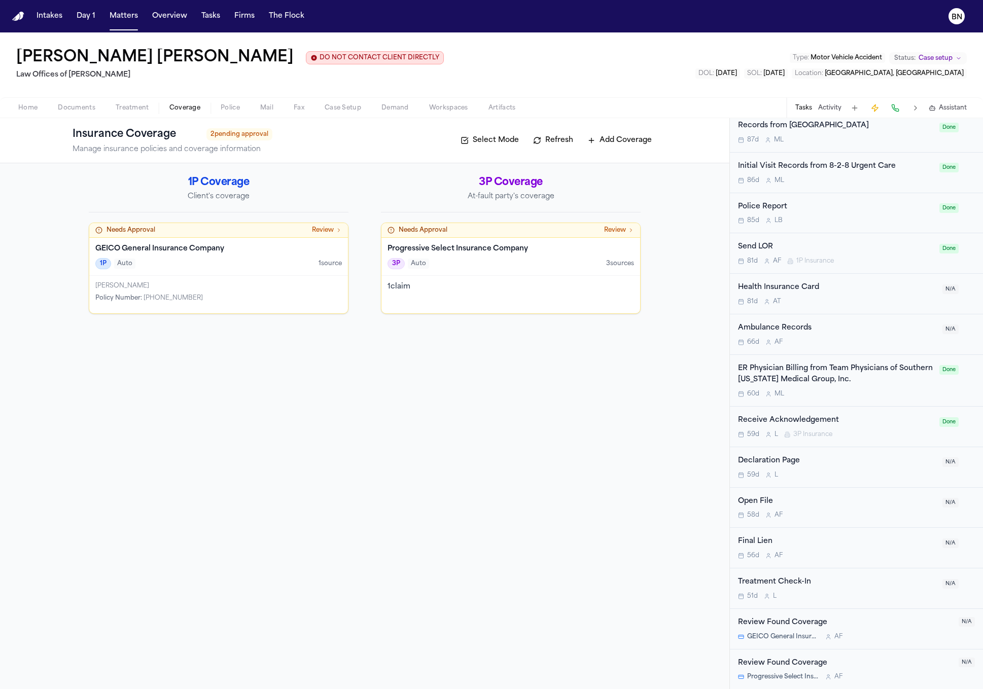
click at [680, 70] on div "Andre Vince Velasco DO NOT CONTACT CLIENT DIRECTLY DO NOT CONTACT Law Offices o…" at bounding box center [491, 64] width 983 height 65
click at [675, 59] on div "Andre Vince Velasco DO NOT CONTACT CLIENT DIRECTLY DO NOT CONTACT Law Offices o…" at bounding box center [491, 64] width 983 height 65
click at [670, 37] on div "Andre Vince Velasco DO NOT CONTACT CLIENT DIRECTLY DO NOT CONTACT Law Offices o…" at bounding box center [491, 64] width 983 height 65
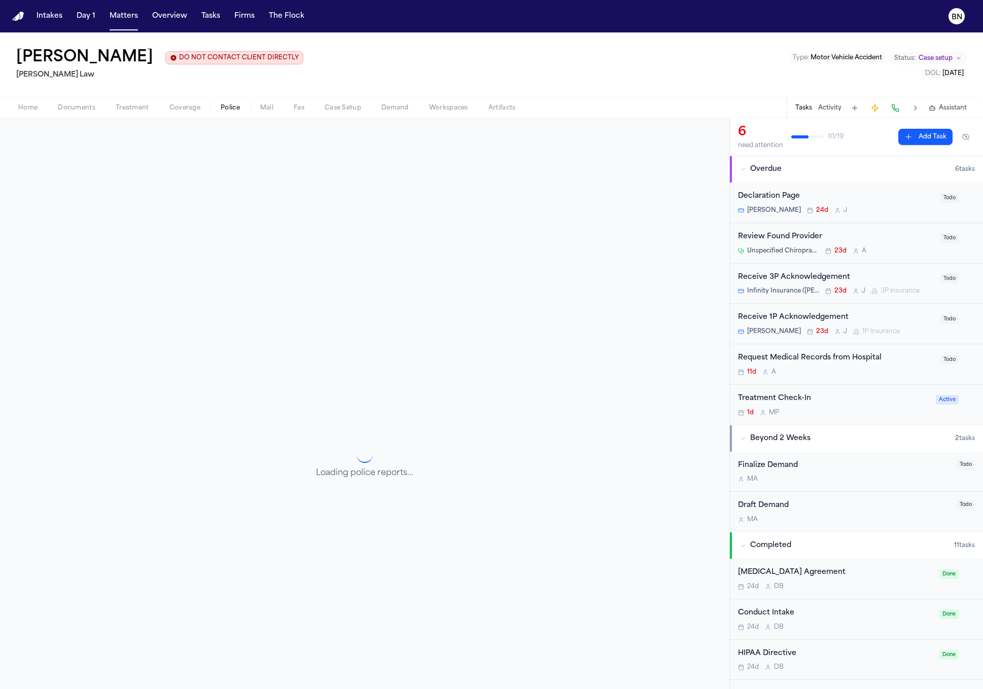
click at [229, 107] on span "Police" at bounding box center [230, 108] width 19 height 8
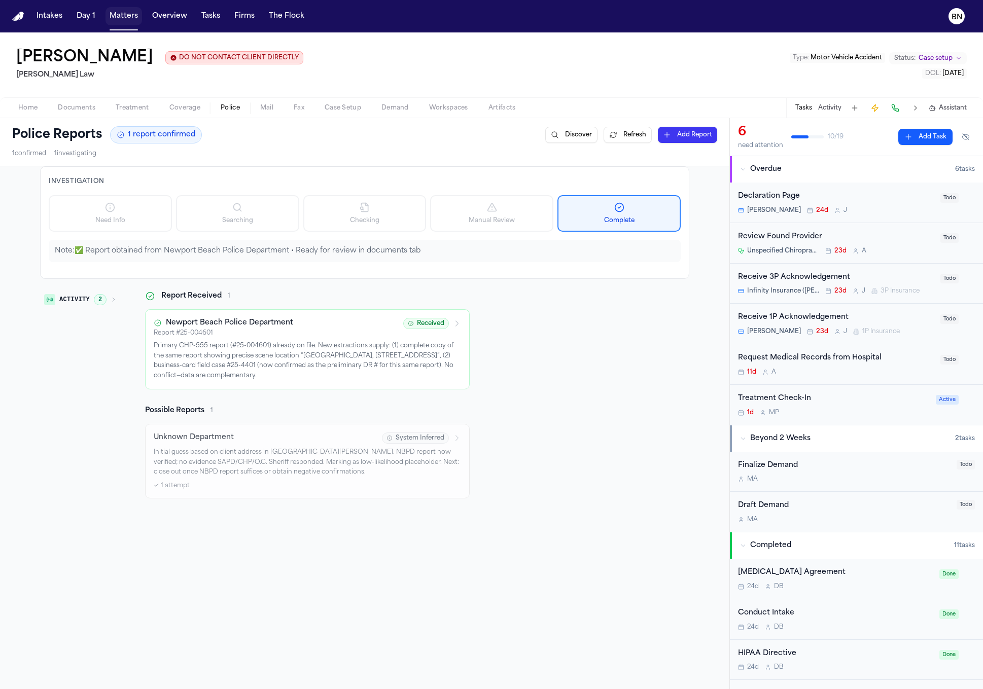
click at [128, 16] on button "Matters" at bounding box center [123, 16] width 37 height 18
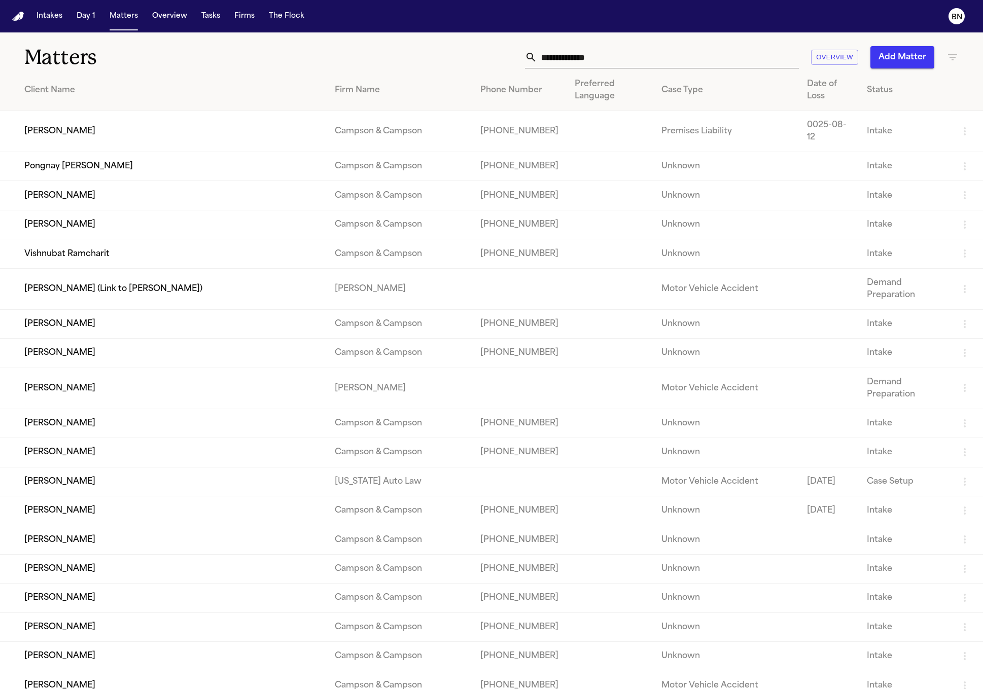
click at [587, 58] on input "text" at bounding box center [668, 57] width 262 height 22
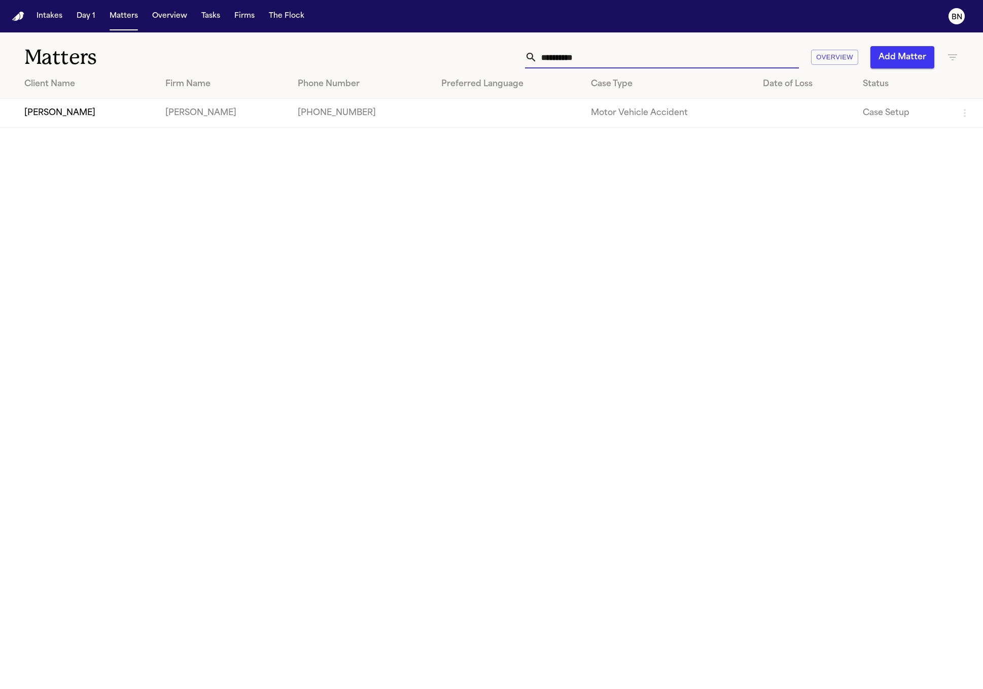
type input "**********"
click at [138, 104] on td "Abraham Espinoza" at bounding box center [78, 113] width 157 height 29
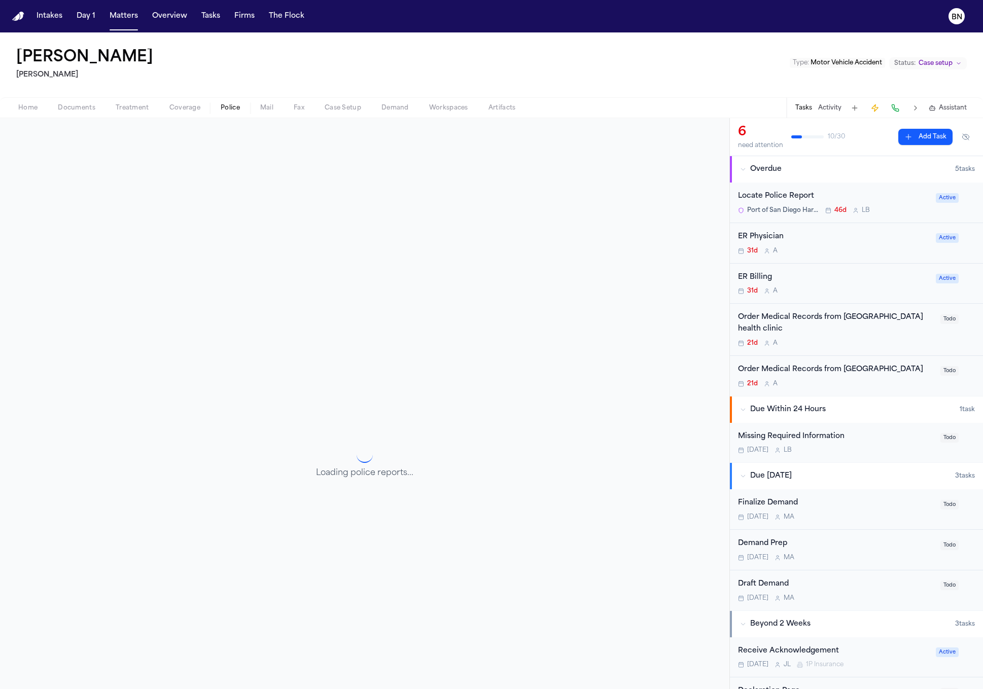
click at [223, 106] on span "Police" at bounding box center [230, 108] width 19 height 8
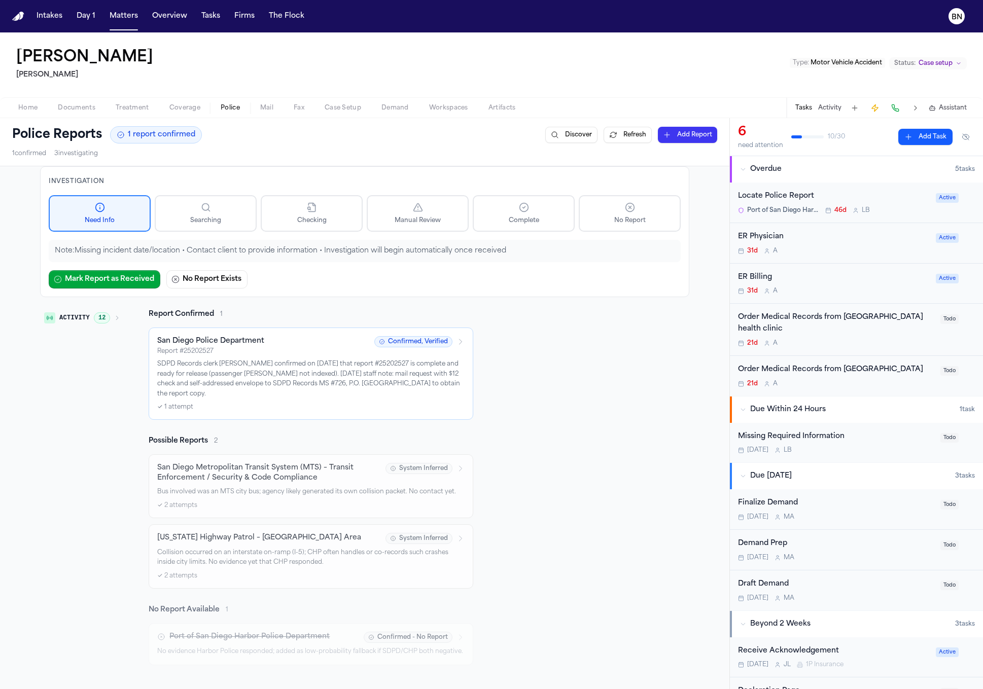
click at [244, 392] on p "SDPD Records clerk Latrice confirmed on 07/01/2025 that report #25202527 is com…" at bounding box center [310, 380] width 307 height 40
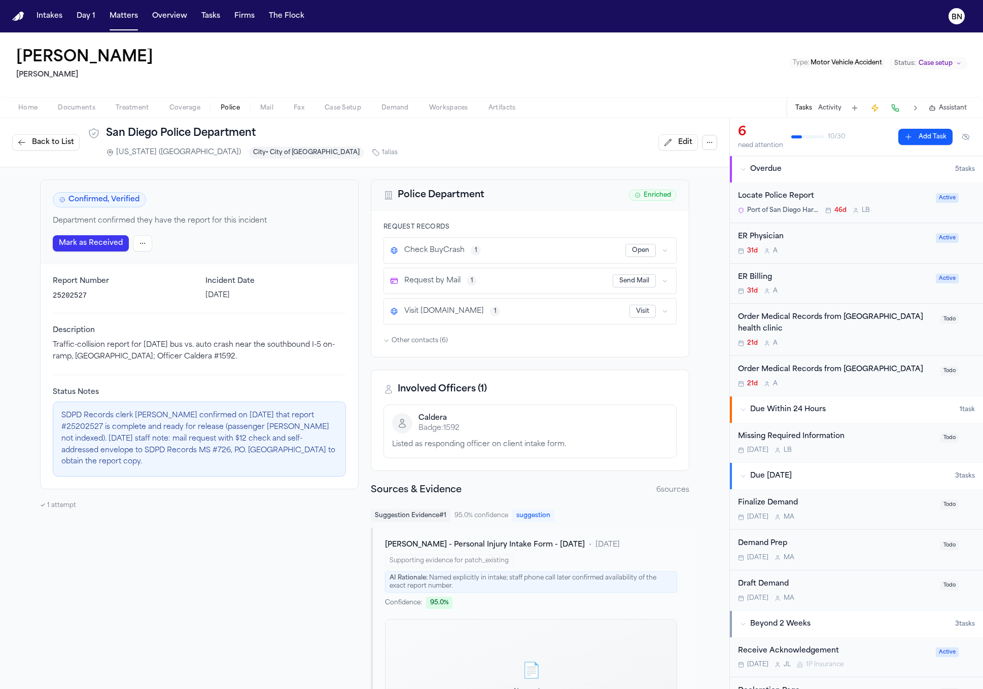
drag, startPoint x: 145, startPoint y: 505, endPoint x: 10, endPoint y: 470, distance: 139.5
click at [305, 413] on p "SDPD Records clerk Latrice confirmed on 07/01/2025 that report #25202527 is com…" at bounding box center [199, 439] width 276 height 58
copy p "25202527"
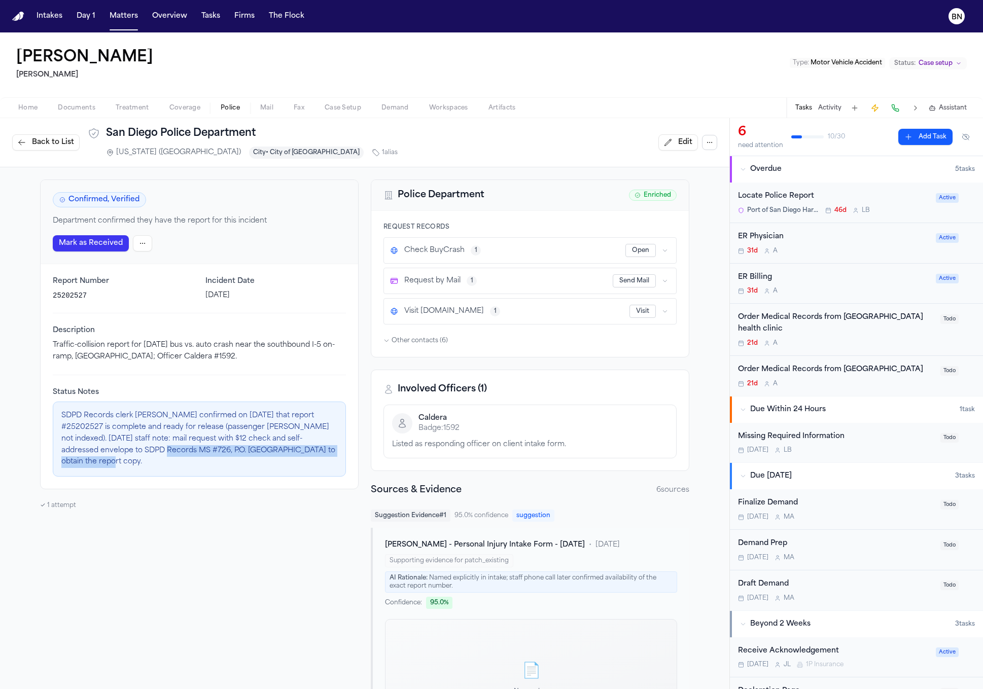
drag, startPoint x: 100, startPoint y: 451, endPoint x: 313, endPoint y: 452, distance: 213.0
click at [313, 452] on p "SDPD Records clerk Latrice confirmed on 07/01/2025 that report #25202527 is com…" at bounding box center [199, 439] width 276 height 58
copy p "SDPD Records MS #726, P.O. Box 121431, San Diego, CA 92112"
click at [73, 106] on span "Documents" at bounding box center [77, 108] width 38 height 8
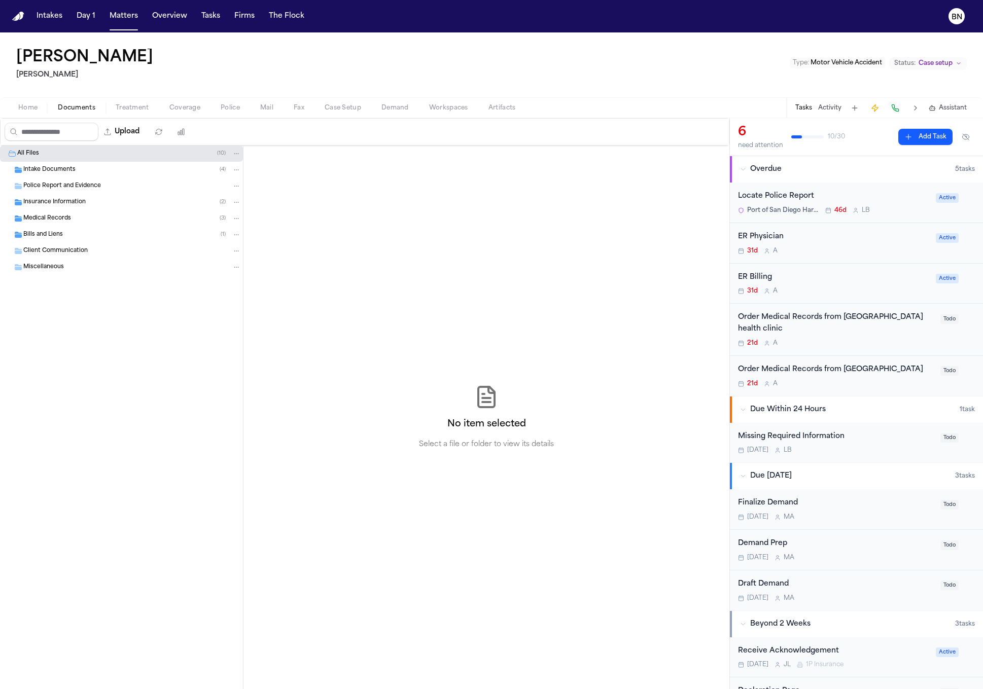
click at [804, 185] on div "Locate Police Report Port of San Diego Harbor Police Department 46d L B Active" at bounding box center [856, 203] width 253 height 41
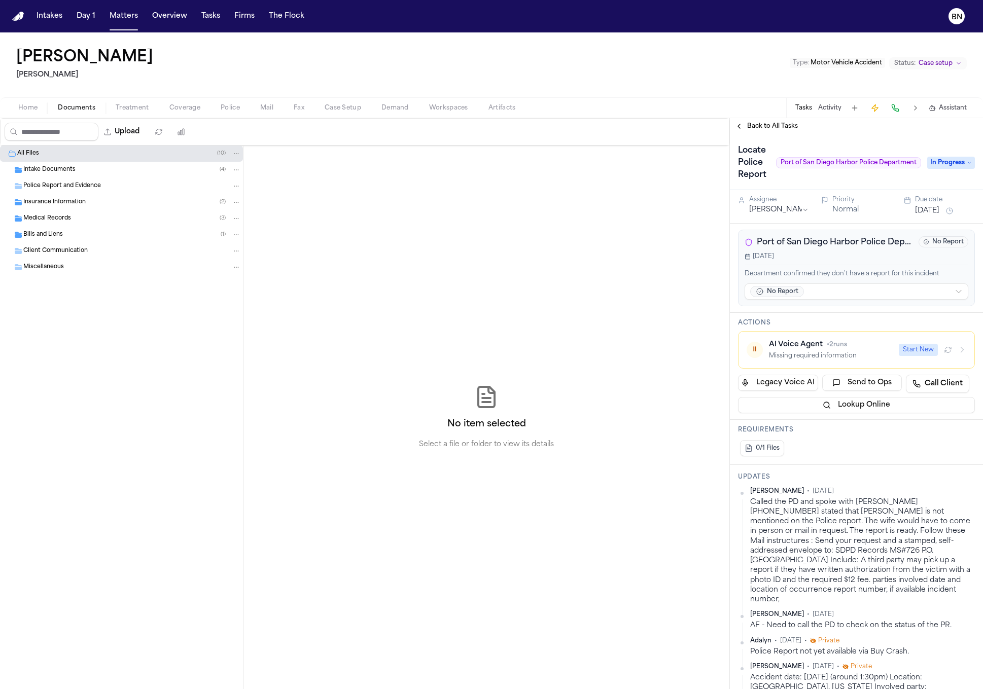
click at [760, 126] on span "Back to All Tasks" at bounding box center [772, 126] width 51 height 8
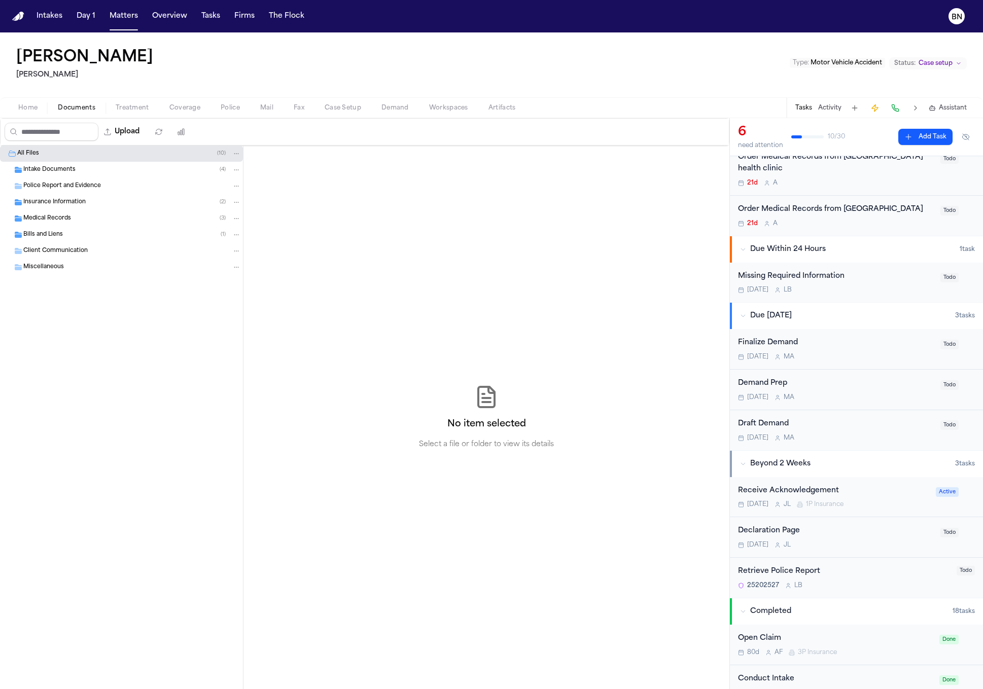
scroll to position [4, 0]
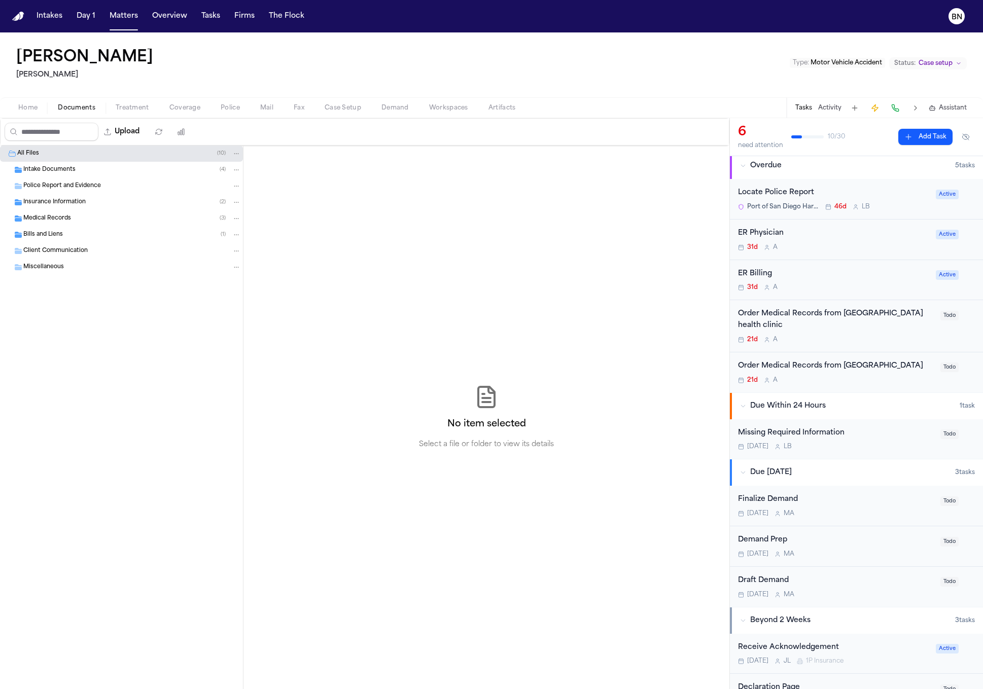
click at [236, 107] on span "Police" at bounding box center [230, 108] width 19 height 8
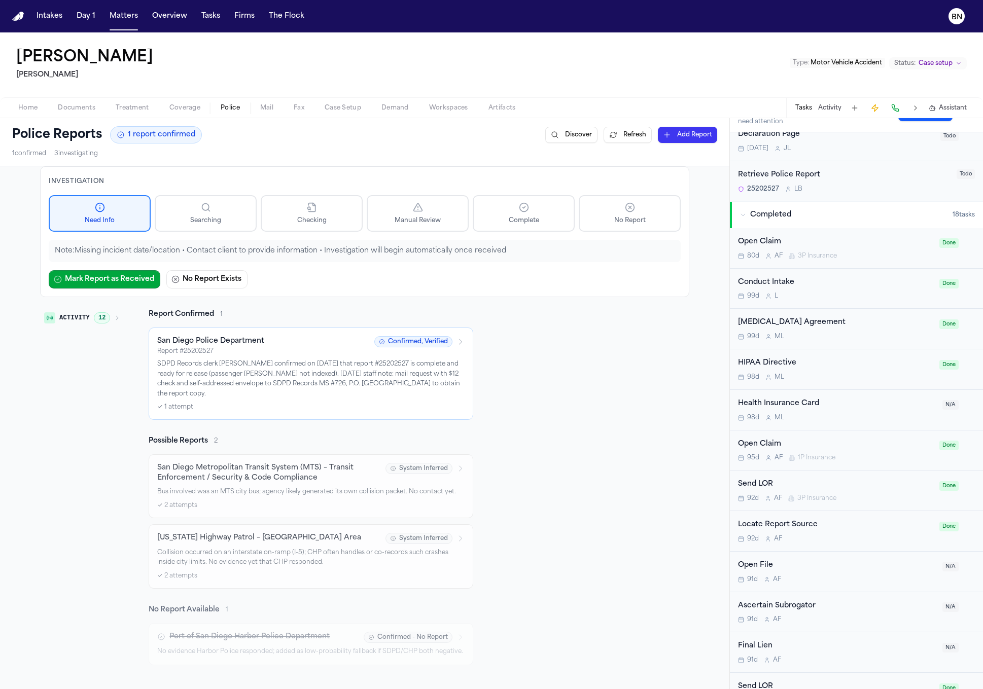
scroll to position [818, 0]
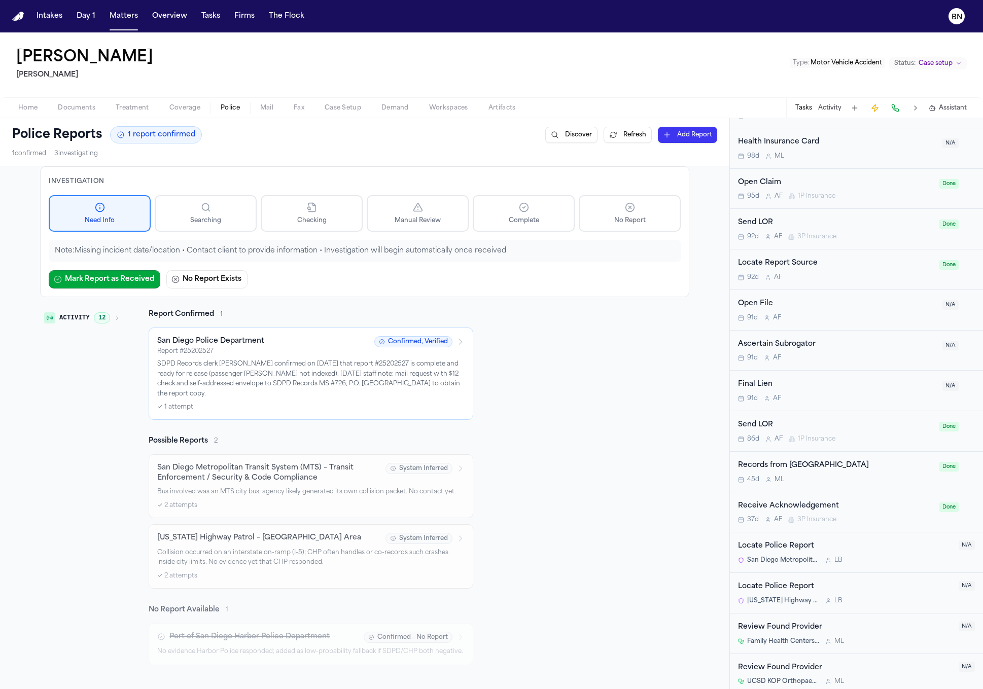
click at [489, 443] on div "Activity 12 Report Confirmed 1 San Diego Police Department Report # 25202527 Co…" at bounding box center [364, 487] width 649 height 356
click at [399, 372] on p "SDPD Records clerk Latrice confirmed on 07/01/2025 that report #25202527 is com…" at bounding box center [310, 380] width 307 height 40
